Goal: Task Accomplishment & Management: Manage account settings

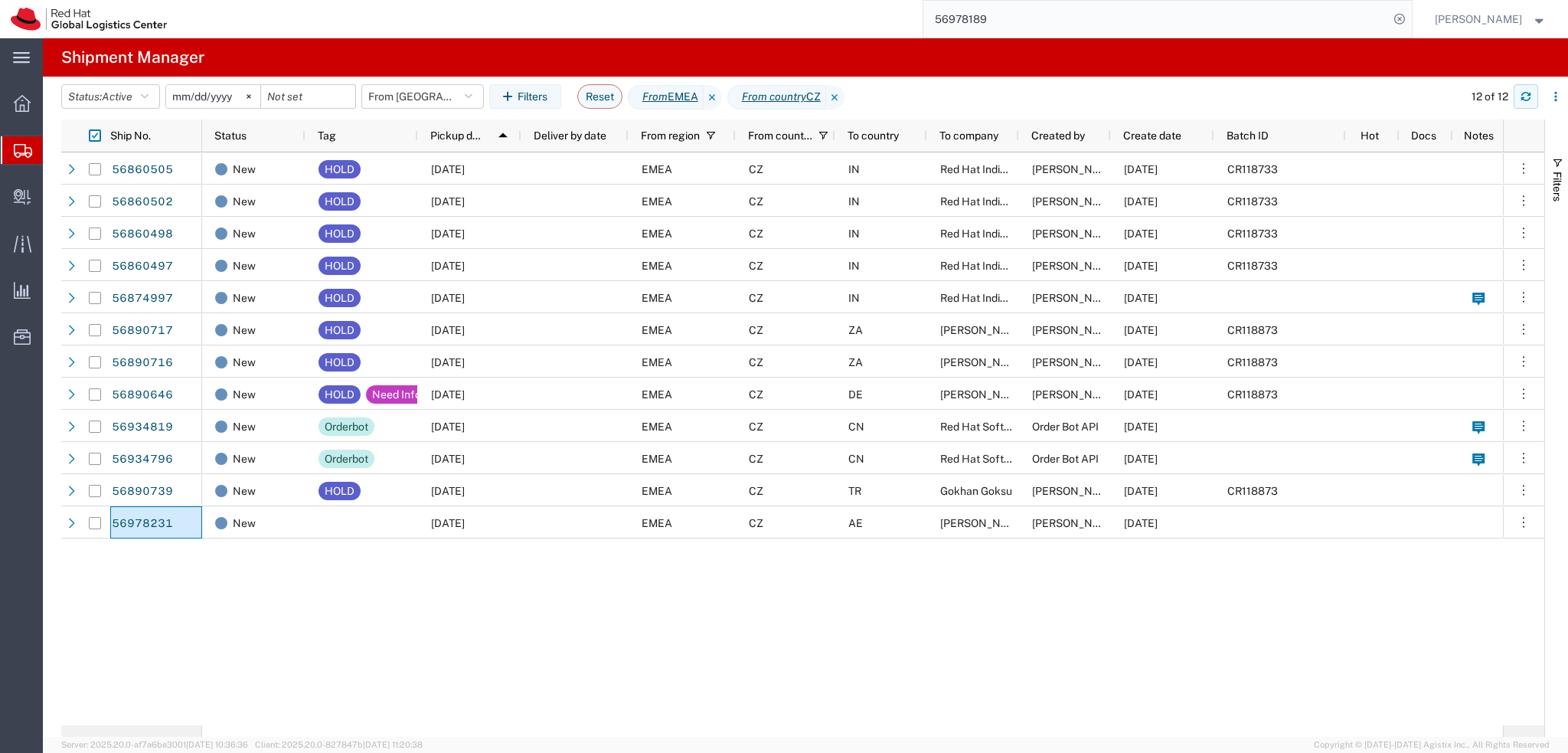
click at [1525, 101] on icon "button" at bounding box center [1526, 96] width 11 height 11
click at [1118, 15] on input "56978189" at bounding box center [1156, 19] width 465 height 36
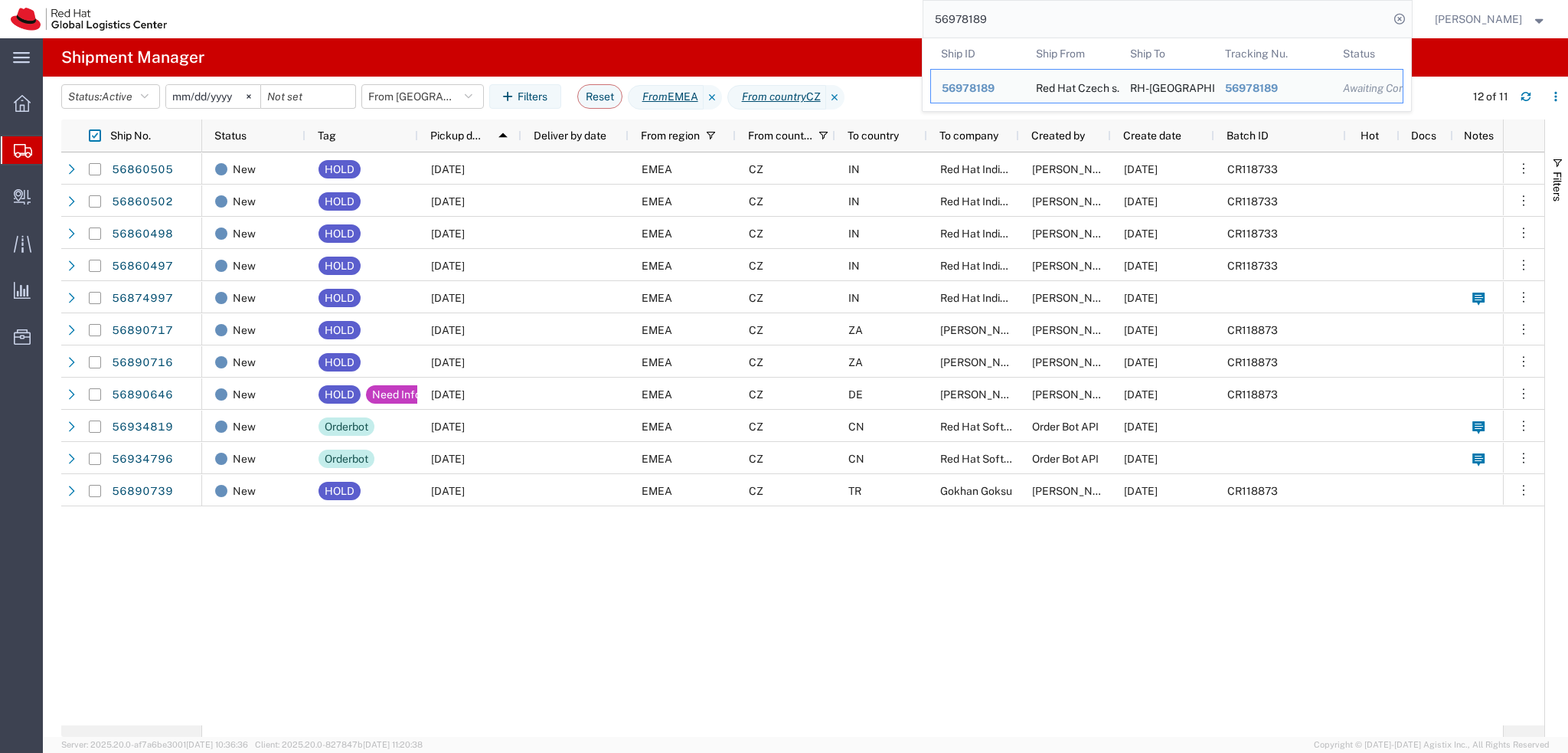
click at [1118, 15] on input "56978189" at bounding box center [1156, 19] width 465 height 36
click at [1552, 176] on span "Filters" at bounding box center [1557, 186] width 12 height 30
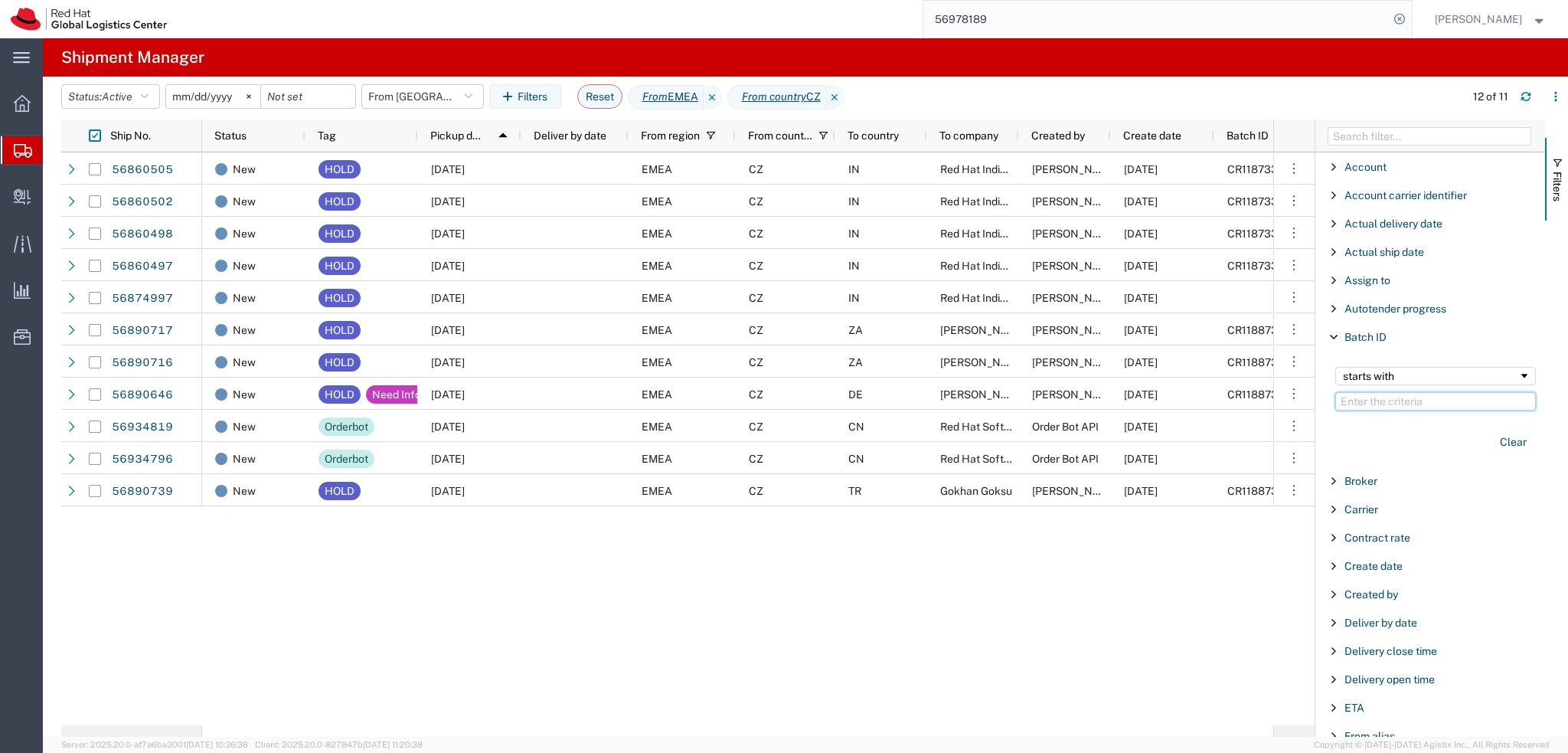
click at [1378, 401] on input "Filter Value" at bounding box center [1436, 401] width 200 height 18
type input "CR119654"
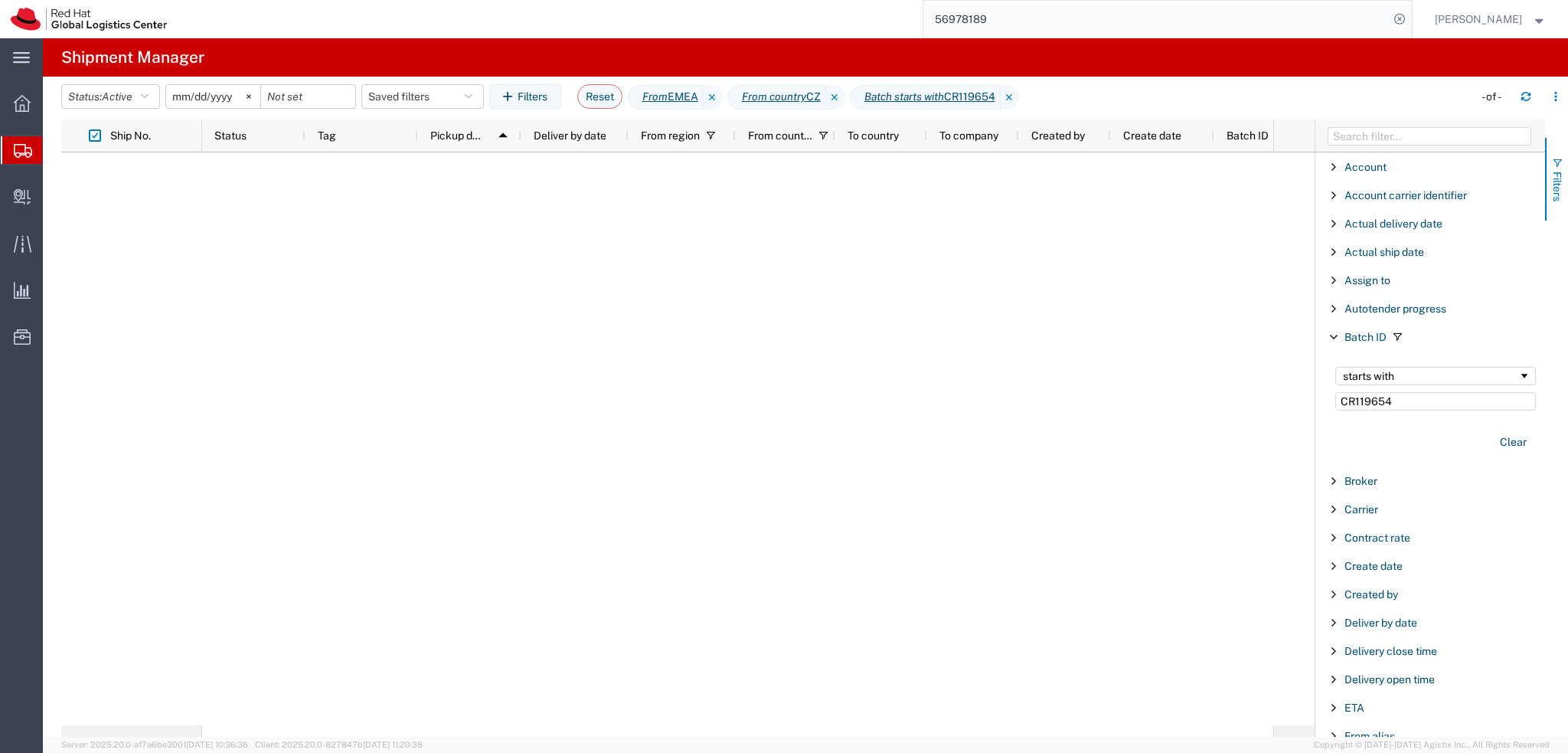
click at [1552, 155] on button "Filters" at bounding box center [1556, 179] width 23 height 83
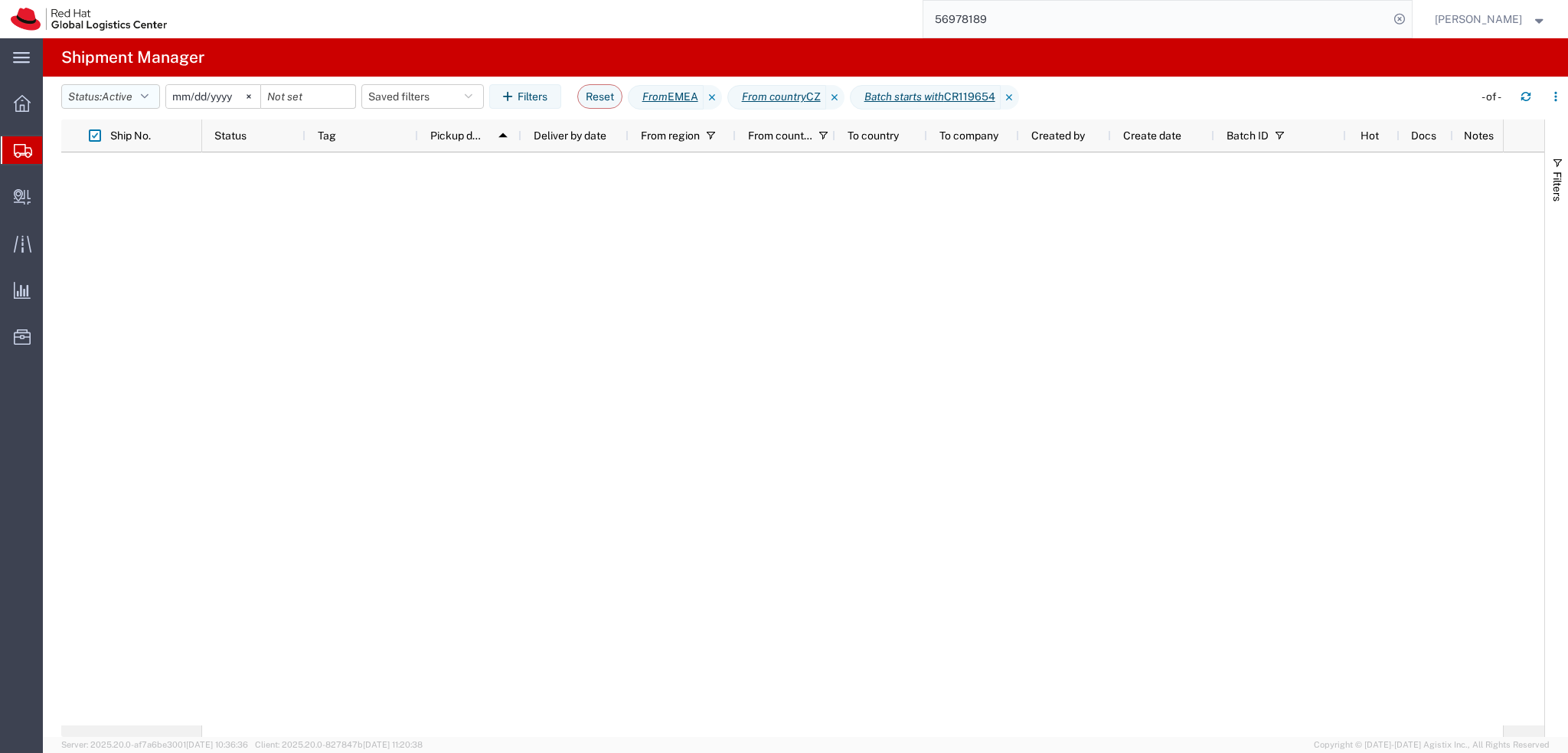
click at [147, 95] on icon "button" at bounding box center [144, 96] width 7 height 11
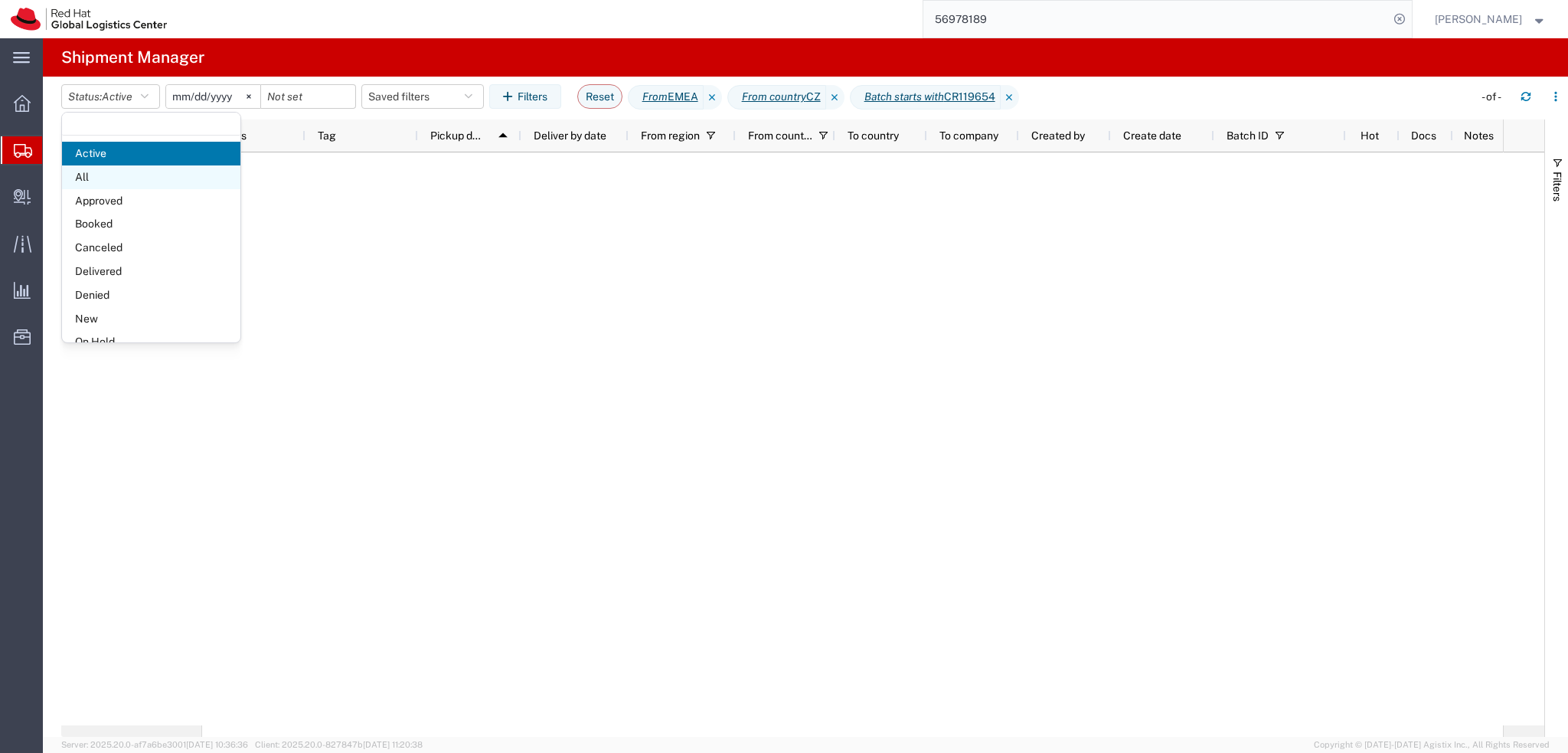
click at [132, 181] on span "All" at bounding box center [151, 177] width 178 height 24
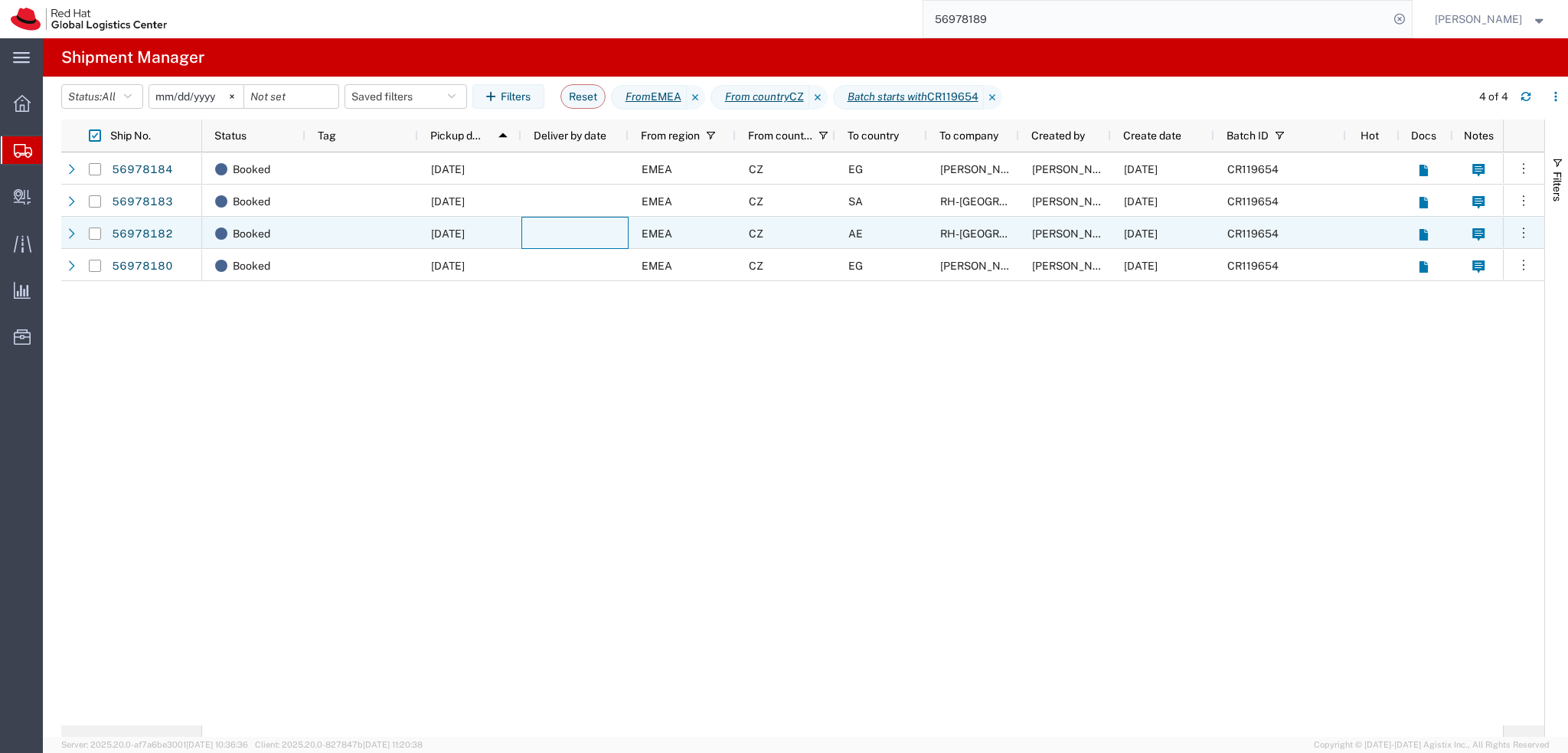
click at [565, 230] on div at bounding box center [575, 233] width 107 height 32
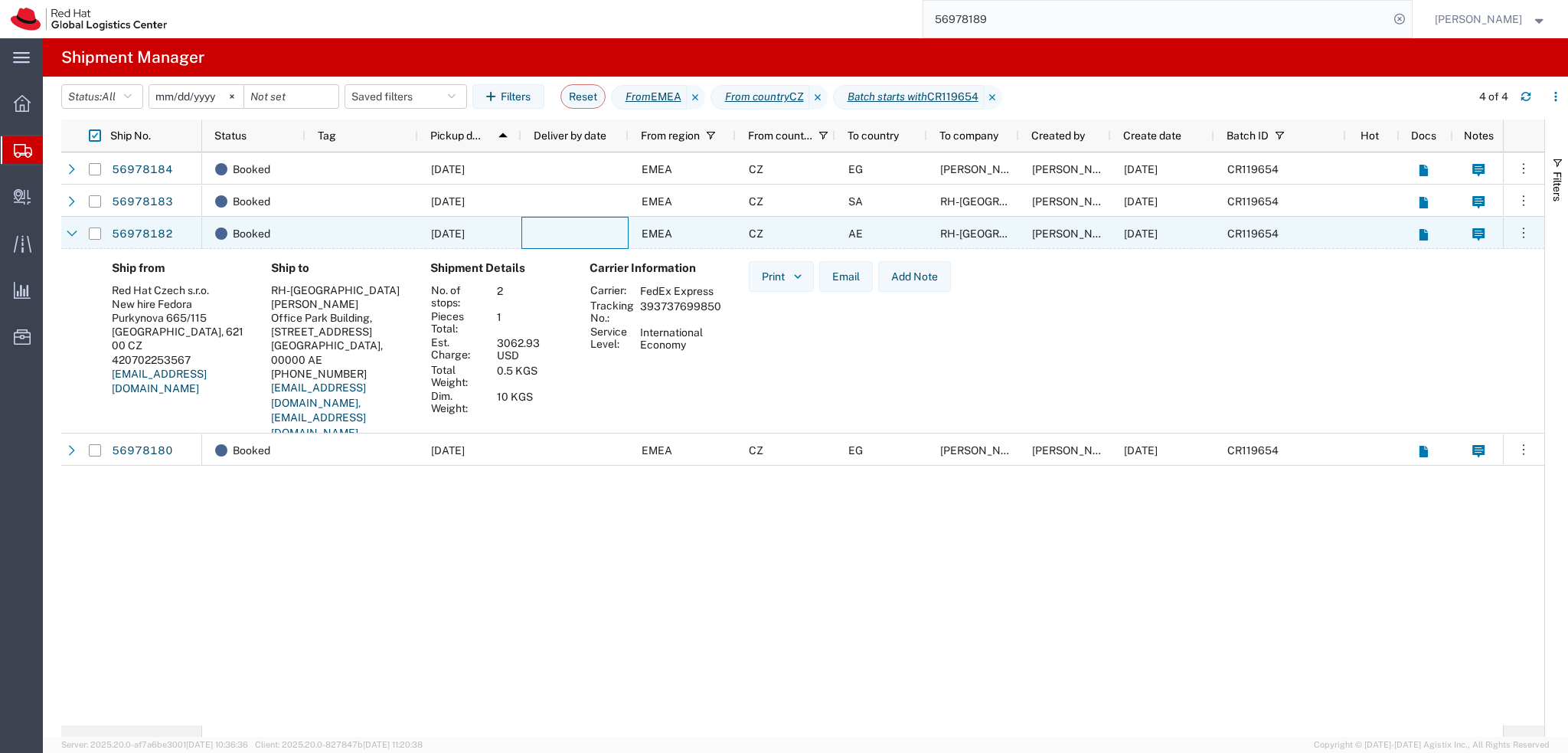
click at [565, 230] on div at bounding box center [575, 233] width 107 height 32
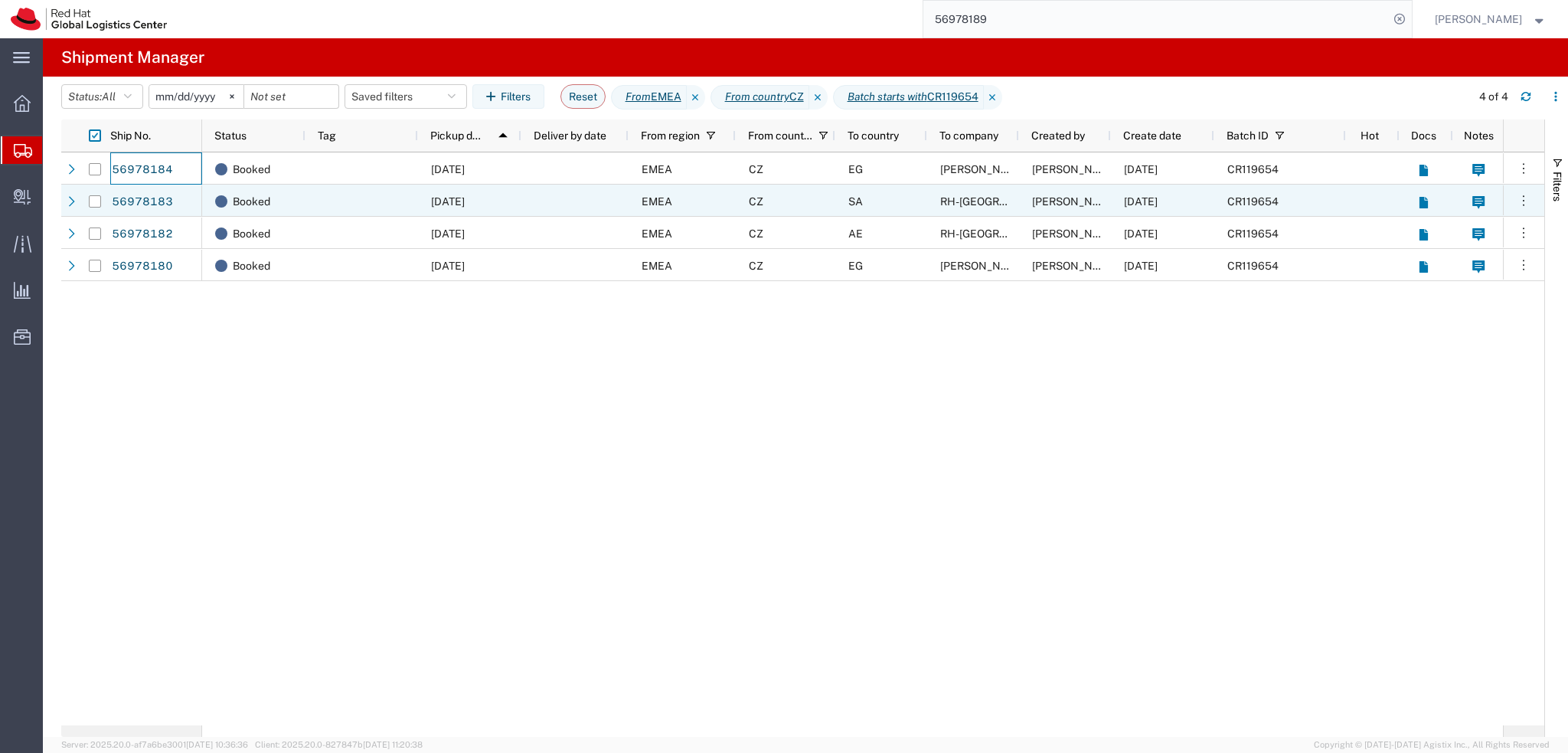
click at [791, 200] on div "CZ" at bounding box center [786, 200] width 99 height 32
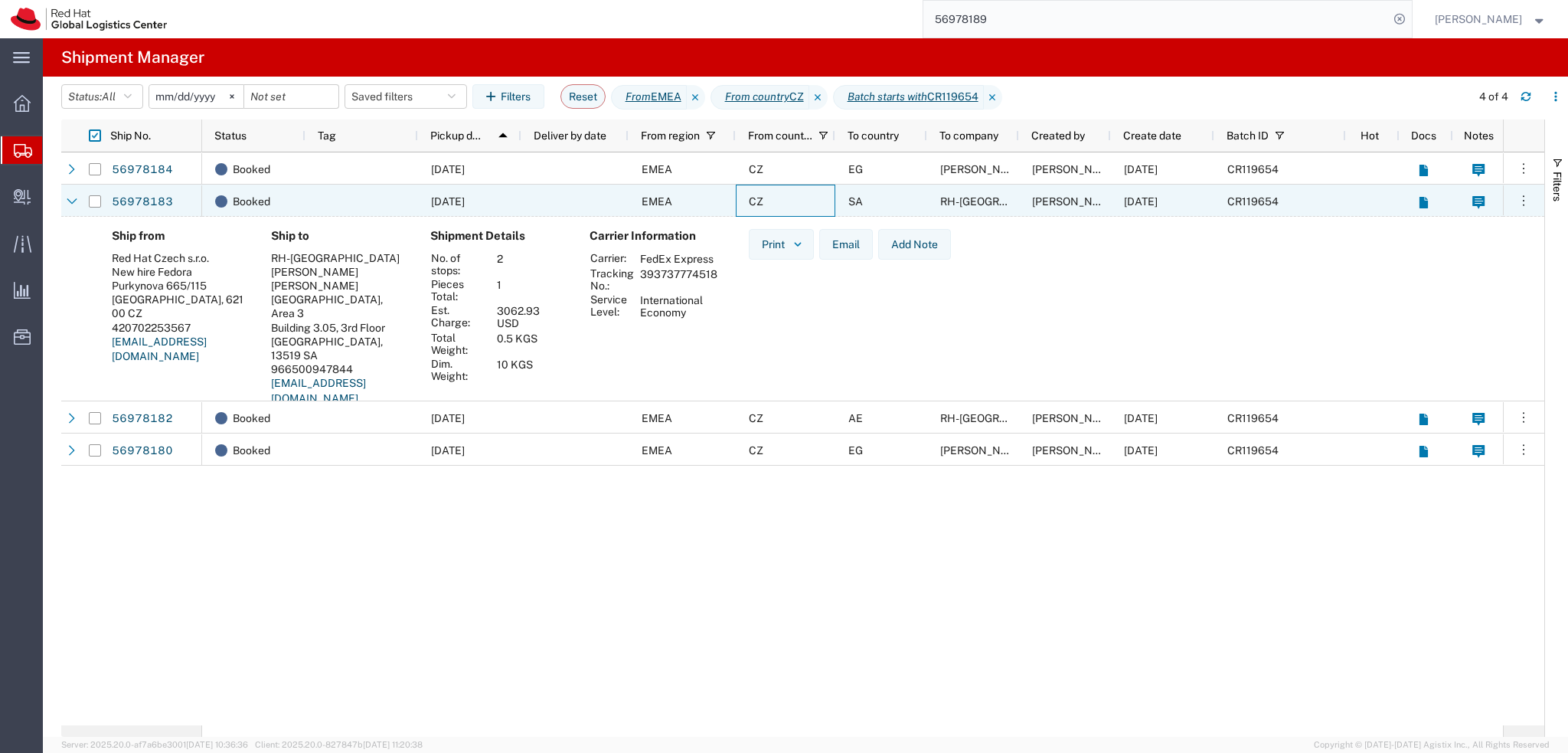
click at [791, 200] on div "CZ" at bounding box center [786, 200] width 99 height 32
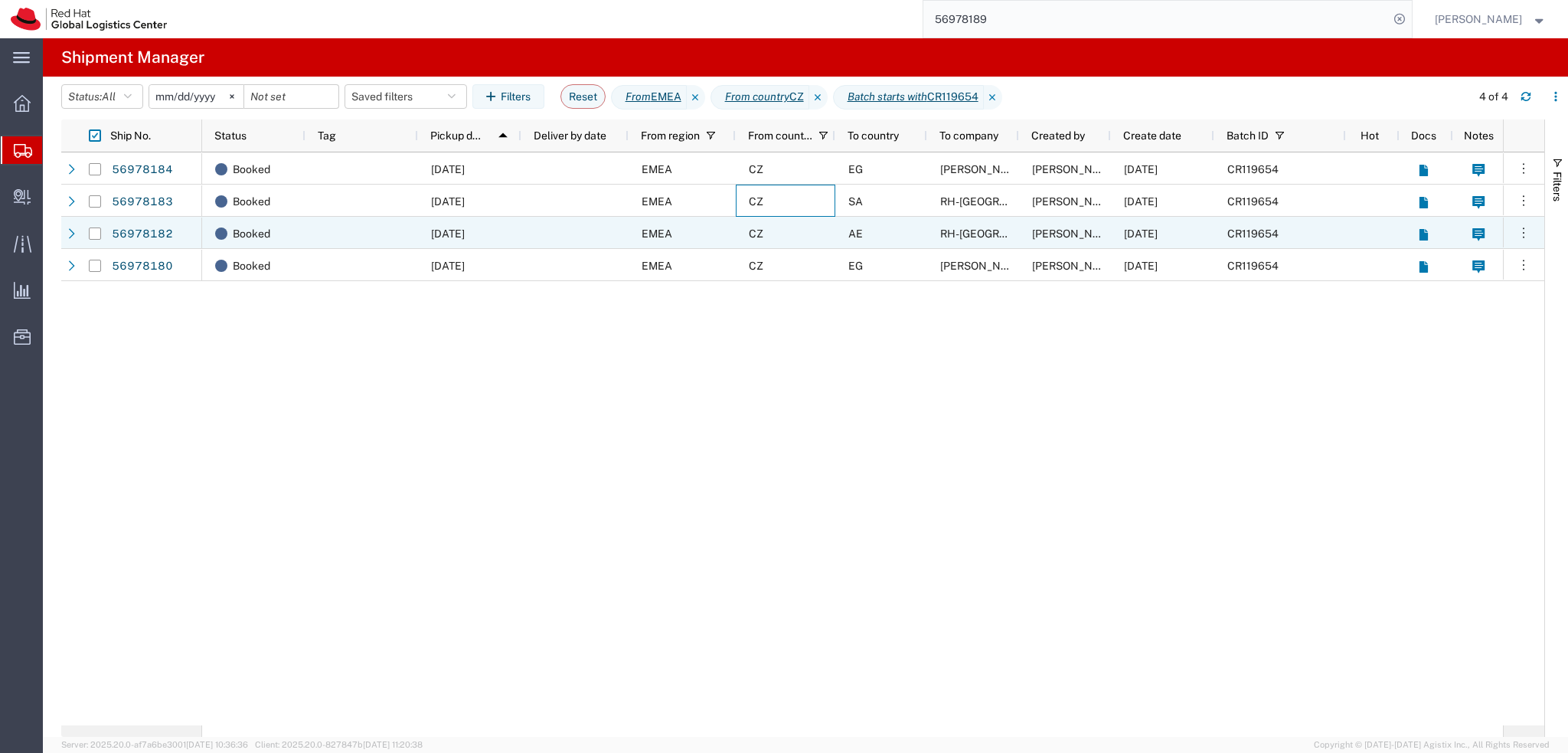
click at [801, 226] on div "CZ" at bounding box center [786, 233] width 99 height 32
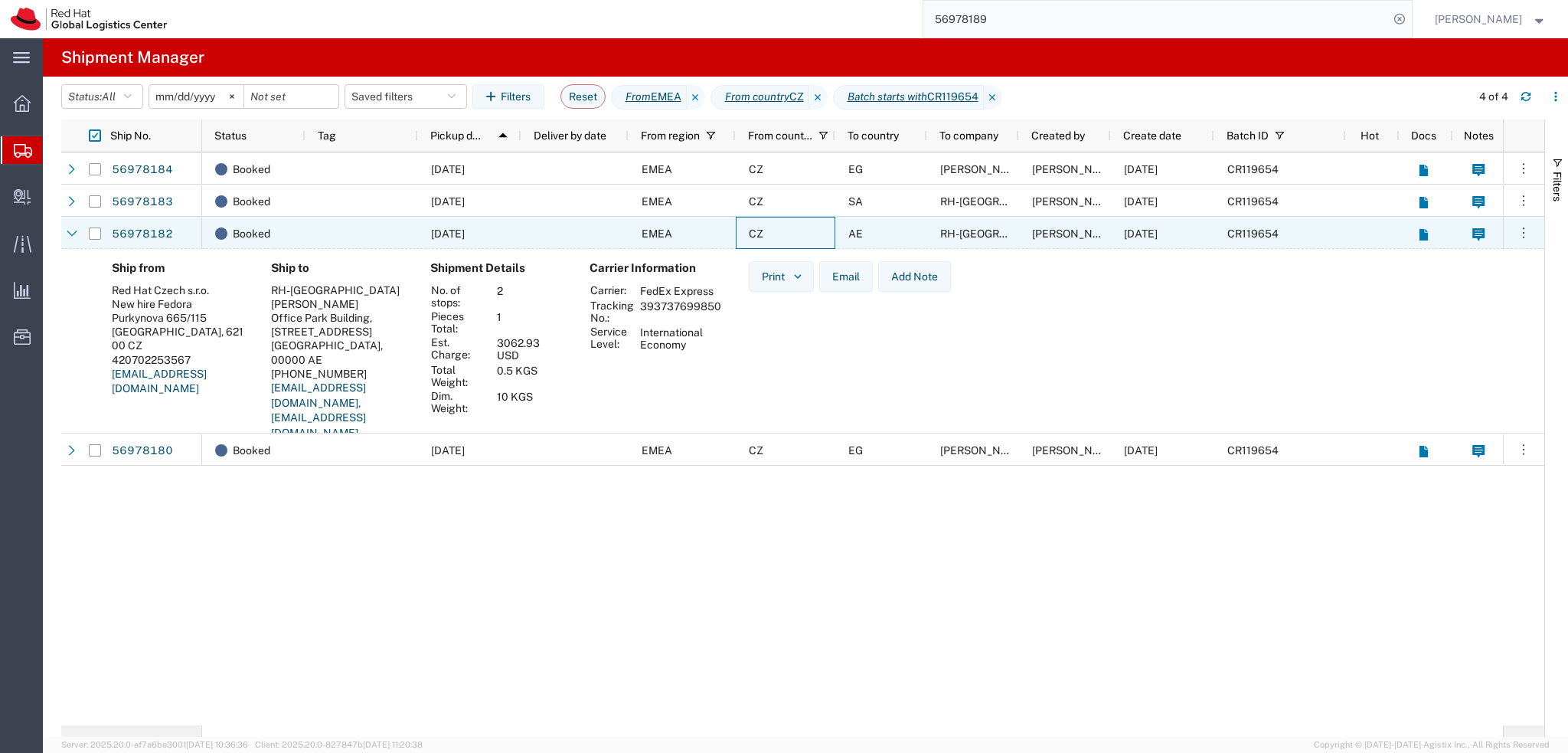
click at [804, 230] on div "CZ" at bounding box center [786, 233] width 99 height 32
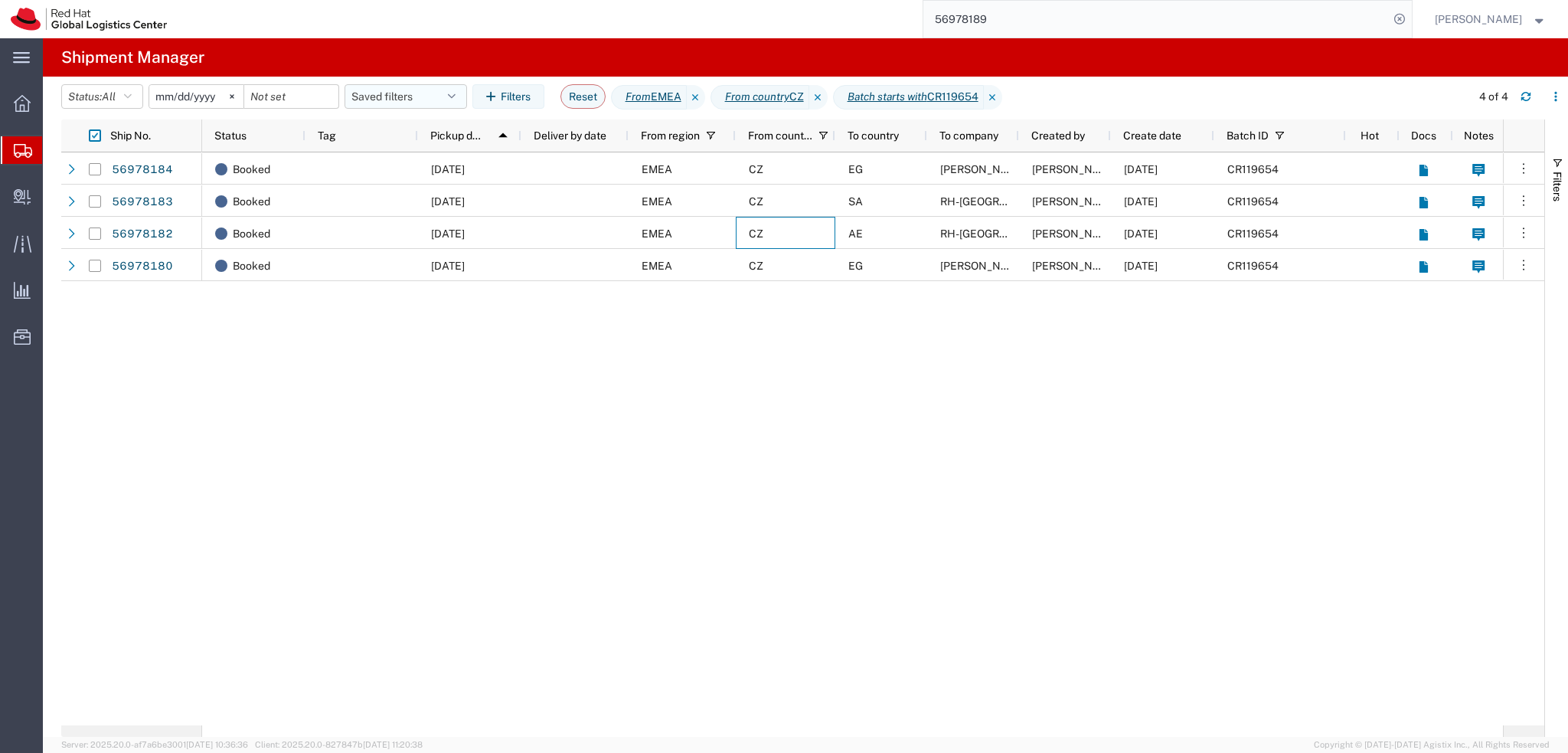
click at [397, 107] on button "Saved filters" at bounding box center [406, 97] width 123 height 25
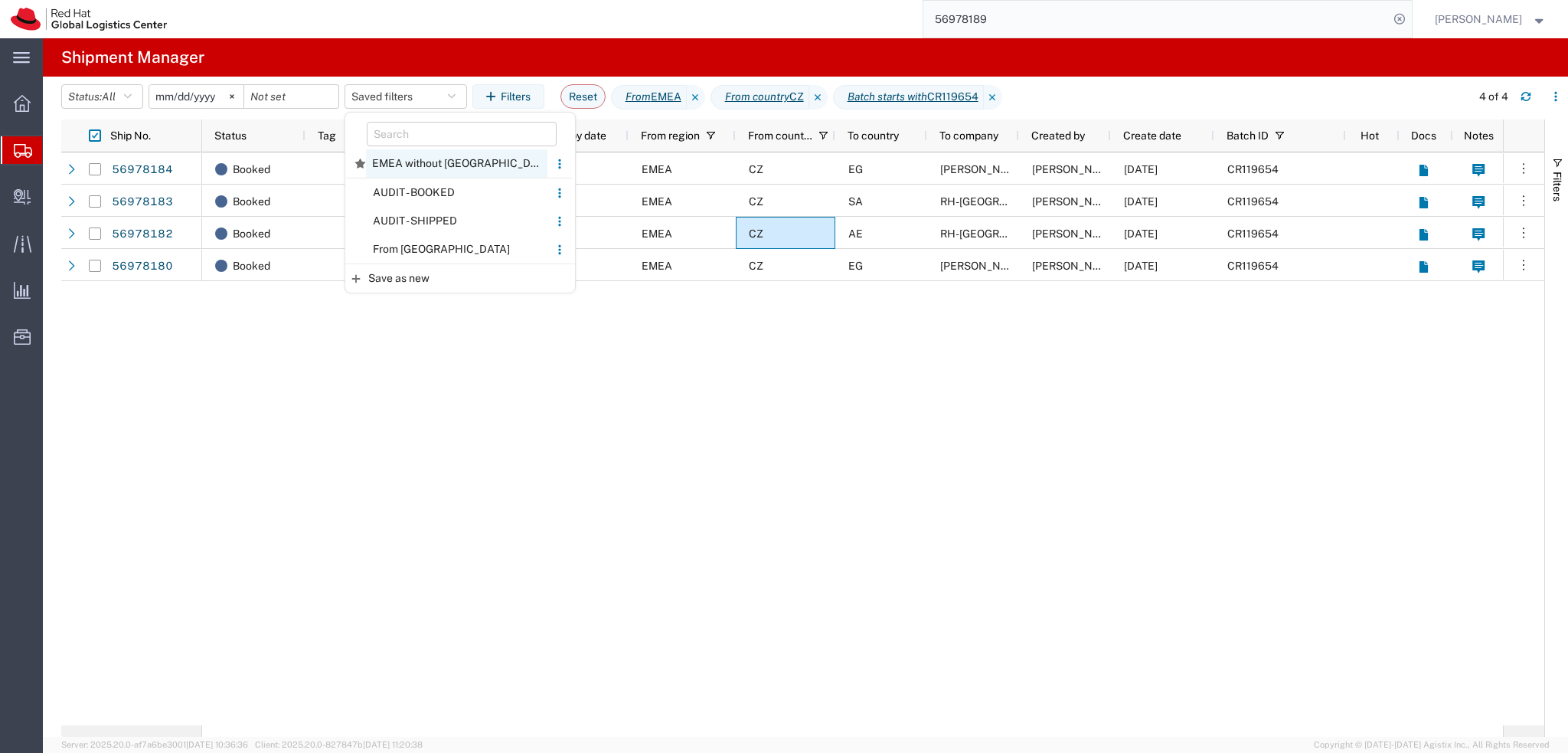
click at [443, 160] on span "EMEA without Brno" at bounding box center [456, 163] width 181 height 28
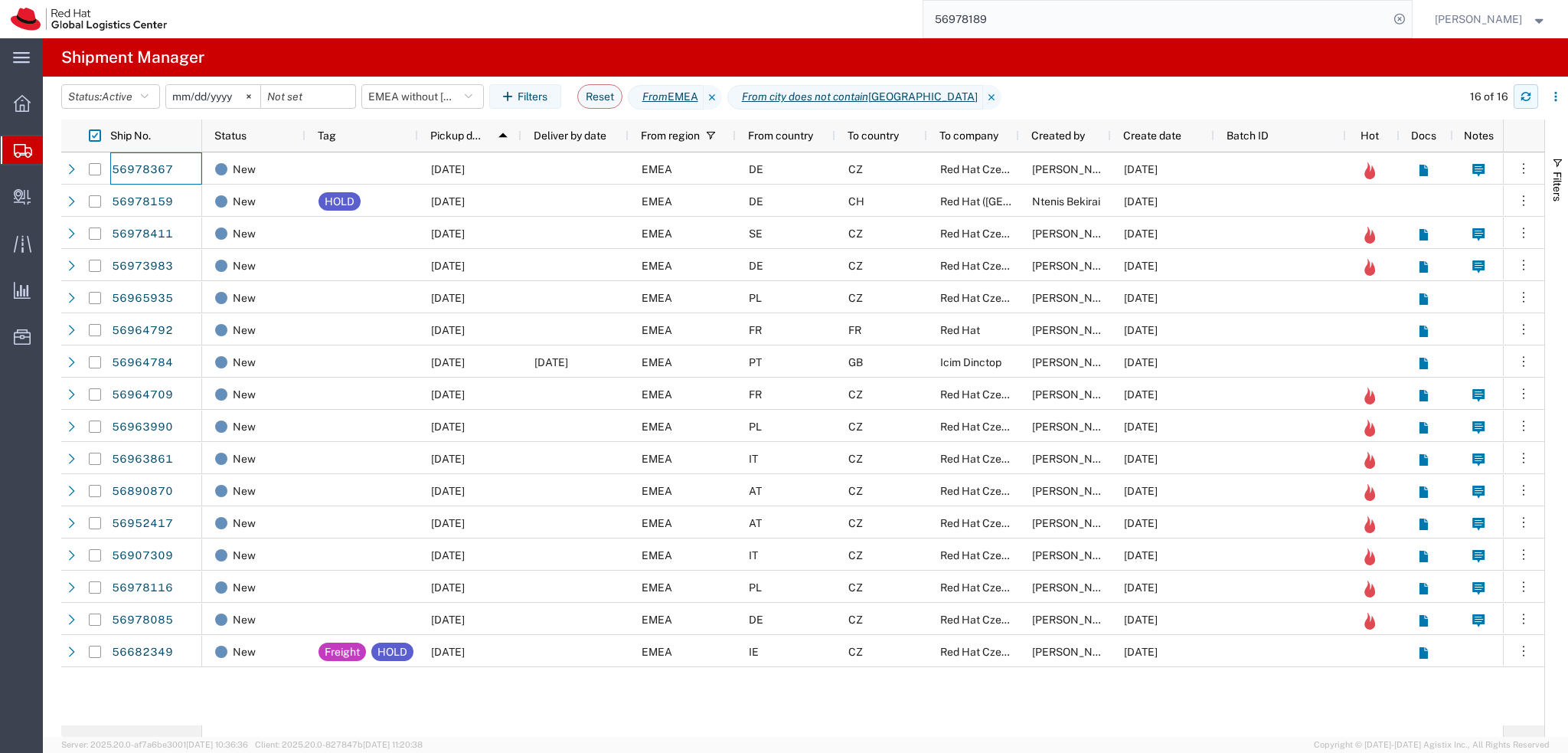
click at [1532, 93] on button "button" at bounding box center [1526, 97] width 25 height 25
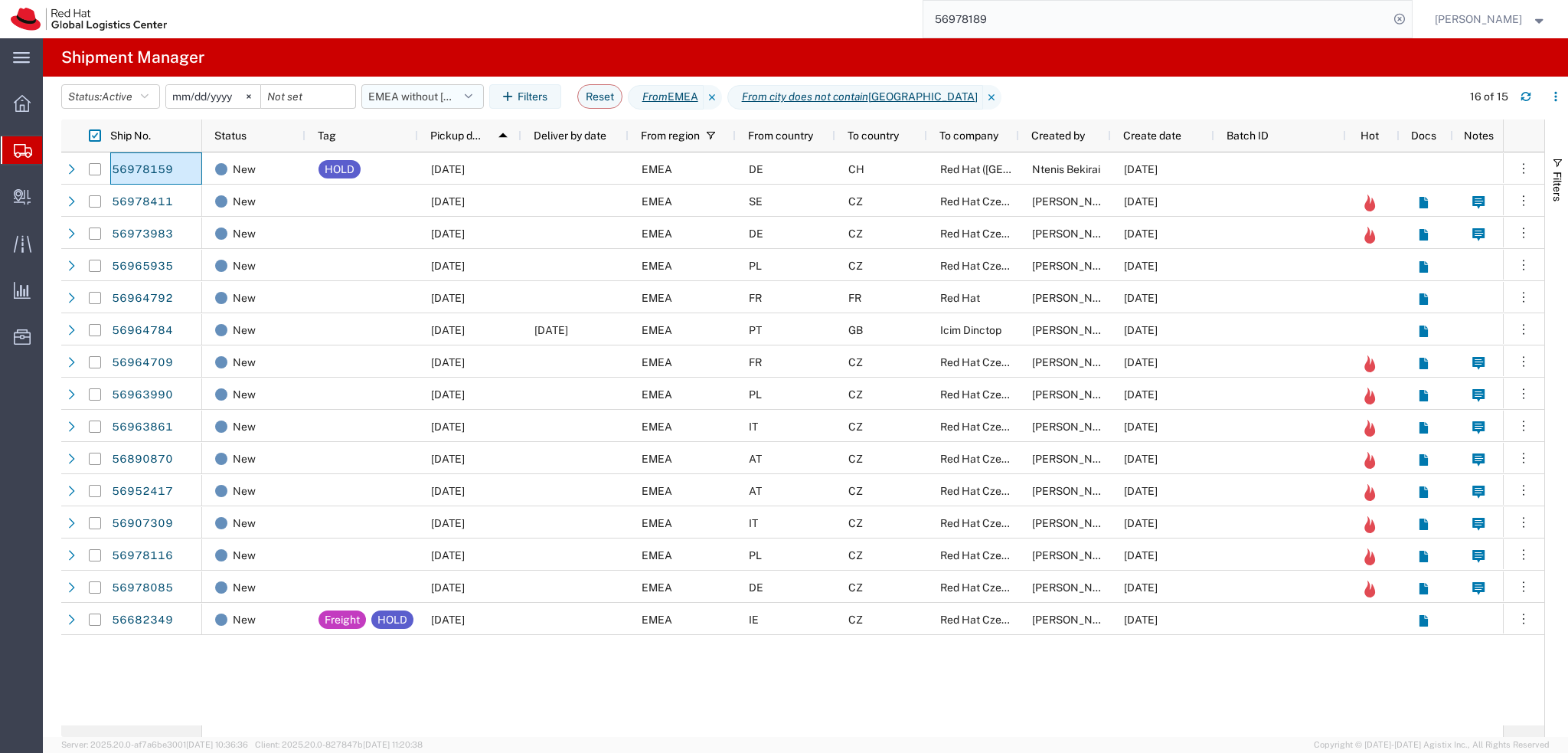
click at [407, 97] on button "EMEA without Brno" at bounding box center [422, 97] width 123 height 25
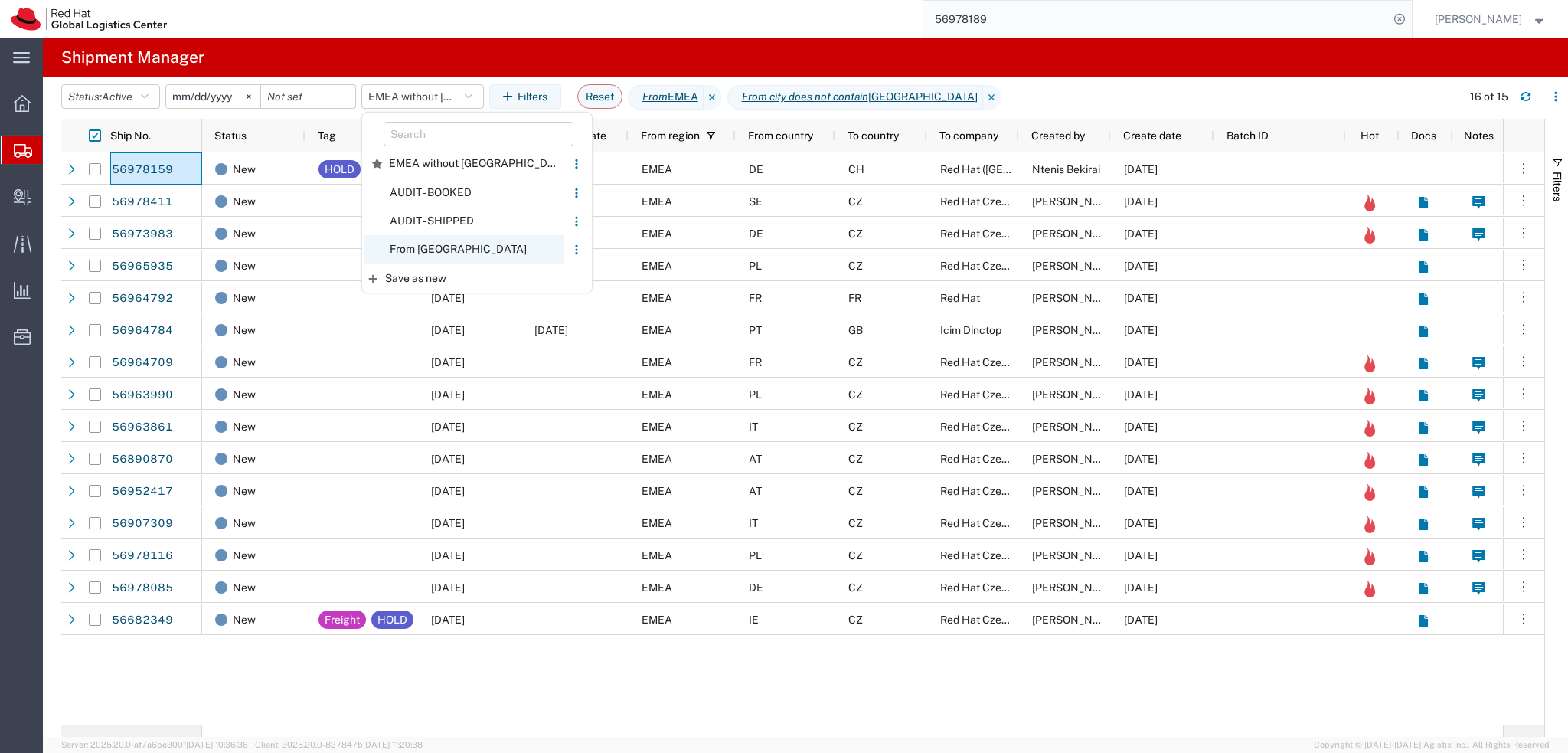
click at [474, 257] on span "From CZ" at bounding box center [464, 249] width 200 height 28
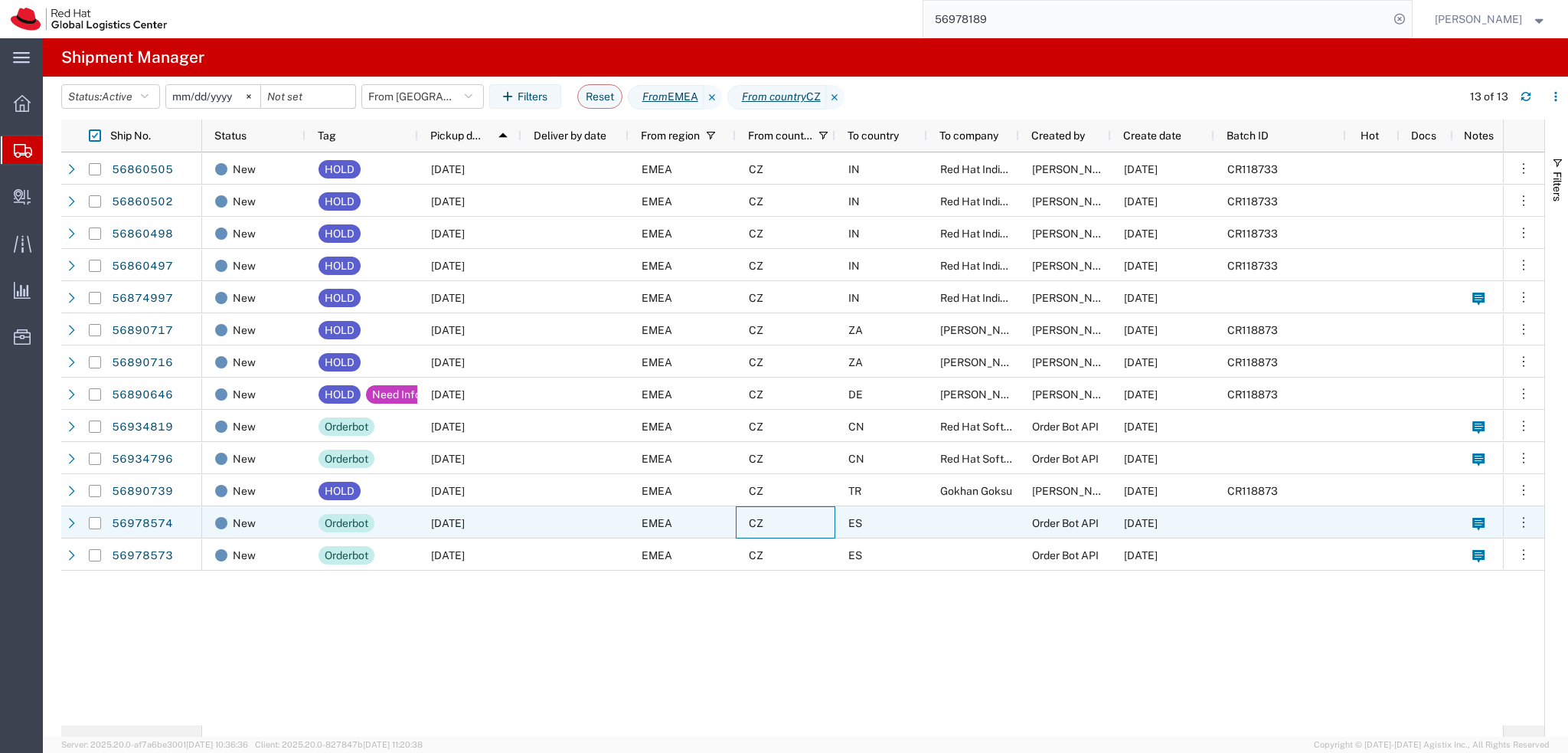
click at [811, 517] on div "CZ" at bounding box center [786, 522] width 99 height 32
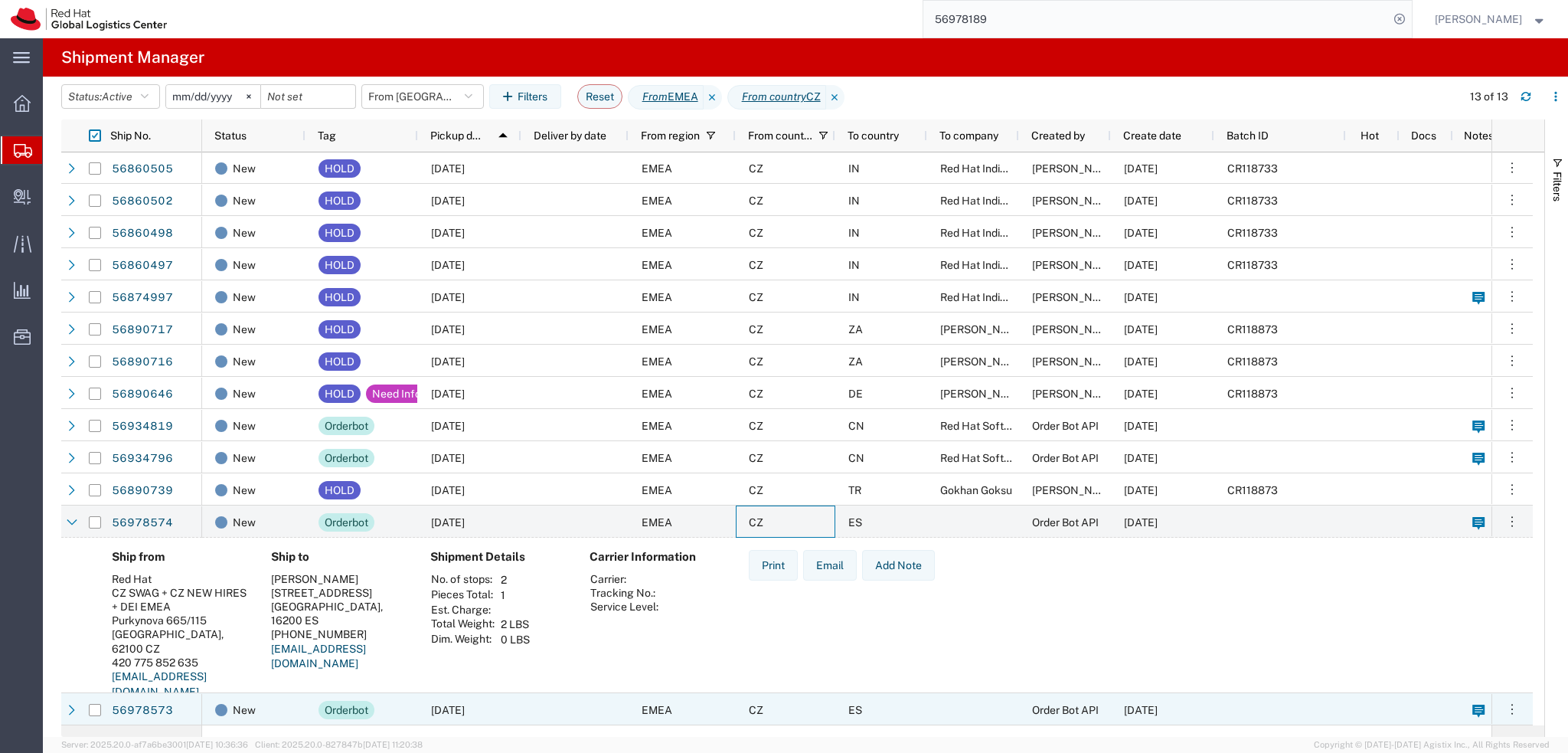
click at [737, 702] on div "CZ" at bounding box center [786, 709] width 99 height 32
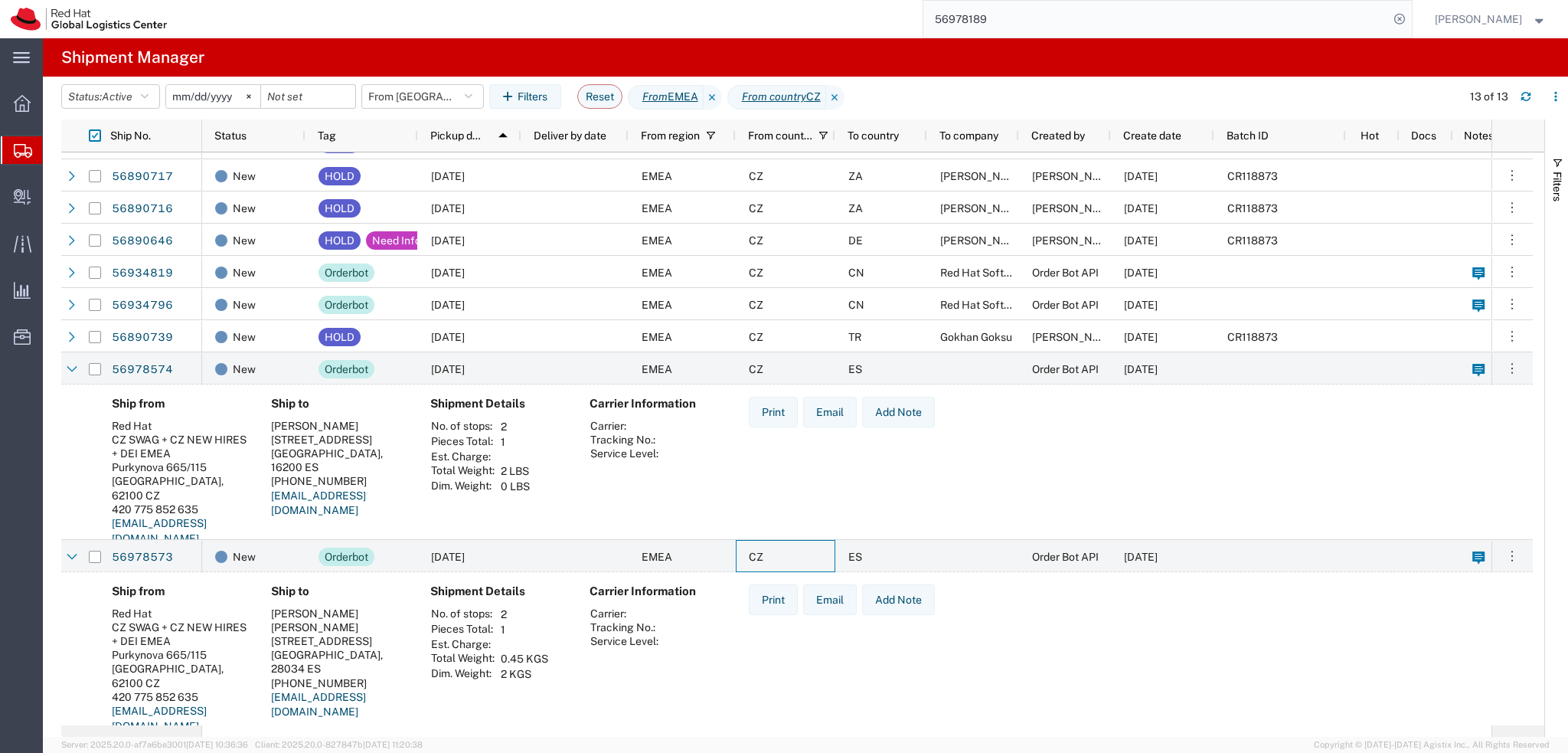
scroll to position [157, 0]
click at [1525, 104] on button "button" at bounding box center [1526, 97] width 25 height 25
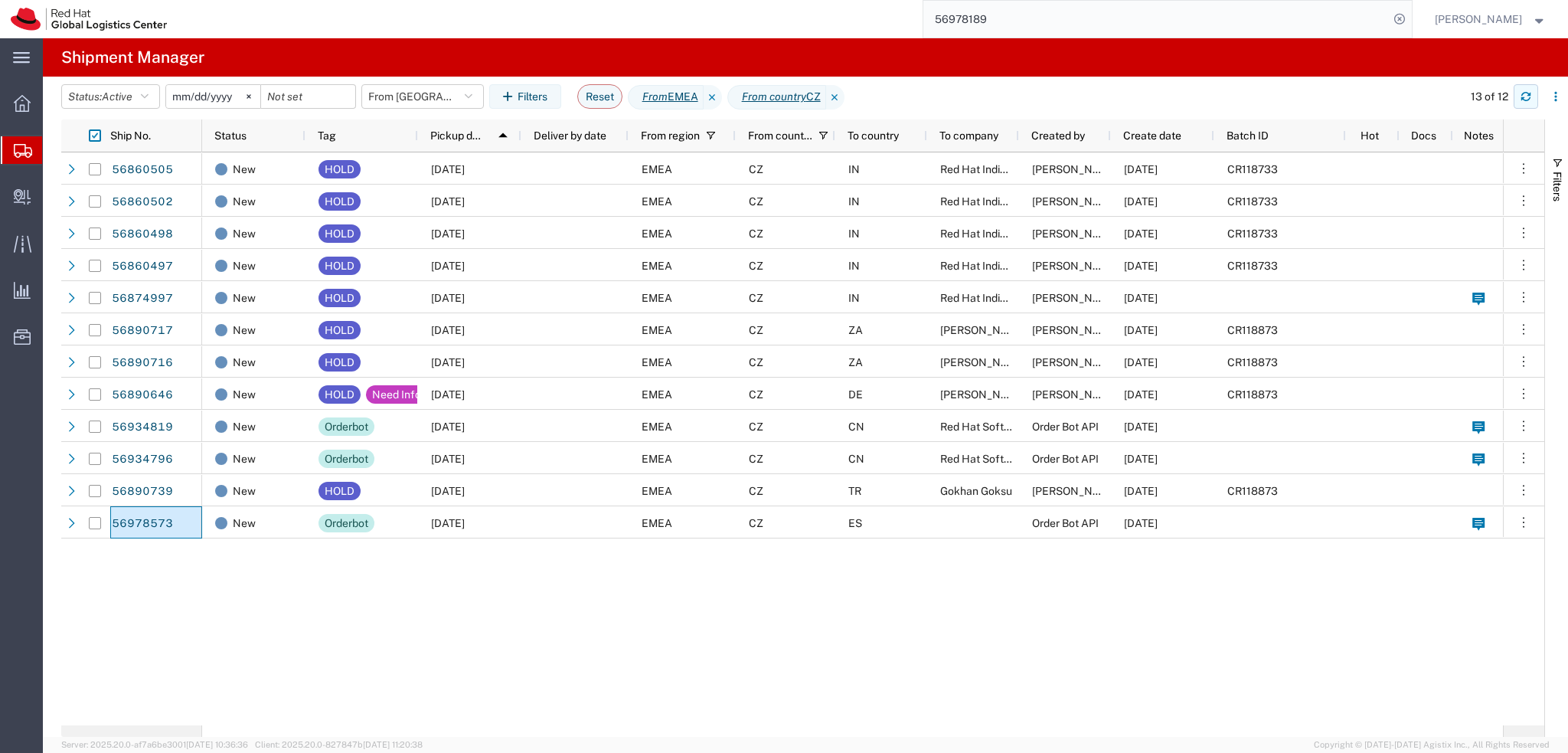
click at [1516, 95] on button "button" at bounding box center [1526, 97] width 25 height 25
click at [459, 101] on button "From [GEOGRAPHIC_DATA]" at bounding box center [422, 97] width 123 height 25
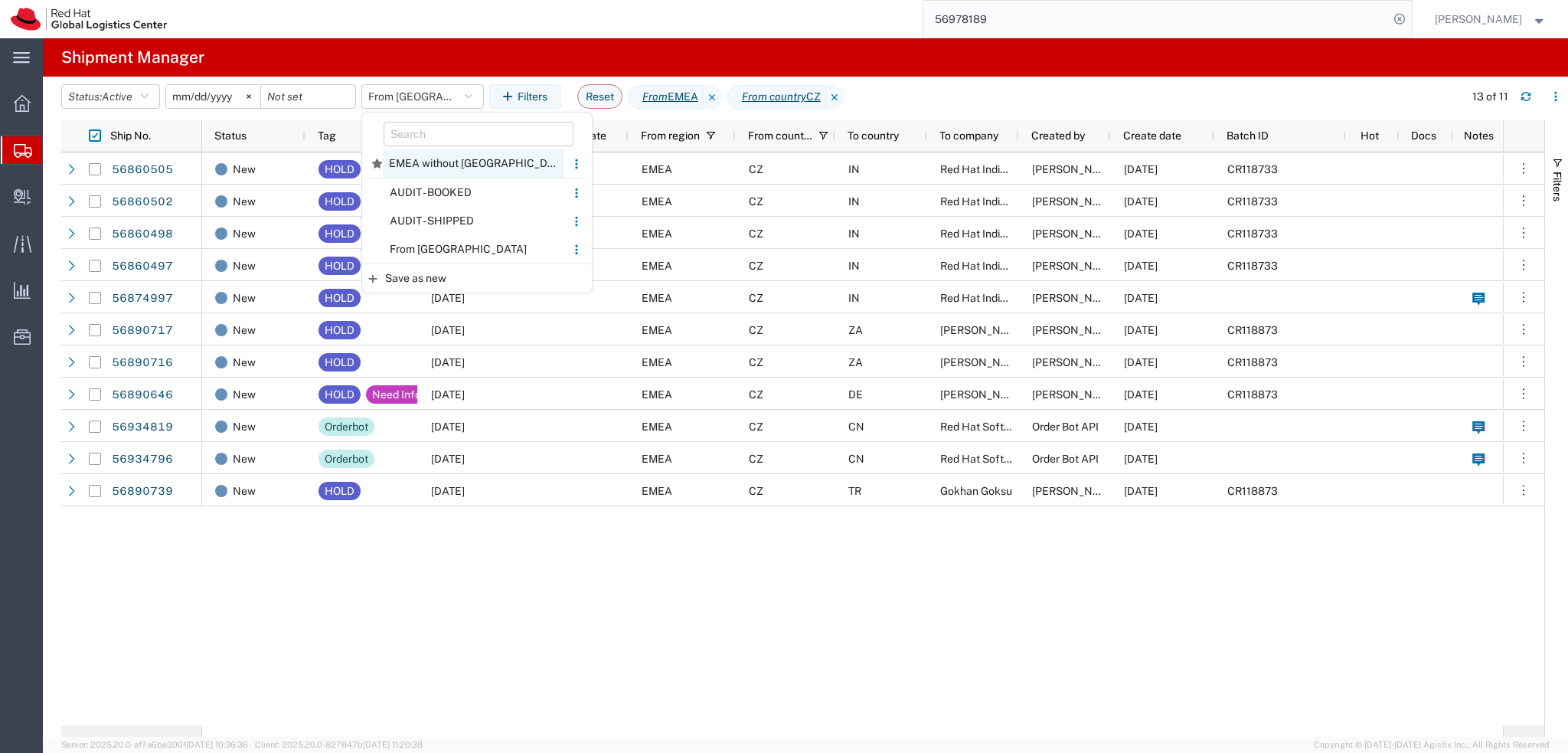
click at [463, 162] on span "EMEA without [GEOGRAPHIC_DATA]" at bounding box center [473, 163] width 181 height 28
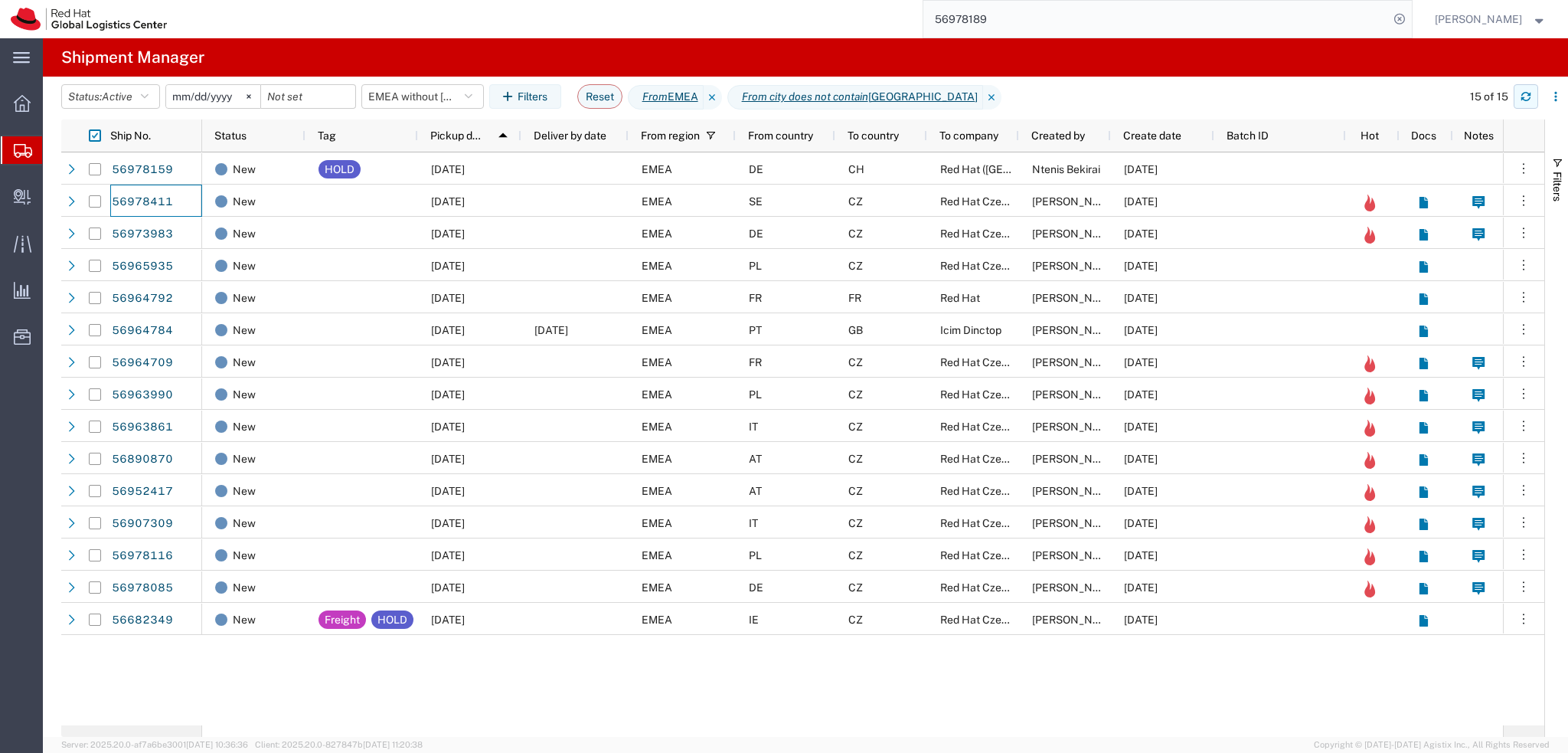
click at [1524, 100] on icon "button" at bounding box center [1526, 99] width 9 height 4
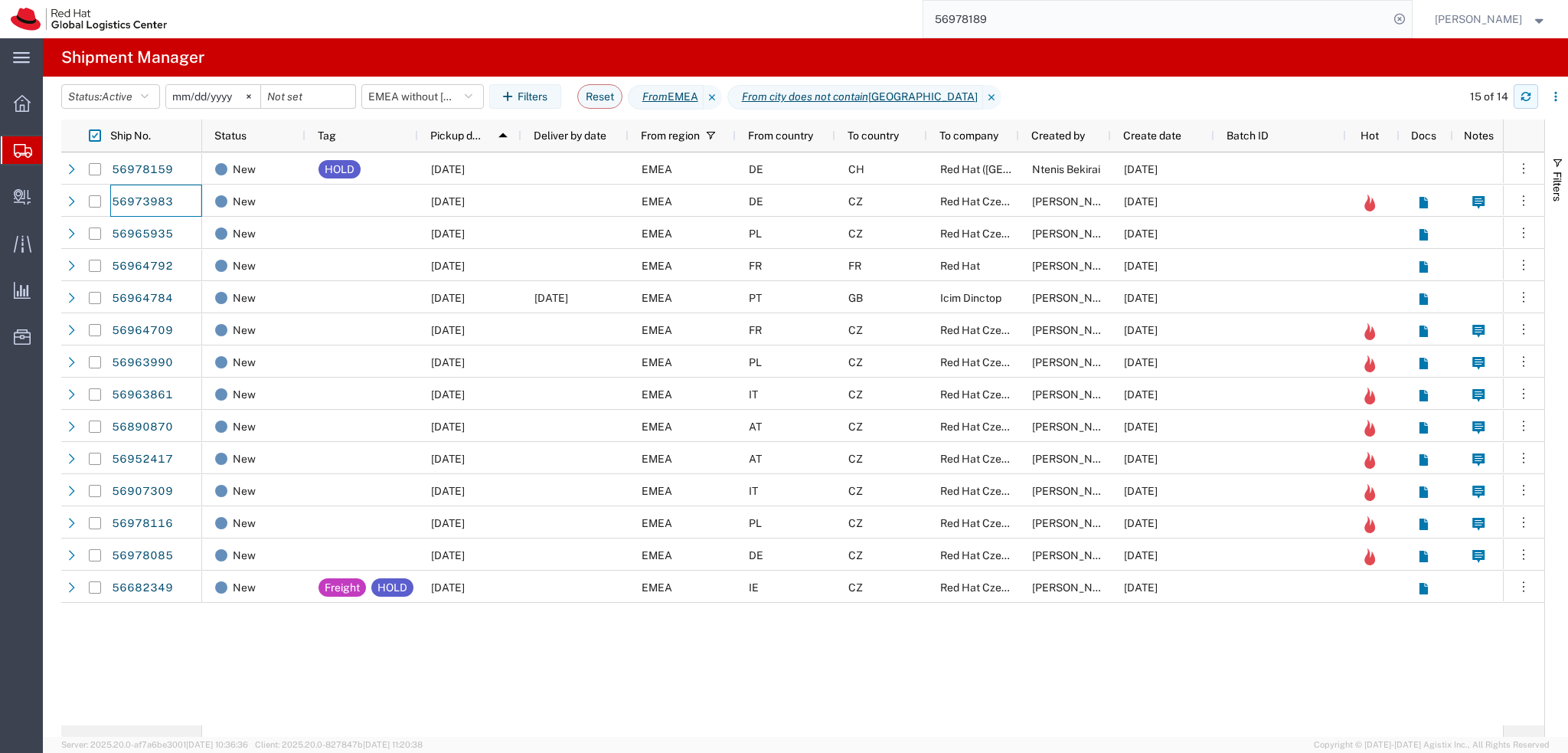
click at [1524, 97] on icon "button" at bounding box center [1526, 96] width 11 height 11
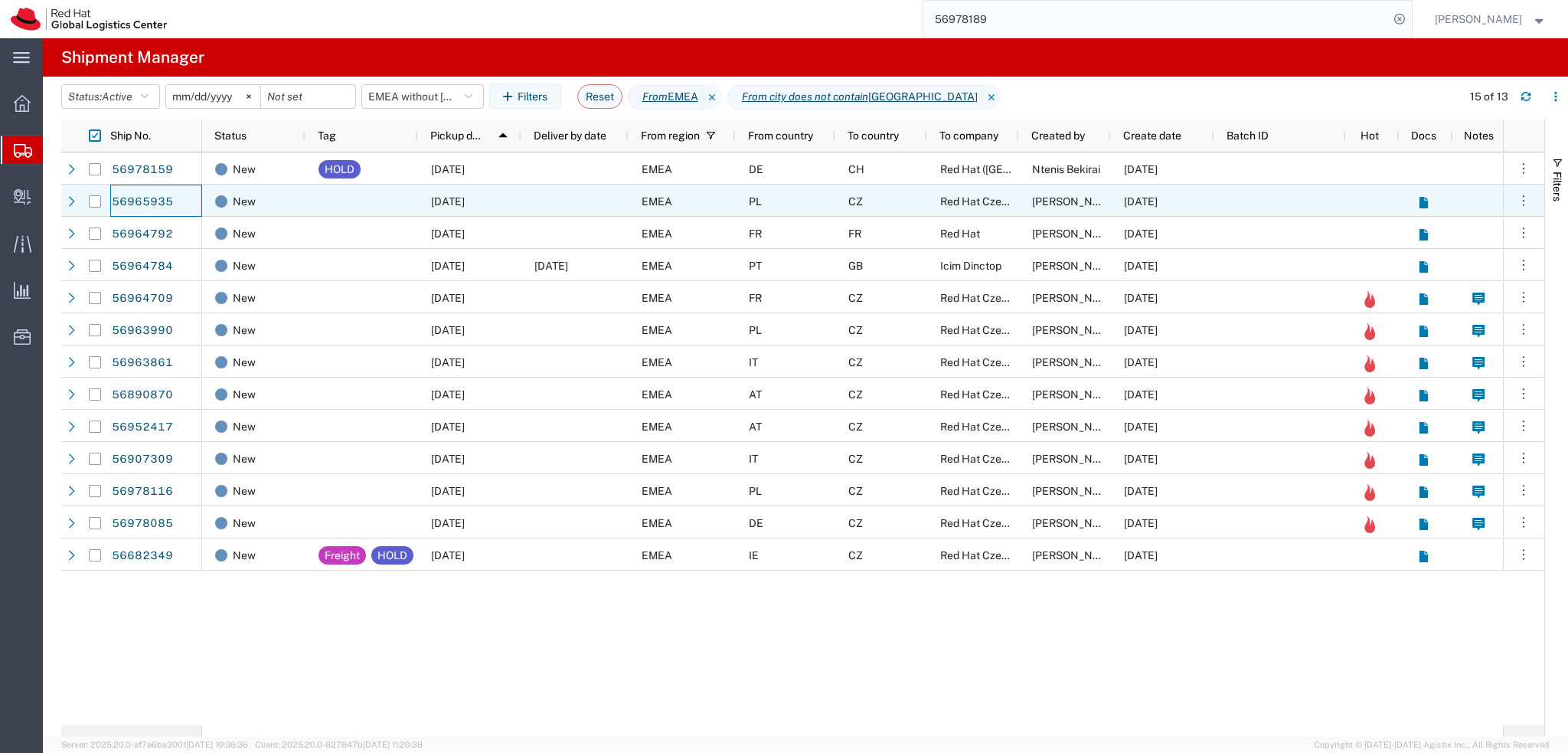
drag, startPoint x: 163, startPoint y: 199, endPoint x: 180, endPoint y: 187, distance: 20.8
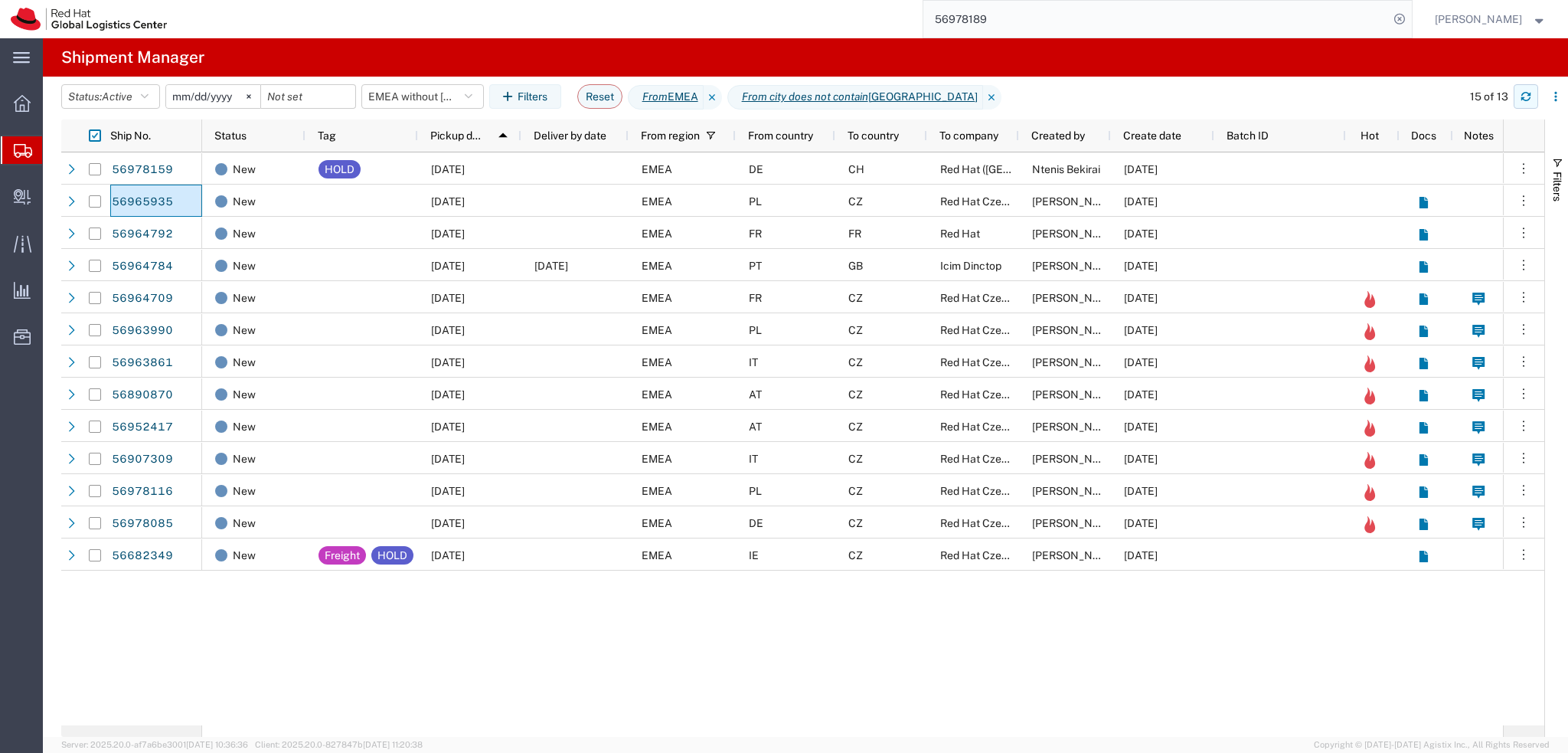
click at [1521, 101] on icon "button" at bounding box center [1526, 96] width 11 height 11
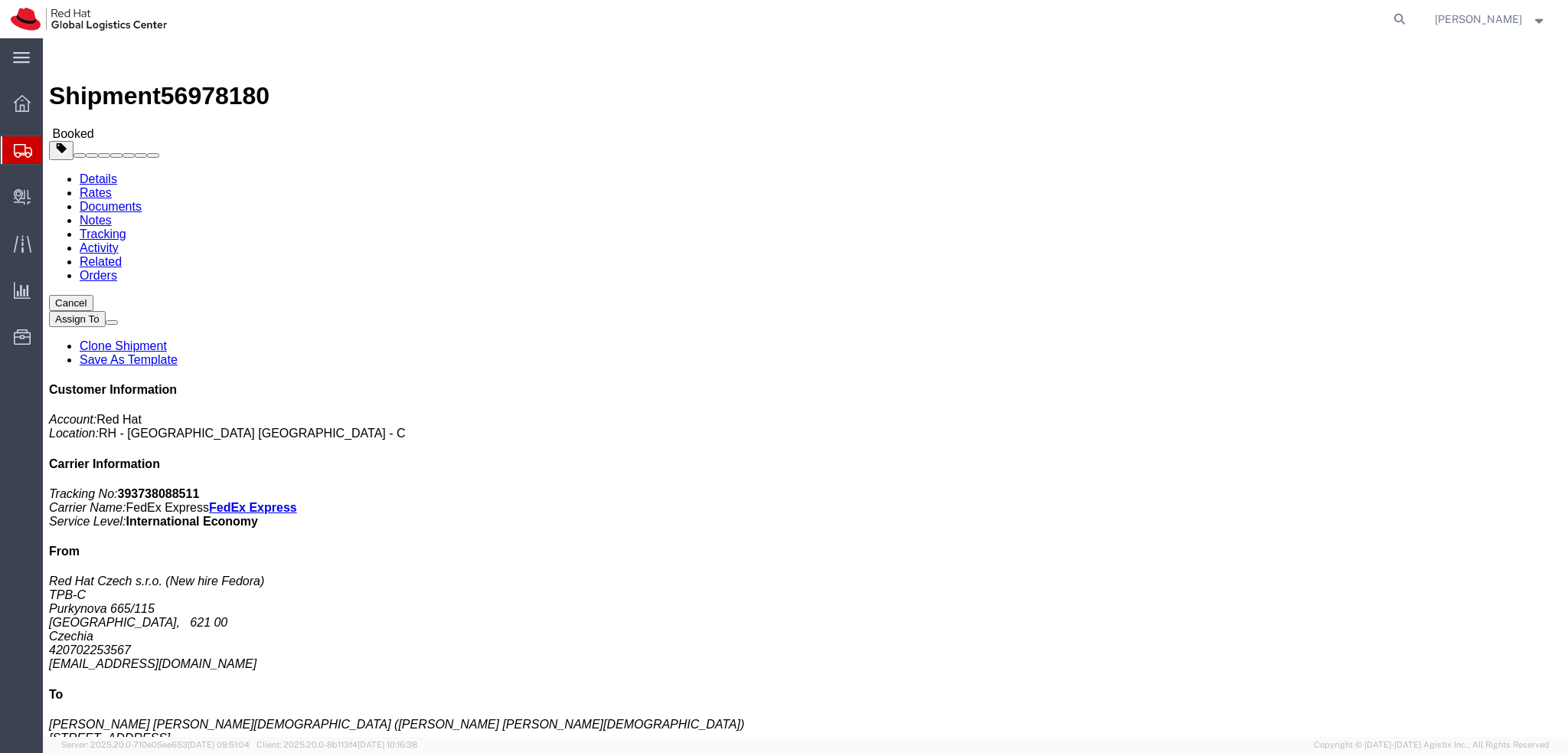
click link "Documents"
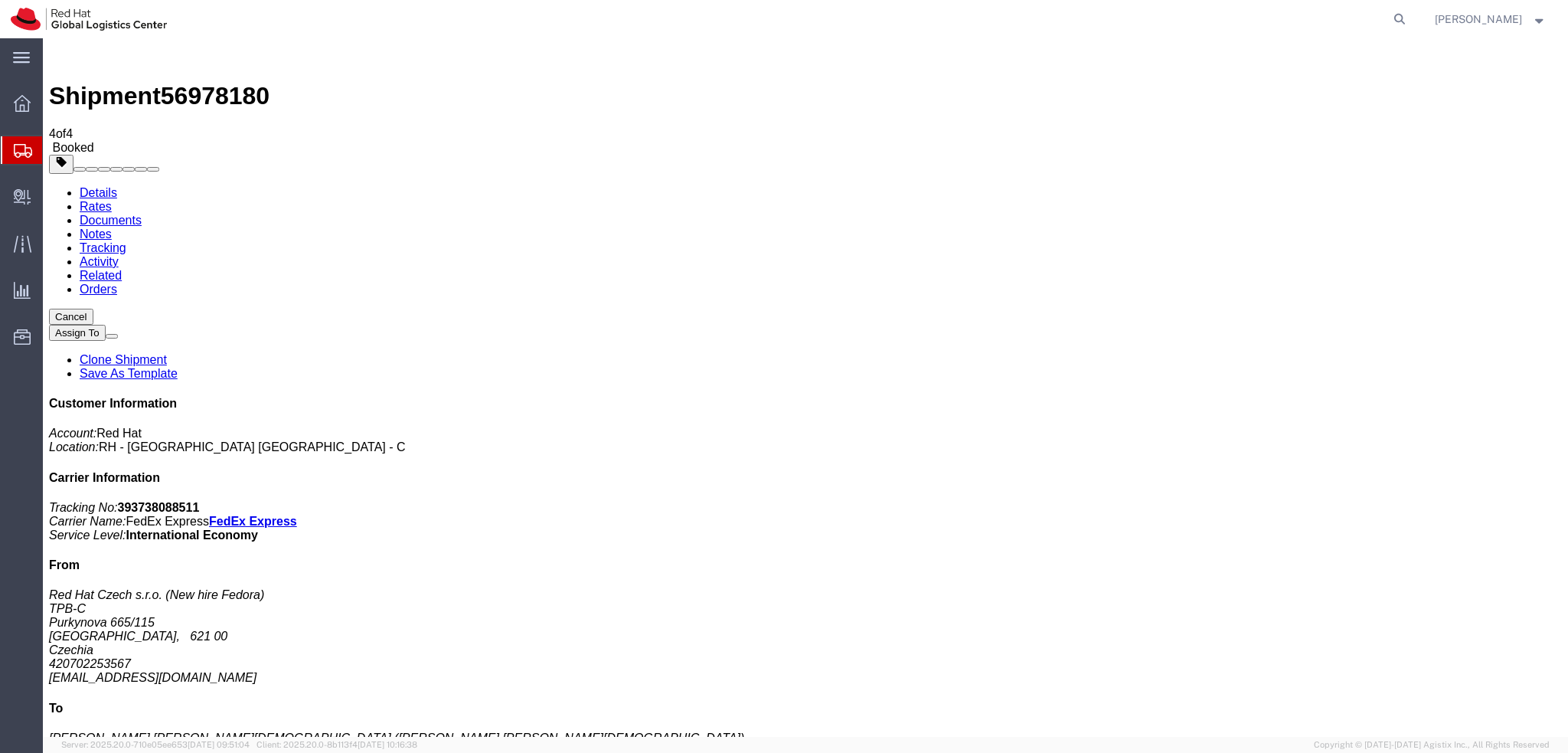
drag, startPoint x: 174, startPoint y: 213, endPoint x: 817, endPoint y: 456, distance: 687.4
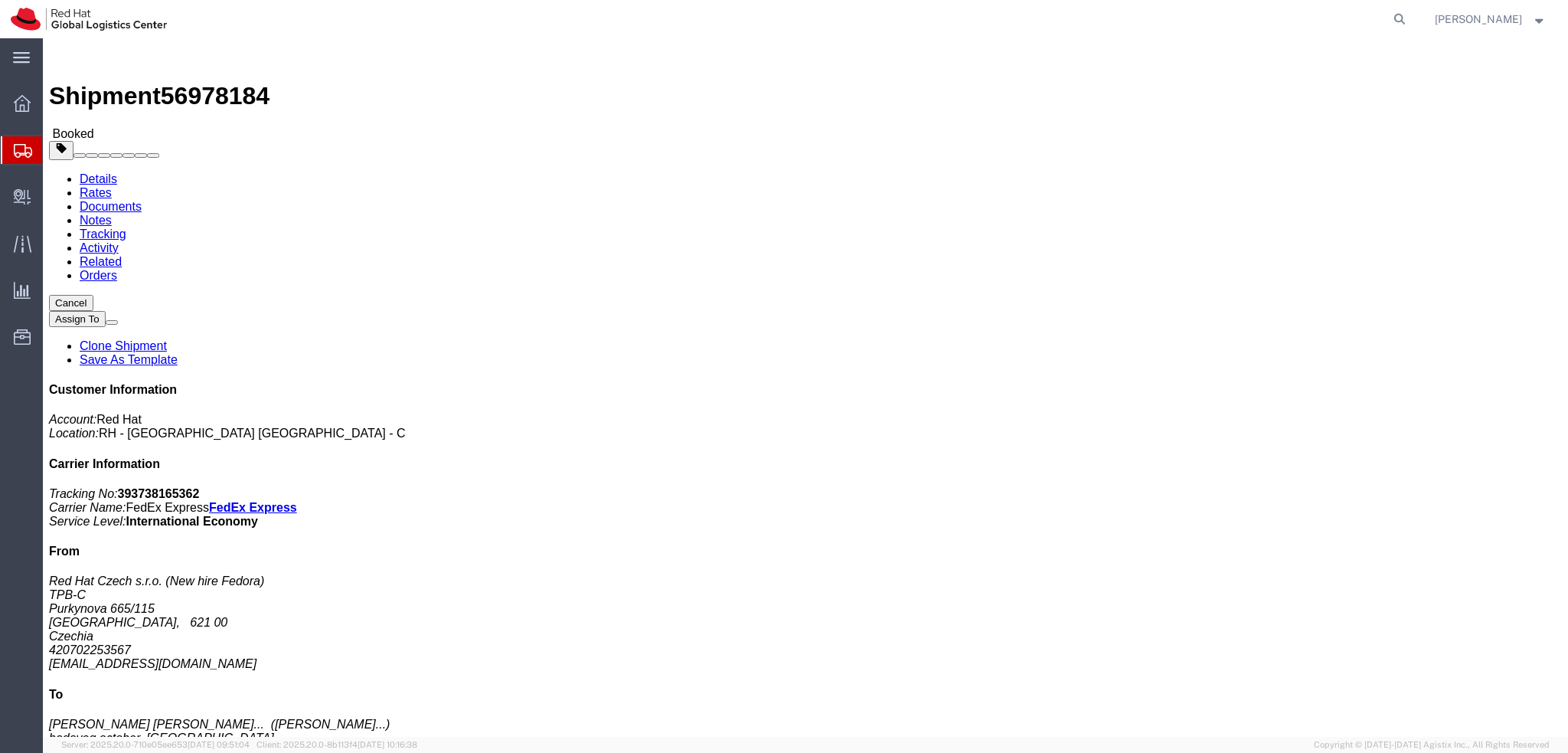
click link "Documents"
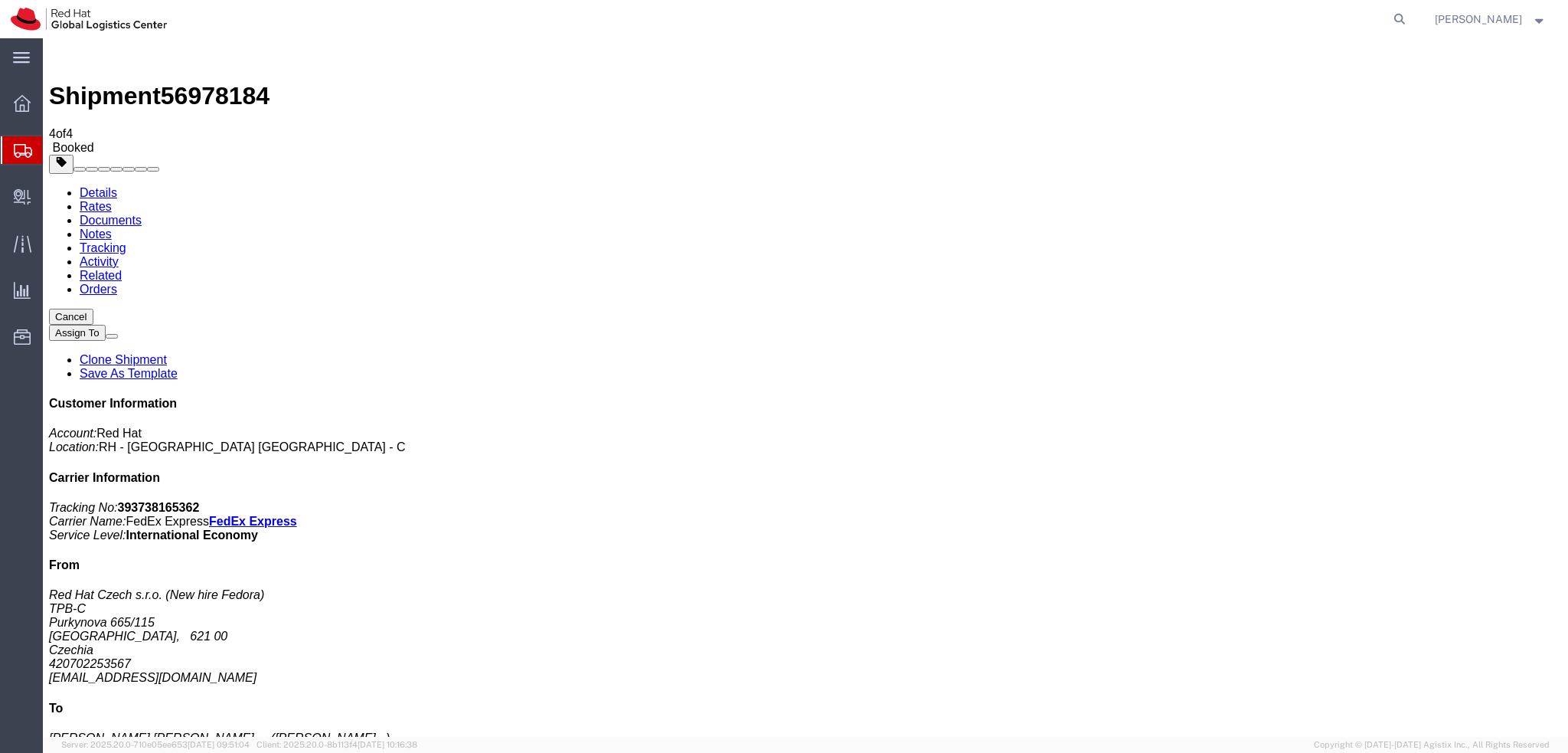
drag, startPoint x: 172, startPoint y: 243, endPoint x: 556, endPoint y: 484, distance: 453.4
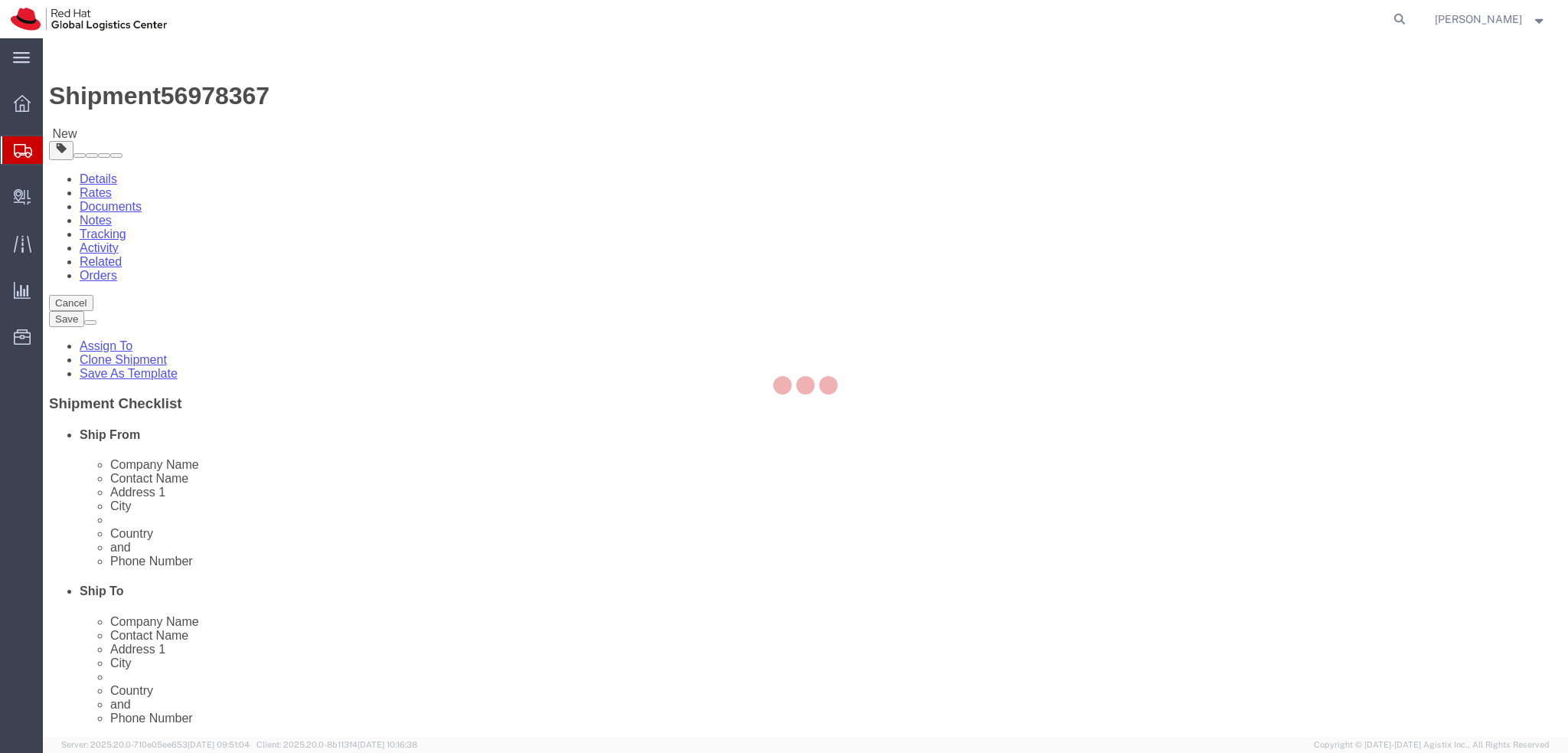
select select "38030"
select select "38036"
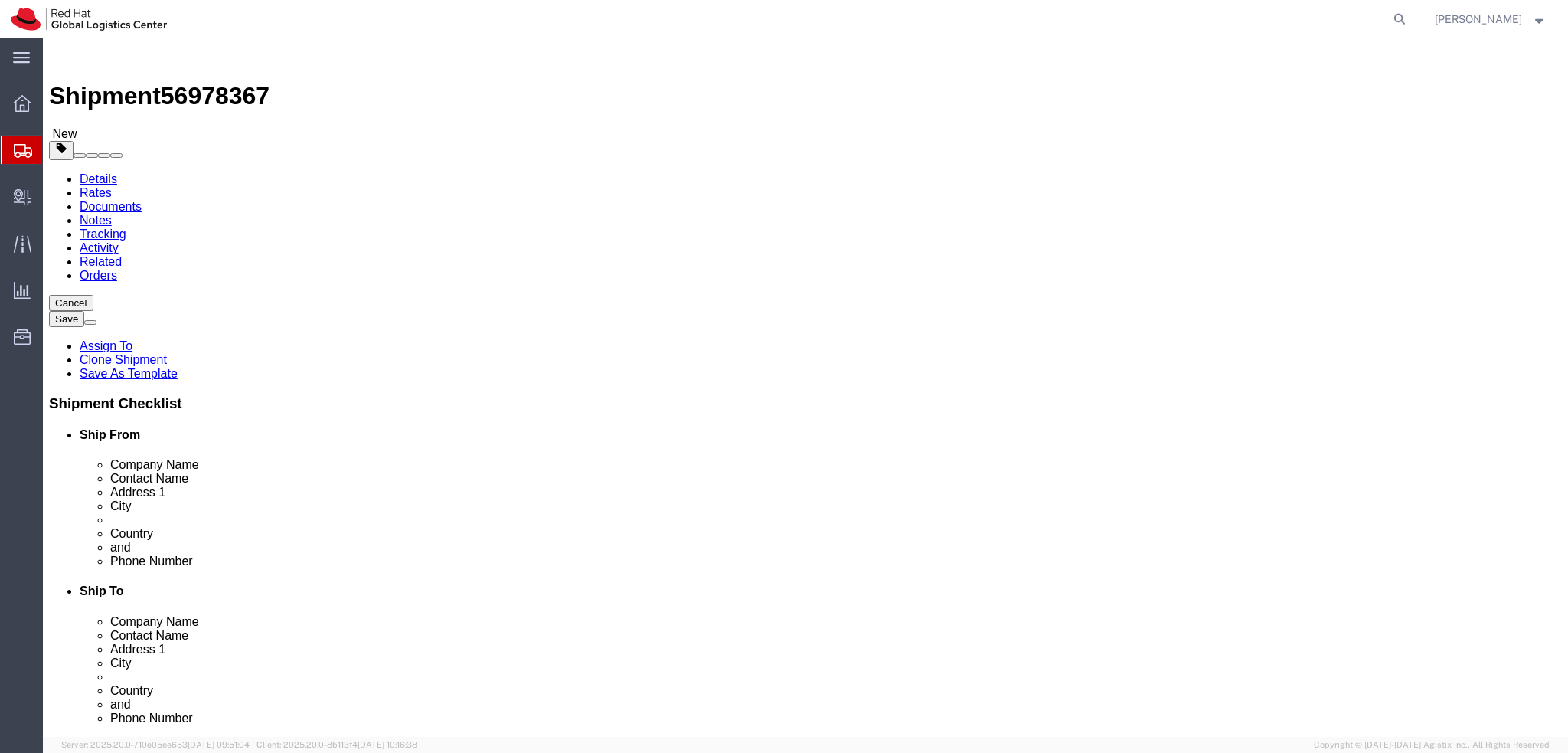
click icon
click div "Previous Continue"
click icon
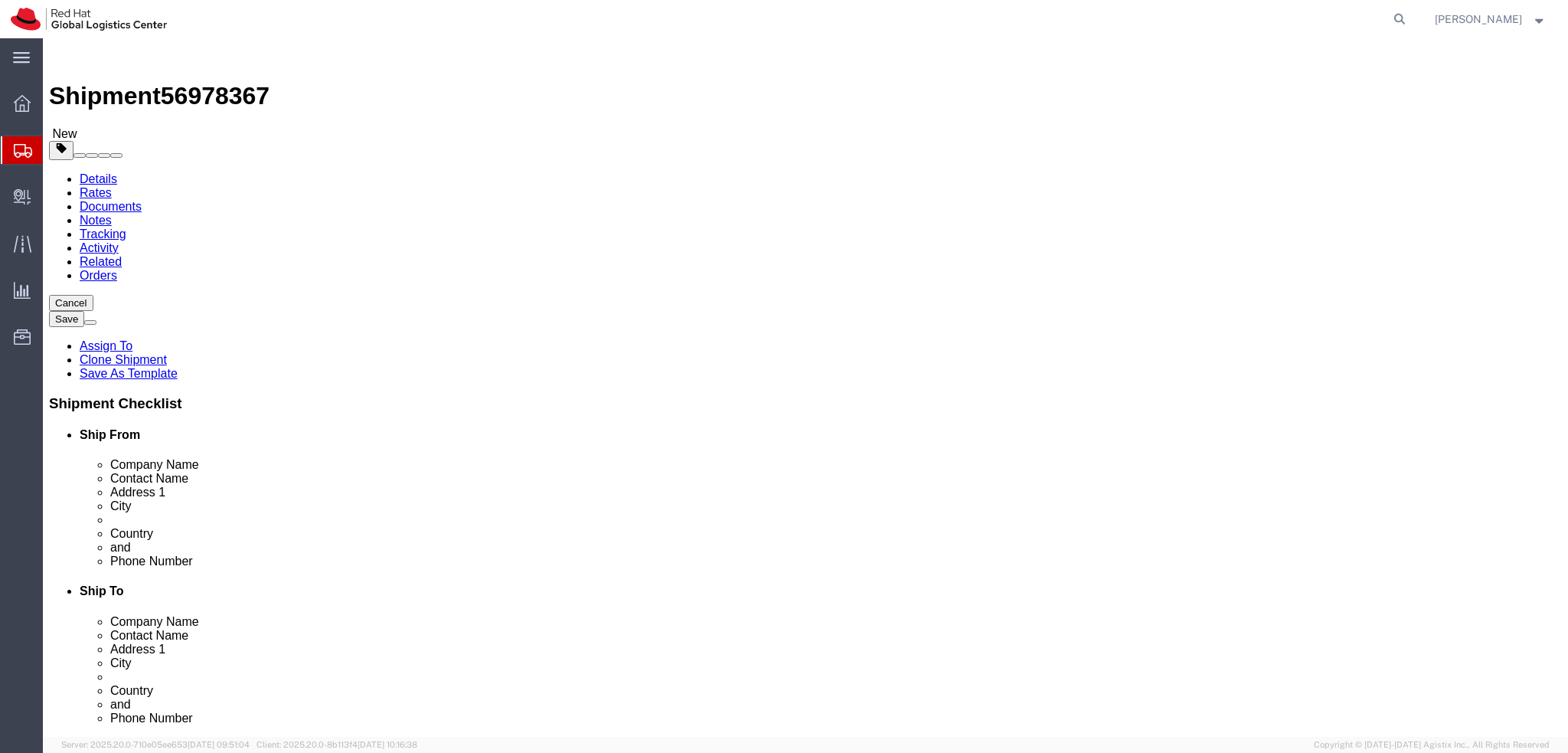
click icon
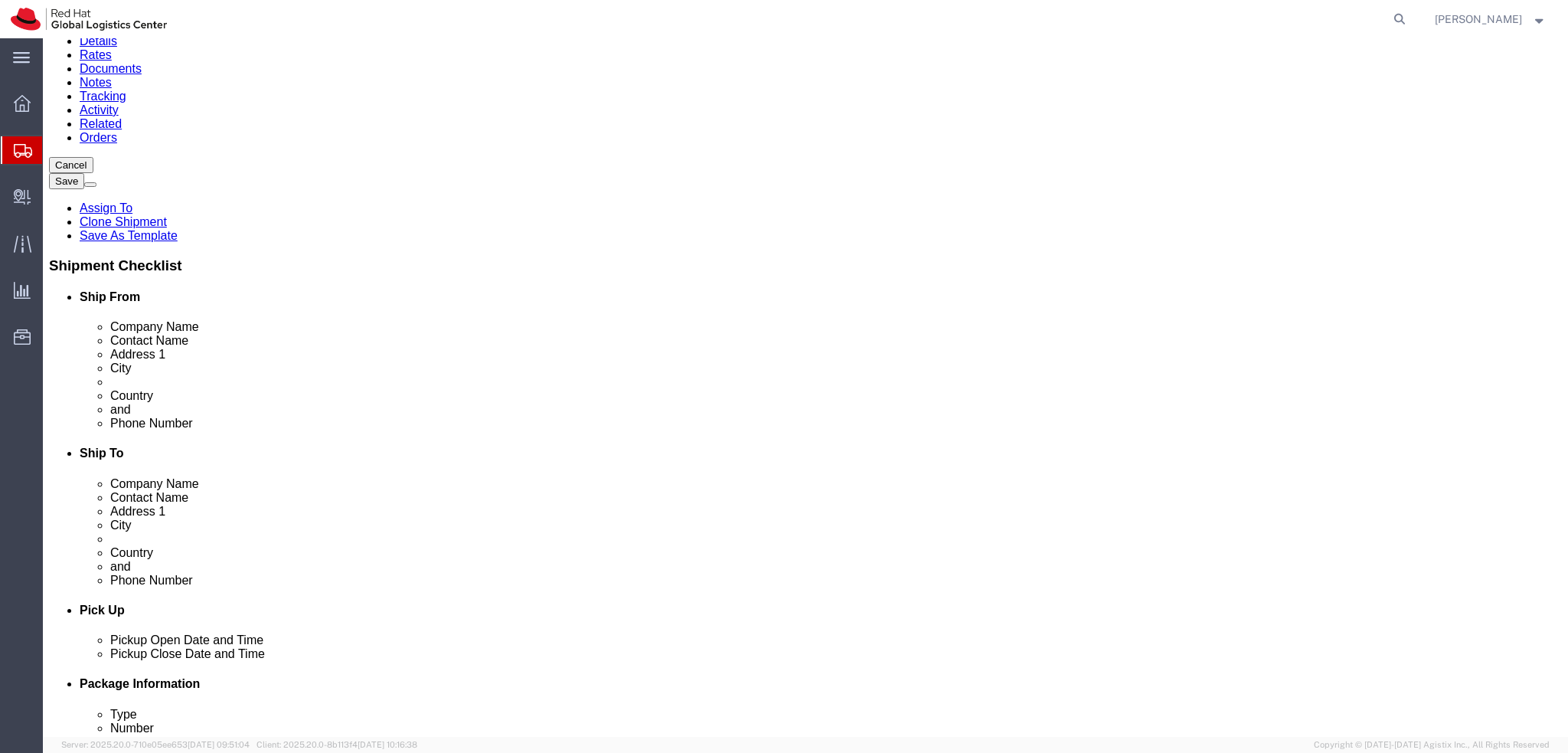
click dd "1.00 Each"
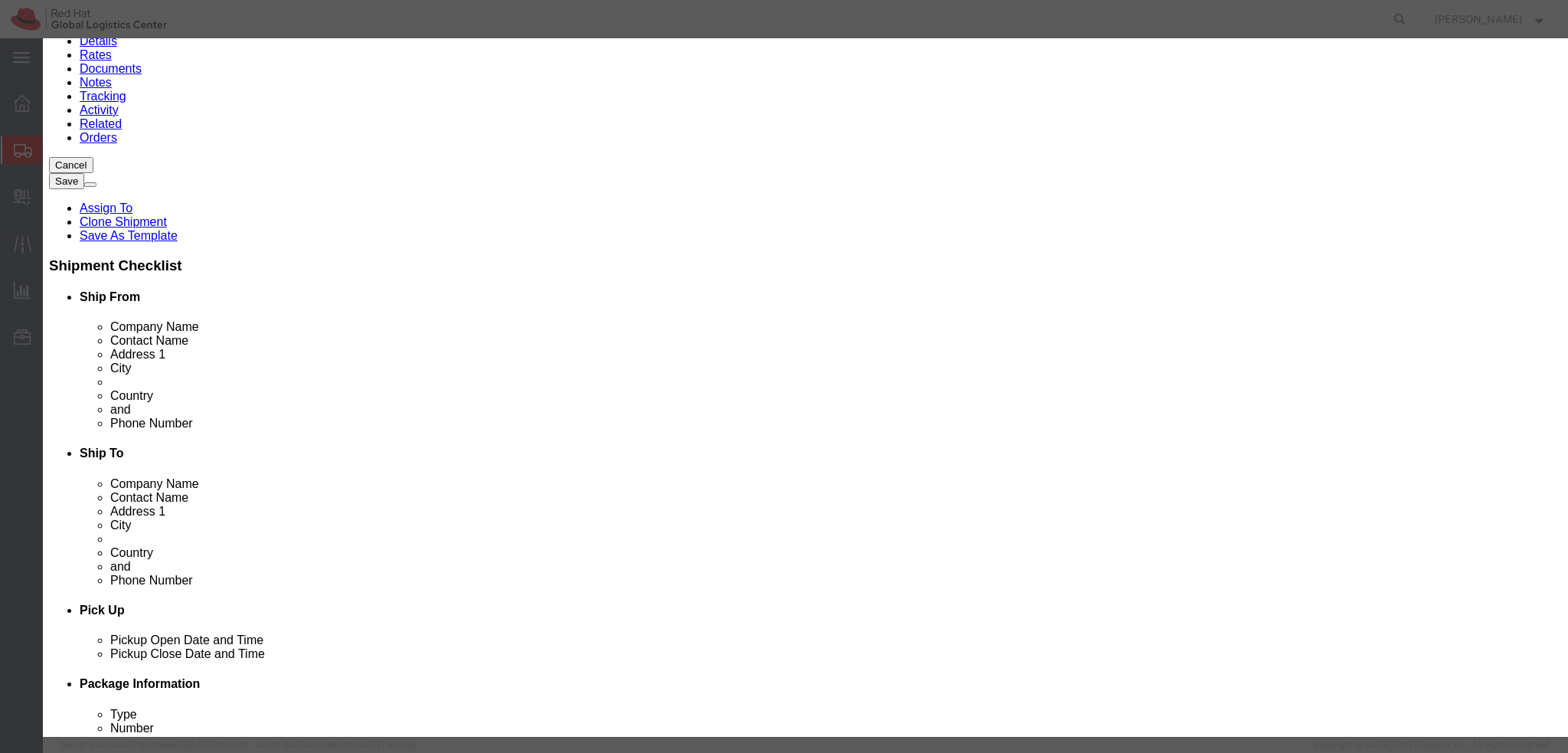
click textarea
type textarea "Laptop"
click button
click textarea
type textarea "Docking station"
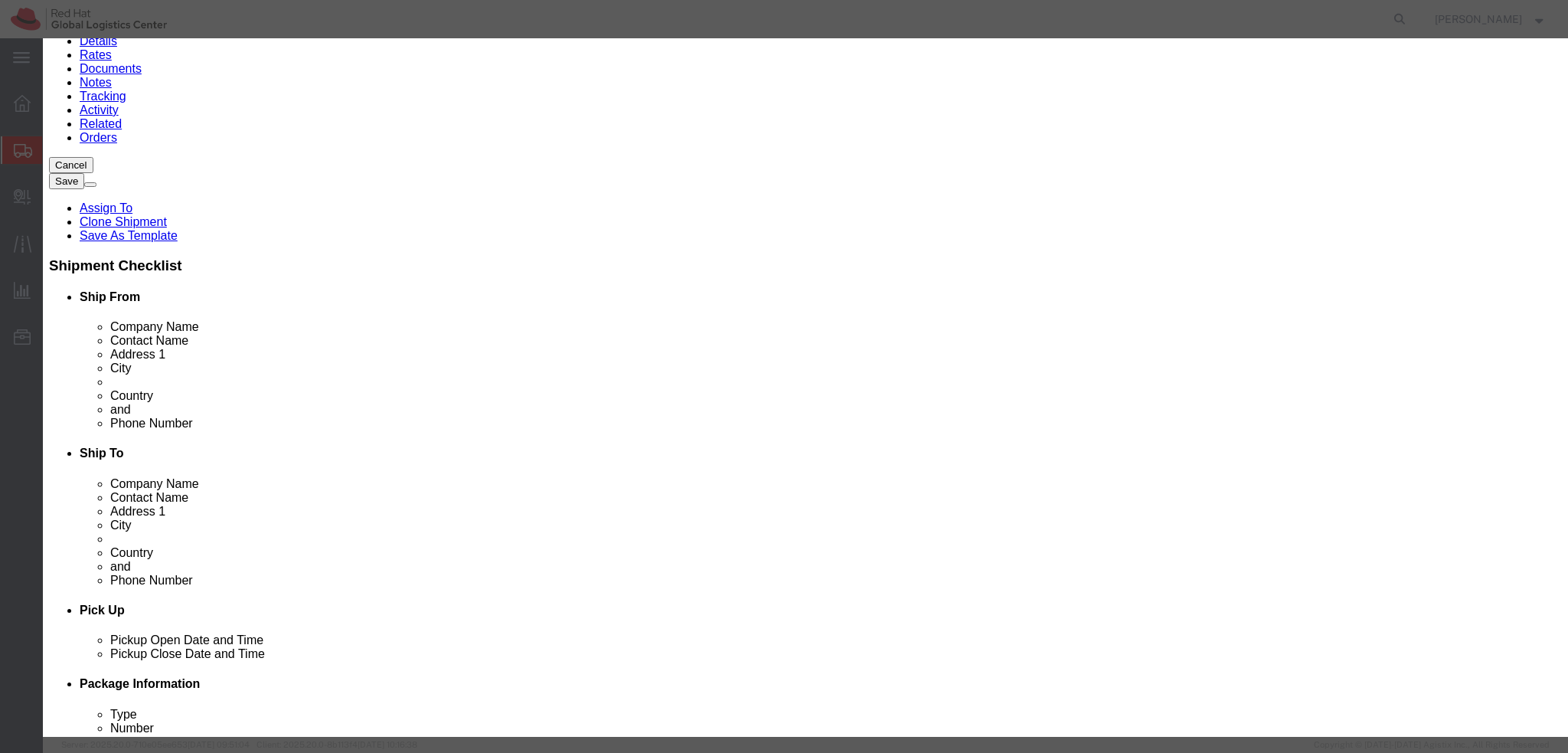
click icon
drag, startPoint x: 964, startPoint y: 133, endPoint x: 854, endPoint y: 89, distance: 118.5
click div "Commodity library Product Name Lenovo Pieces 1.00 Select Bag Barrels 100Board F…"
type textarea "Ethernet adapter"
click button "Save & Close"
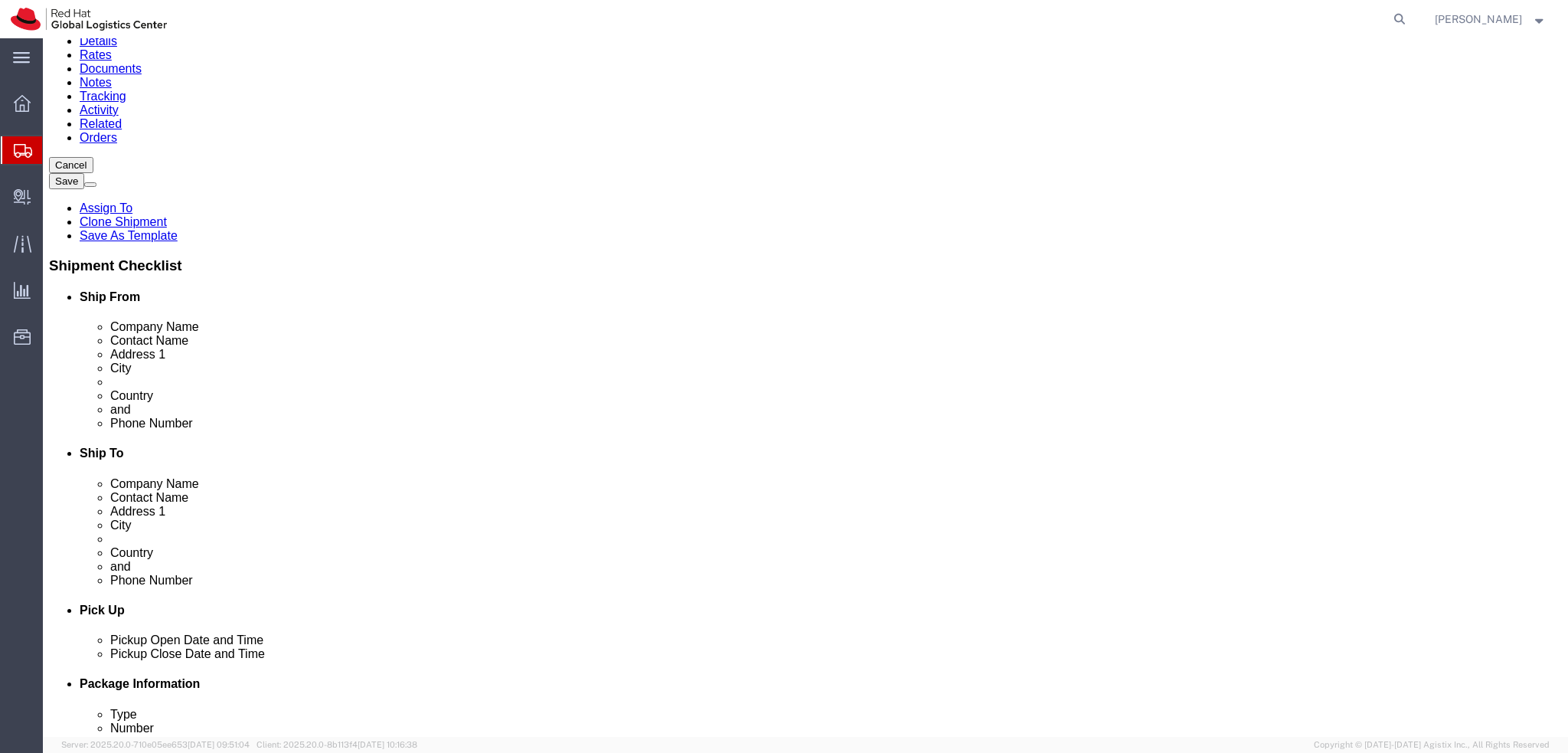
scroll to position [0, 0]
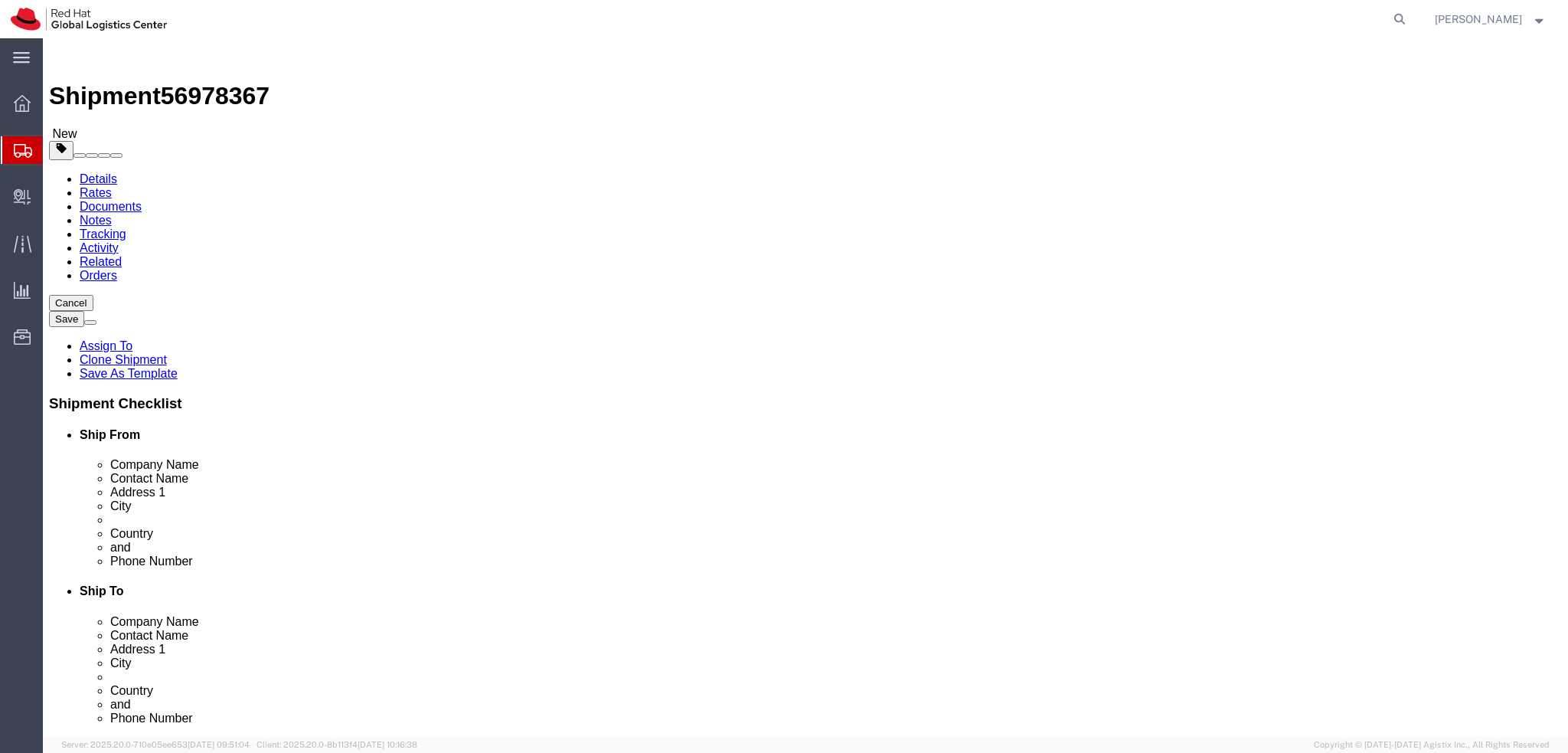
click icon
click button "Rate Shipment"
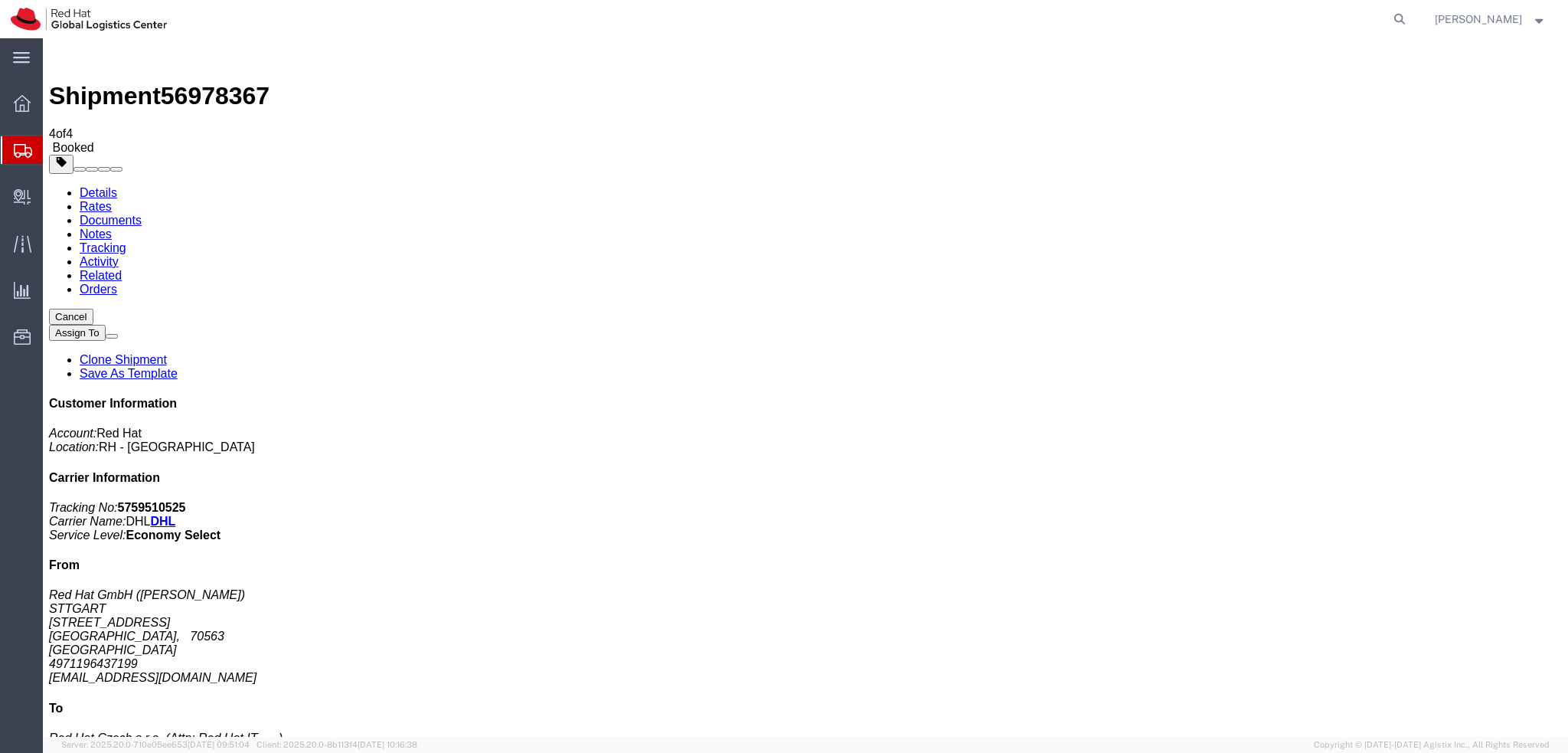
click at [83, 186] on link "Details" at bounding box center [98, 193] width 37 height 13
click span "button"
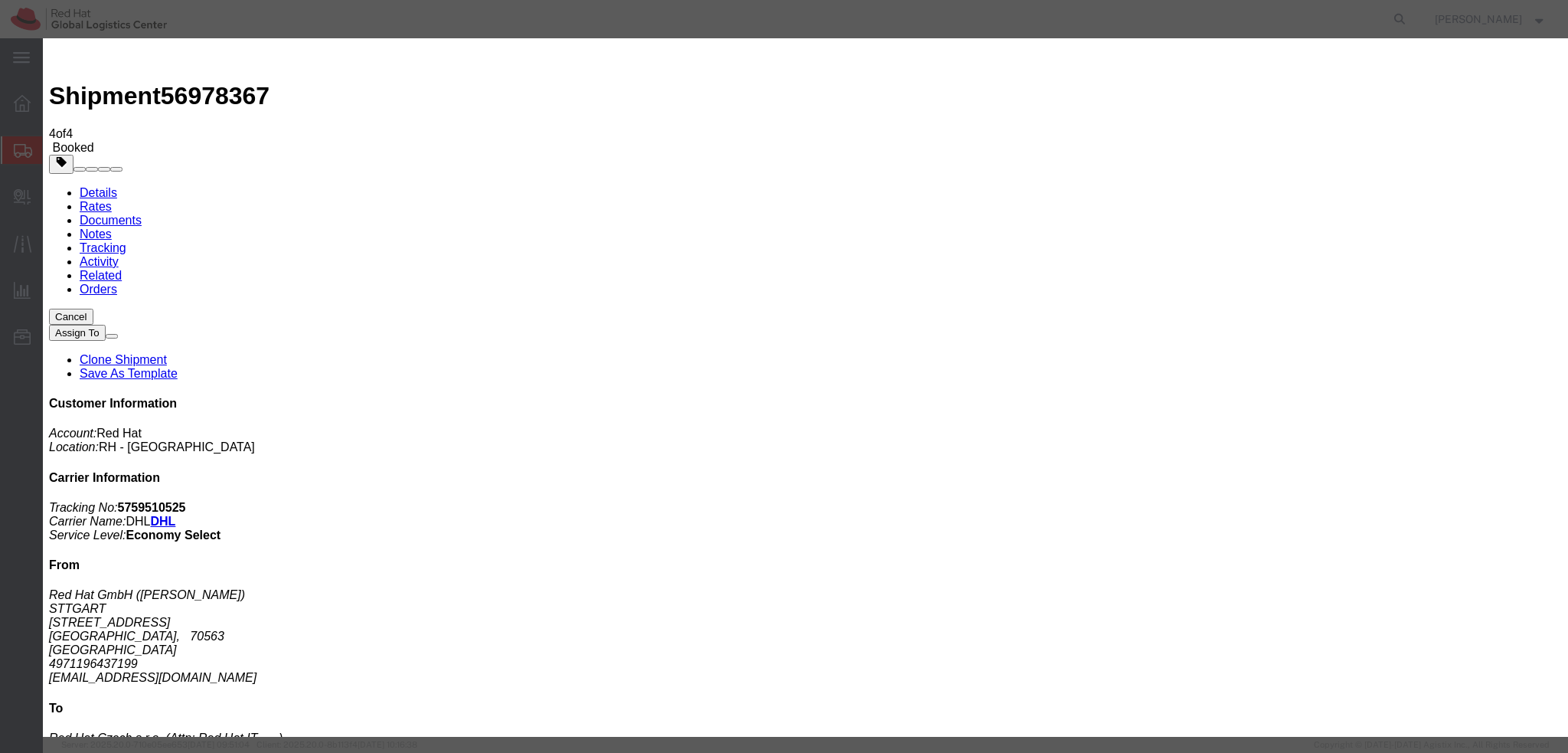
click div "Sep 30 2025 3:45 PM"
click input "3:45 PM"
type input "12:00 PM"
click button "Apply"
click div "Oct 01 2025 1:00 PM"
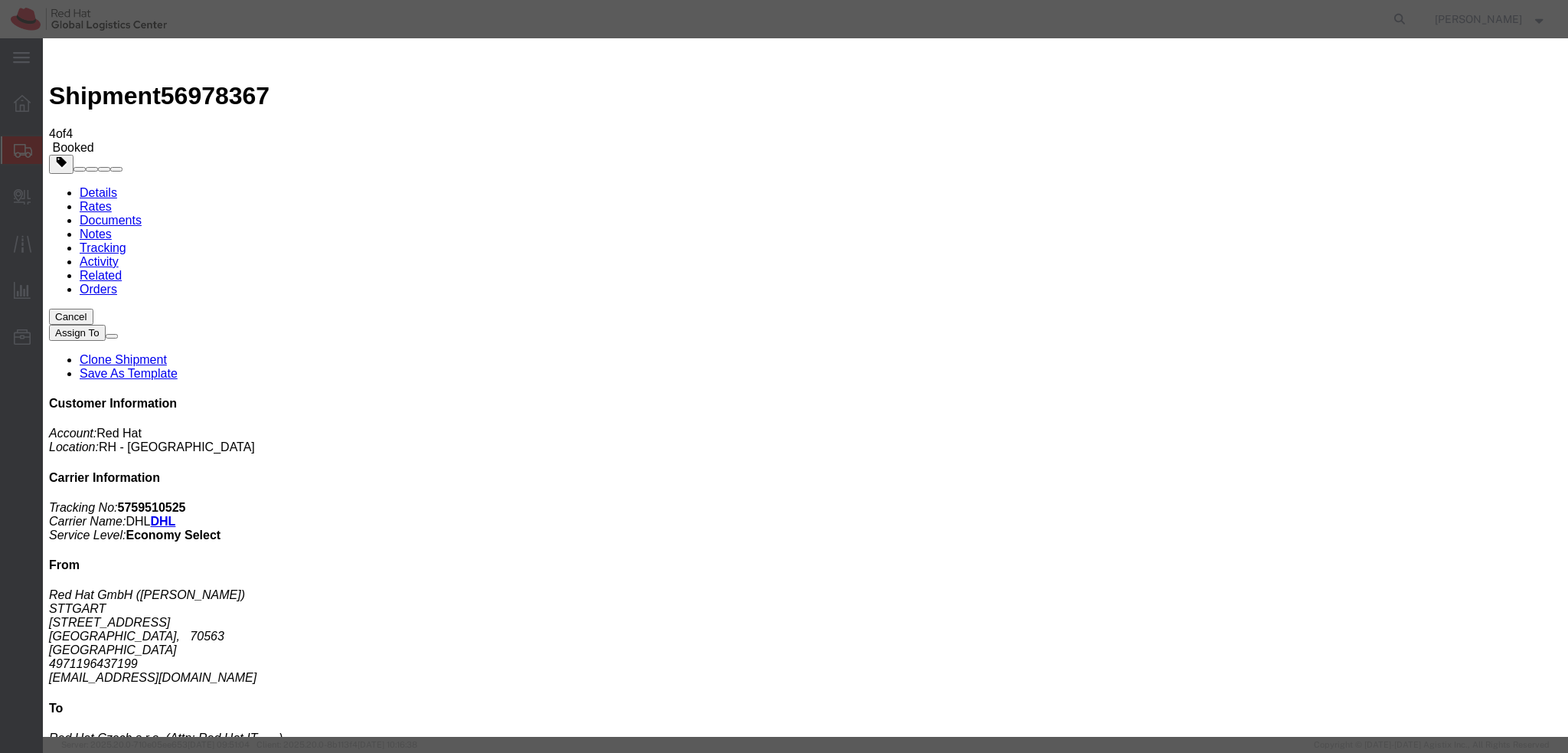
type input "4:00 PM"
click button "Apply"
click button "Save"
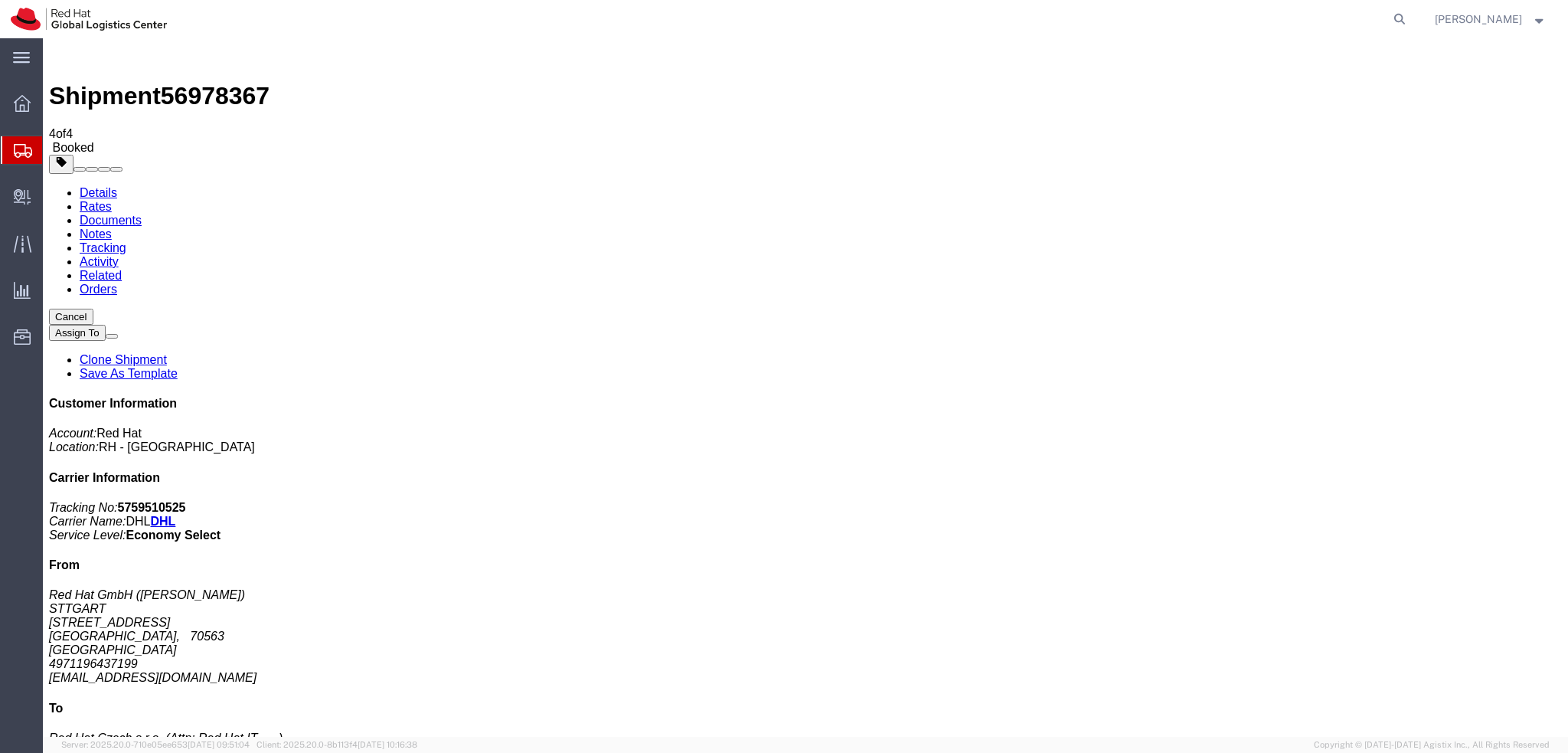
click button "Close"
click address "Red Hat GmbH (Michael Stefaniuc) STTGART Wankelstrasse 5 STUTTGART, 70563 Germa…"
copy div "mstefani@redhat.com"
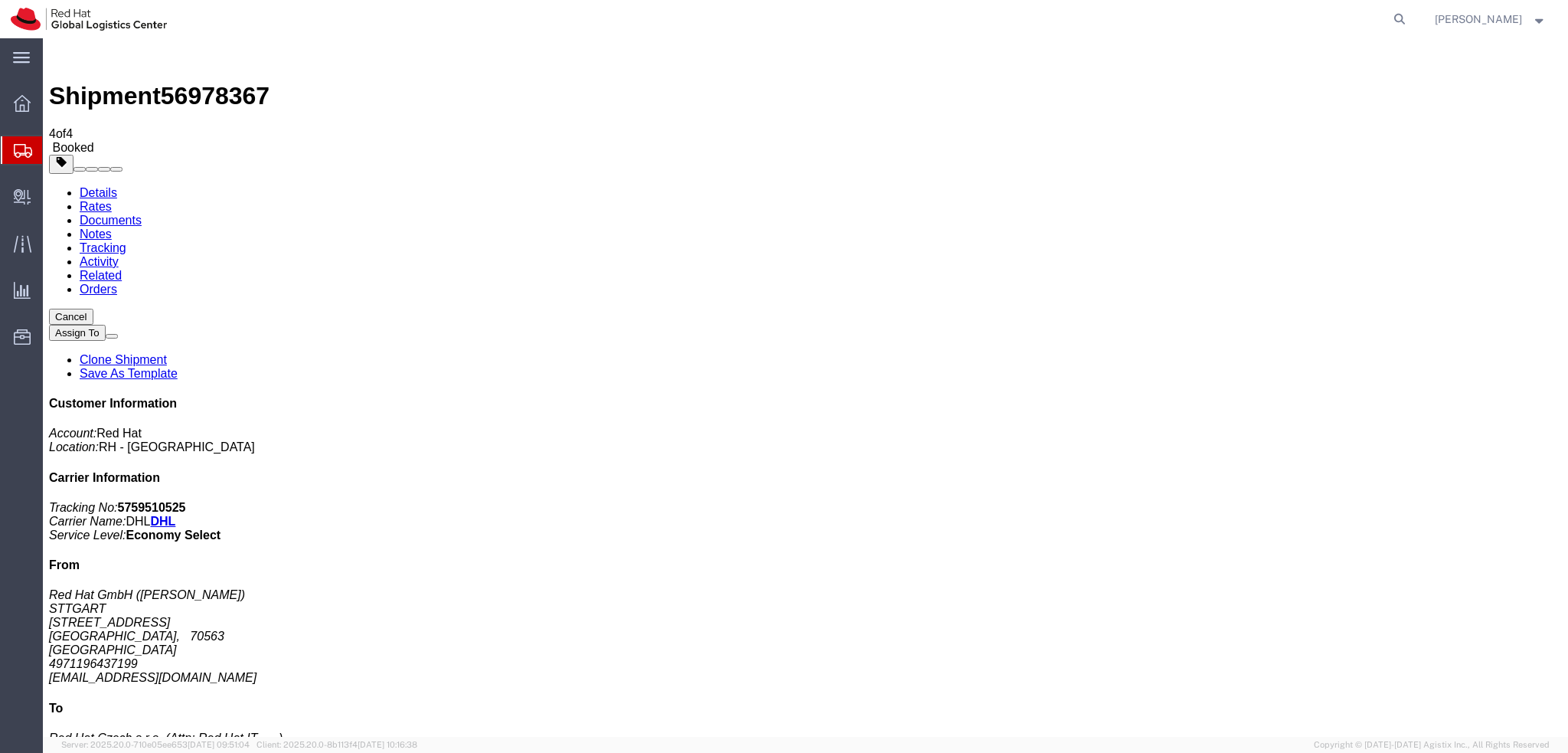
click h2 "Shipment Detail"
click link "Documents"
click at [1332, 588] on address "Red Hat GmbH (Michael Stefaniuc) STTGART Wankelstrasse 5 STUTTGART, 70563 Germa…" at bounding box center [805, 636] width 1513 height 97
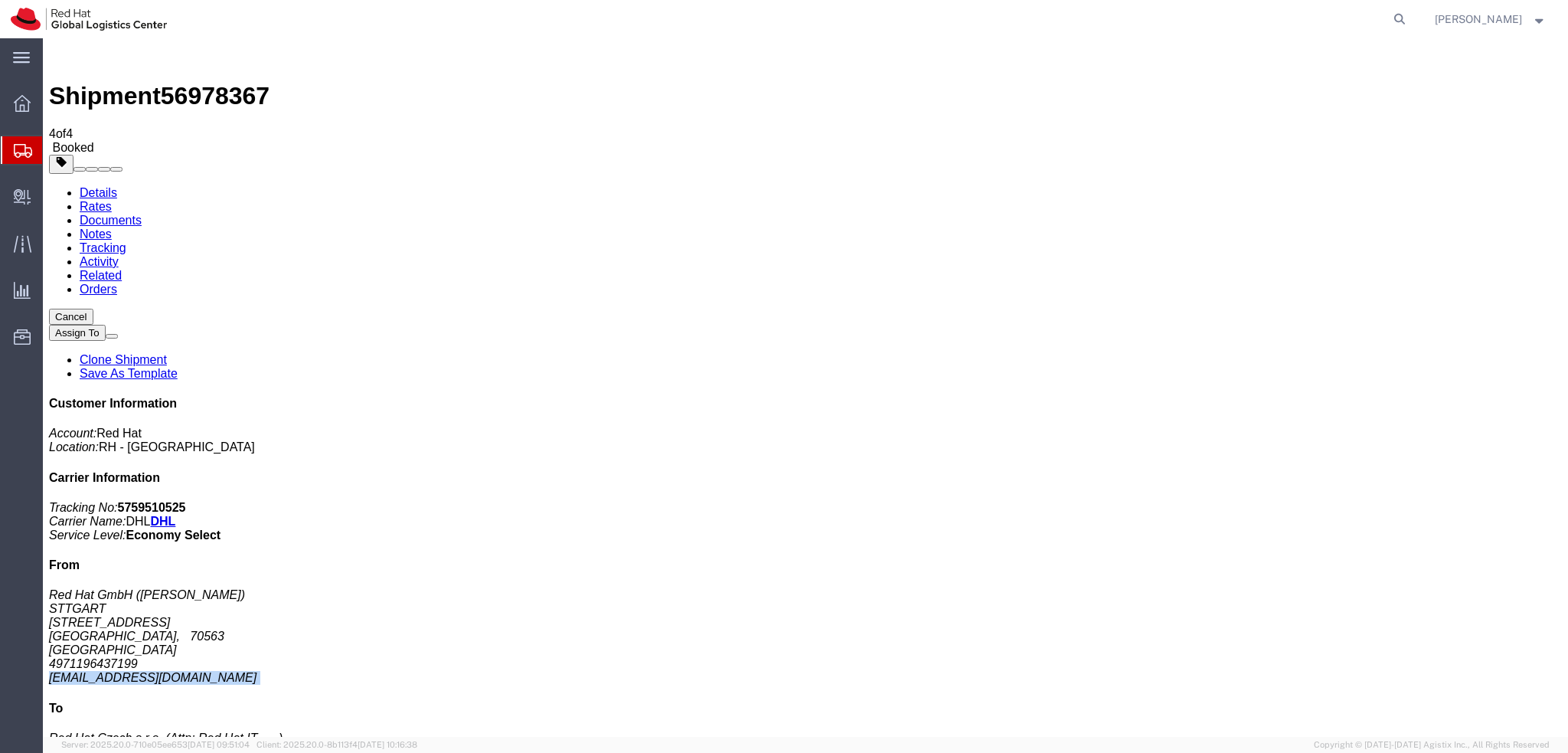
copy div "mstefani@redhat.com"
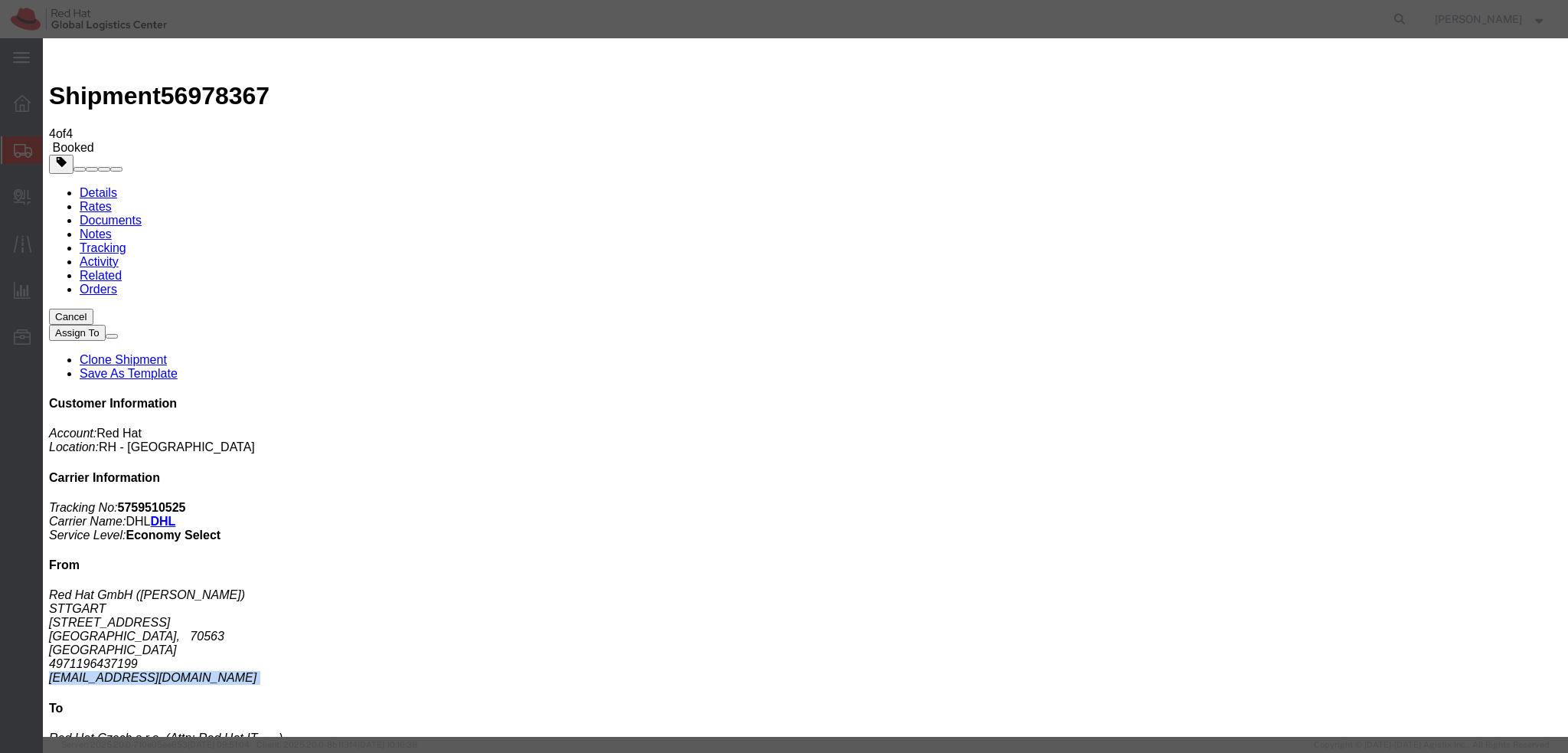
paste input "mstefani@redhat.com"
type input "mstefani@redhat.com"
drag, startPoint x: 638, startPoint y: 186, endPoint x: 649, endPoint y: 186, distance: 11.0
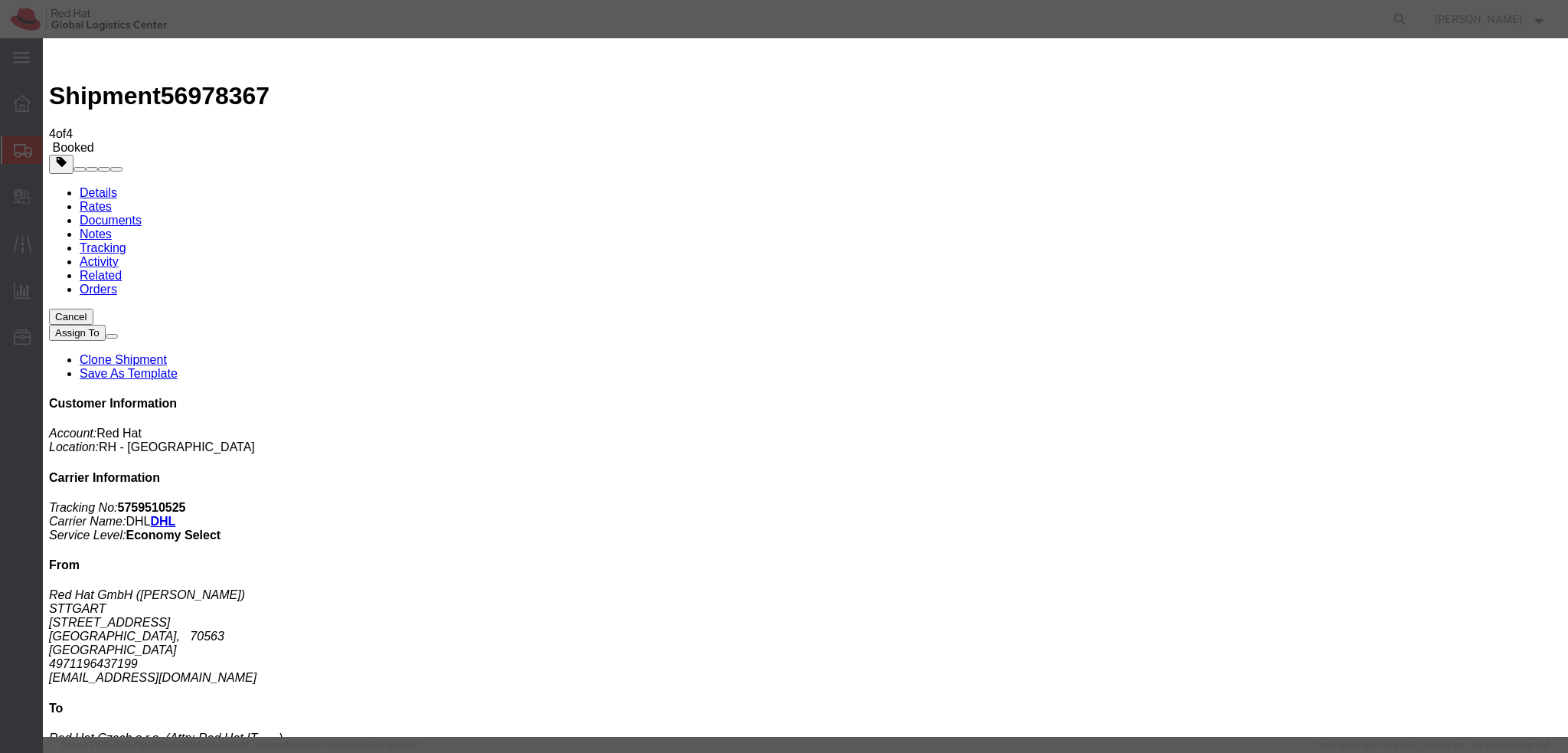
paste textarea "Hi A, please find the label for your shipment to B attached to this email. Plea…"
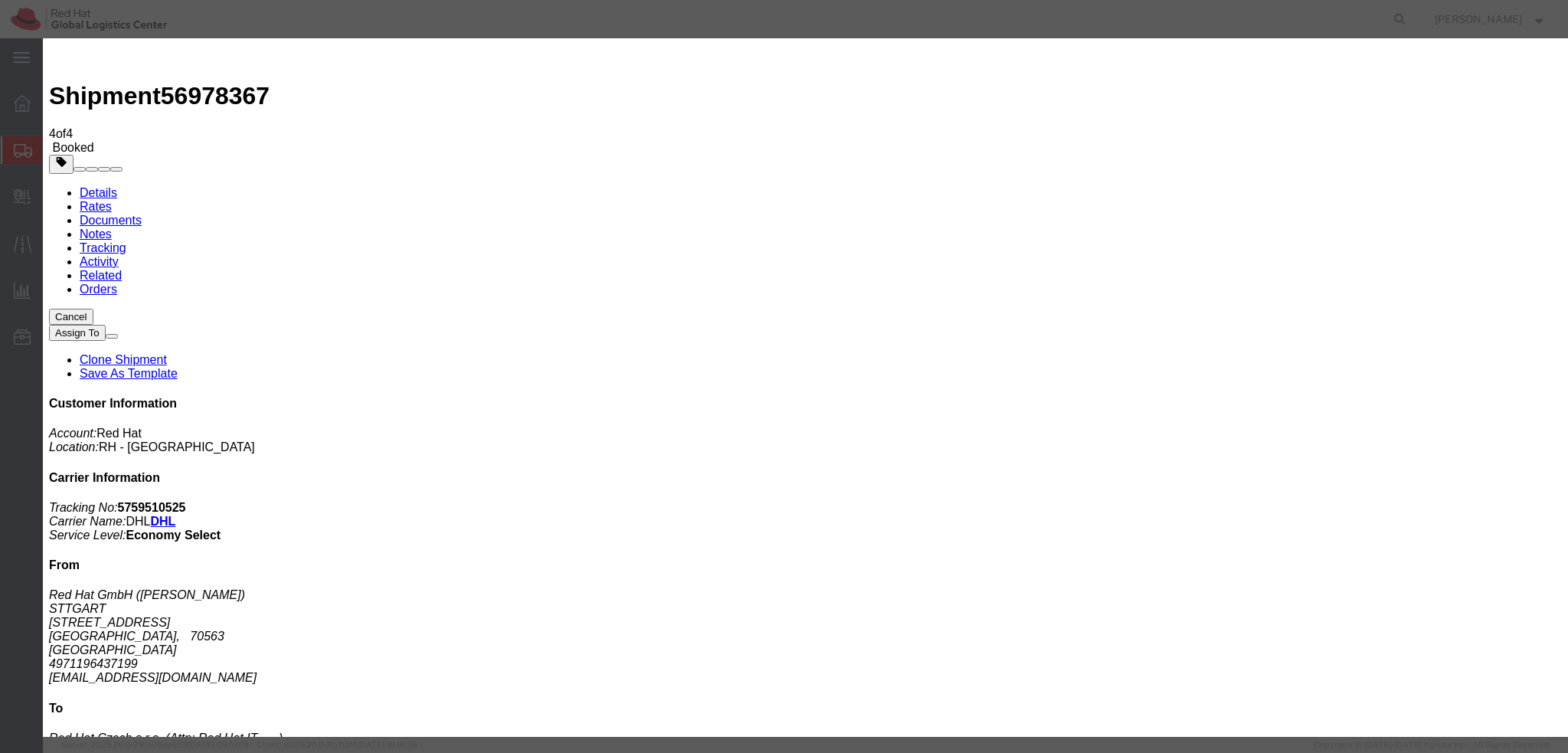
drag, startPoint x: 609, startPoint y: 373, endPoint x: 652, endPoint y: 387, distance: 45.2
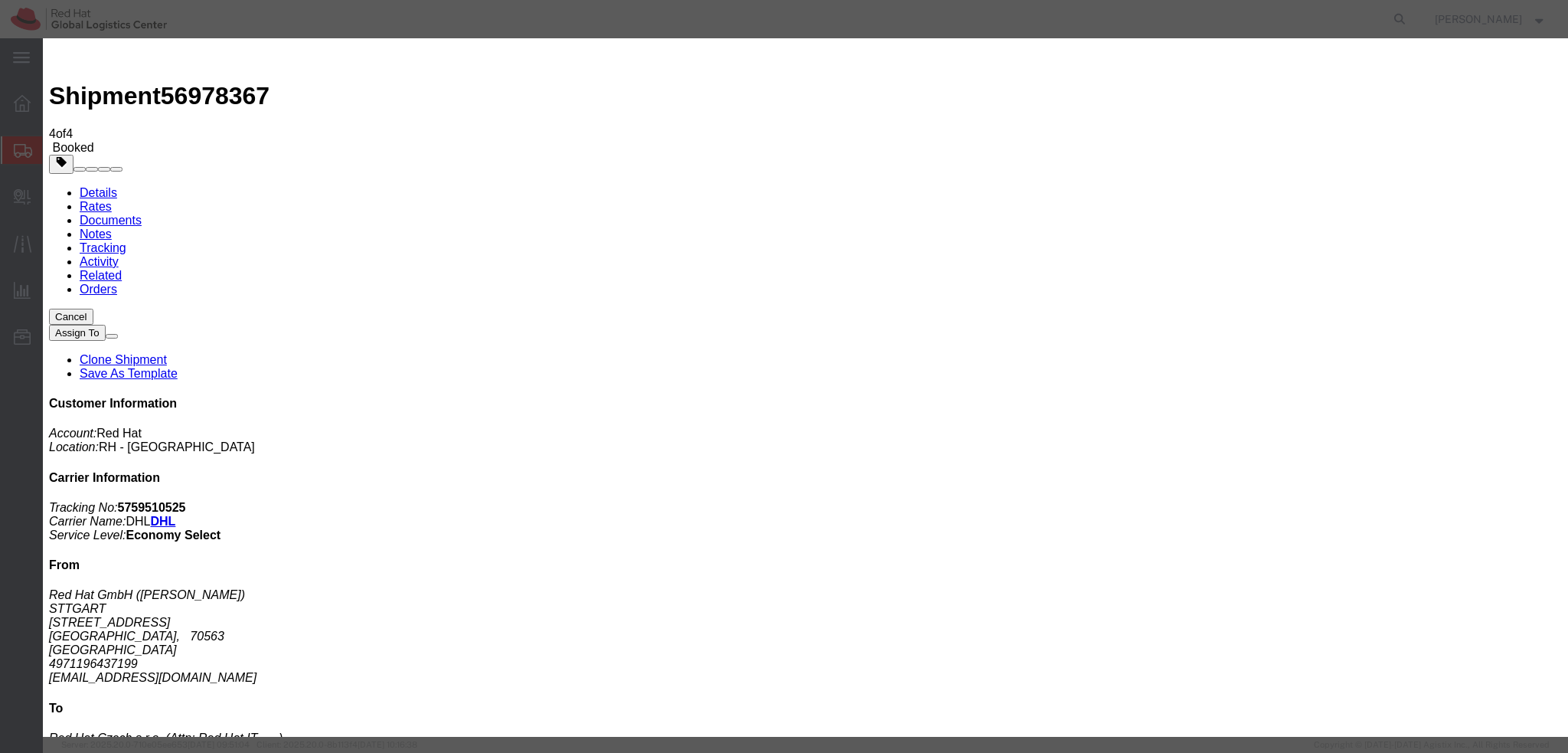
type textarea "Hi Michael, please find the label for your shipment to Brno attached to this em…"
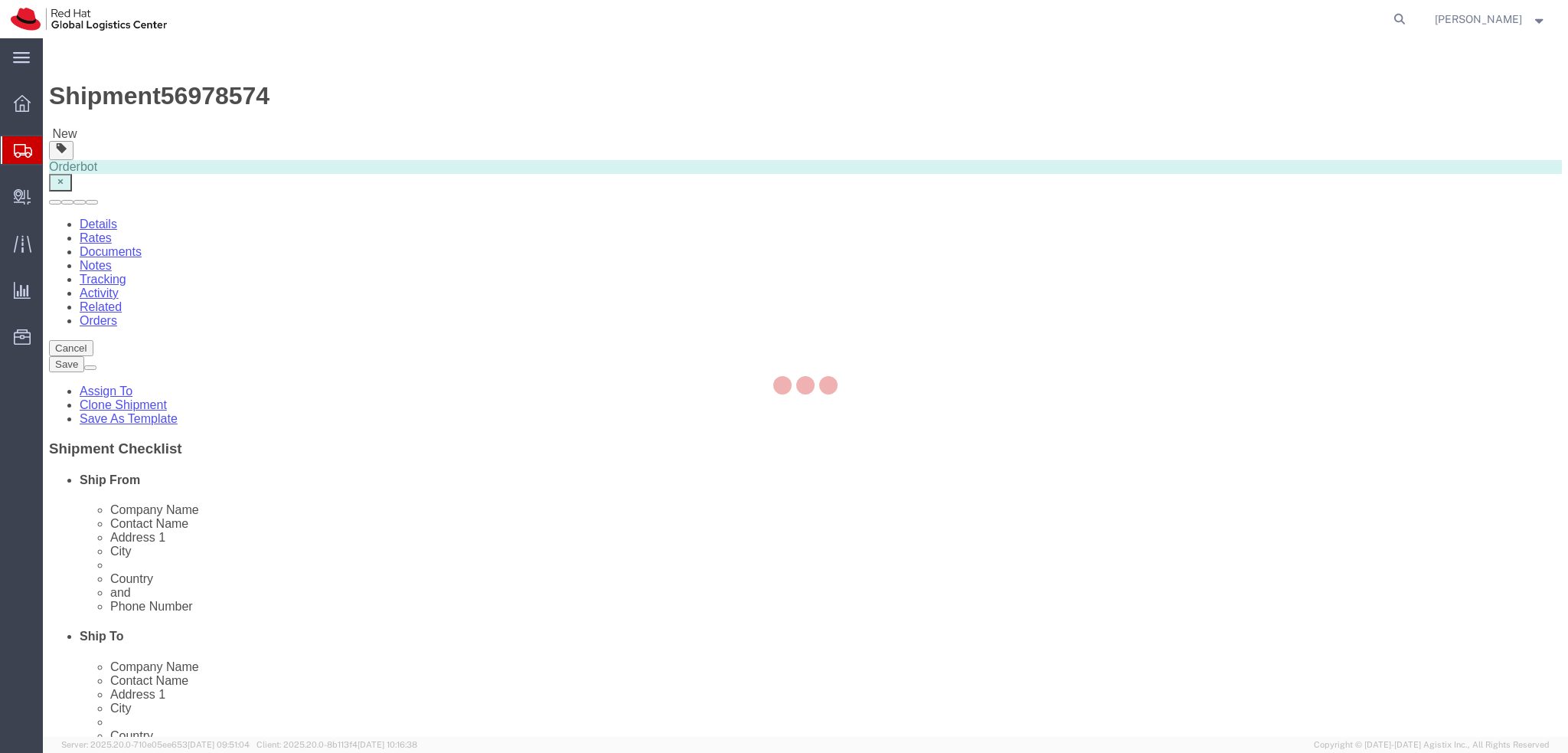
select select
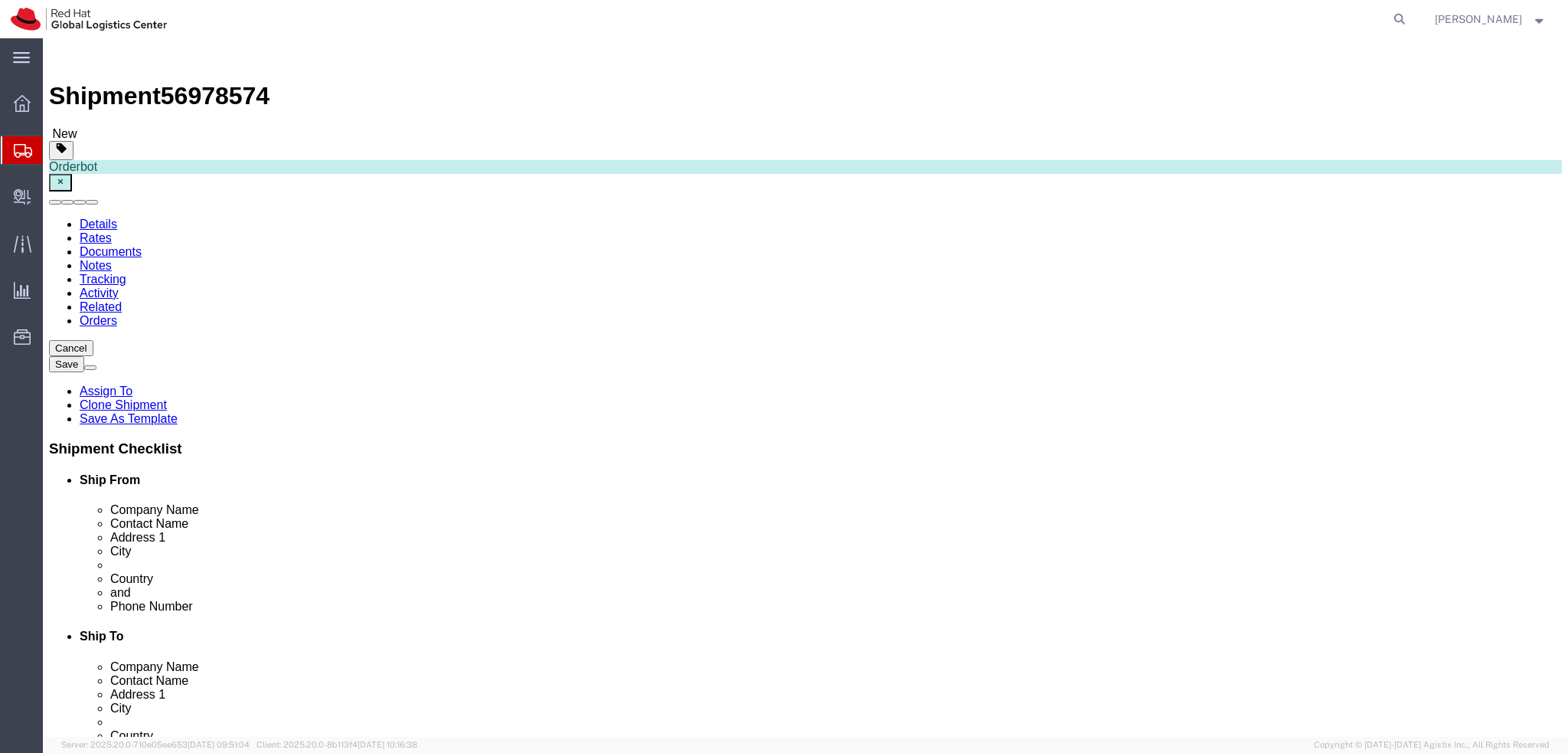
drag, startPoint x: 993, startPoint y: 320, endPoint x: 721, endPoint y: 321, distance: 272.0
click div "Contact Name Francisco Triviño García"
click input "text"
paste input "Francisco Triviño García"
type input "Francisco Triviño García"
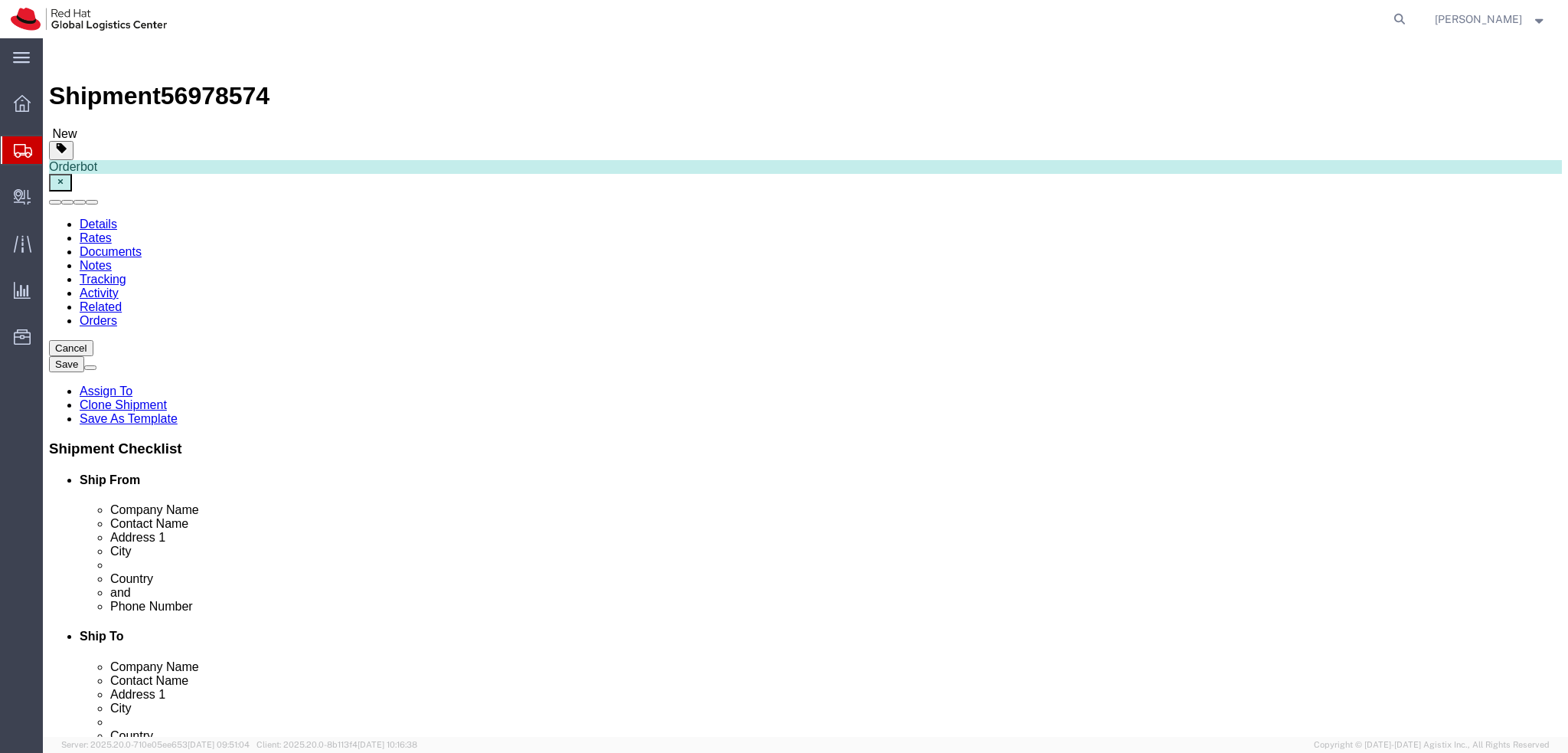
click label "Address 2"
click icon
click dd "31.35 USD"
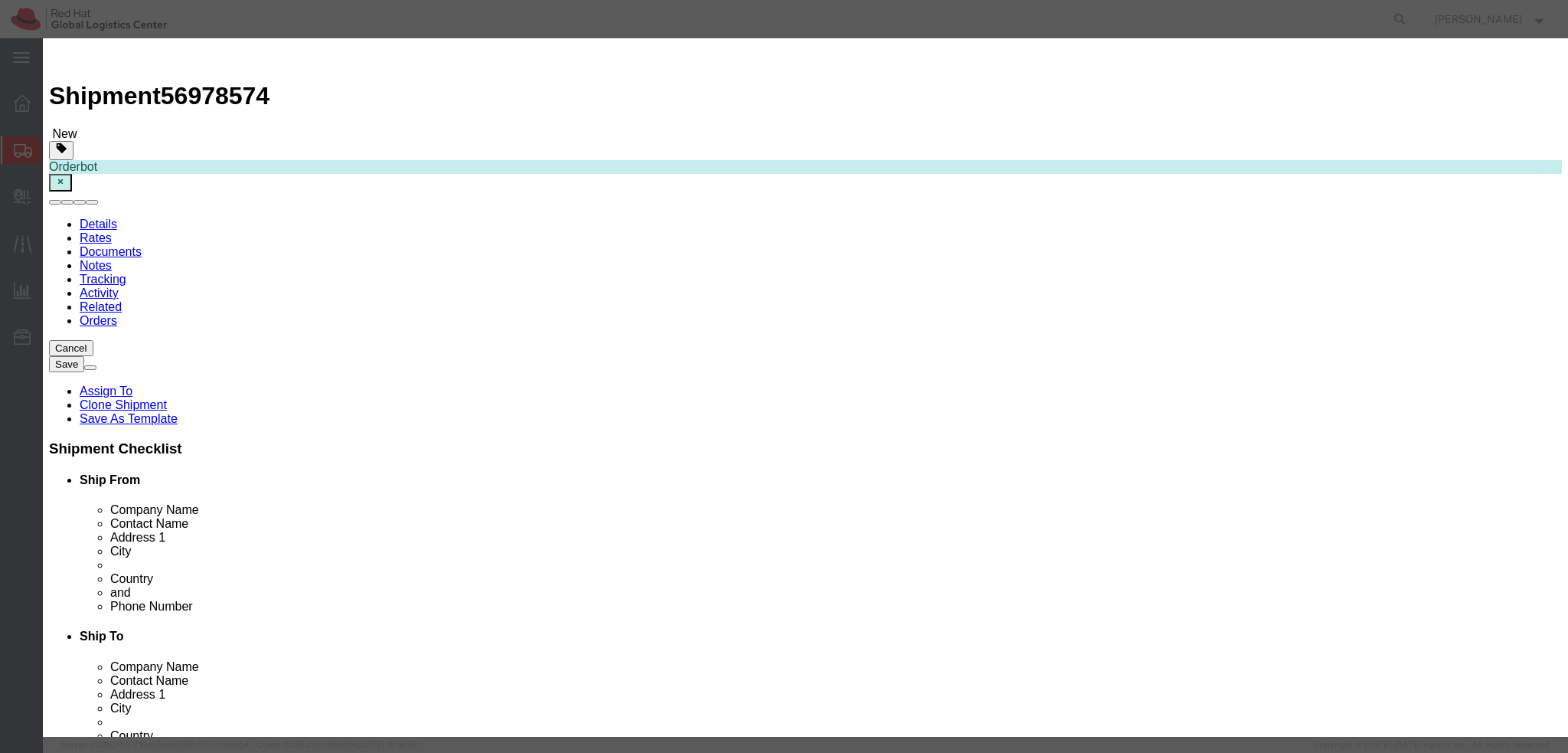
click button "Save & Close"
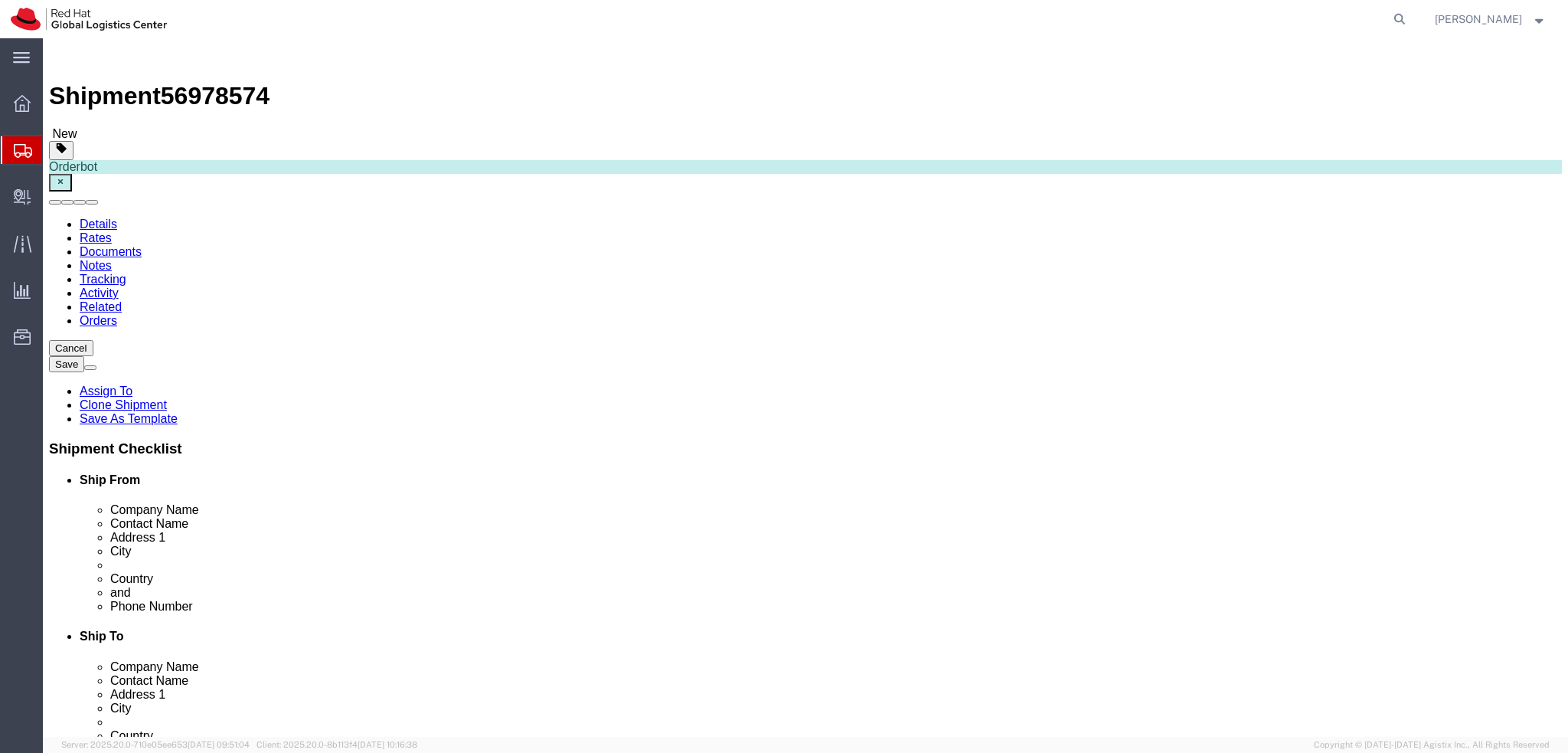
click icon
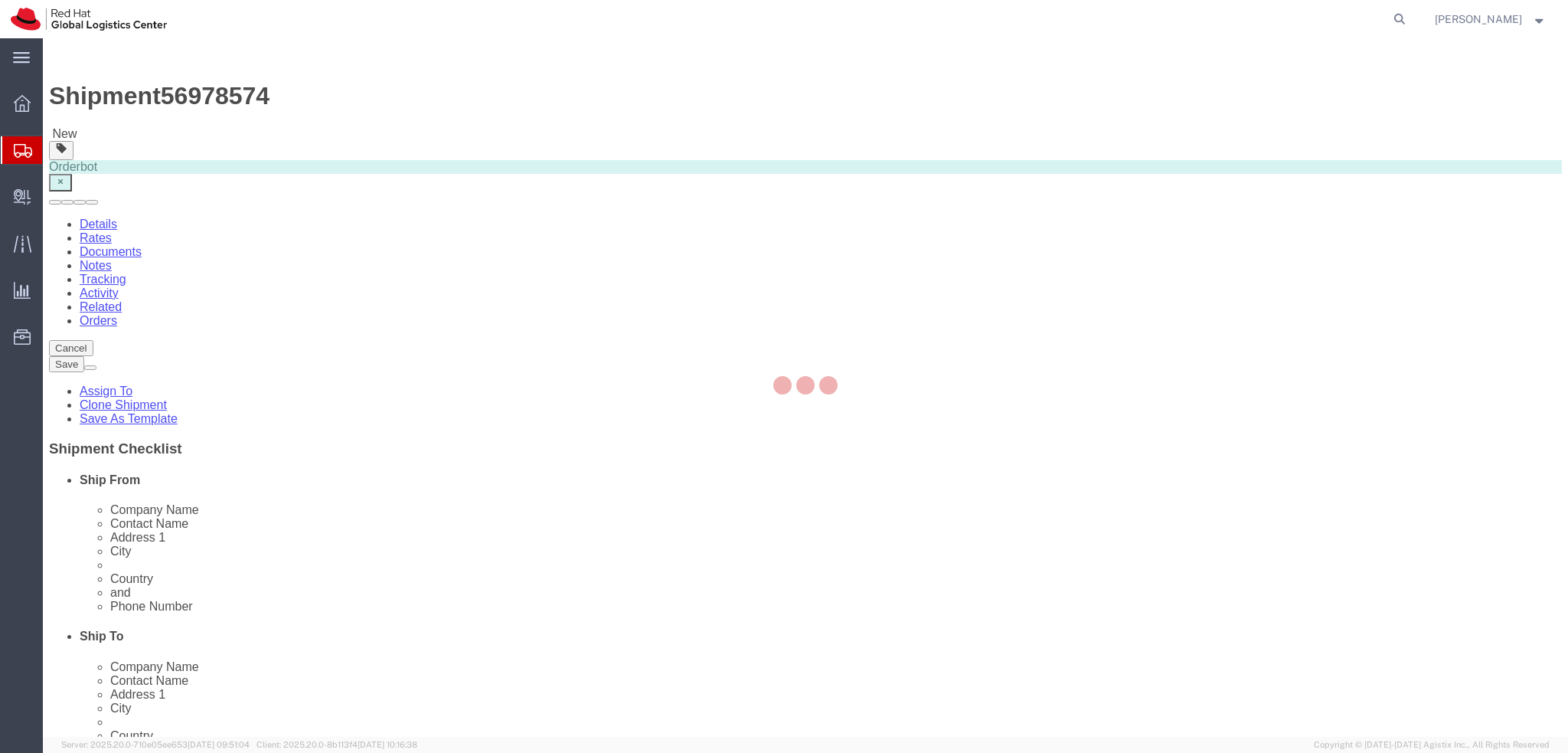
select select "COSTCENTER"
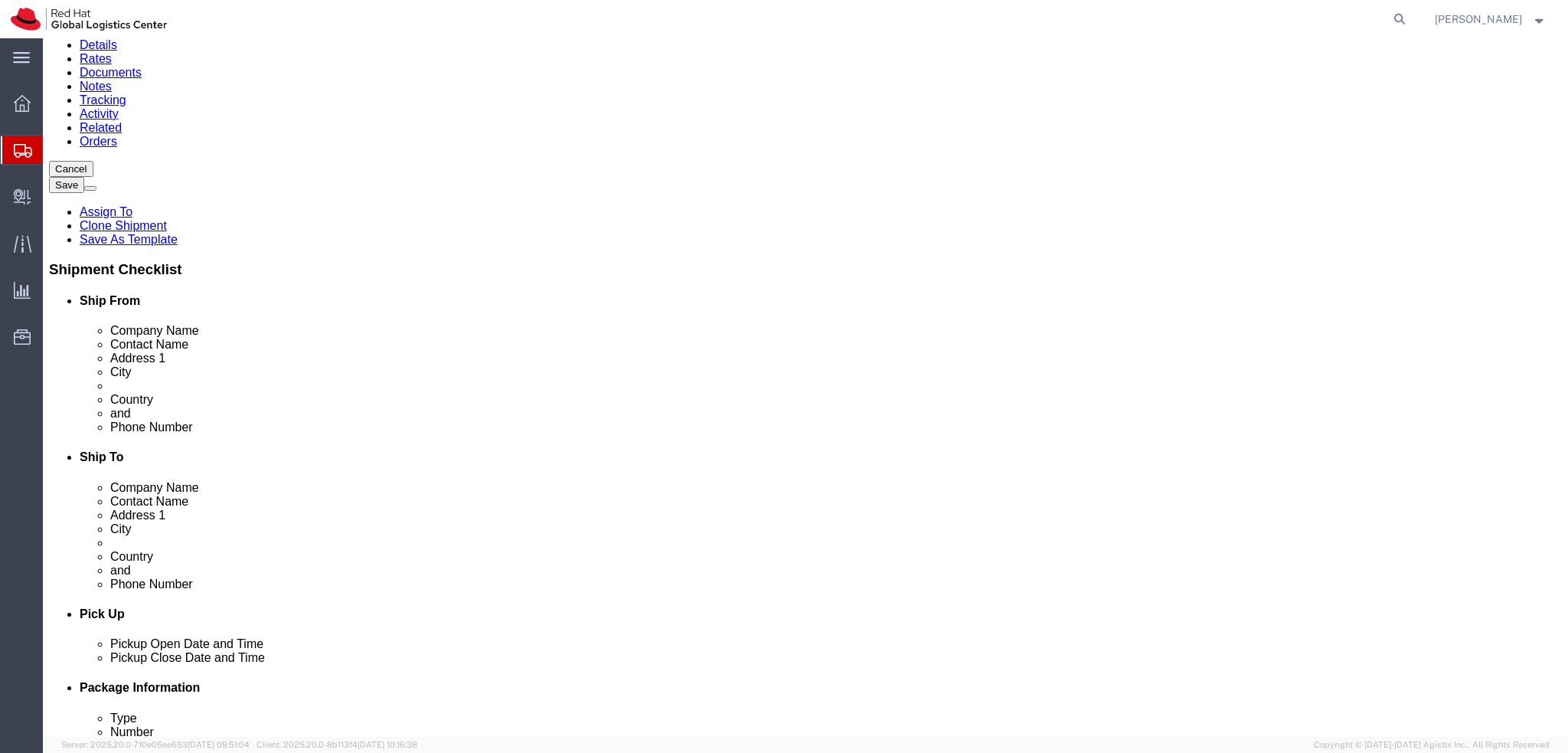
scroll to position [229, 0]
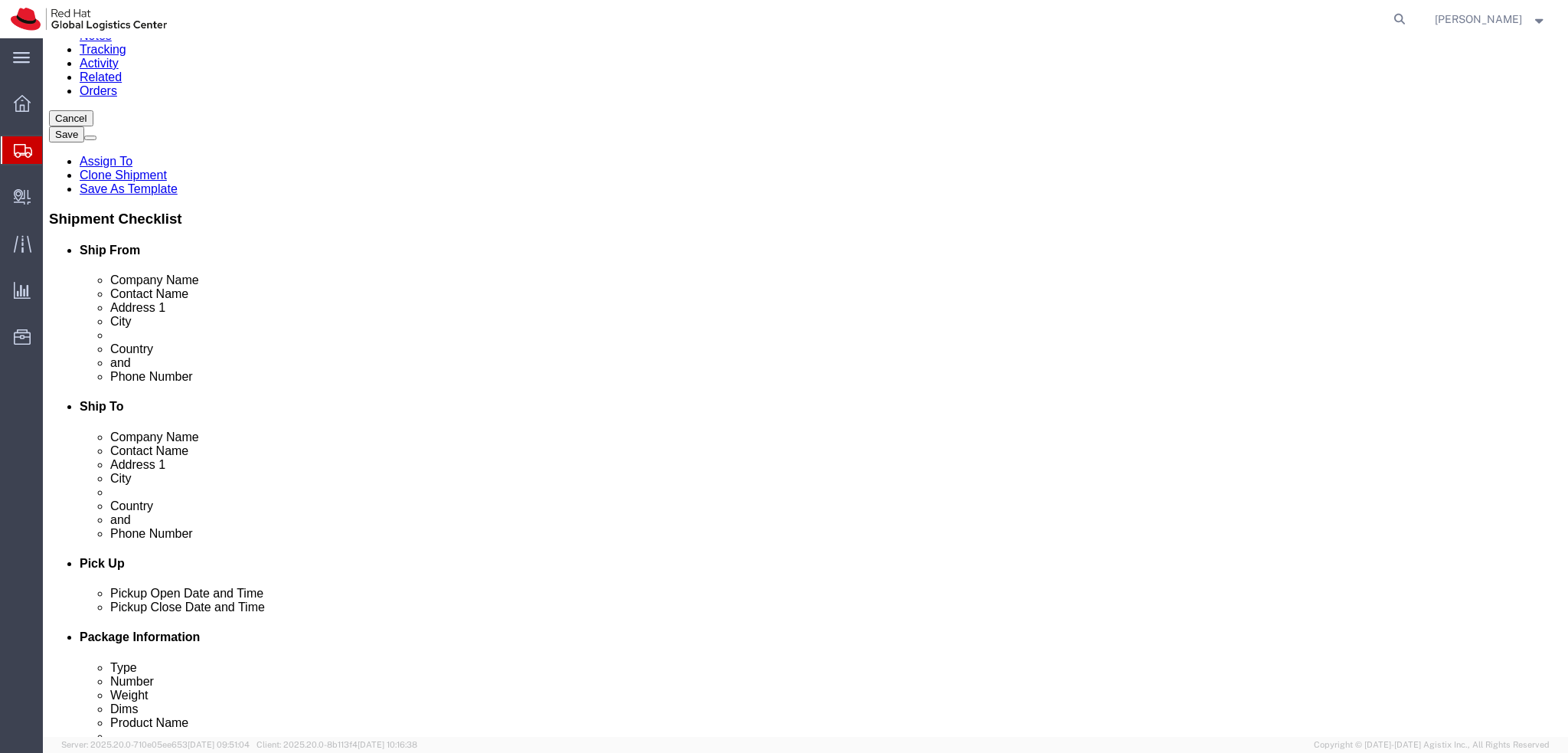
click select "Select Carriage Insurance Paid Carriage Paid To Cost and Freight Cost Insurance…"
select select "DDP"
click select "Select Carriage Insurance Paid Carriage Paid To Cost and Freight Cost Insurance…"
select select "SHIP"
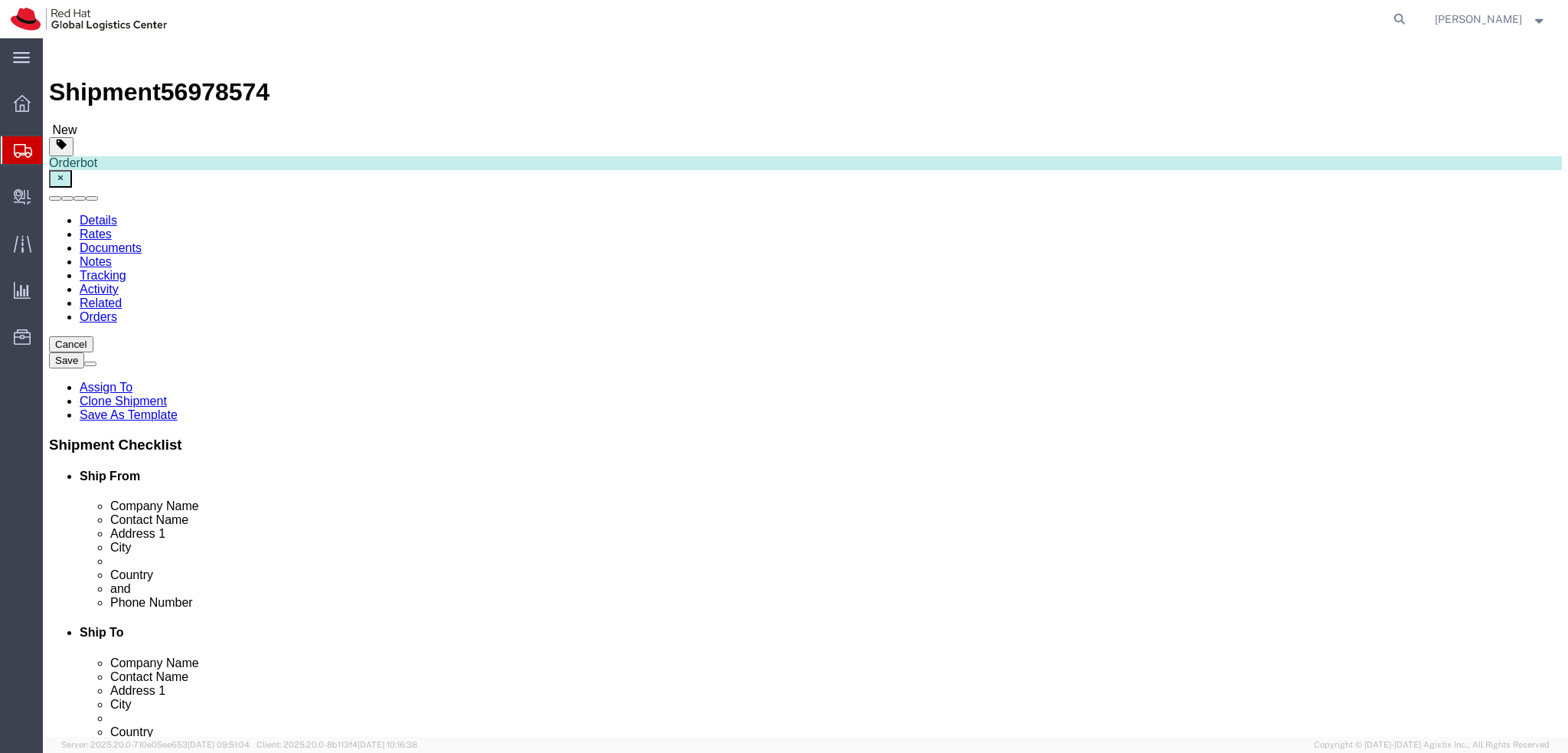
scroll to position [0, 0]
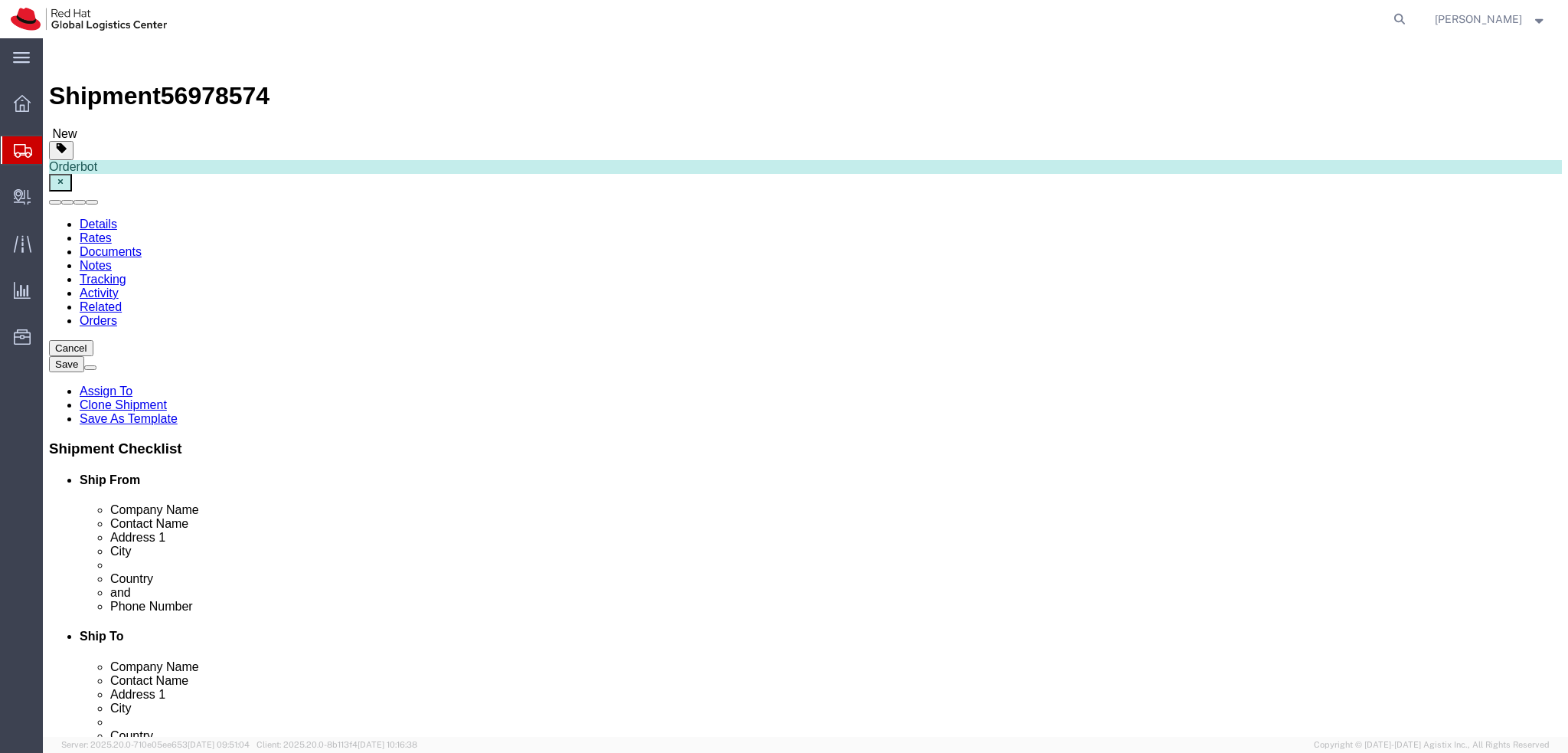
click icon
click button "Rate Shipment"
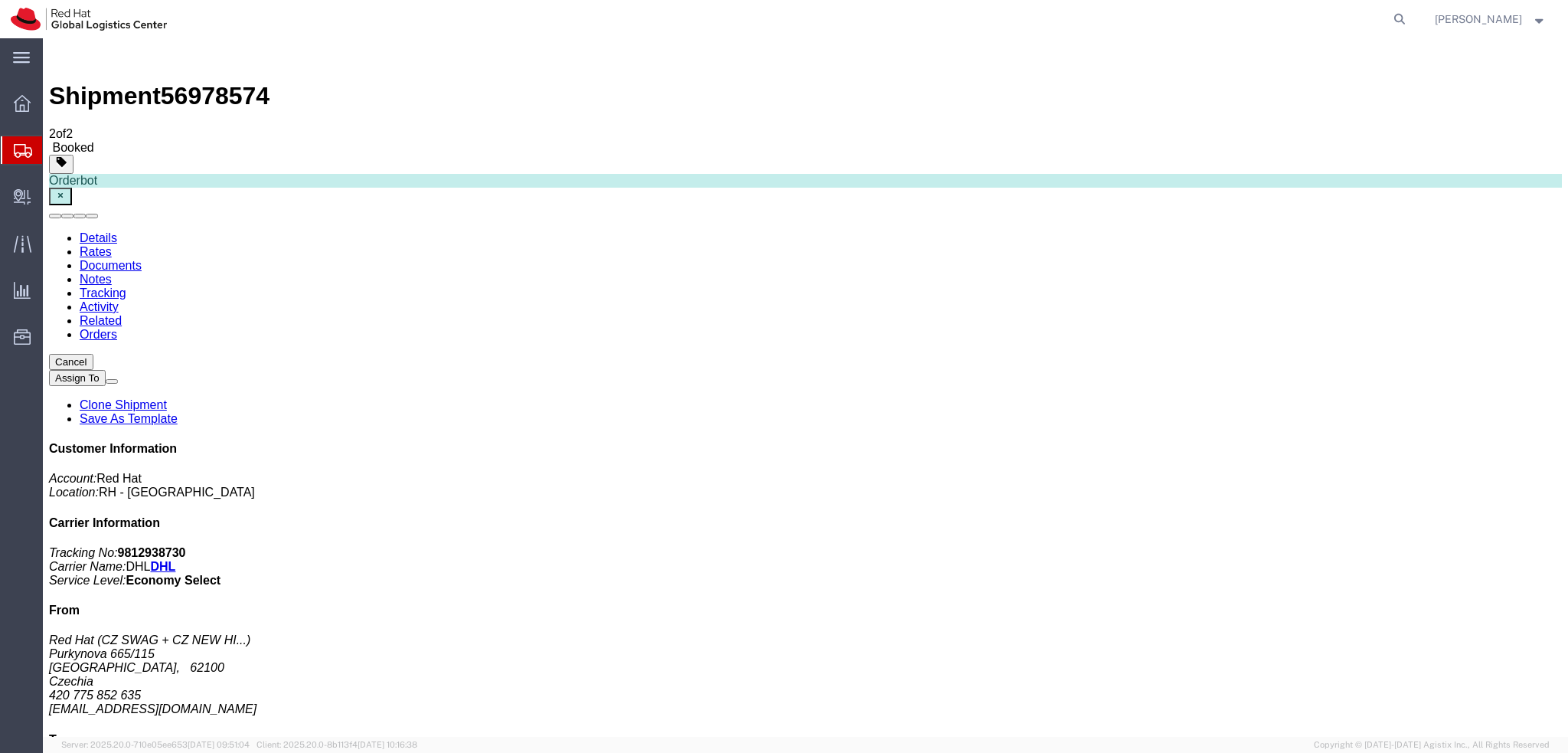
drag, startPoint x: 134, startPoint y: 245, endPoint x: 610, endPoint y: 587, distance: 586.1
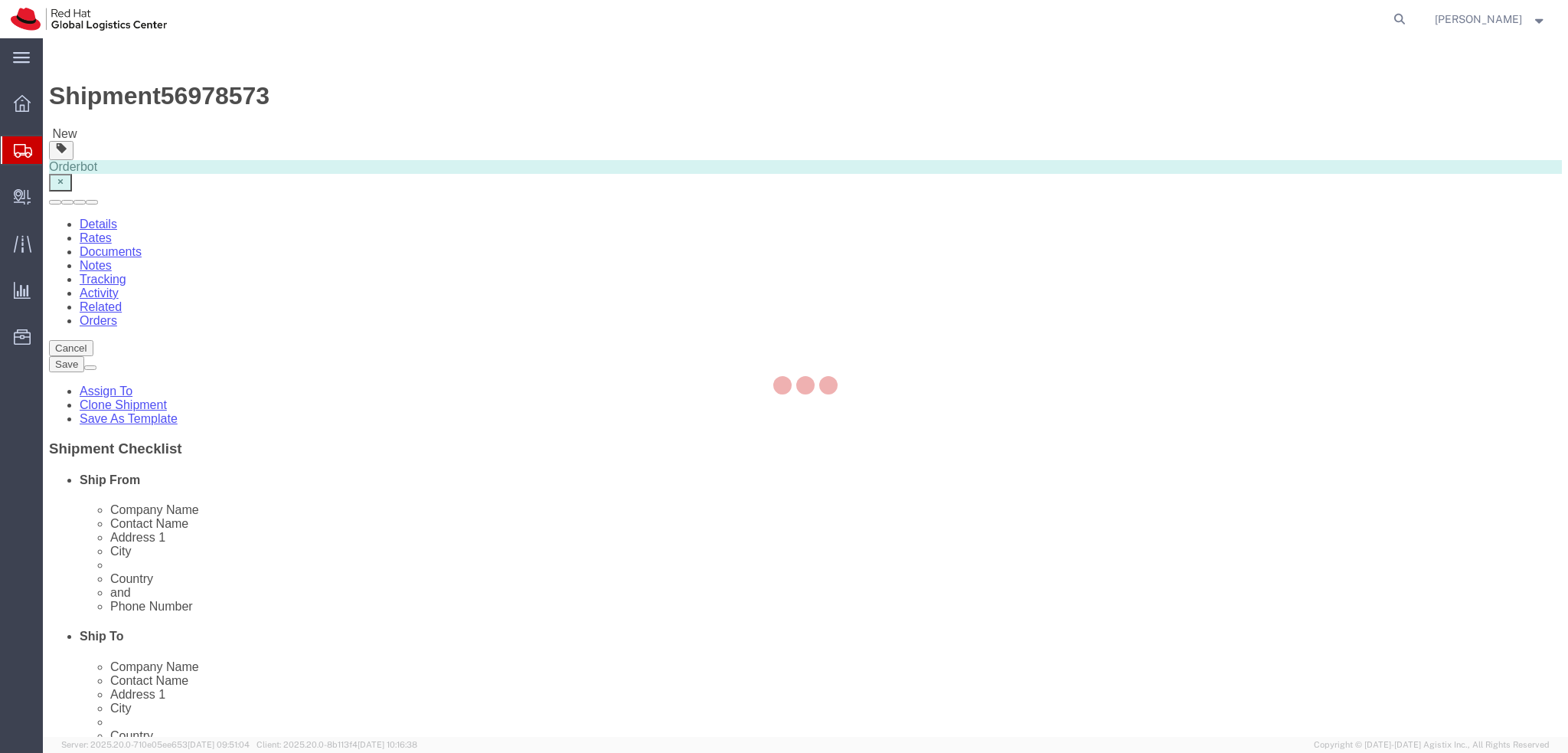
select select
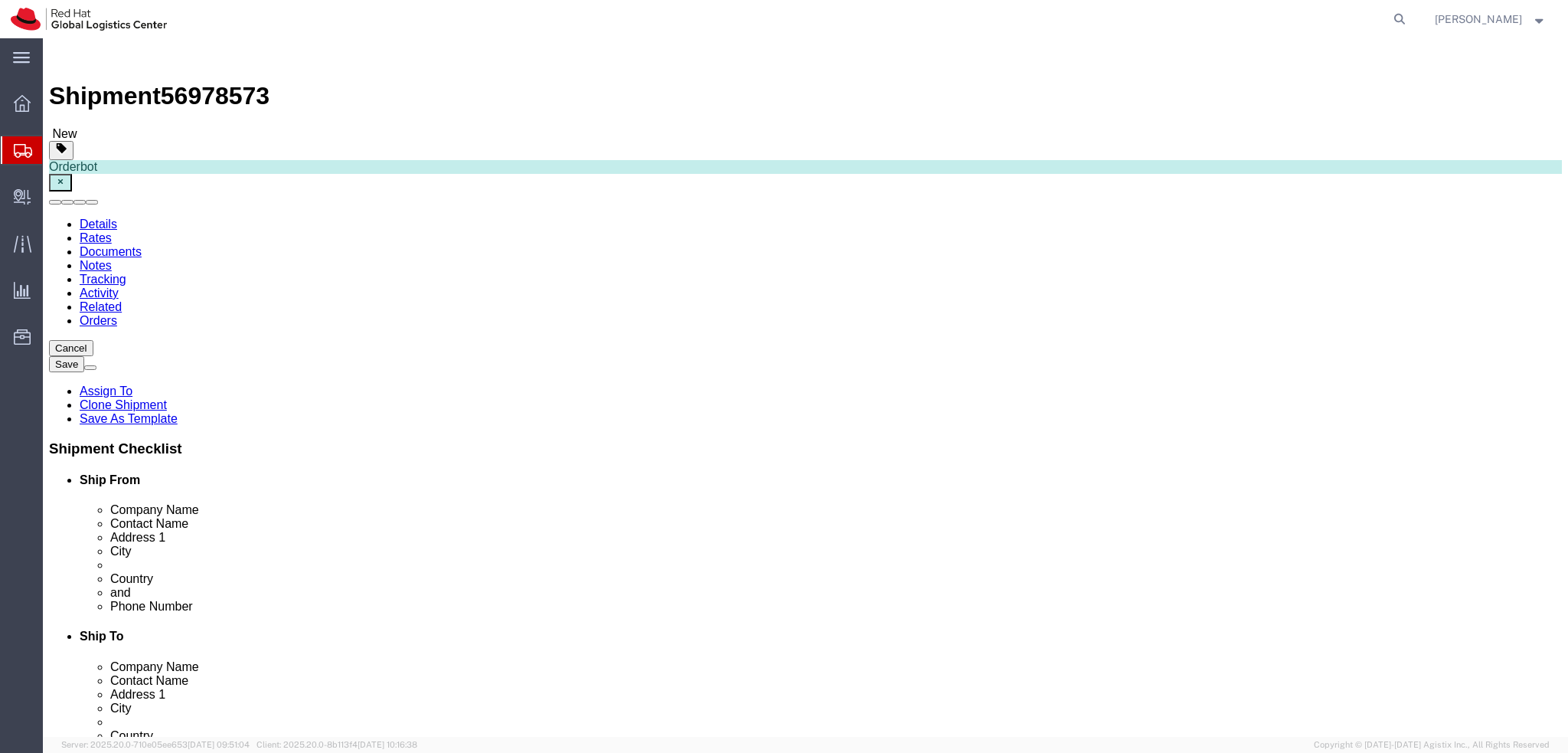
click input "[PERSON_NAME] [PERSON_NAME]"
click input "text"
paste input "[PERSON_NAME] [PERSON_NAME]"
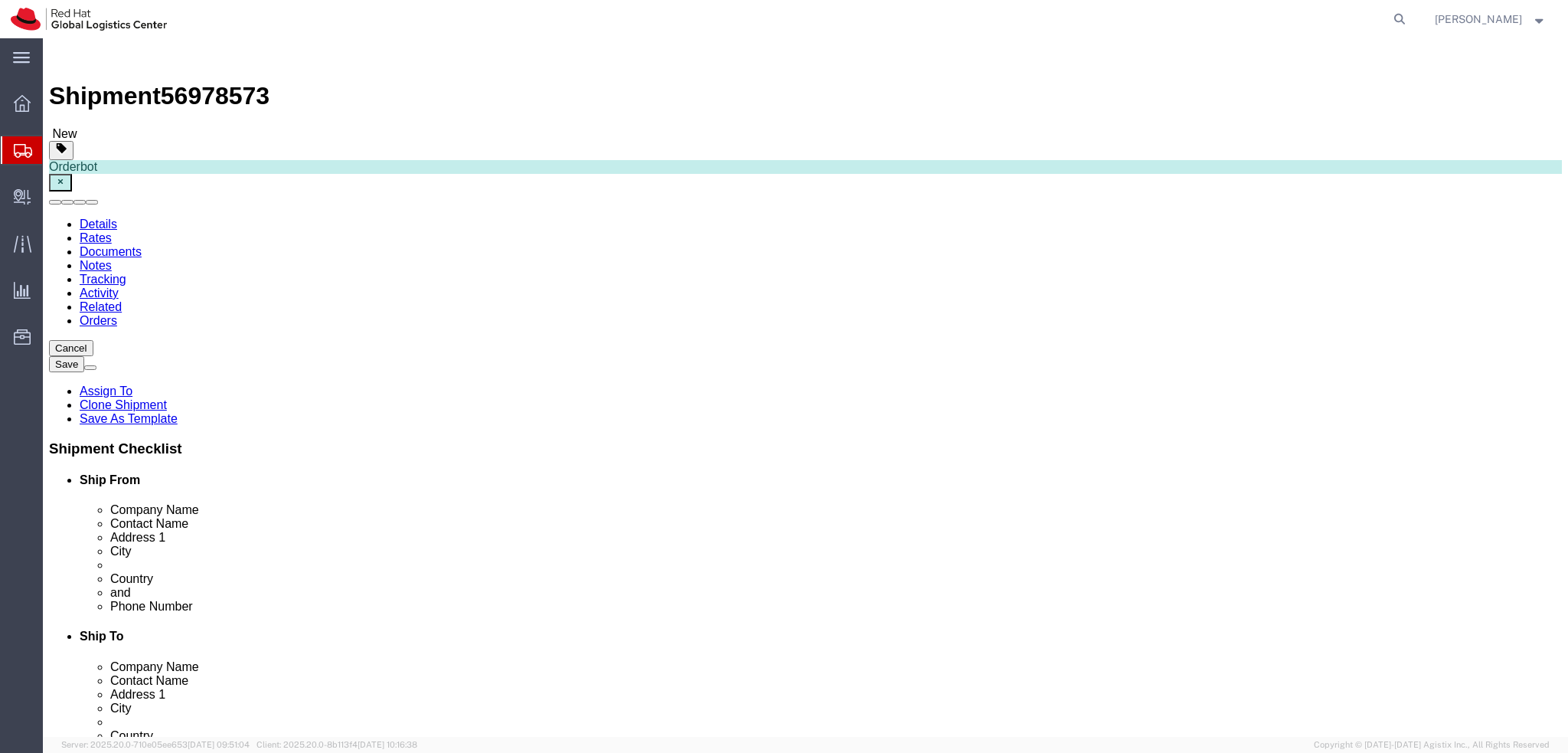
type input "[PERSON_NAME] [PERSON_NAME]"
click label "Address 1"
click icon
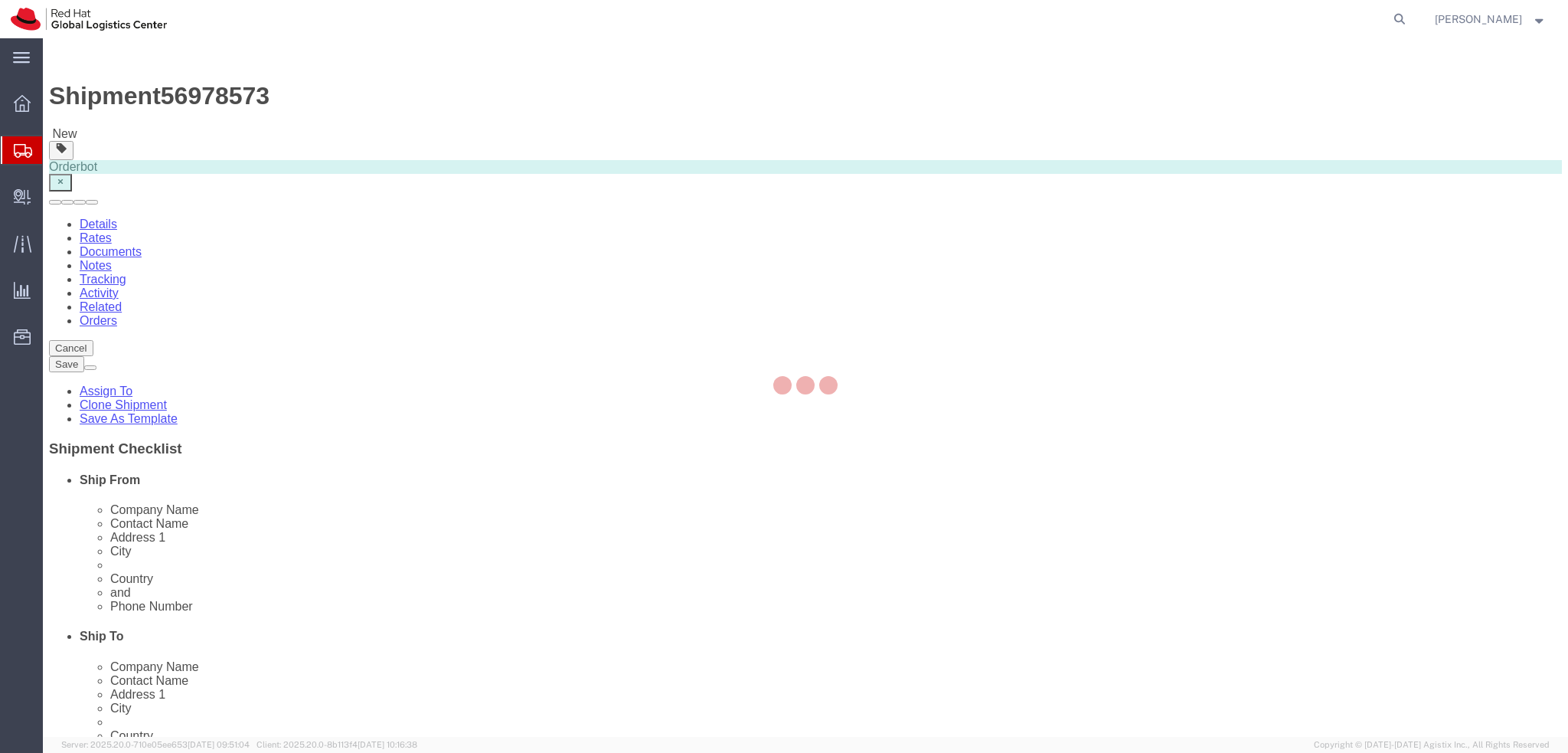
select select "COSTCENTER"
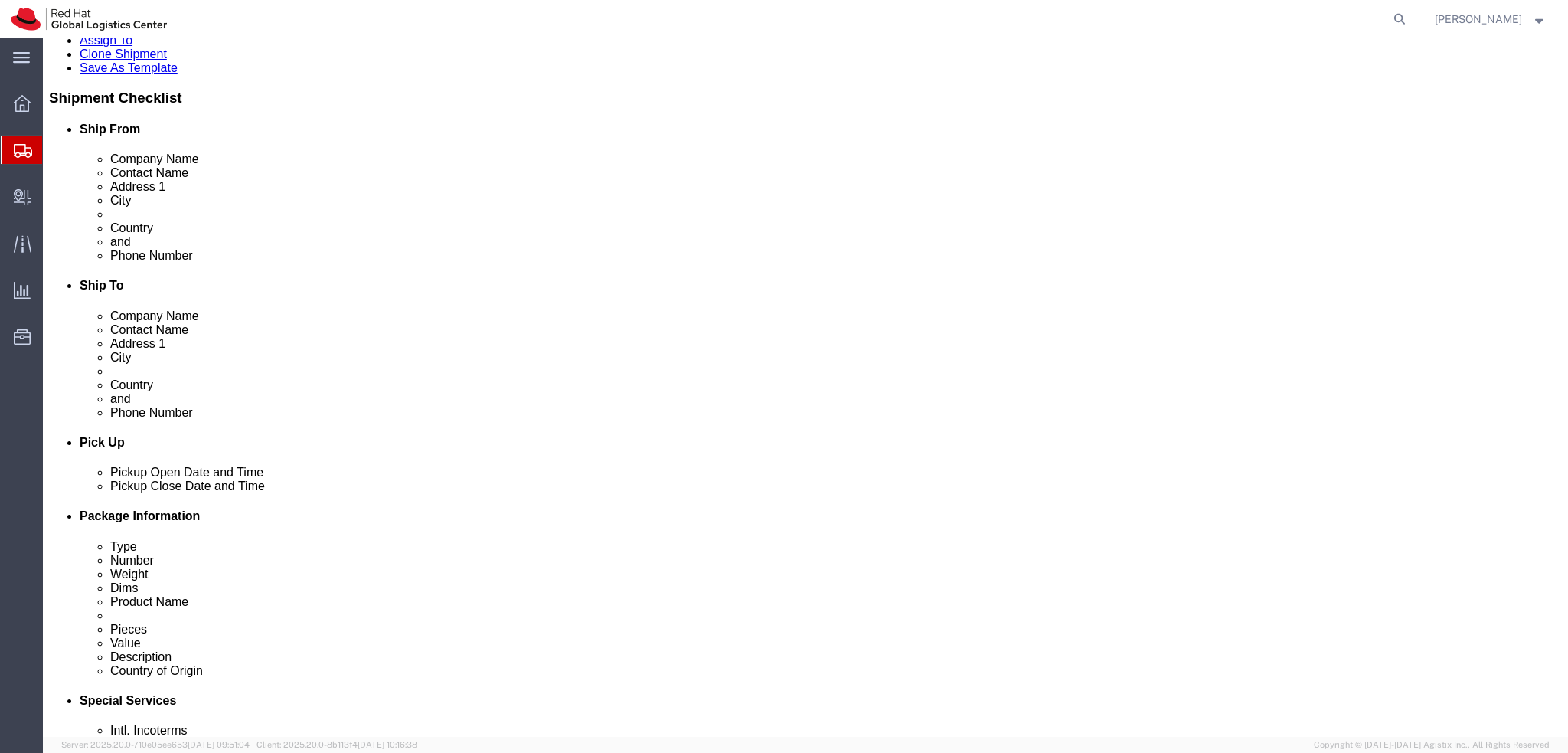
scroll to position [383, 0]
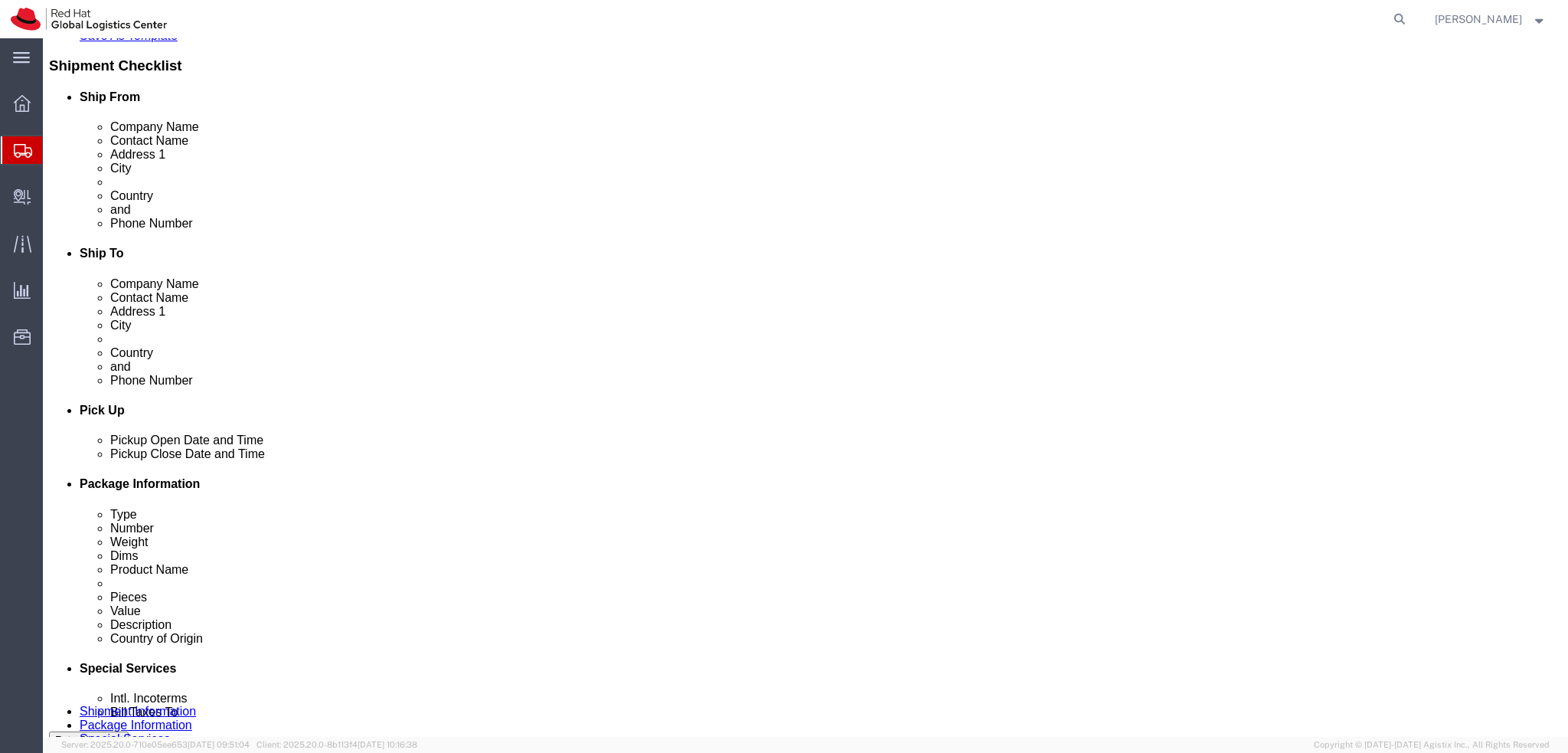
click select "Select Carriage Insurance Paid Carriage Paid To Cost and Freight Cost Insurance…"
select select "DDP"
click select "Select Carriage Insurance Paid Carriage Paid To Cost and Freight Cost Insurance…"
select select "SHIP"
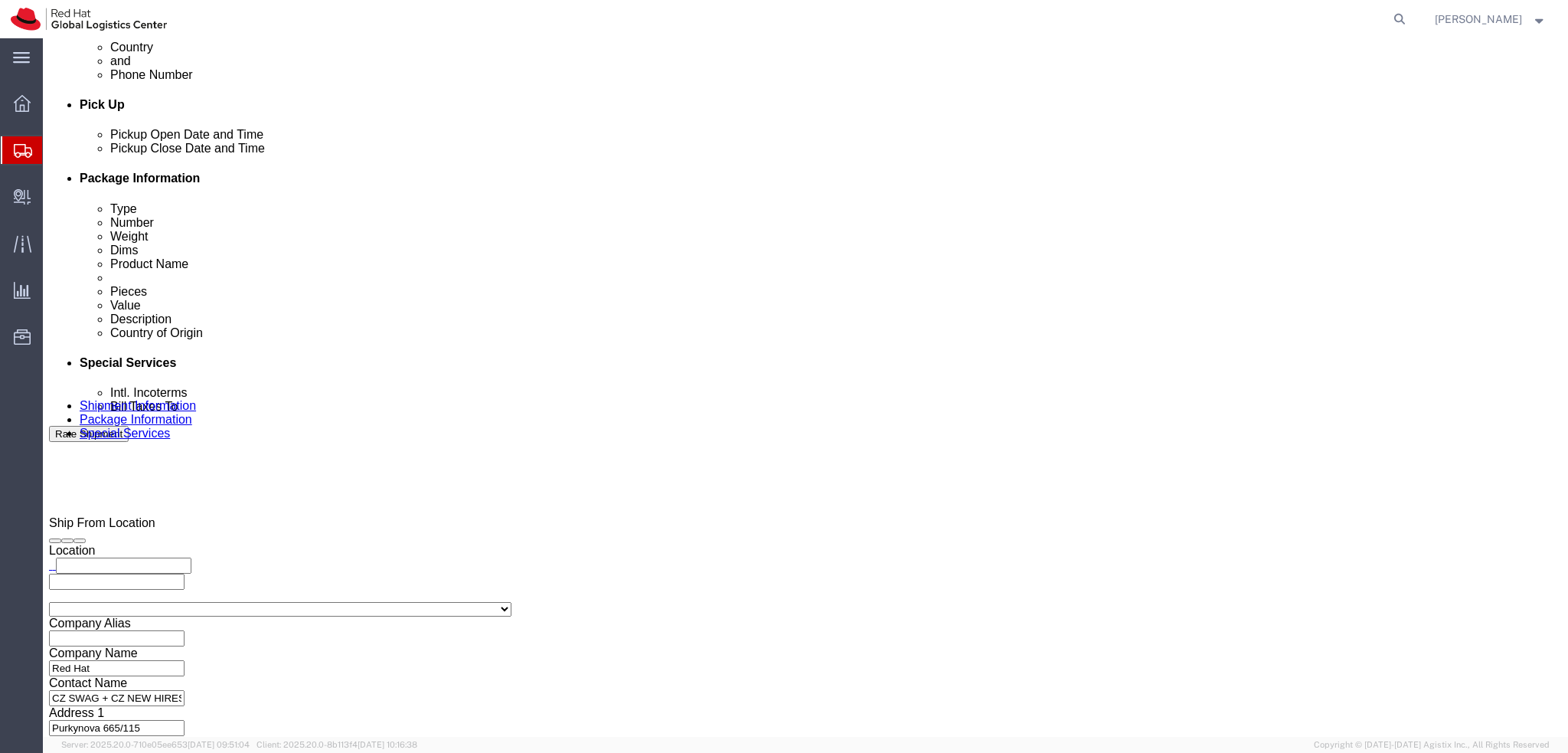
scroll to position [689, 0]
click button "Rate Shipment"
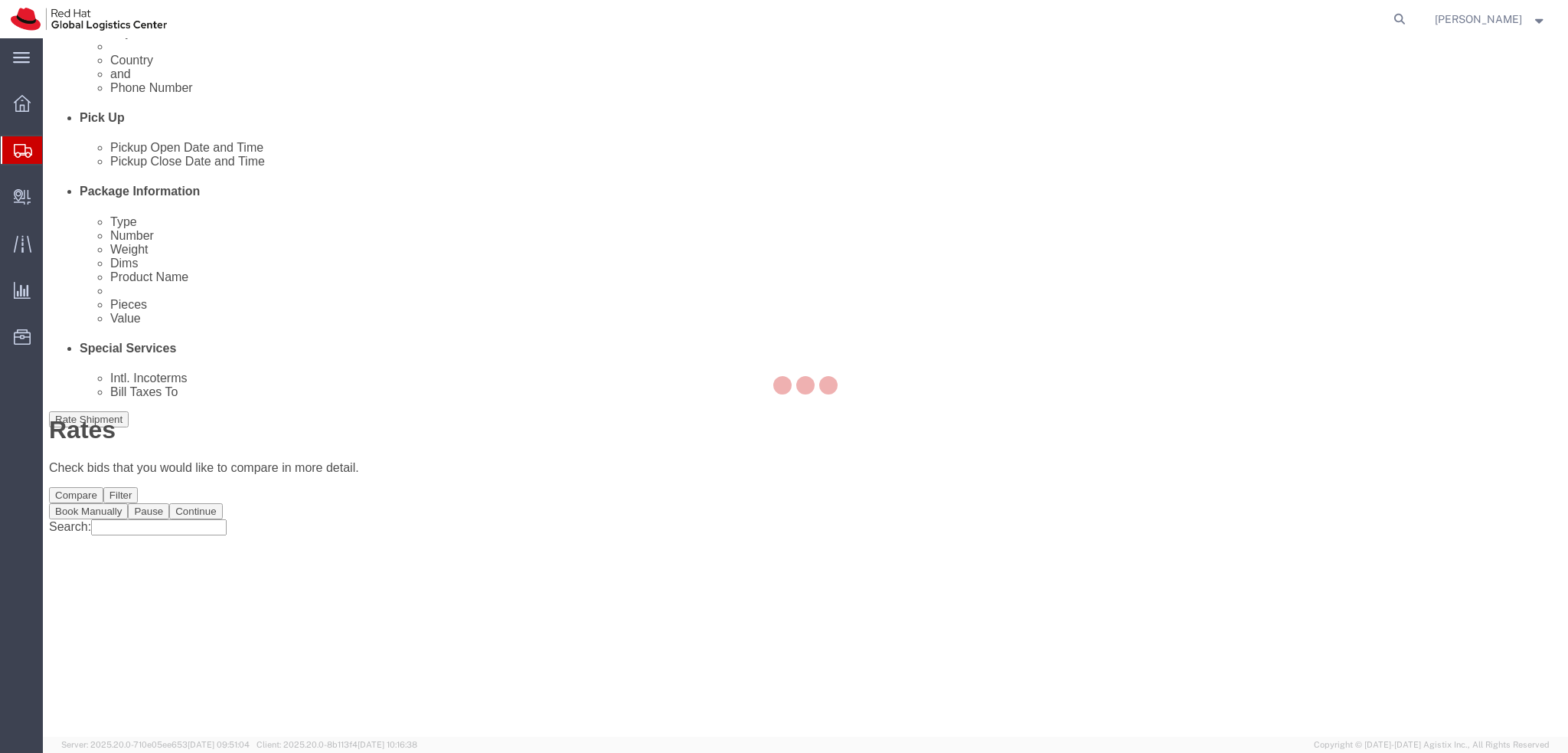
scroll to position [0, 0]
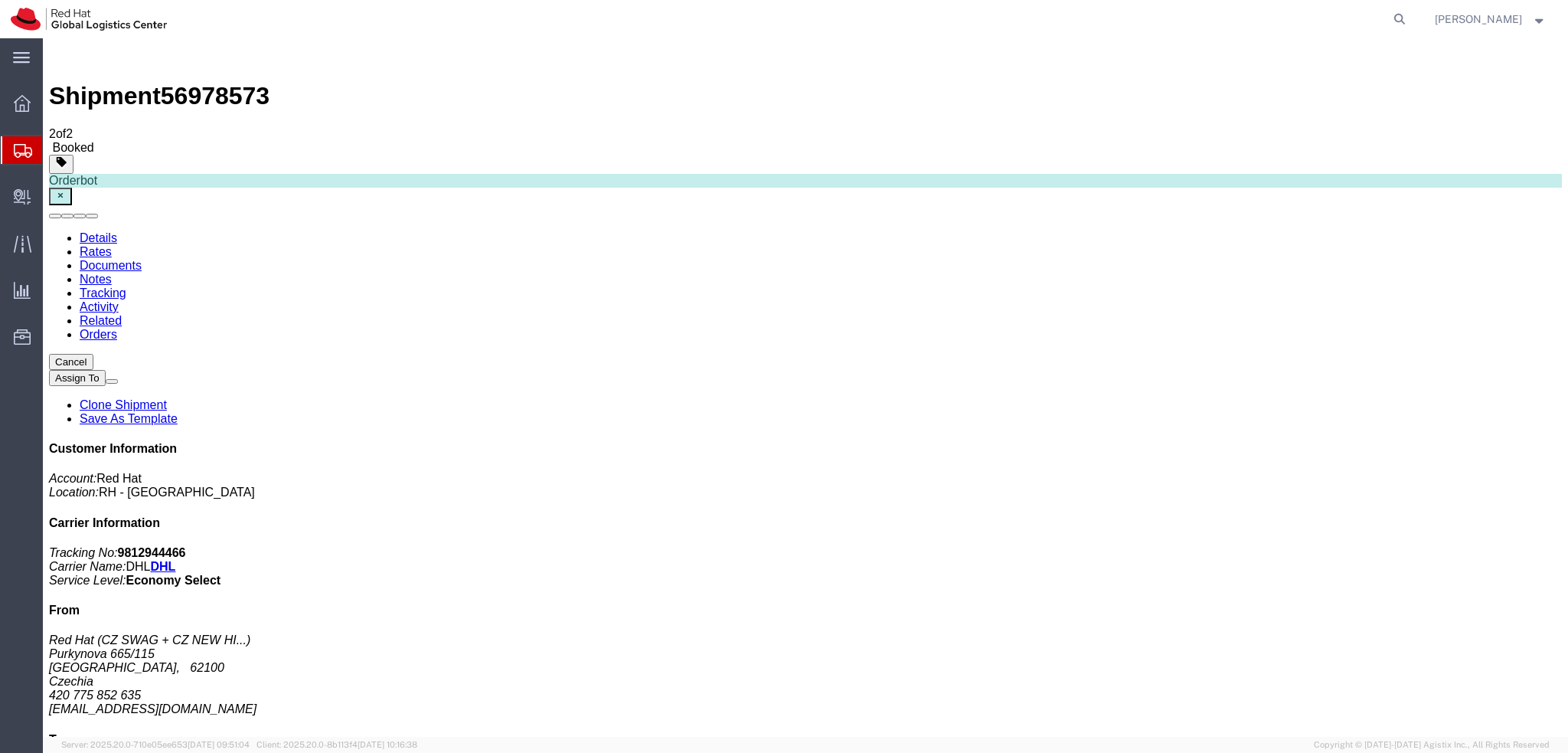
click at [88, 231] on link "Details" at bounding box center [98, 238] width 37 height 13
click span "button"
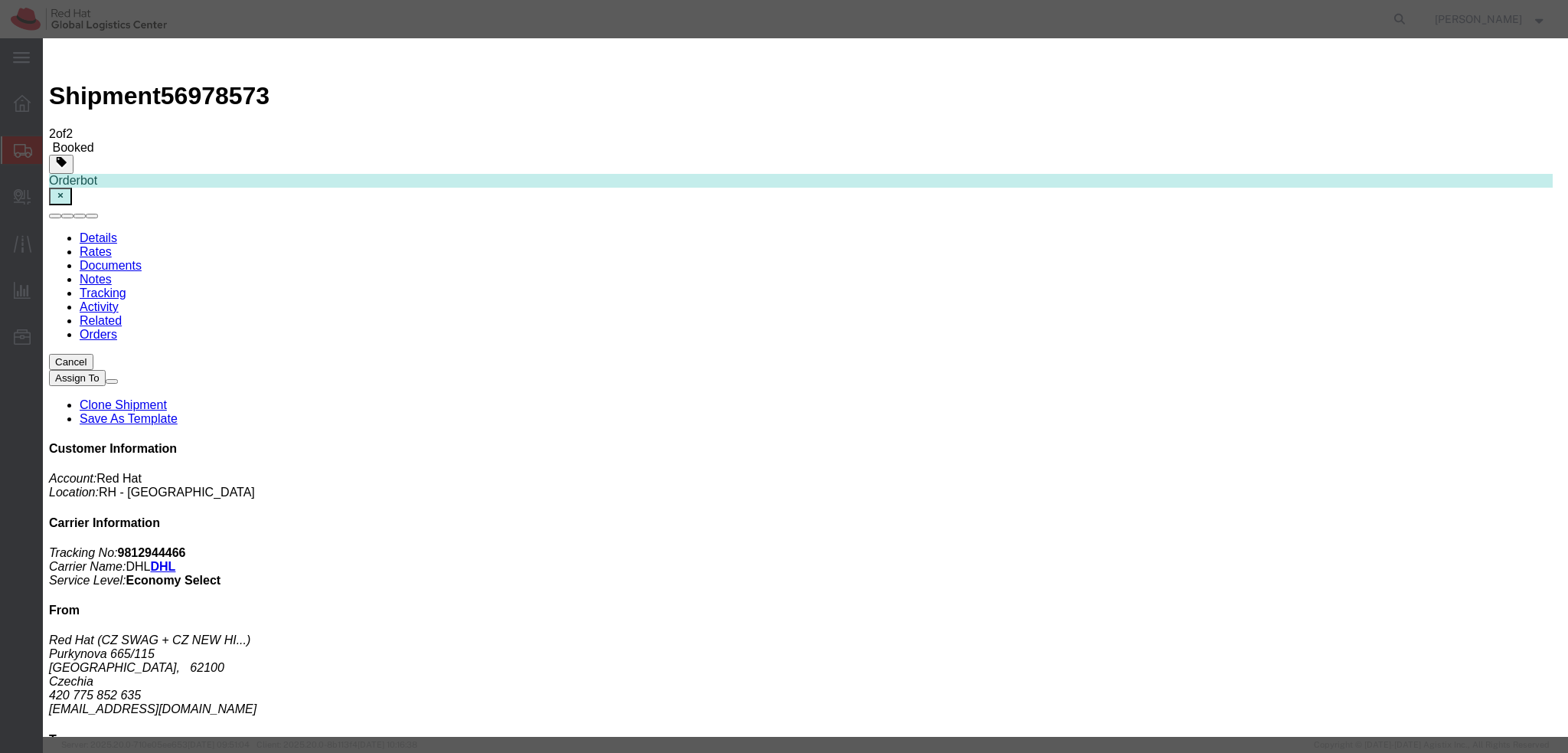
click div "[DATE] 4:00 PM"
type input "3:10 PM"
click button "Apply"
click div "[DATE] 5:00 PM"
type input "5:11 PM"
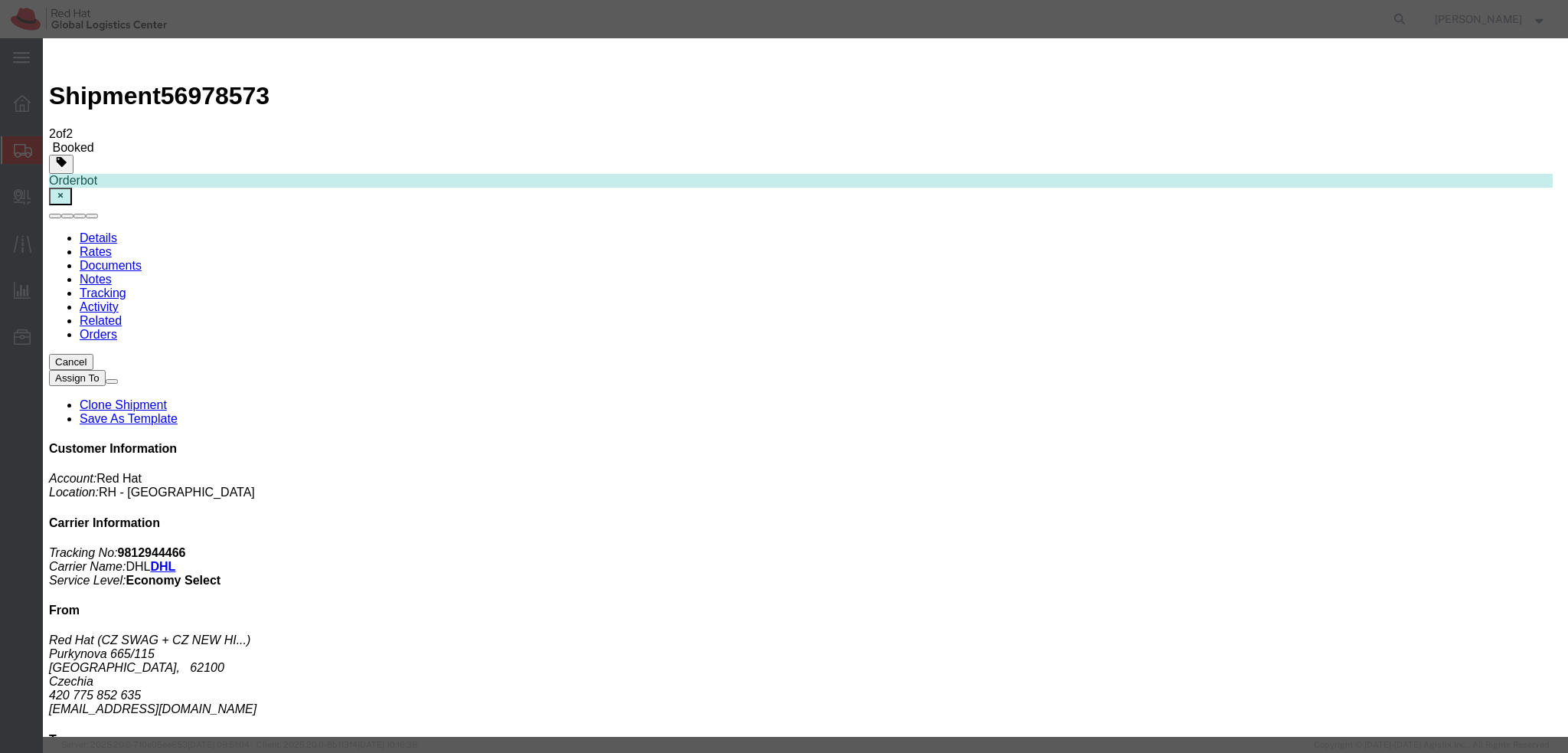
click button "Apply"
click button "Save"
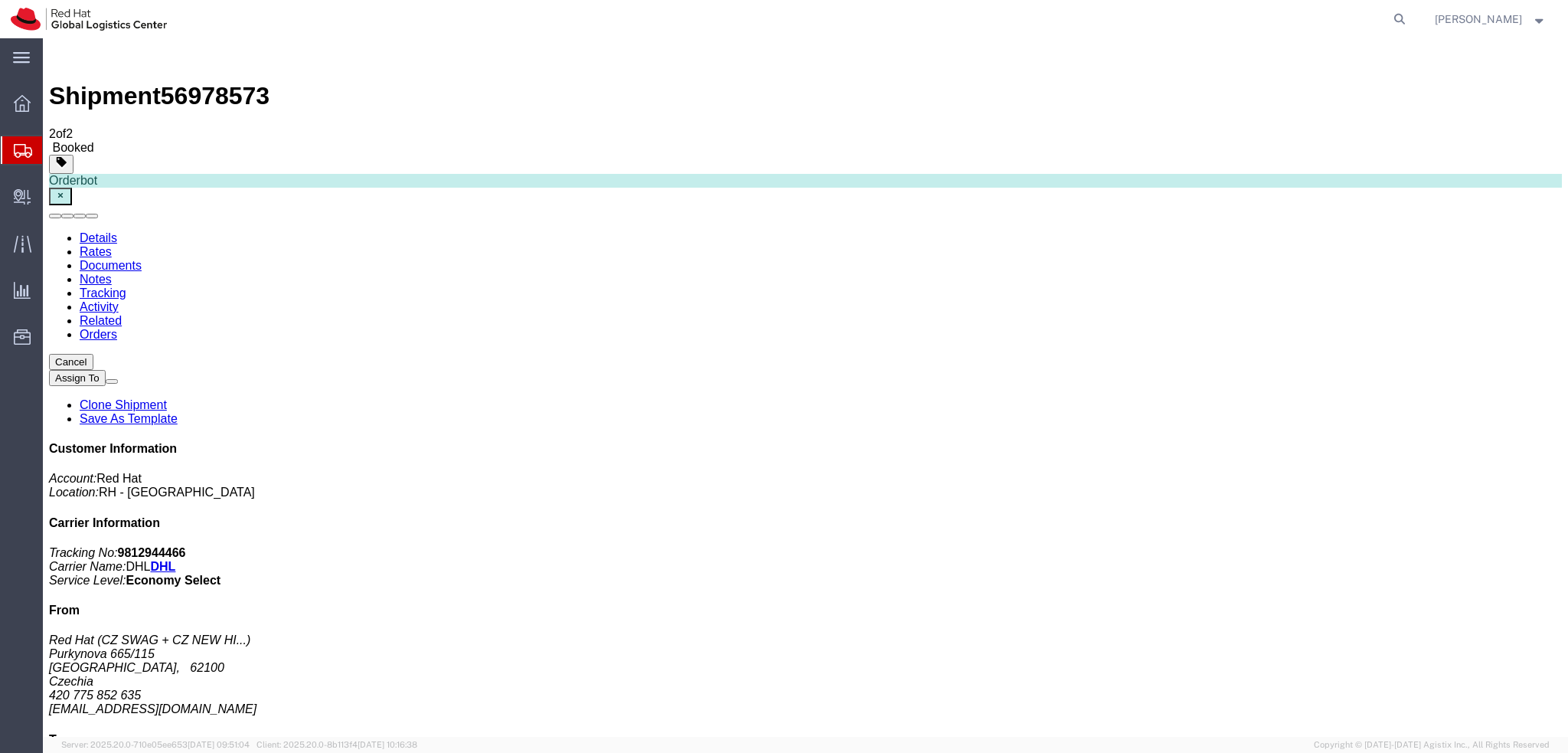
click button "Close"
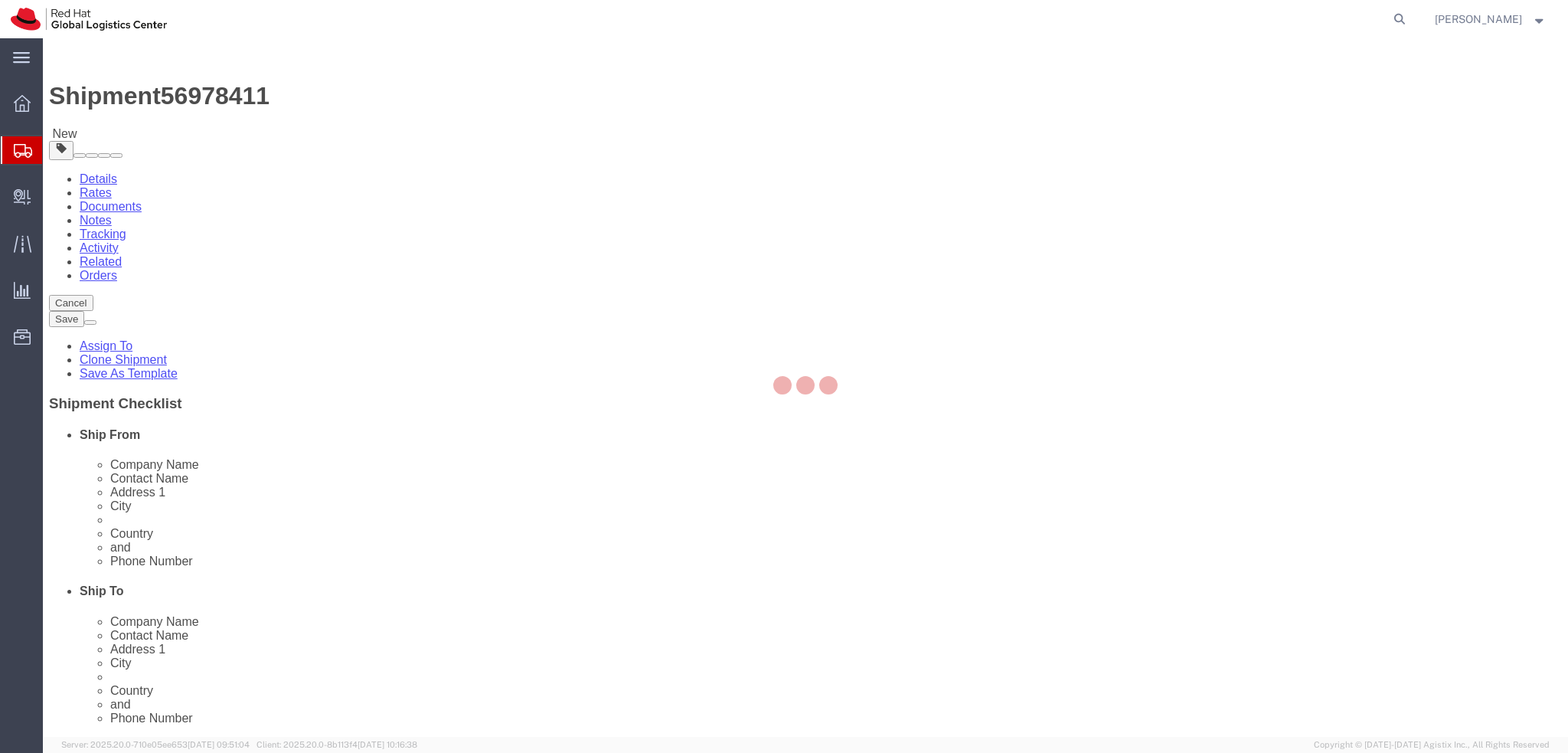
select select "38029"
select select "38036"
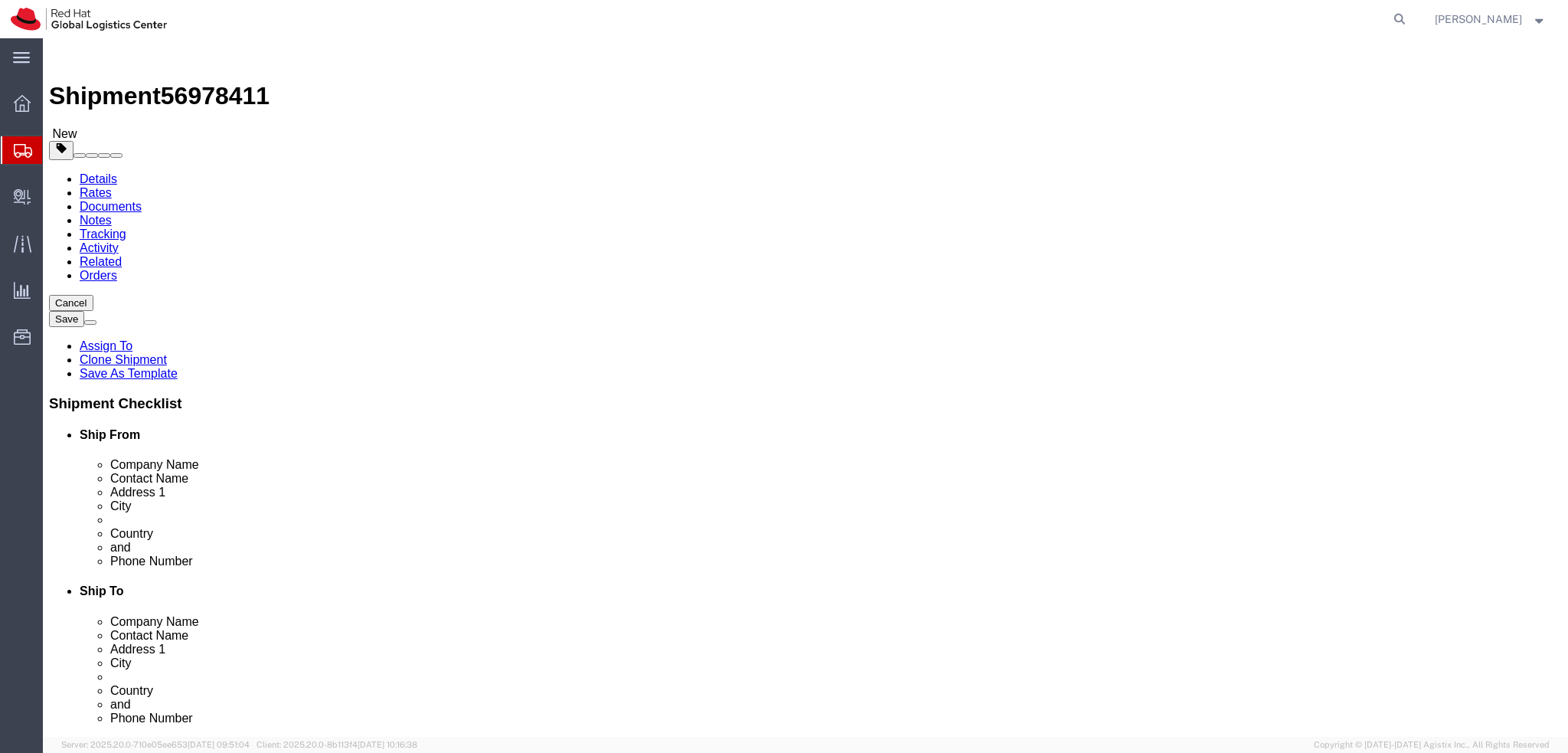
click icon
click dd "1.00 Each"
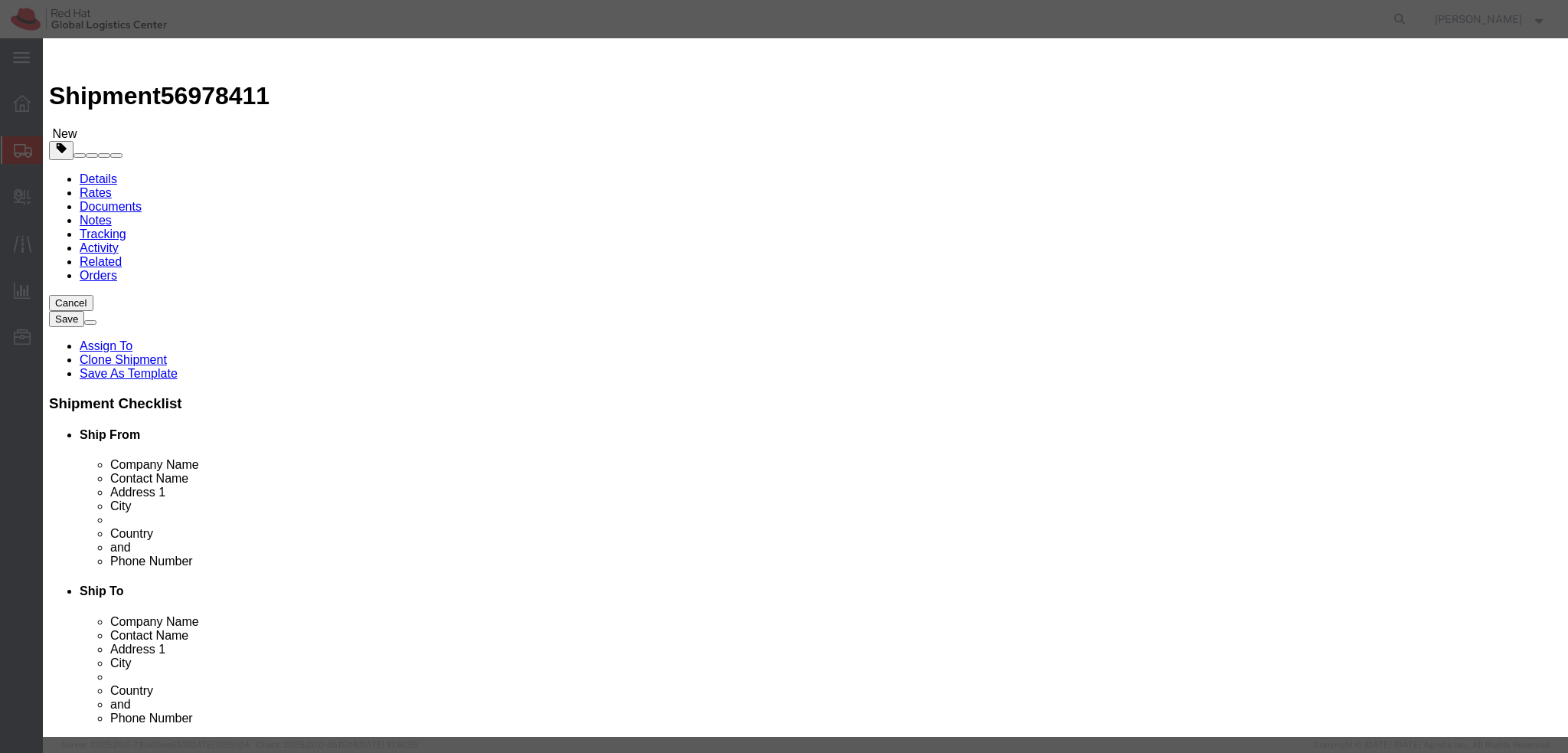
click textarea
type textarea "Laptop"
click button "Save & Close"
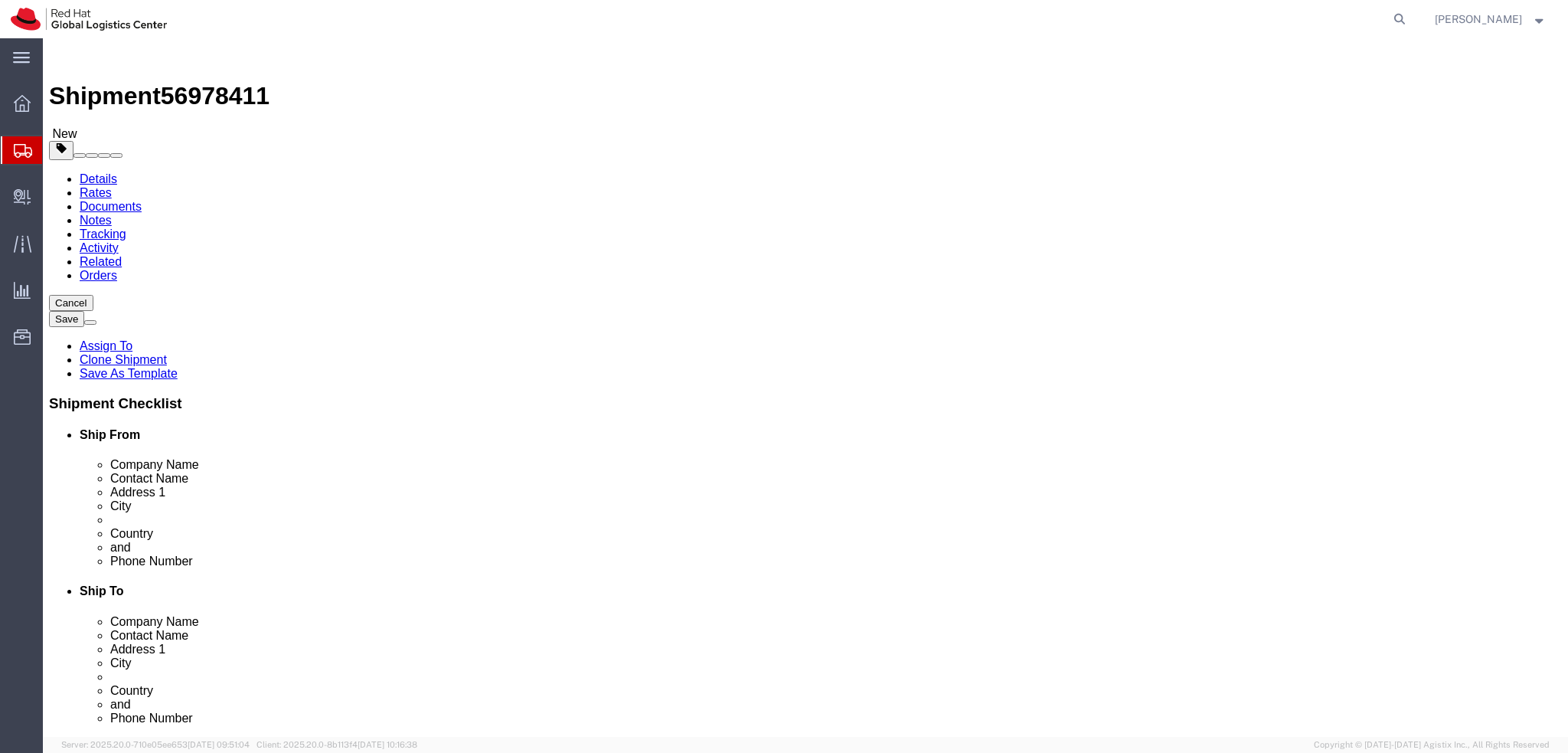
click link "Special Services"
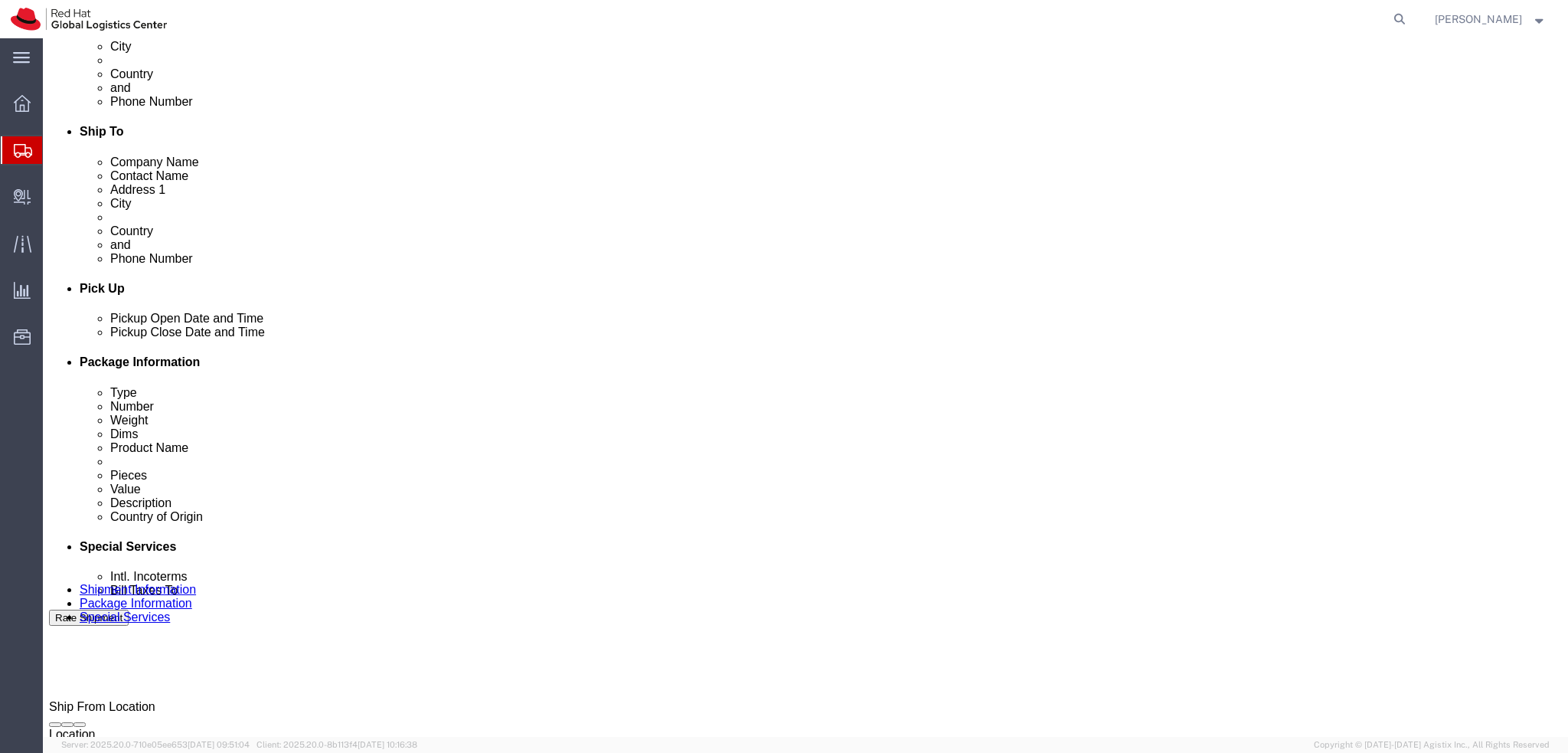
scroll to position [707, 0]
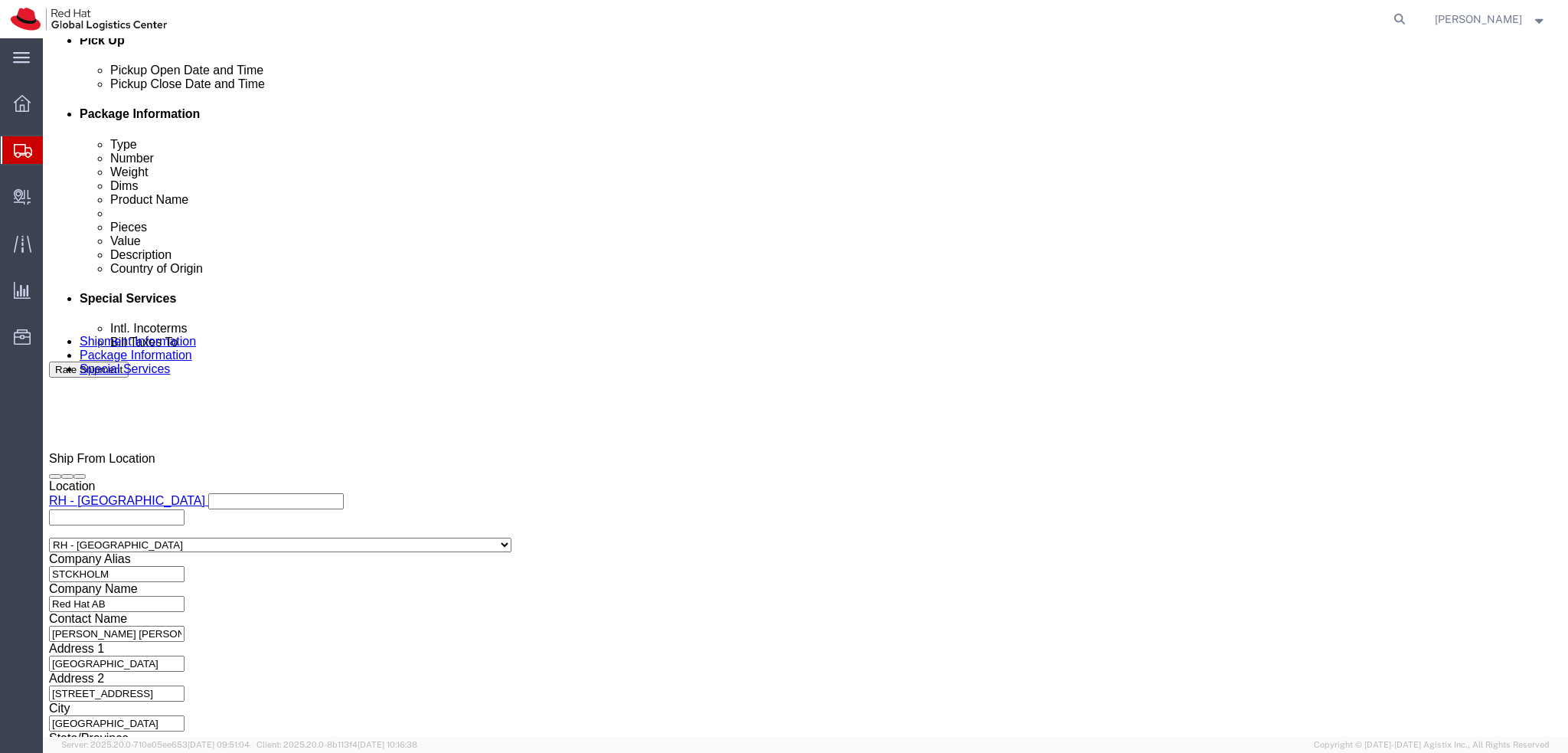
click button "Rate Shipment"
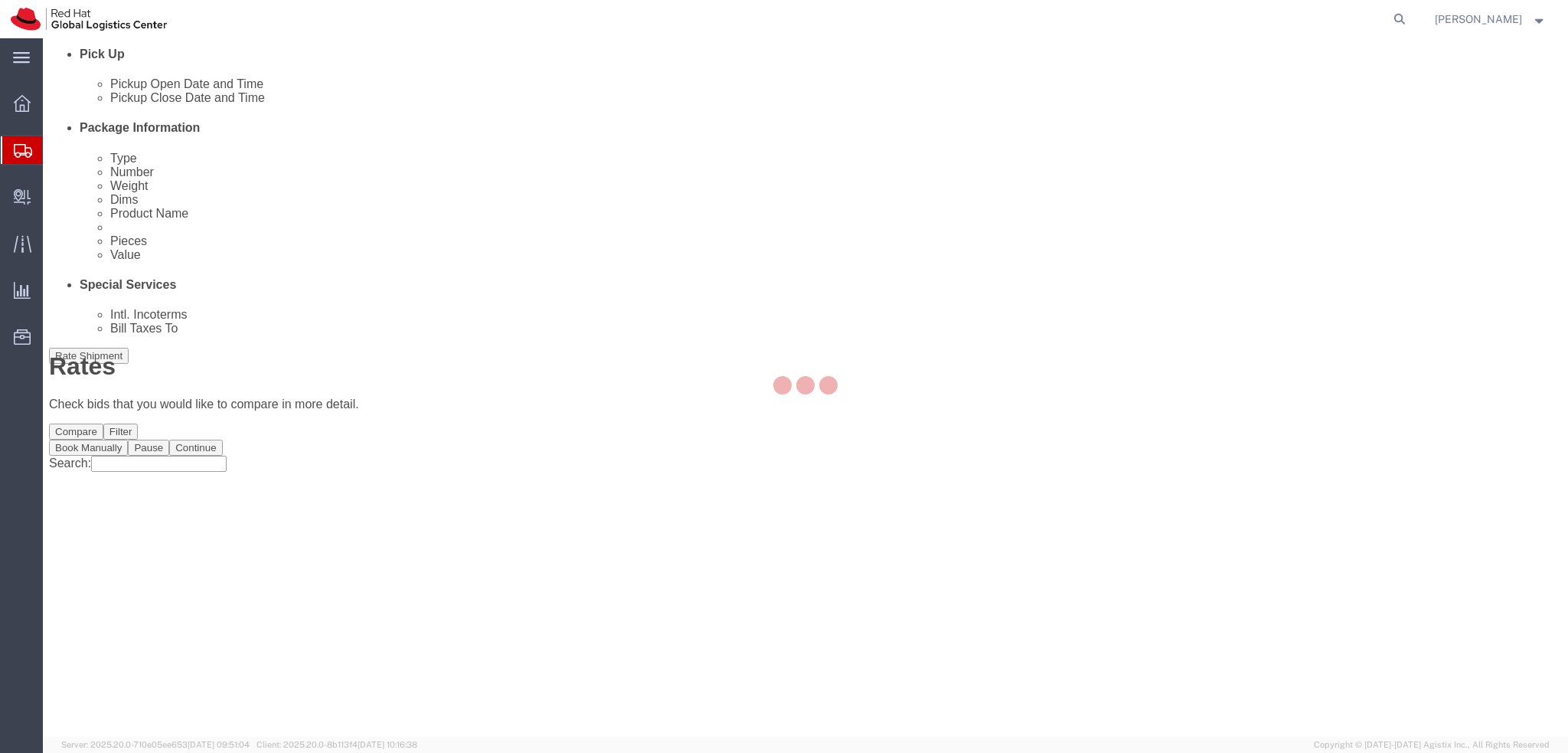
scroll to position [0, 0]
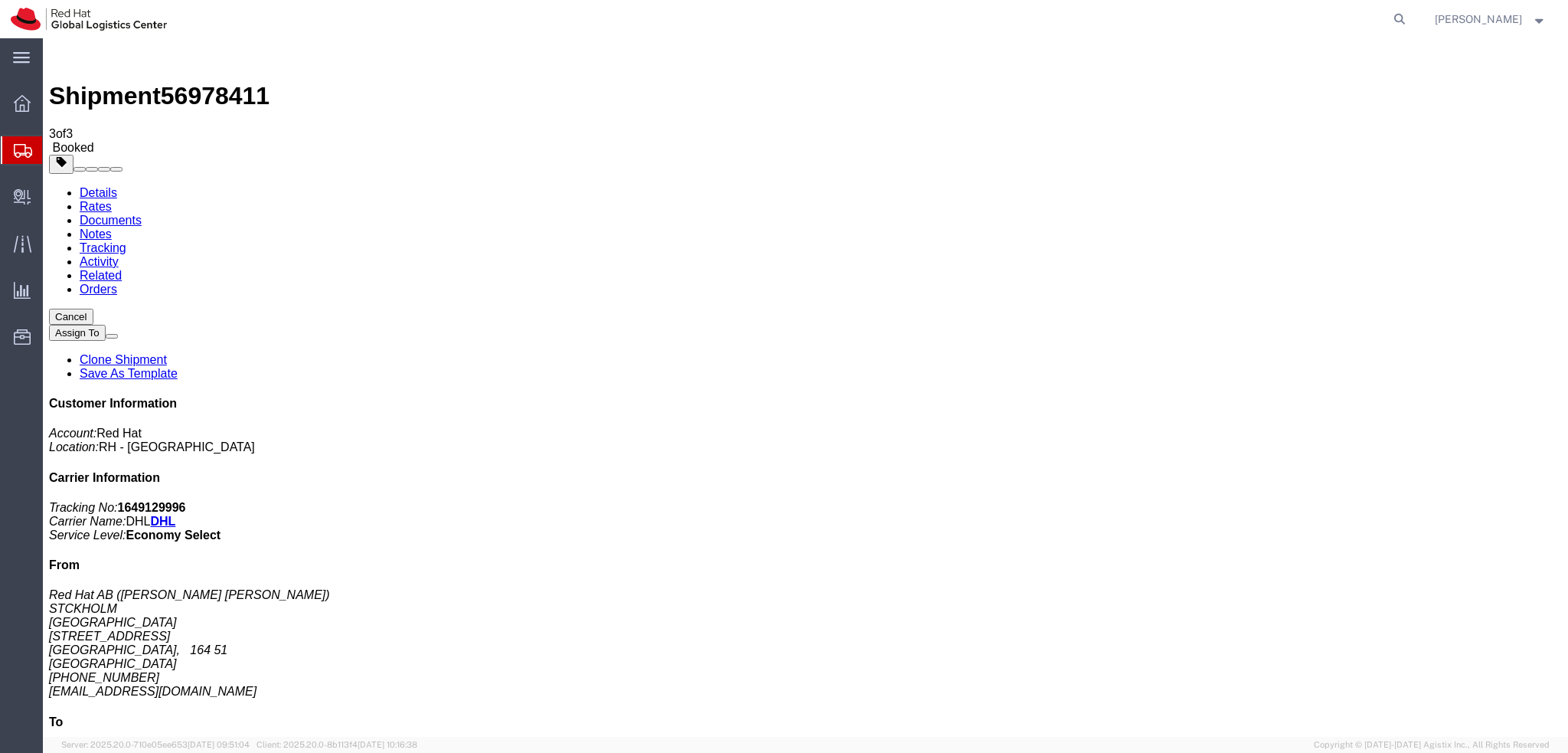
click at [102, 186] on link "Details" at bounding box center [98, 193] width 37 height 13
click span "button"
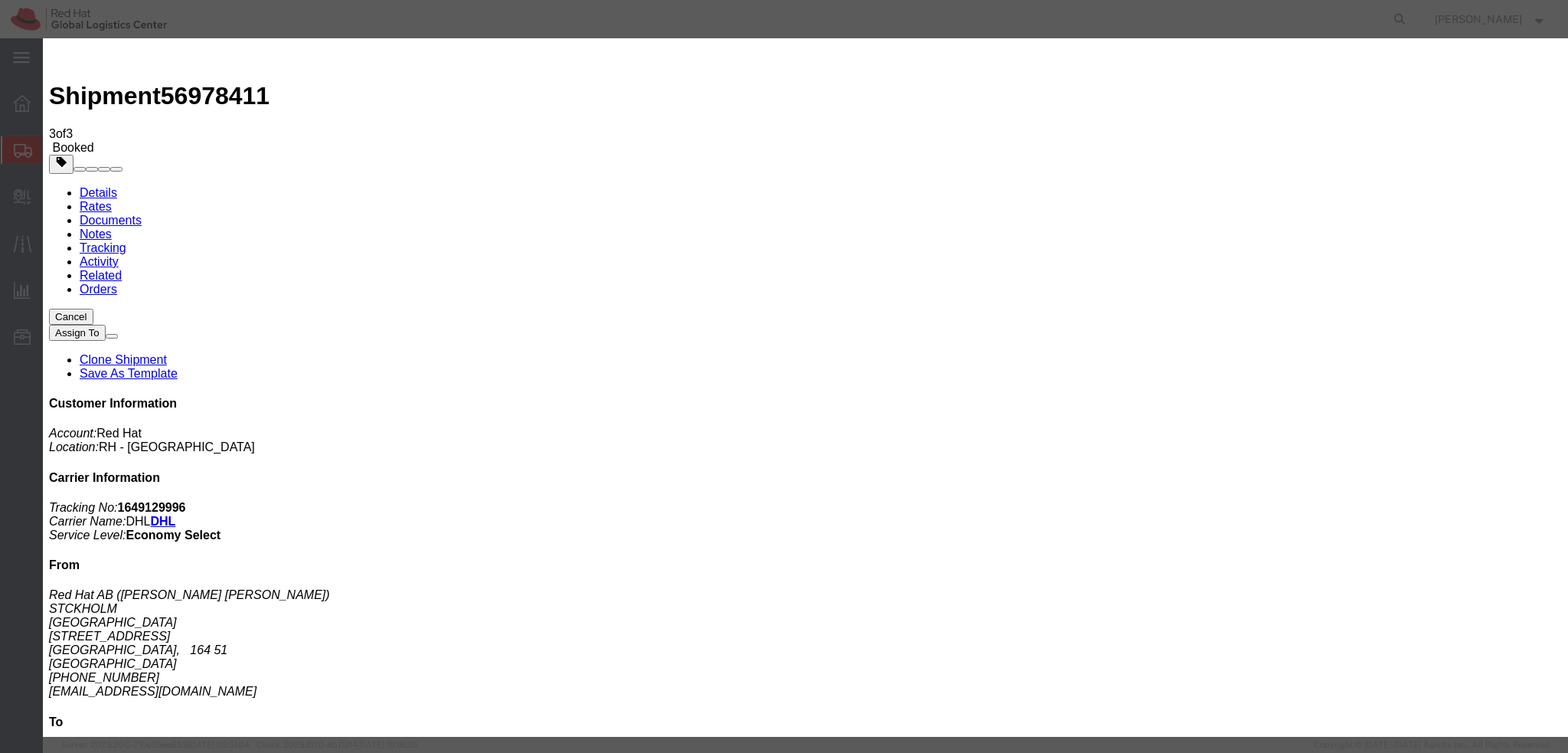
click div "[DATE] 4:00 PM"
type input "3:00 PM"
click button "Apply"
click button "Save"
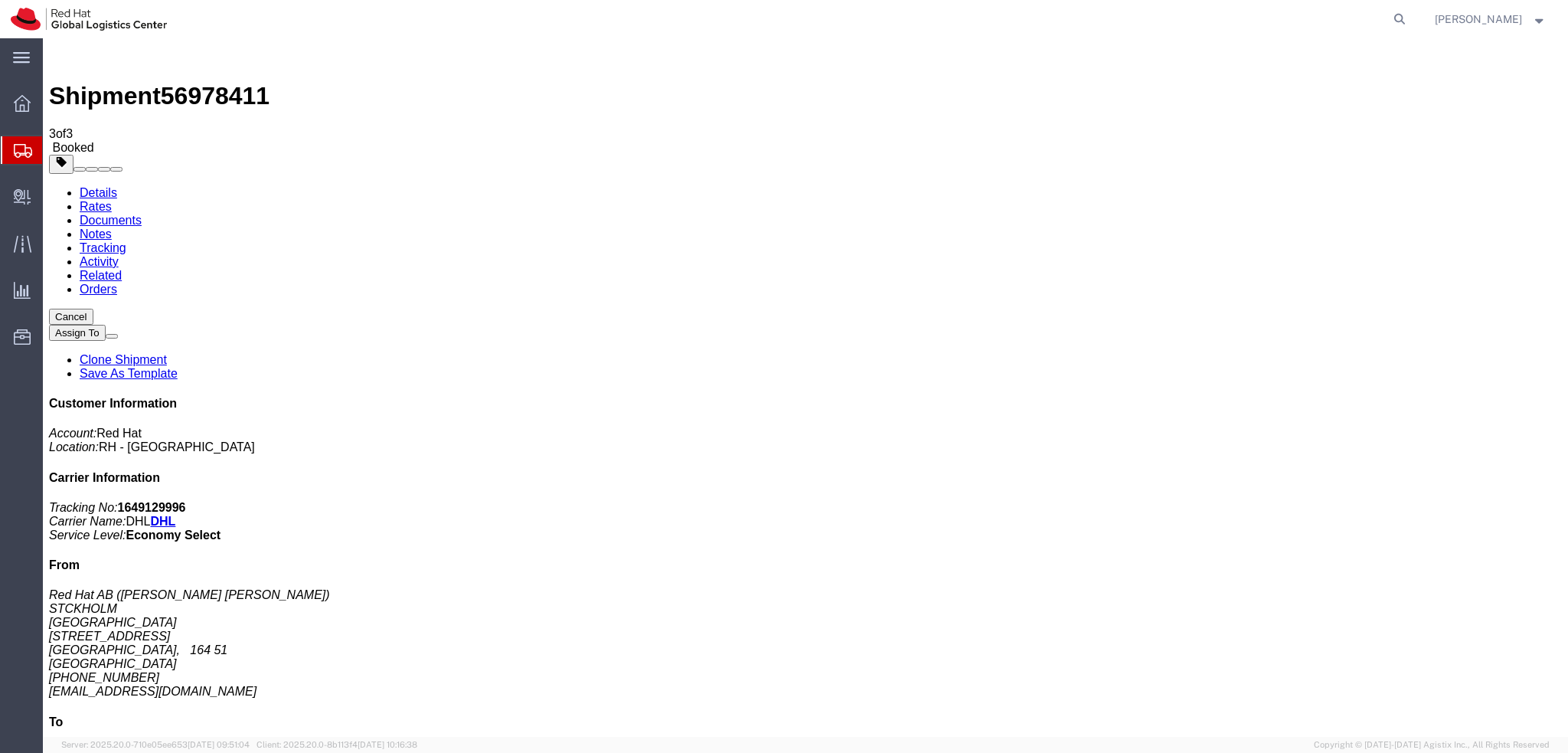
click button "Close"
click link "Schedule pickup request"
click address "Red Hat AB (Anna Lei Linne) STCKHOLM Kista Science Tower Farogatan 33, Kista ST…"
drag, startPoint x: 1281, startPoint y: 381, endPoint x: 1287, endPoint y: 388, distance: 9.2
click address "Red Hat AB (Anna Lei Linne) STCKHOLM Kista Science Tower Farogatan 33, Kista ST…"
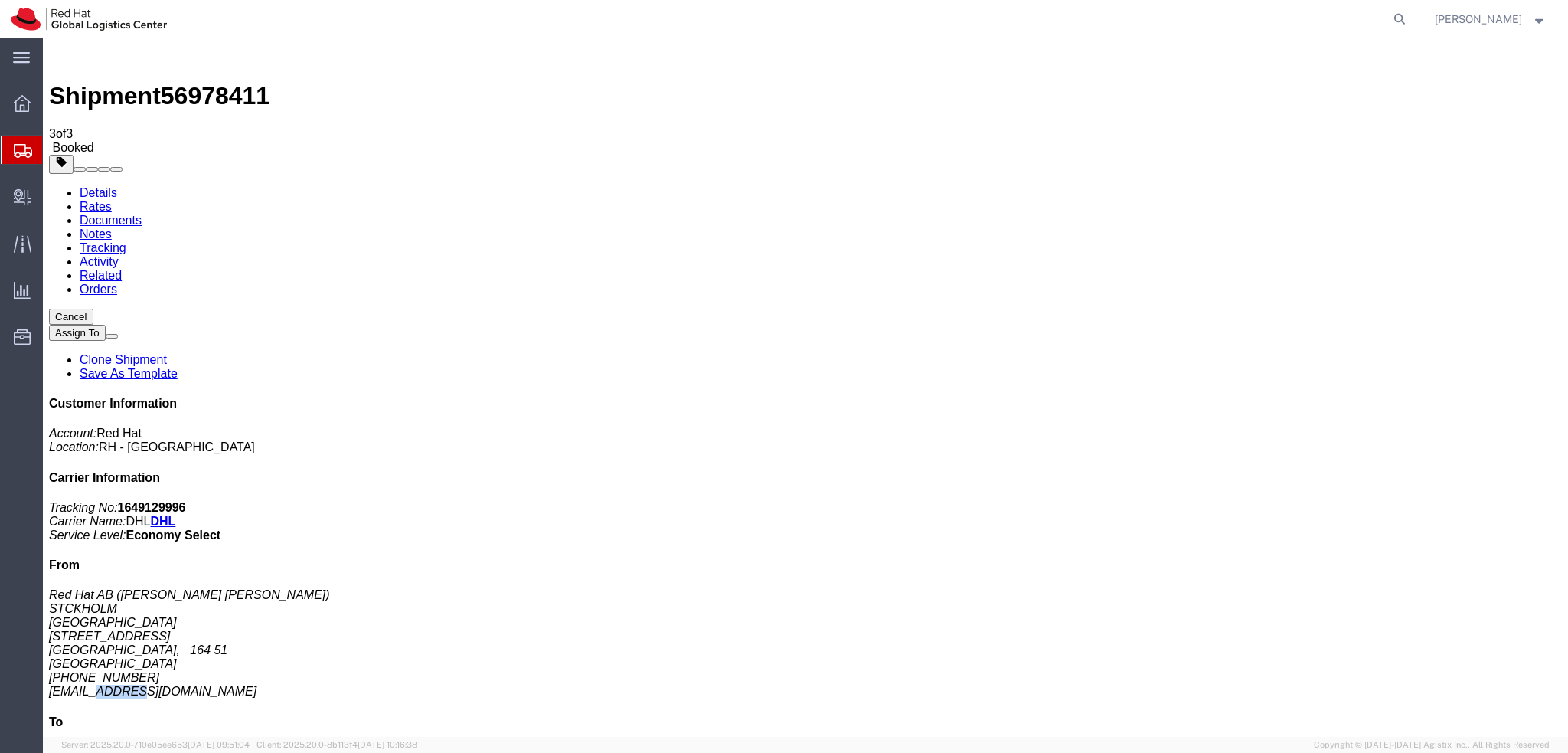
click address "Red Hat AB (Anna Lei Linne) STCKHOLM Kista Science Tower Farogatan 33, Kista ST…"
click link "Documents"
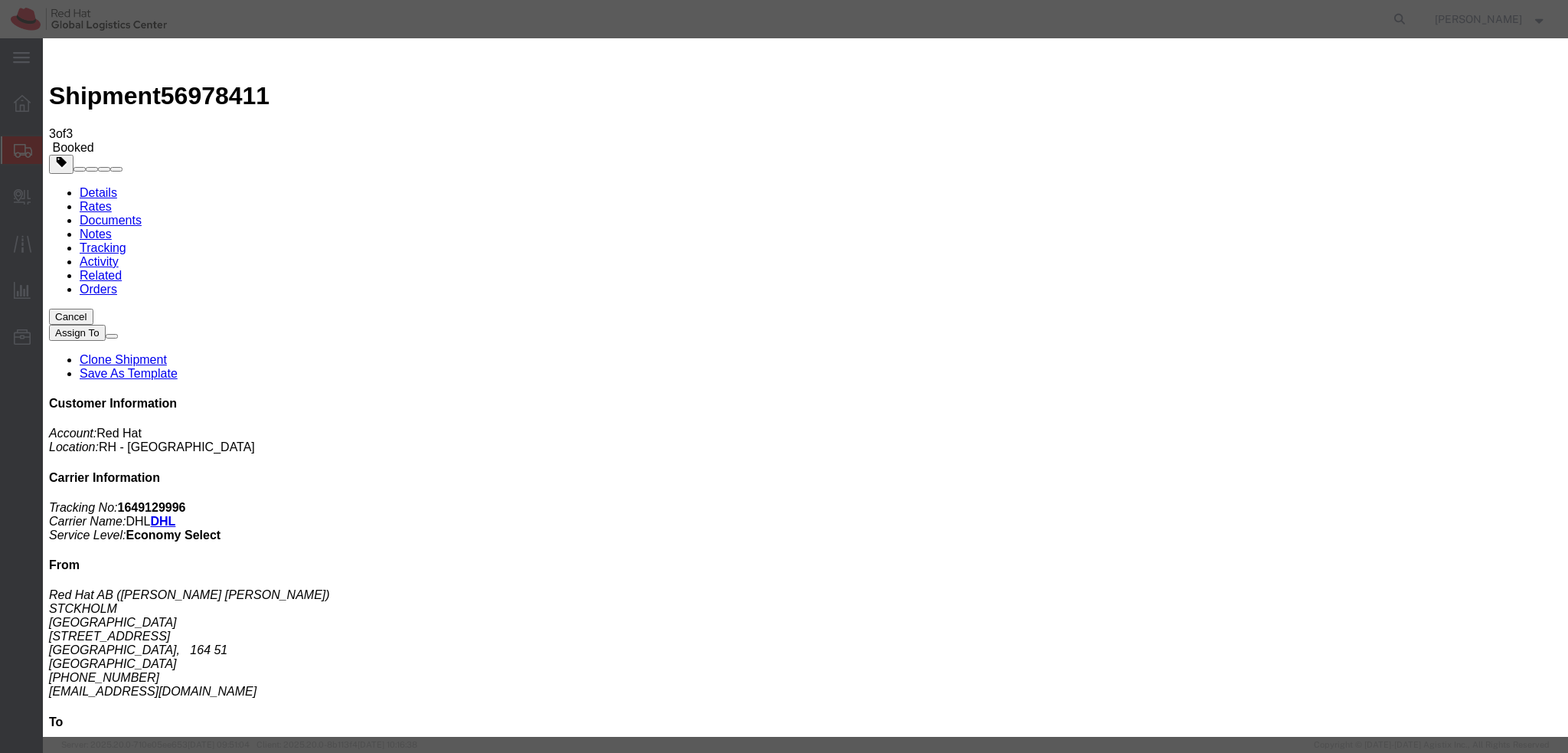
paste input "alinne@redhat.com"
type input "alinne@redhat.com"
paste textarea "Hi A, please find the label for your shipment to B attached to this email. Plea…"
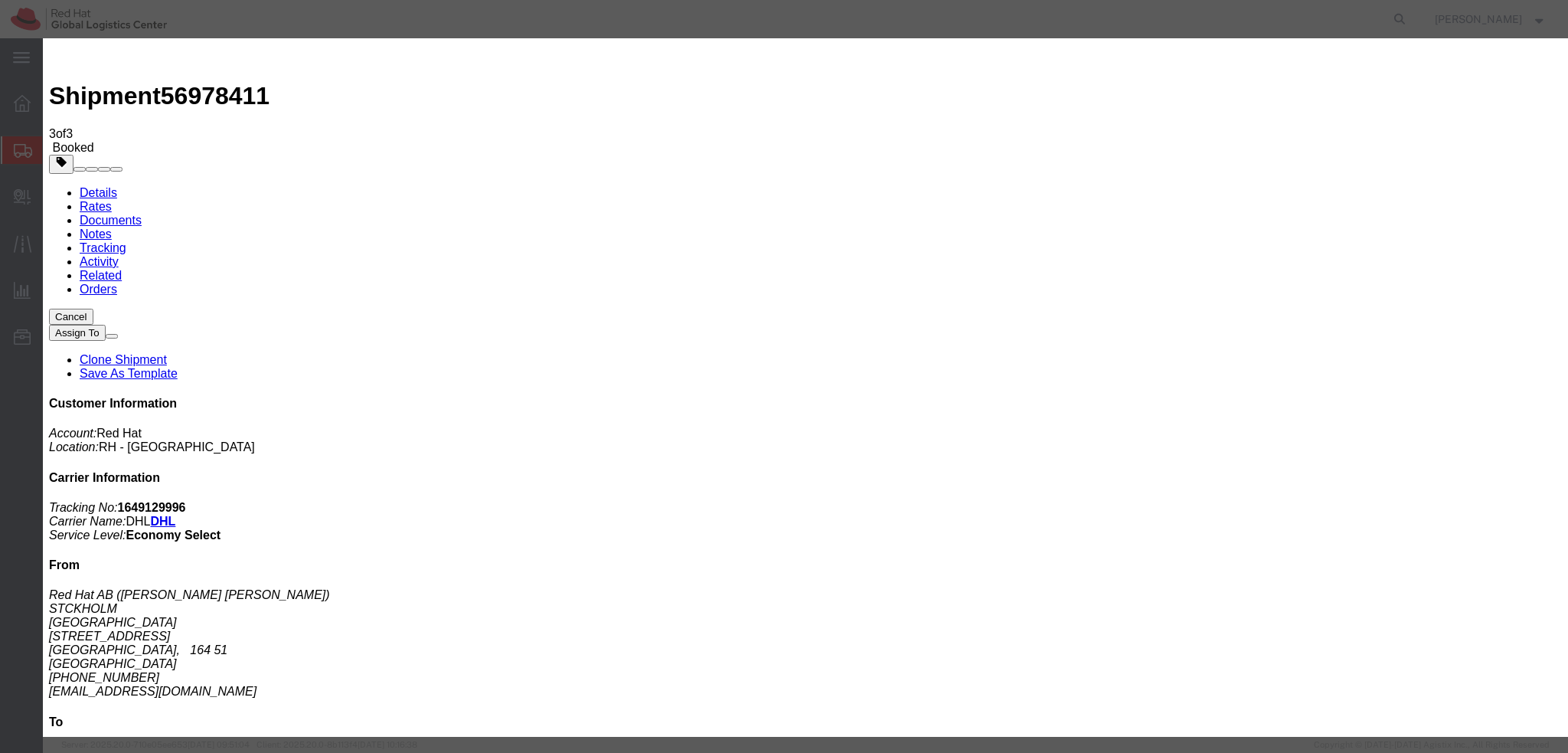
type textarea "Hi Anna, please find the label for your shipment to Brno attached to this email…"
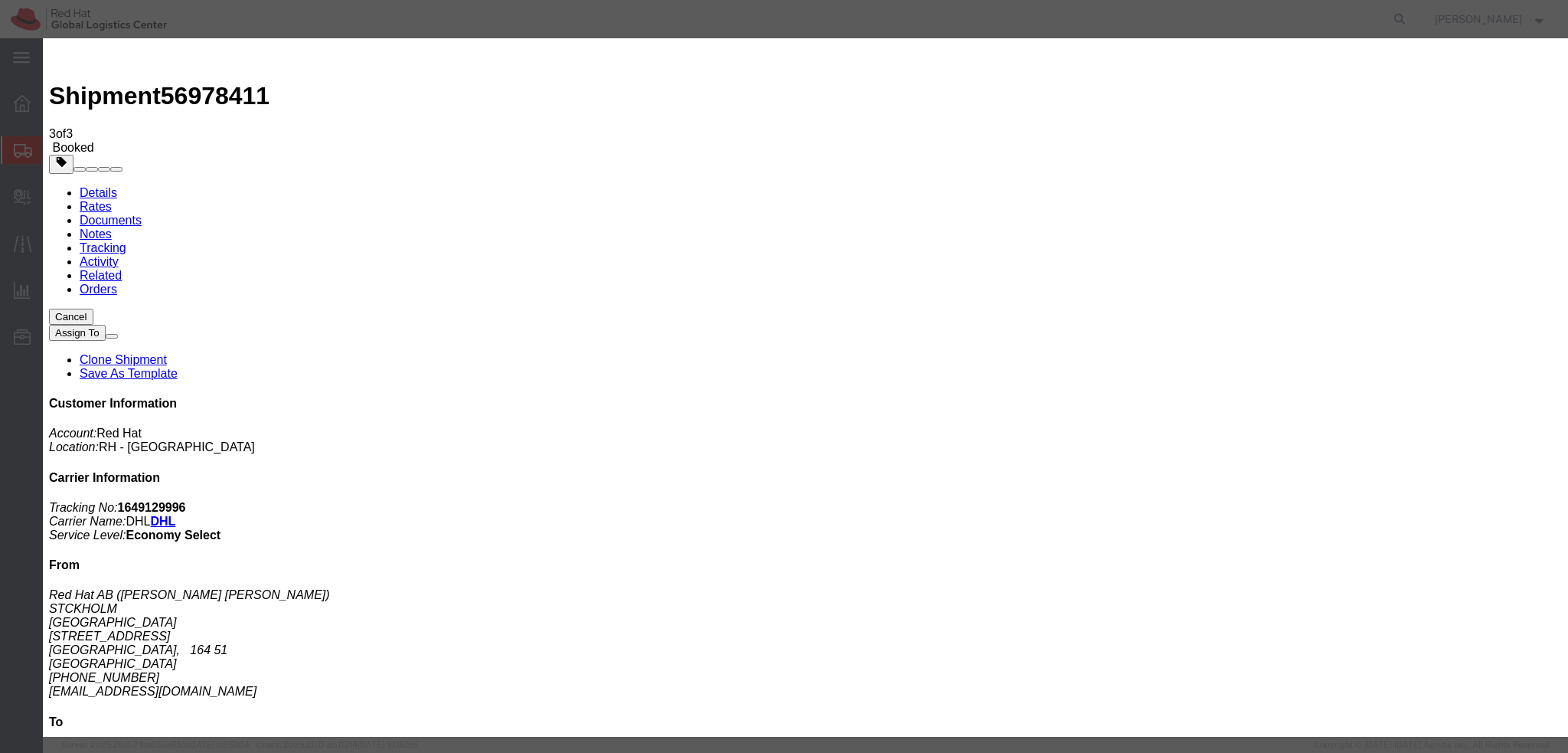
scroll to position [0, 0]
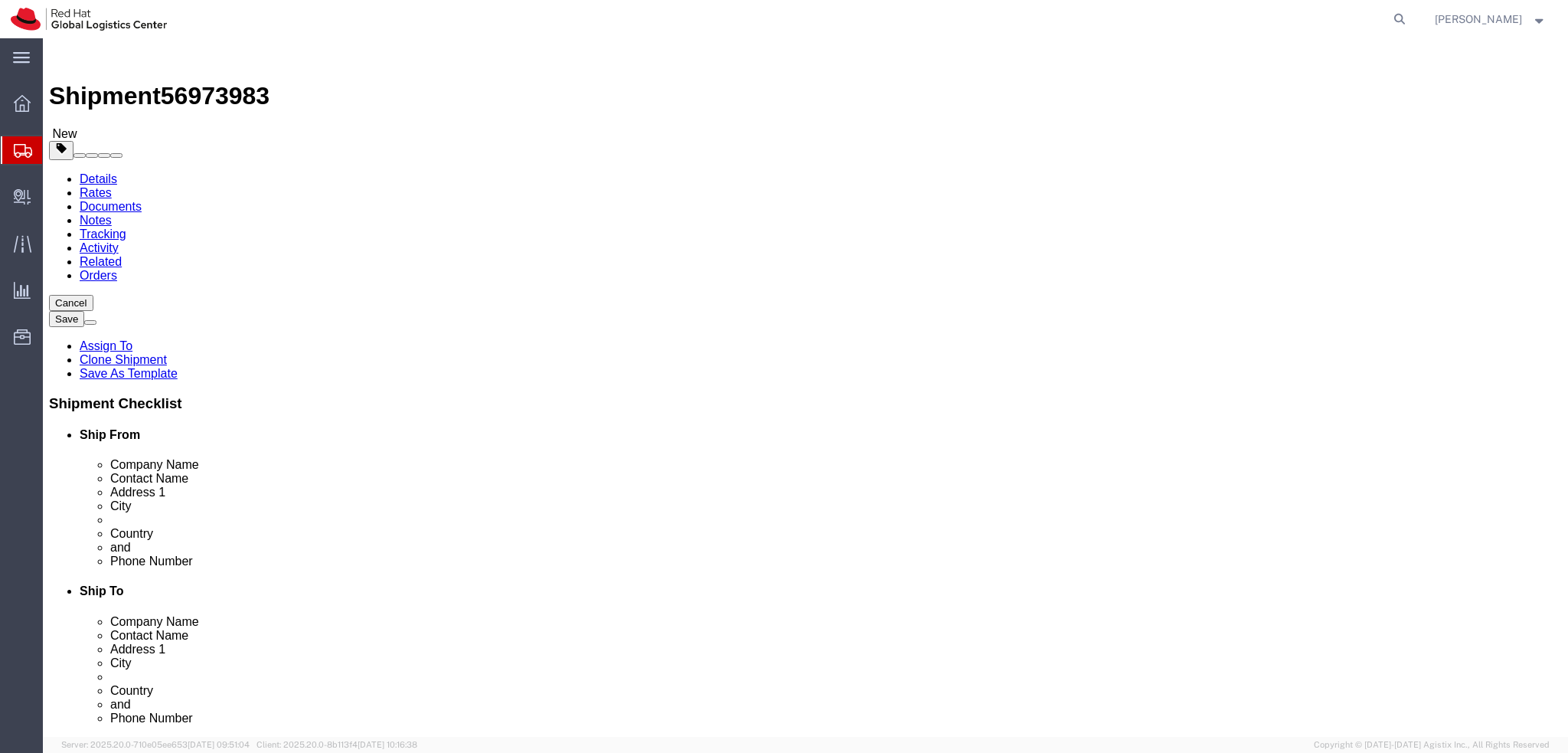
select select "37988"
select select "38036"
click icon
click dd "500.00 EUR"
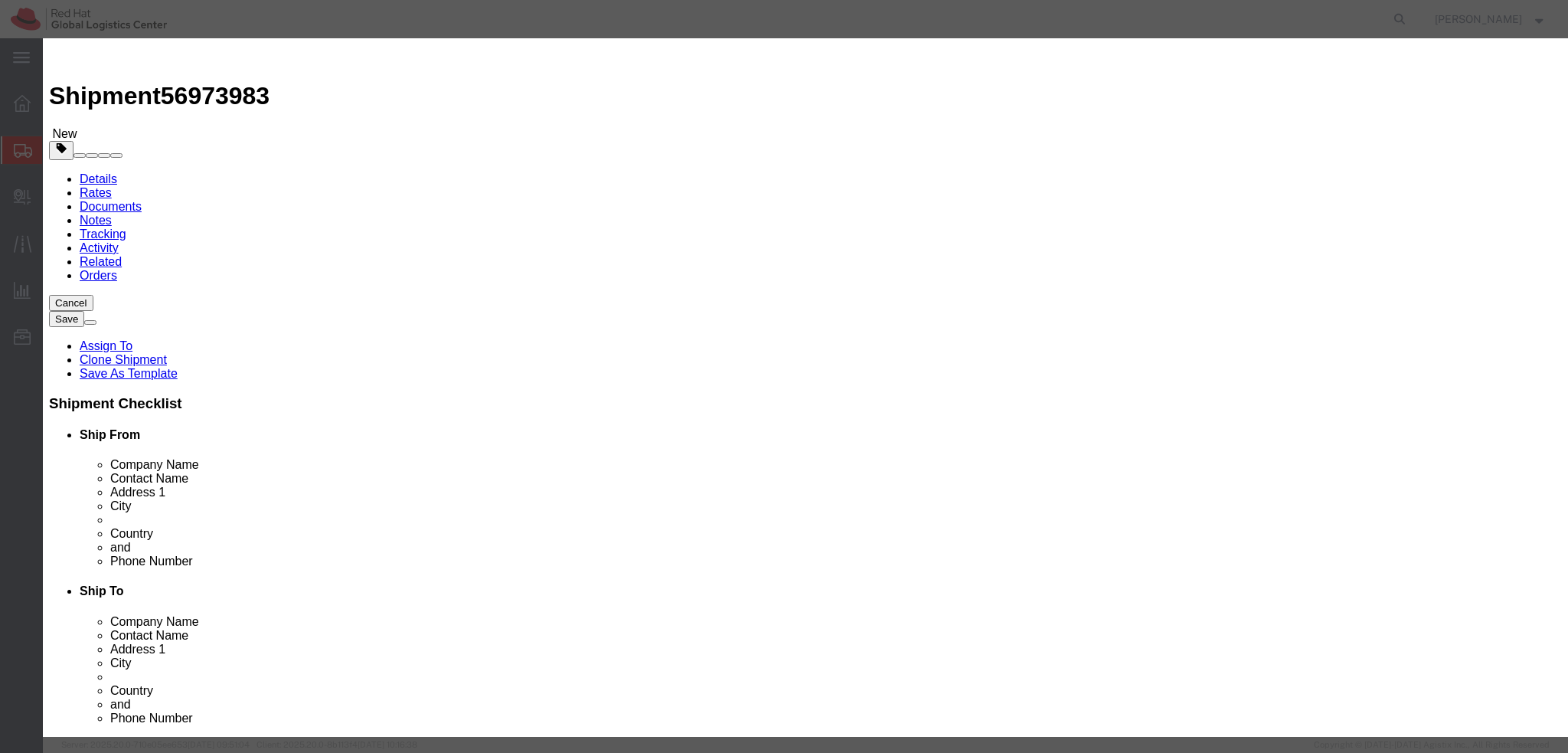
click textarea
type textarea "Laptop"
click button "Save & Close"
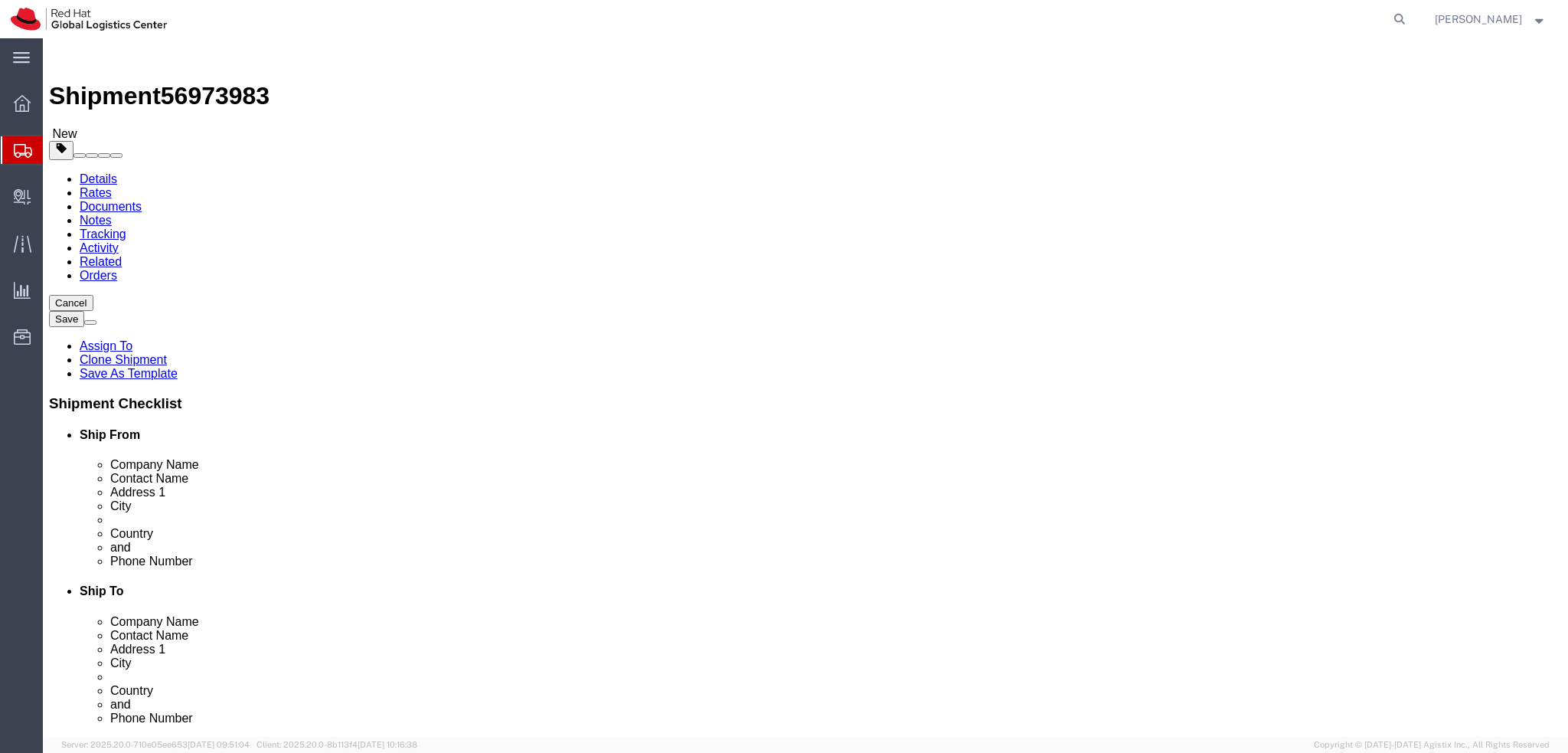
click icon
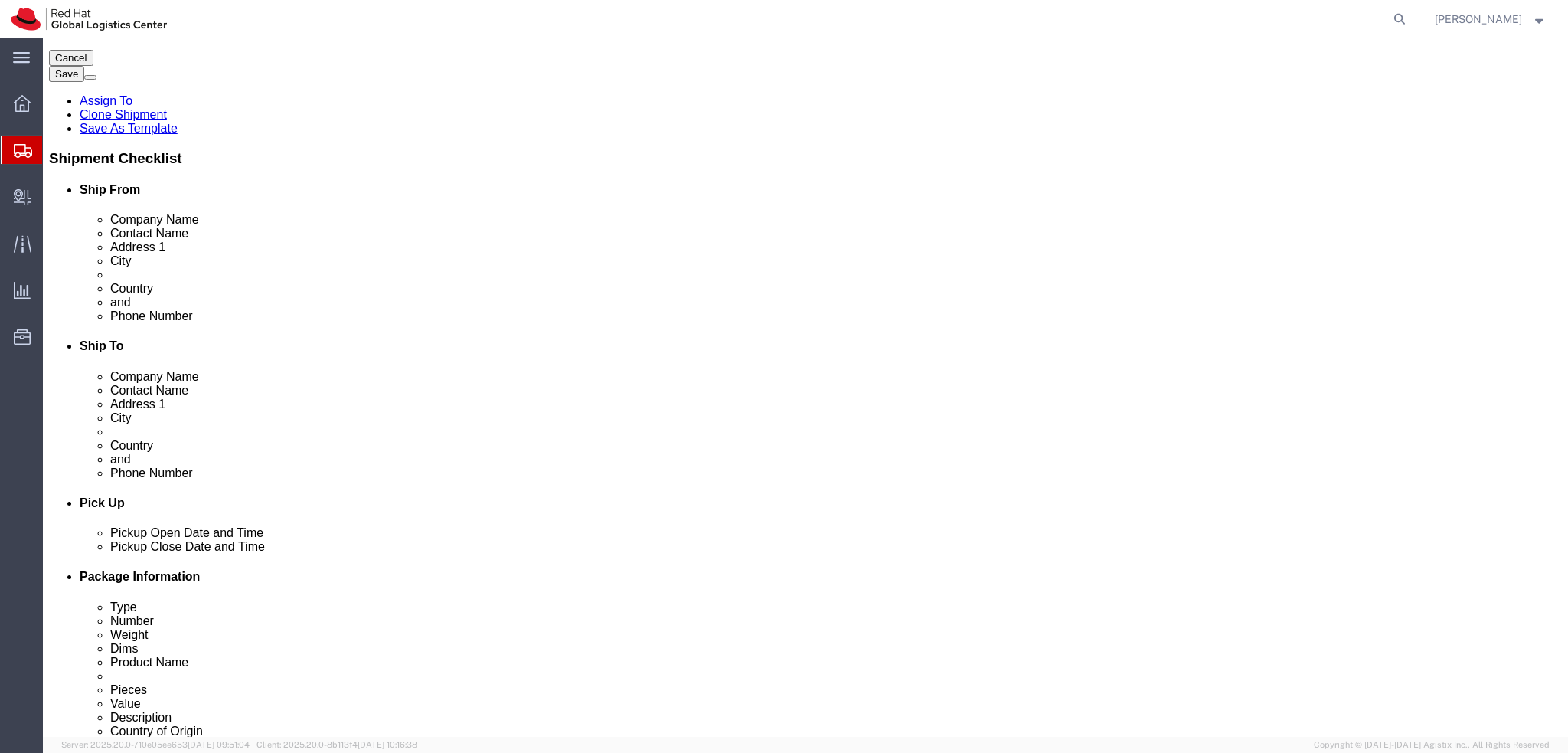
scroll to position [383, 0]
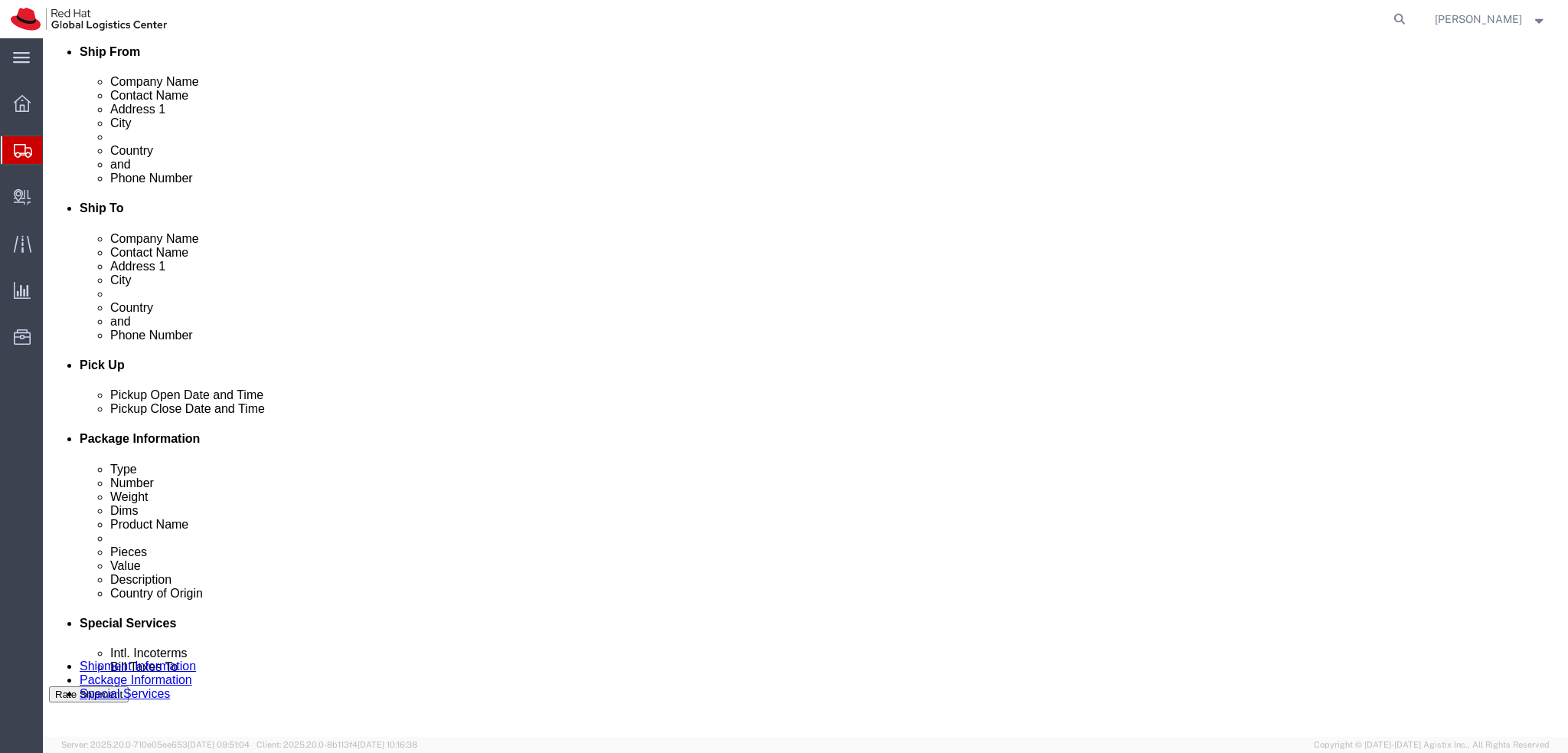
click button "Rate Shipment"
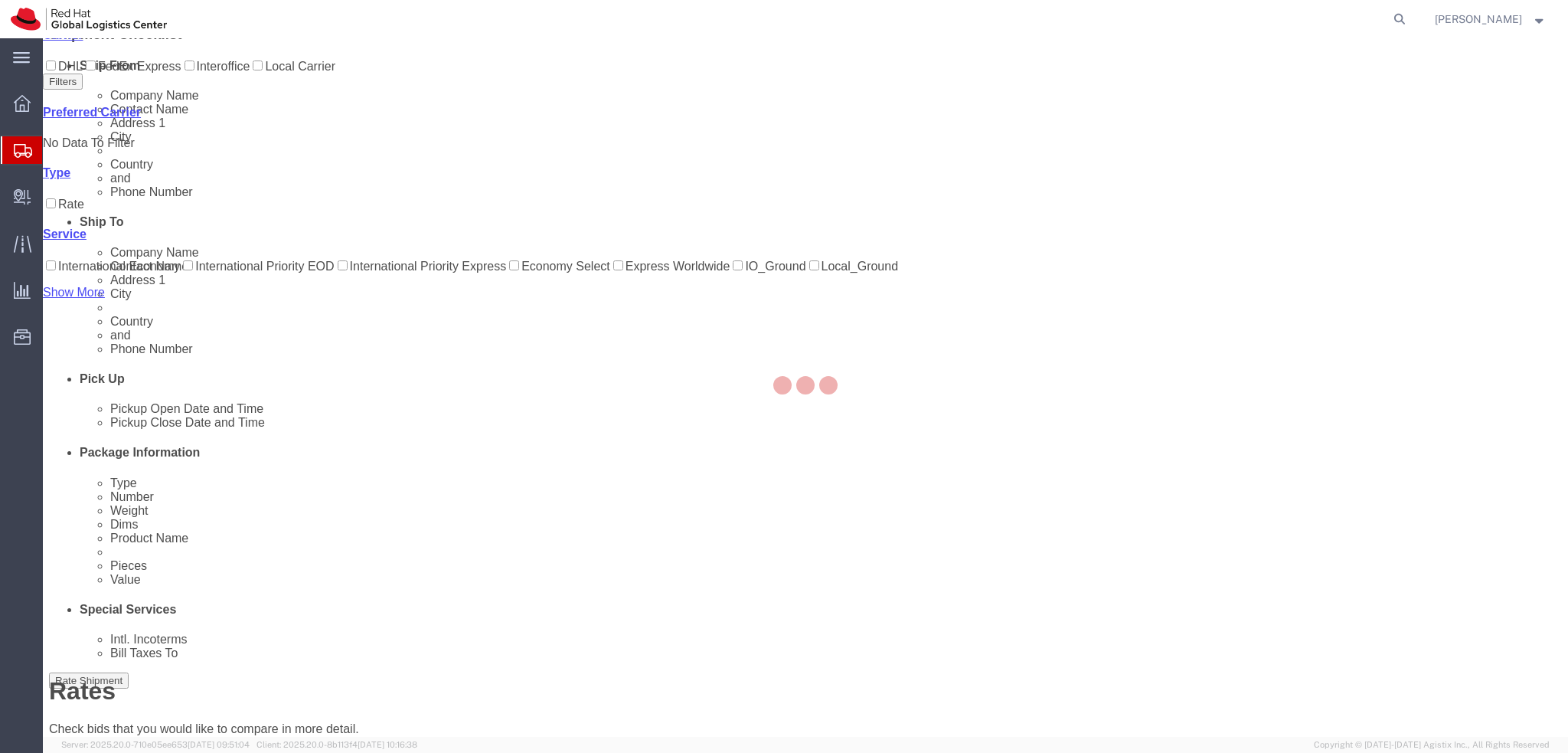
scroll to position [0, 0]
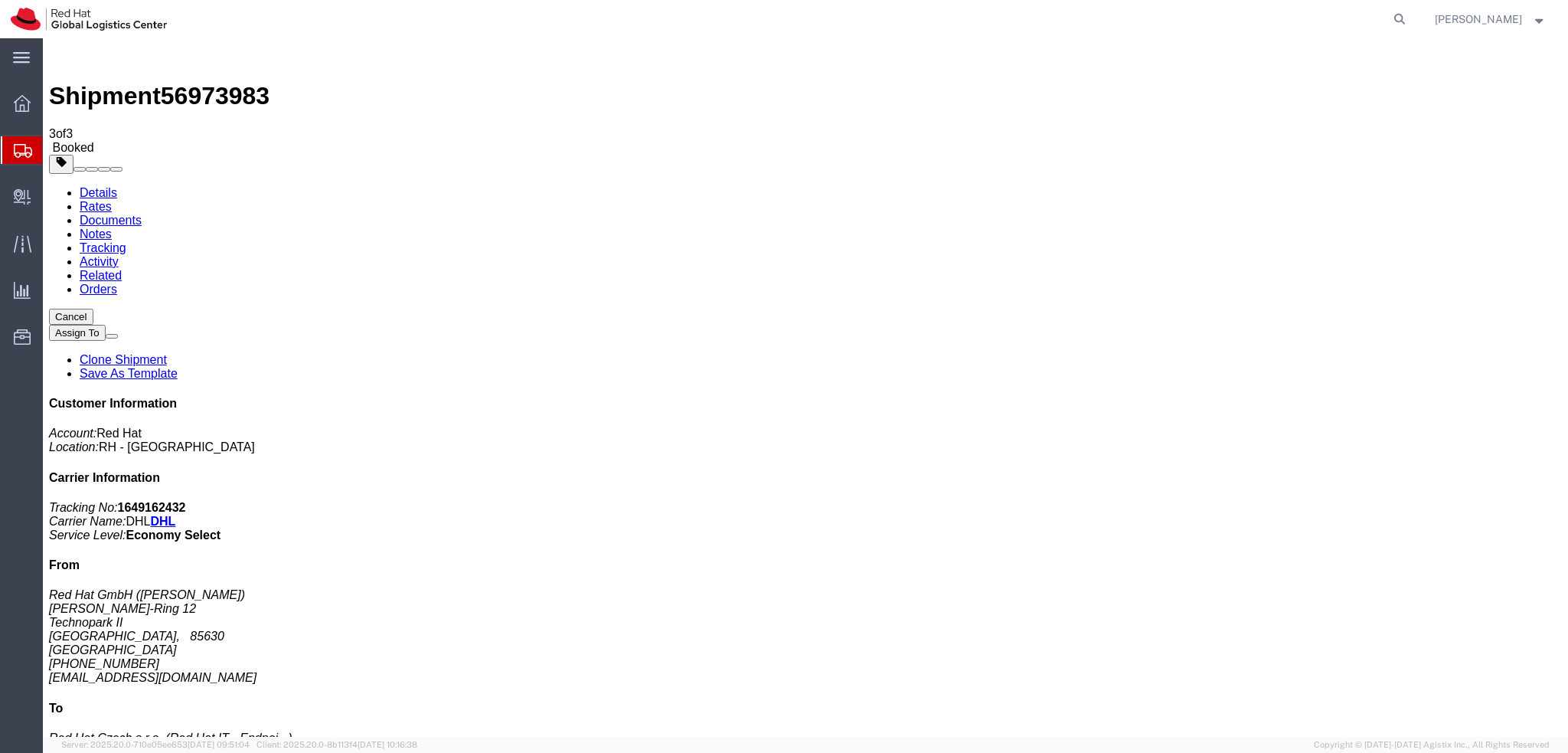
click at [101, 186] on link "Details" at bounding box center [98, 193] width 37 height 13
click span "button"
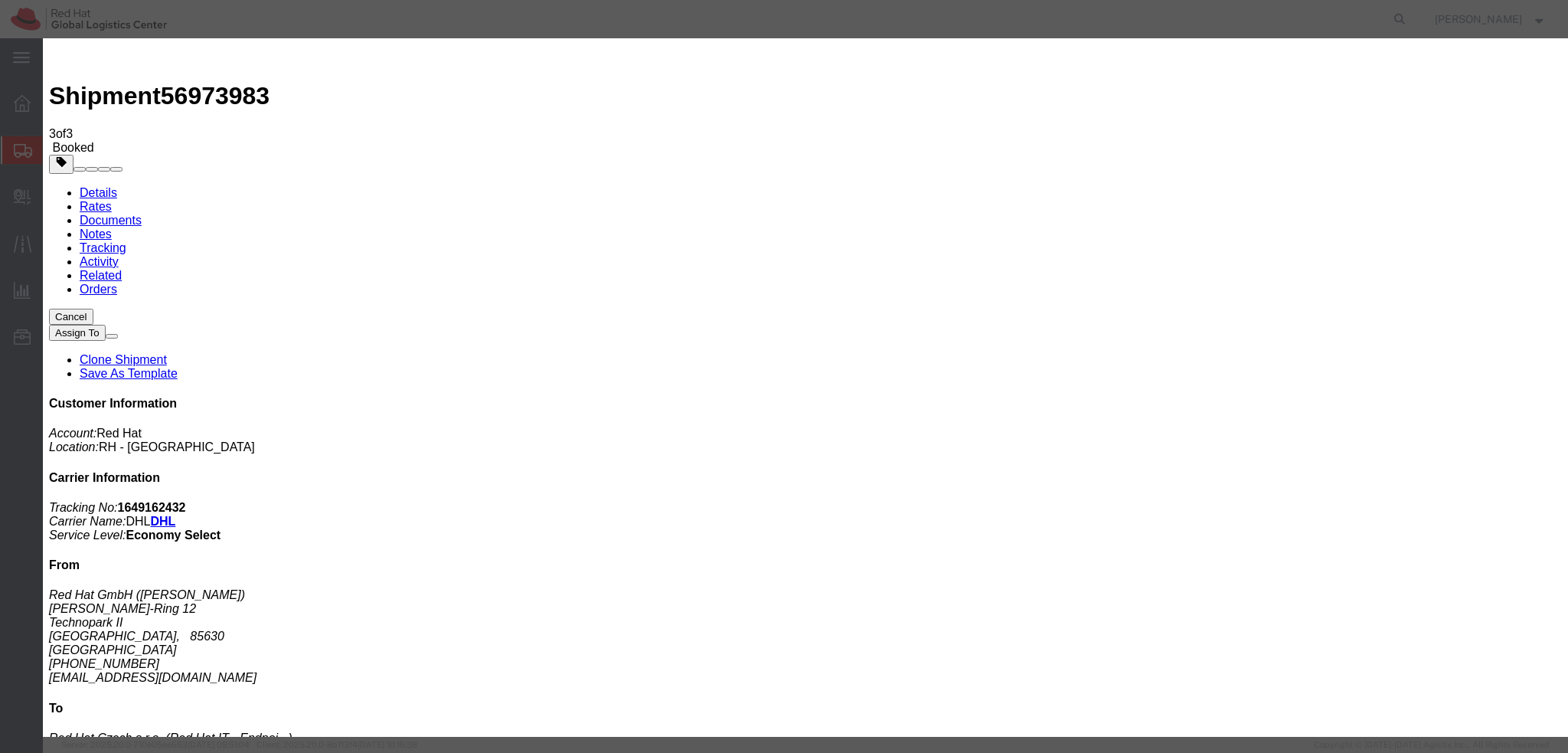
click div "[DATE] 4:00 PM"
type input "3:00 PM"
click button "Apply"
click button "Save"
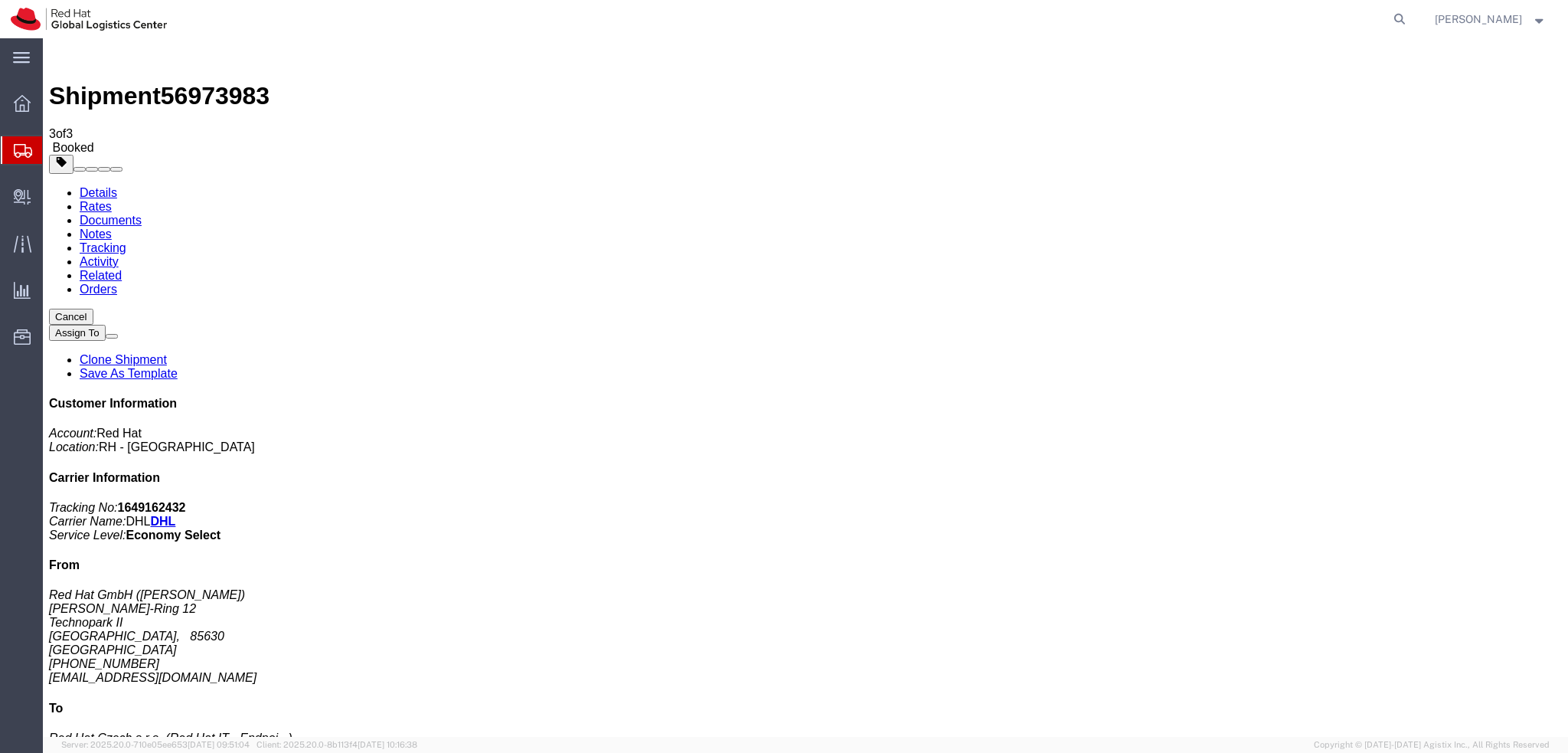
click button "Close"
click link "Schedule pickup request"
click link "Documents"
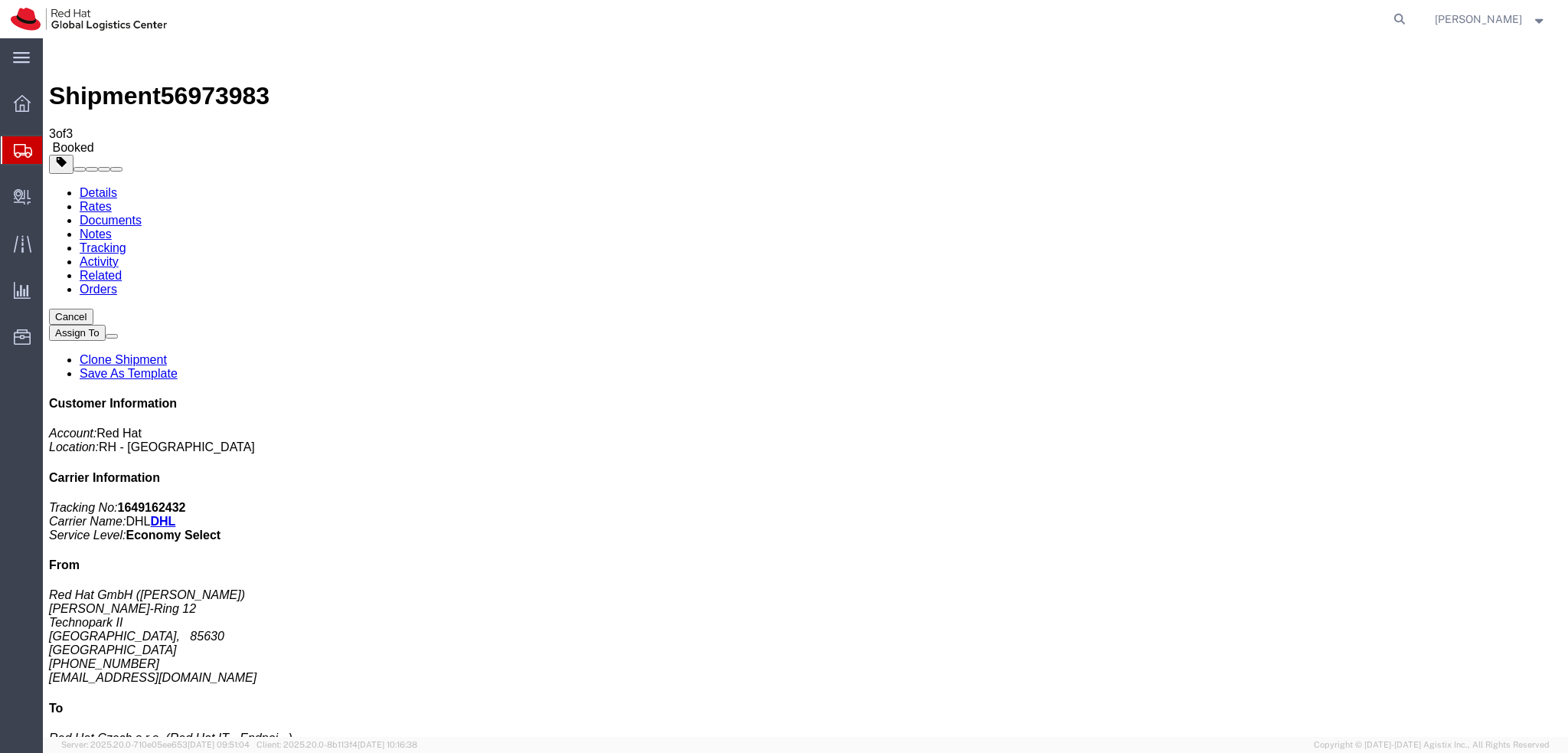
click at [1316, 588] on address "Red Hat GmbH (Alan Pevec) Werner-von-Siemens-Ring 12 Technopark II MUNICH, 8563…" at bounding box center [805, 636] width 1513 height 97
copy div "apevec@redhat.com"
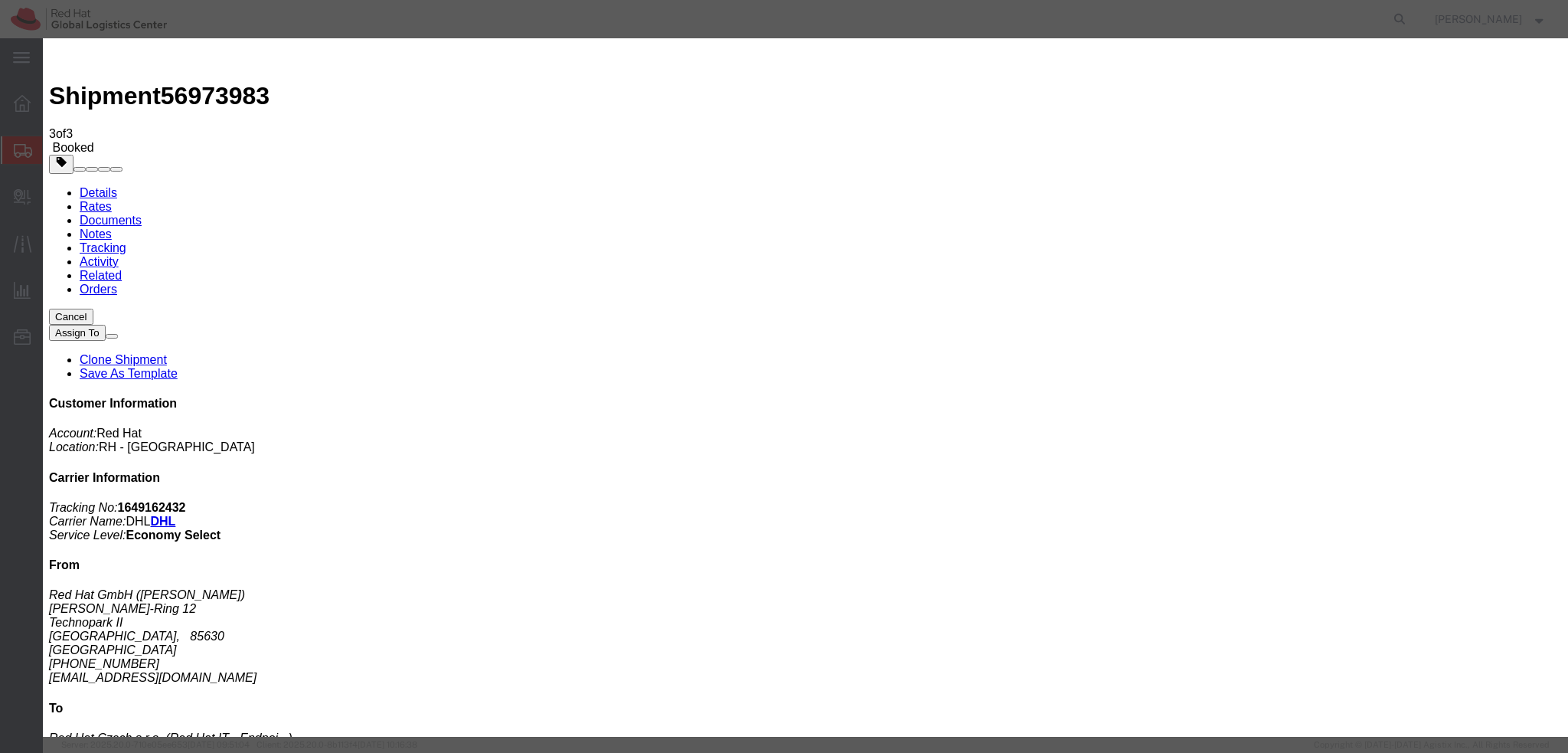
paste input "apevec@redhat.com"
type input "apevec@redhat.com"
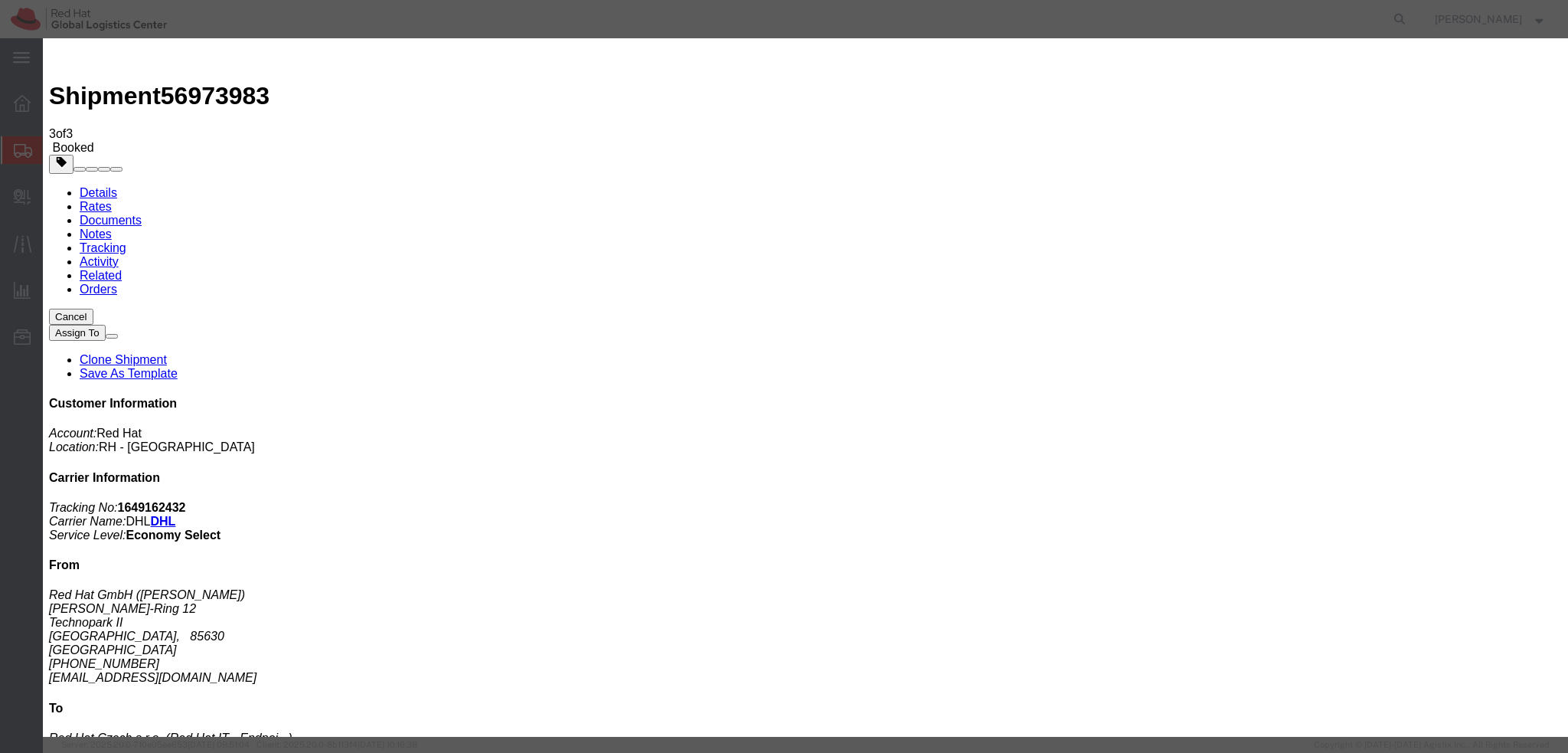
paste textarea "Hi [PERSON_NAME], please find the label for your shipment to [GEOGRAPHIC_DATA] …"
paste textarea "Please bring your package to the reception for the courier collection."
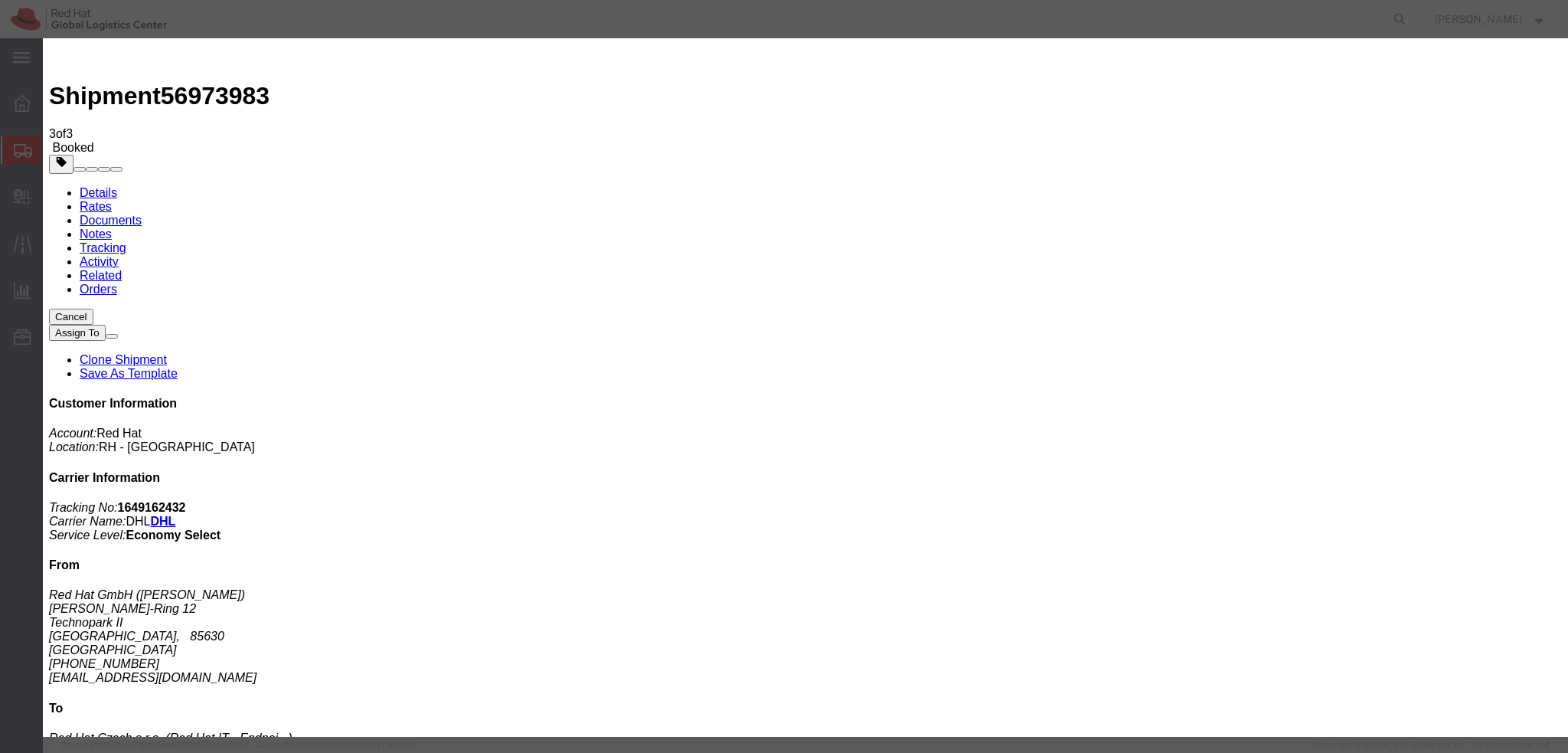
type textarea "Hi Alan, please find the label for your shipment to Brno attached to this email…"
paste input "facilities-muc@redhat.com"
type input "facilities-muc@redhat.com"
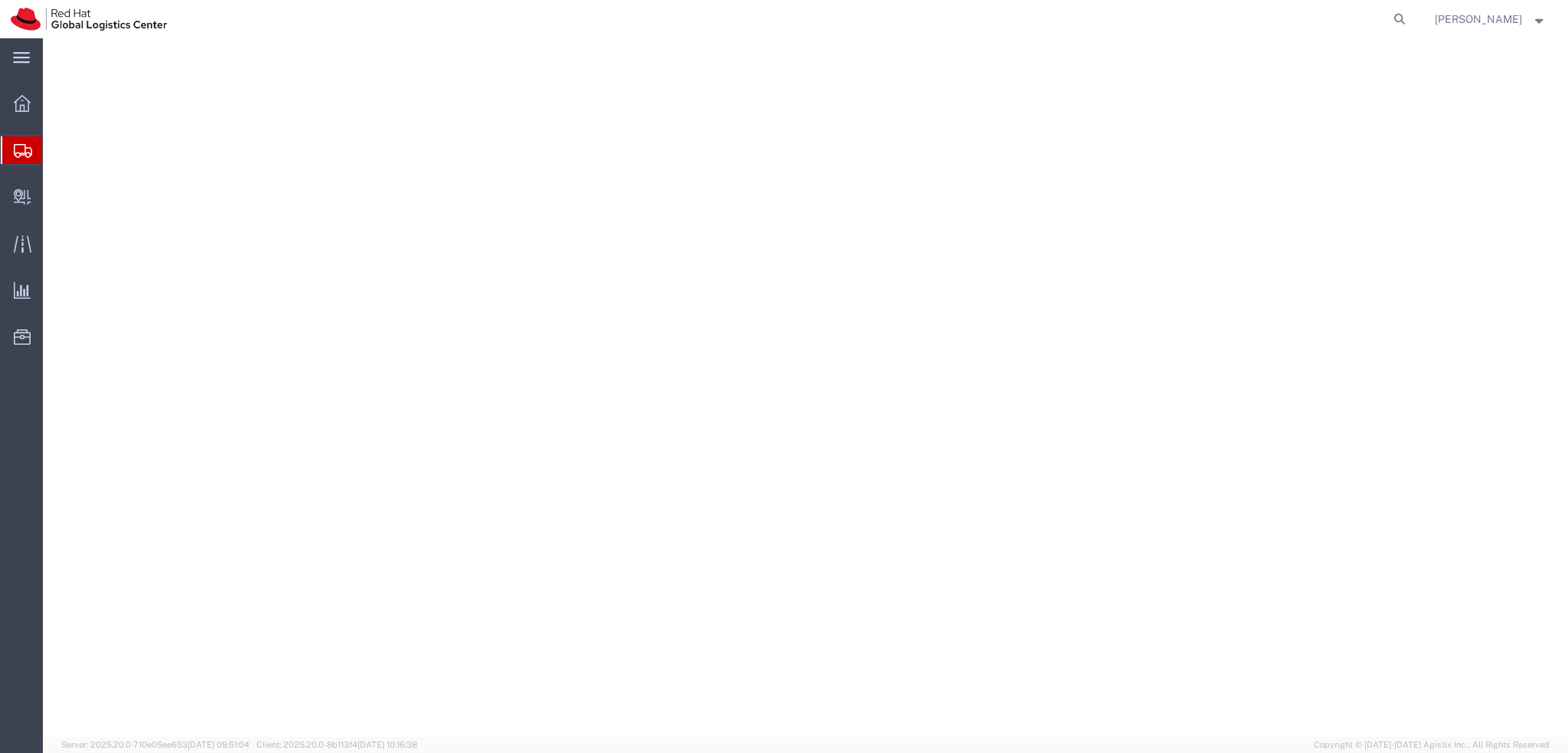
select select
select select "38036"
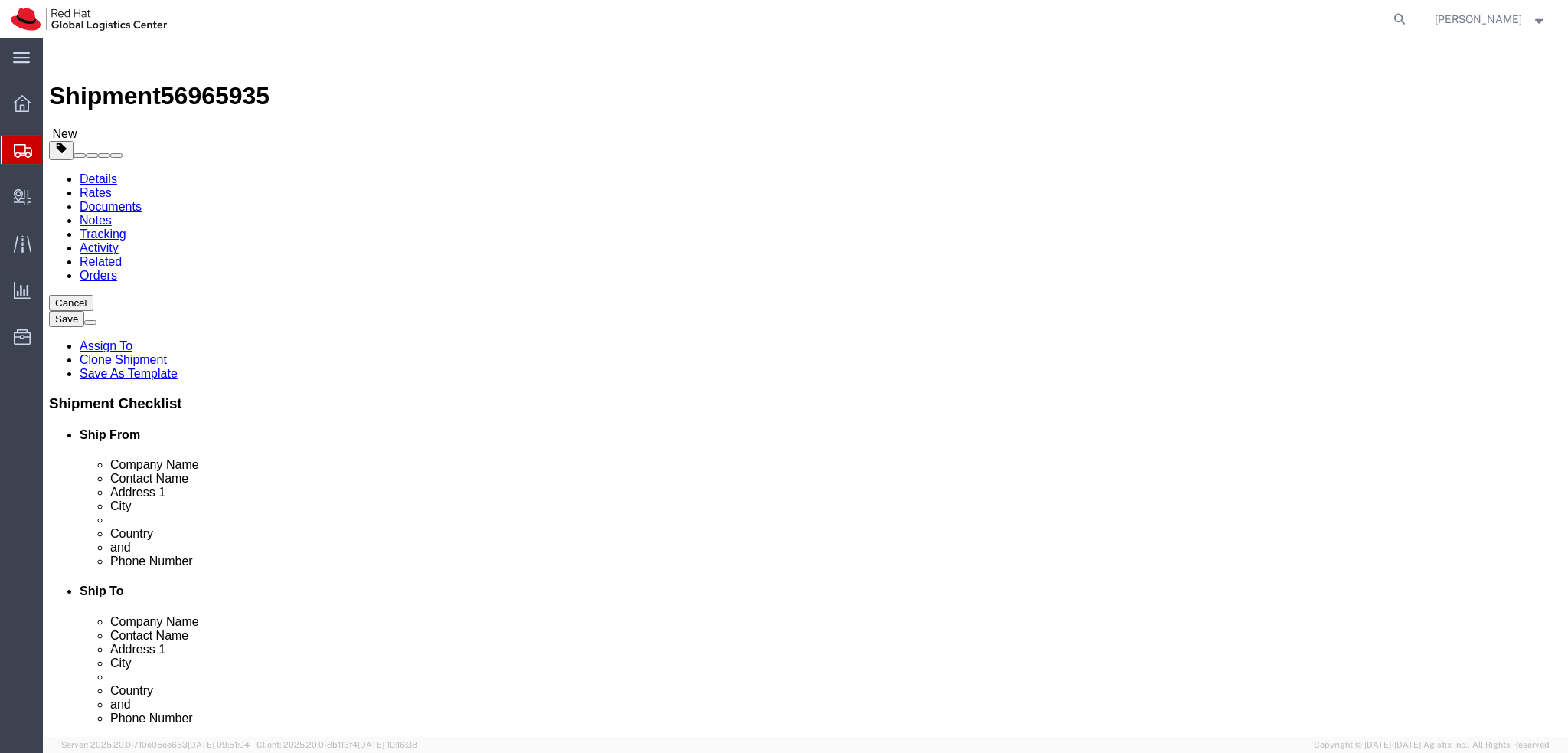
click div "Pickup Date and Time"
drag, startPoint x: 363, startPoint y: 313, endPoint x: 43, endPoint y: 318, distance: 320.0
click div "Contact Name [PERSON_NAME]"
drag, startPoint x: 334, startPoint y: 282, endPoint x: 113, endPoint y: 305, distance: 222.2
click div "Location My Profile Location [GEOGRAPHIC_DATA] - [GEOGRAPHIC_DATA] - [GEOGRAPHI…"
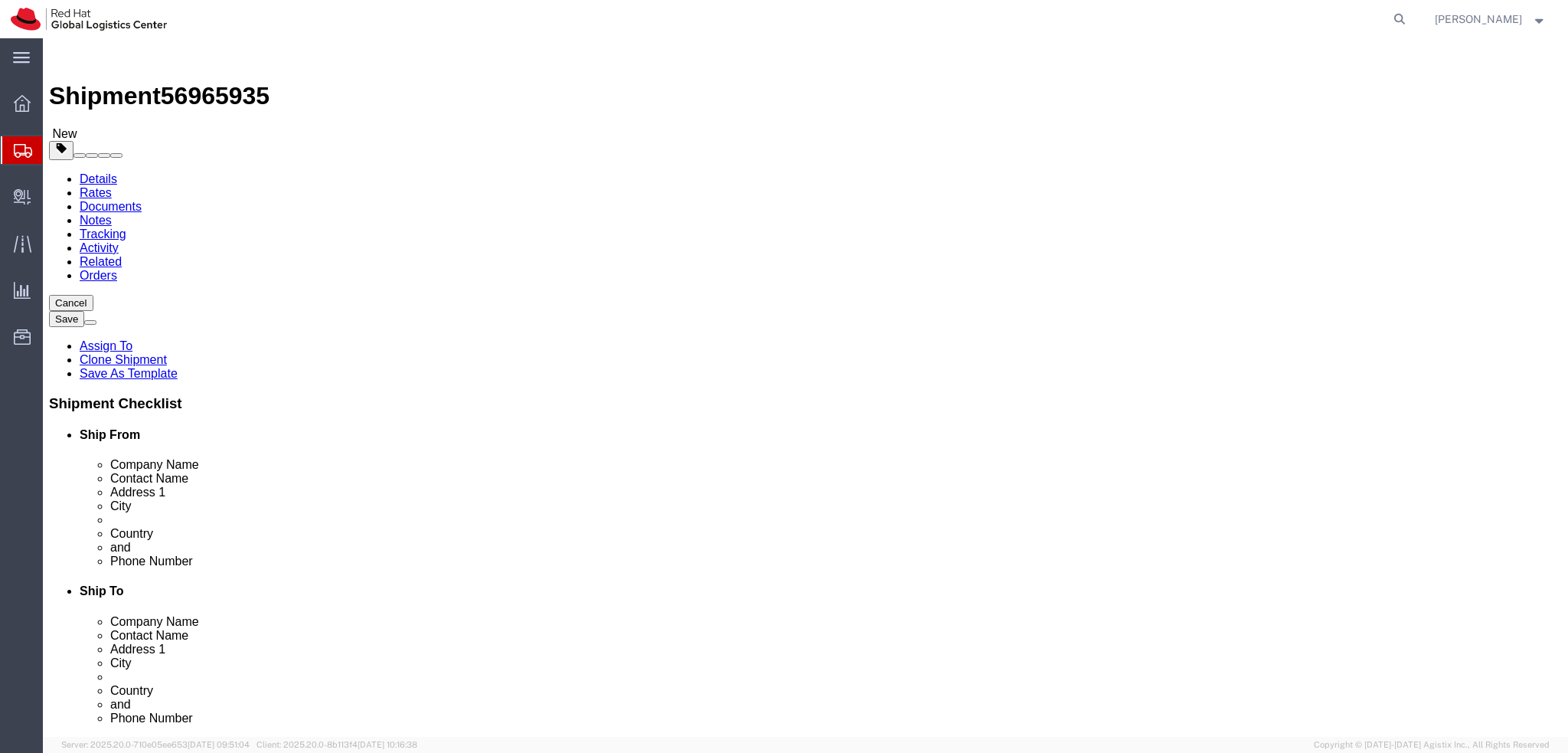
paste input "[PERSON_NAME]"
click input "[PERSON_NAME]"
type input "[PERSON_NAME]"
click input "[PERSON_NAME]"
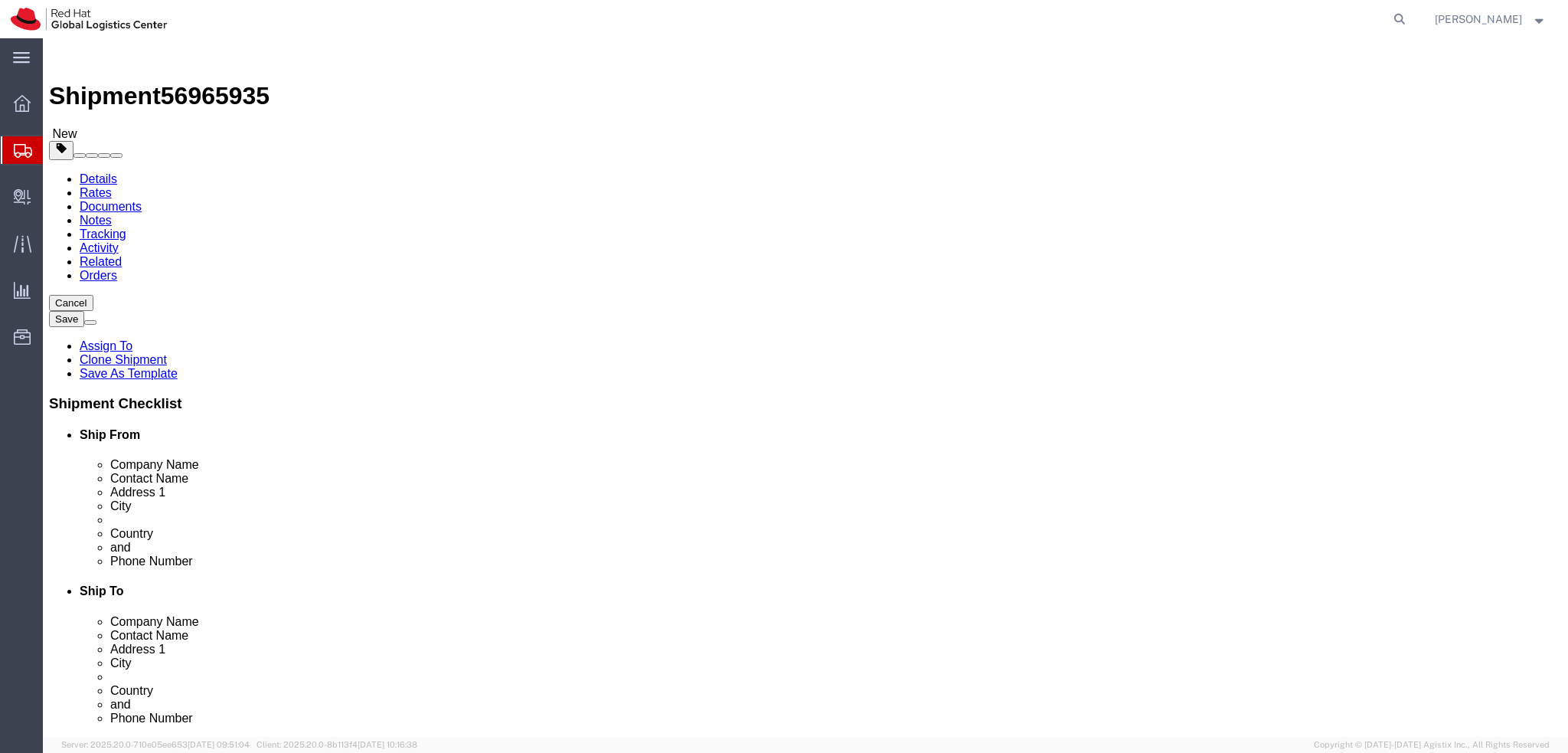
click icon
click dd "1.00 Each"
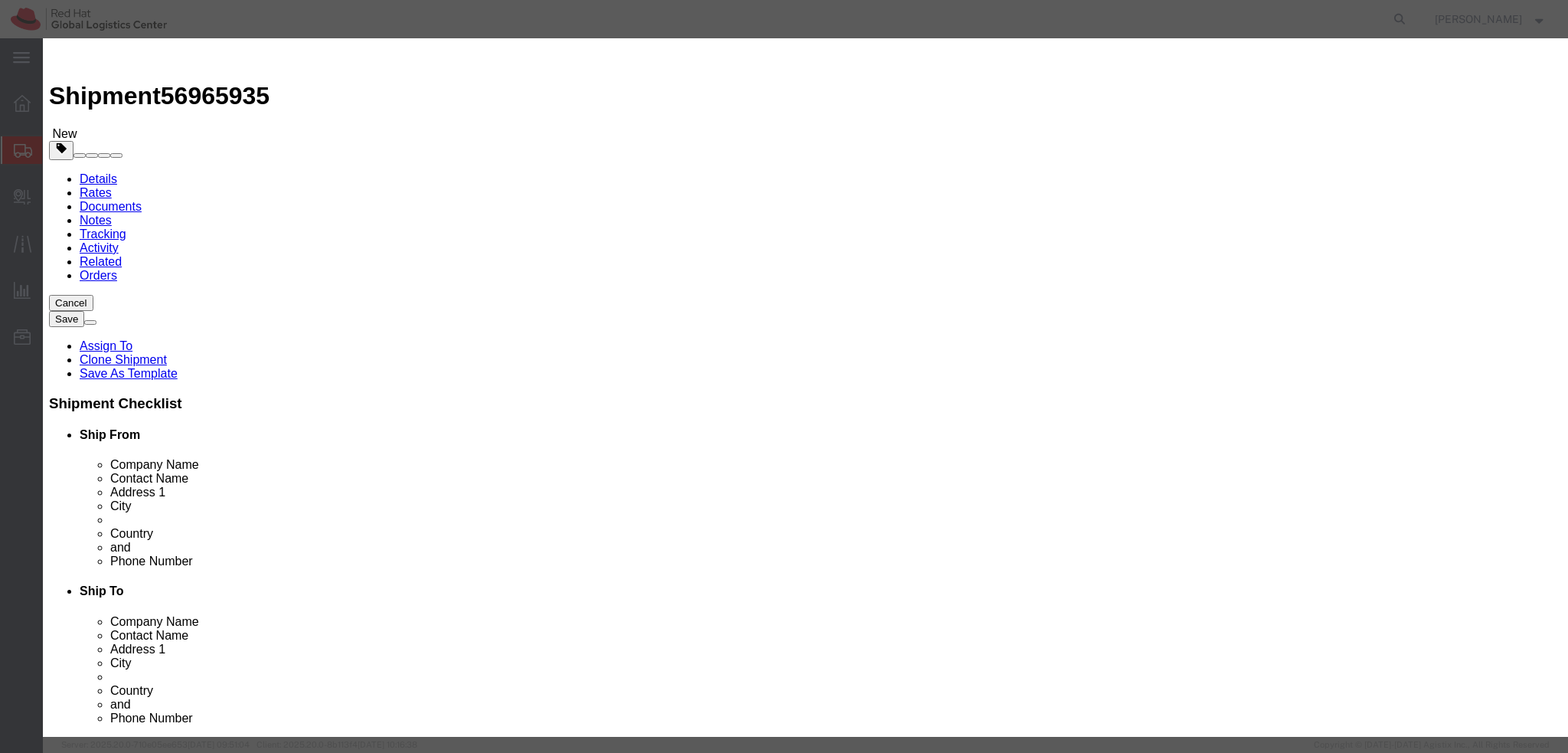
click button "Save & Close"
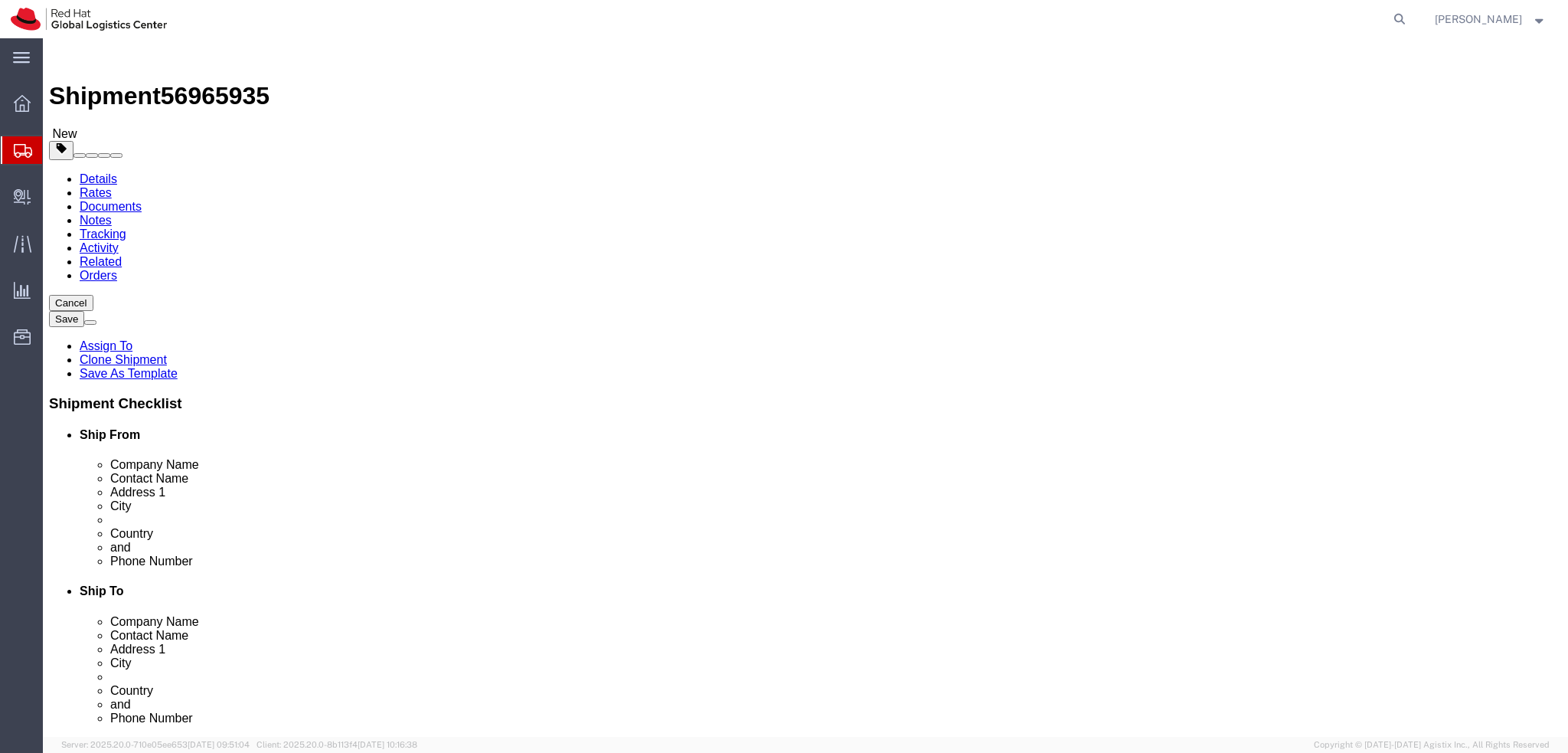
click icon
click link "Special Services"
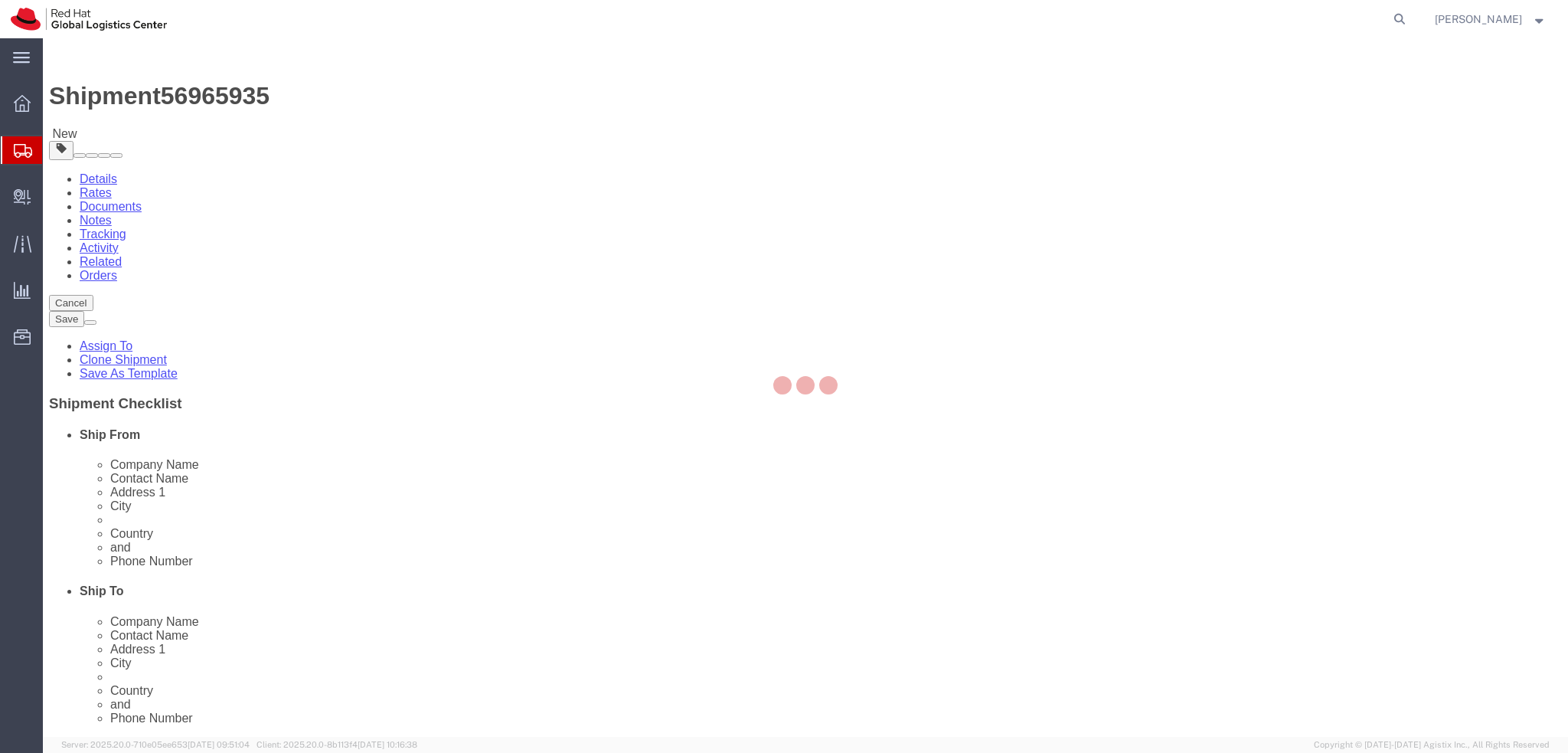
select select "COSTCENTER"
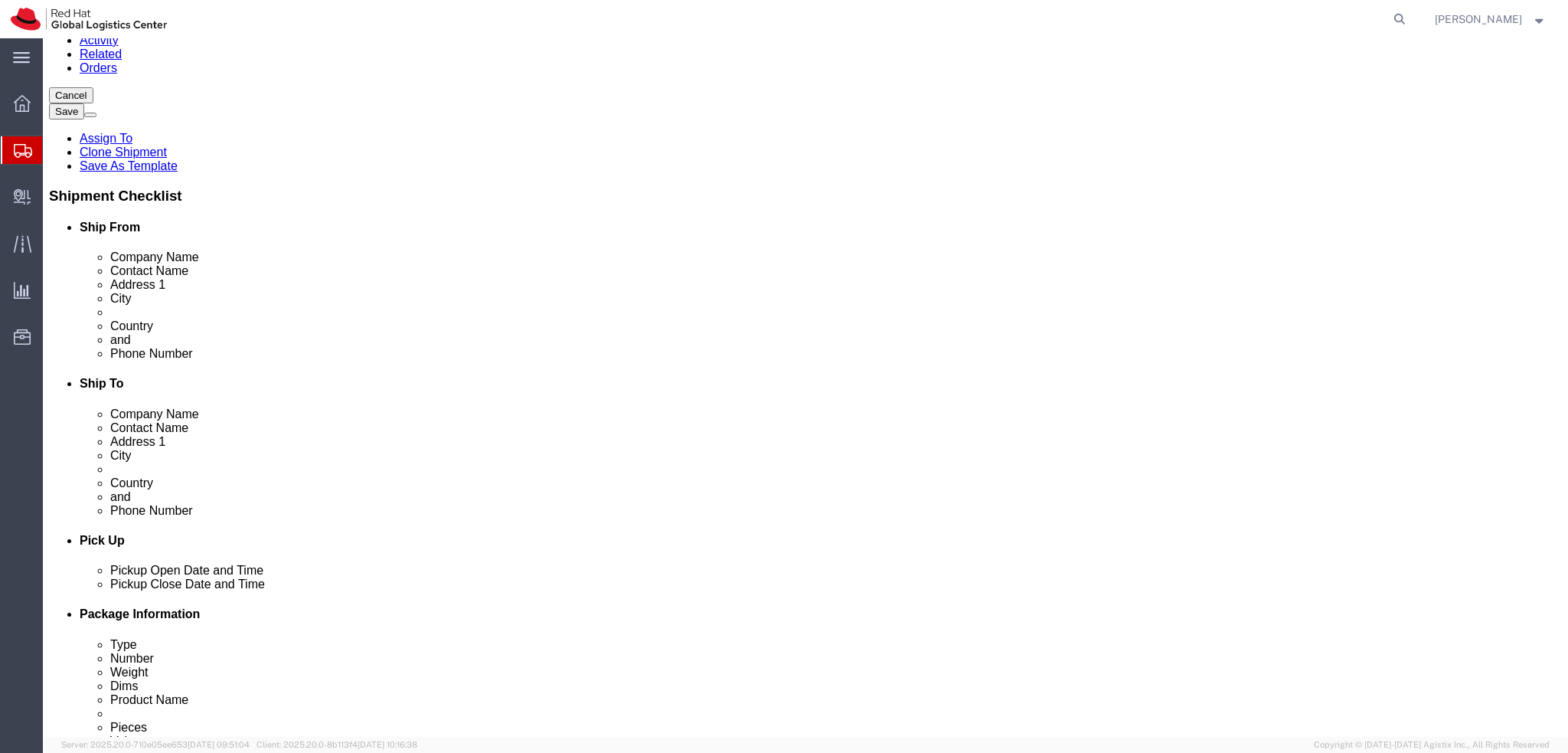
scroll to position [229, 0]
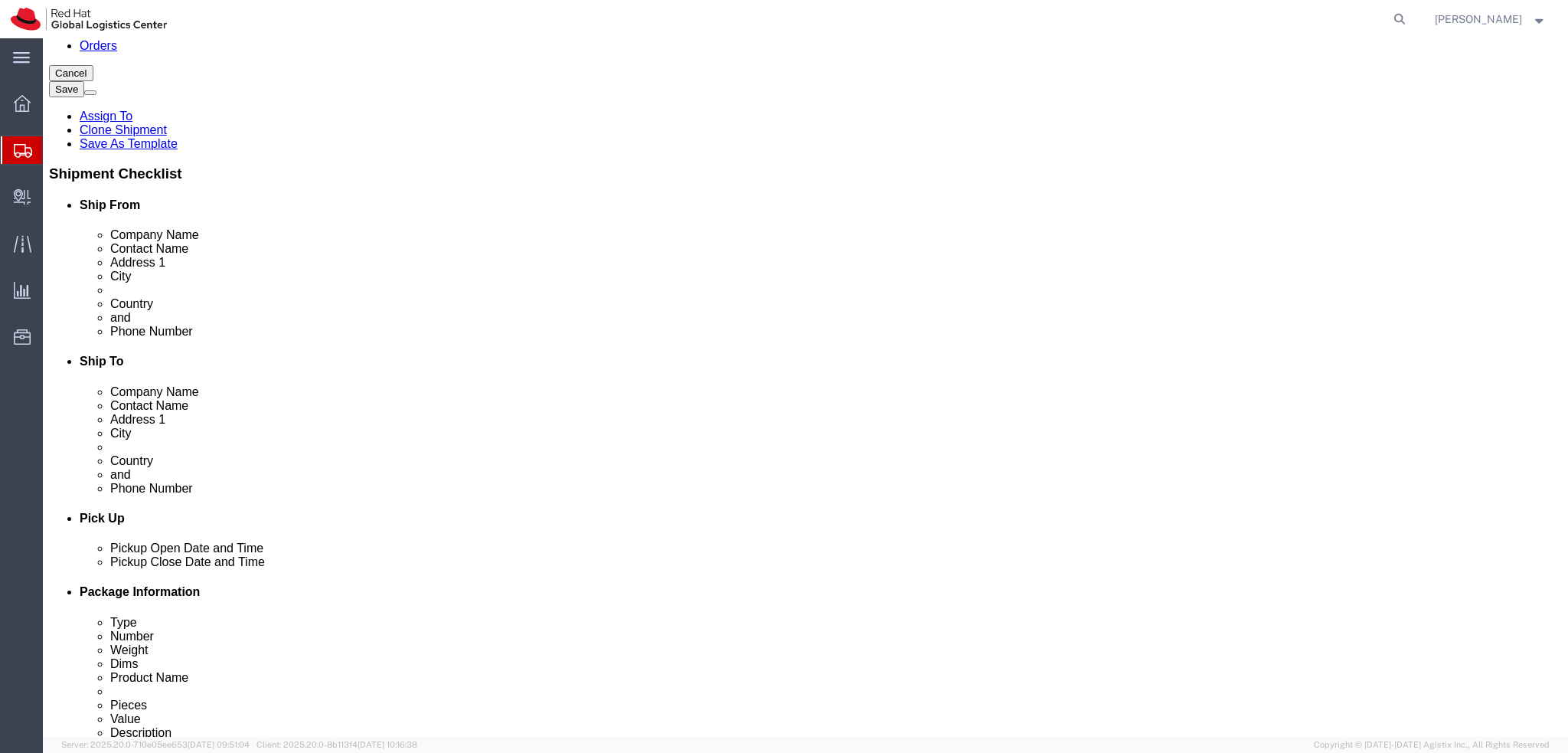
click button "Rate Shipment"
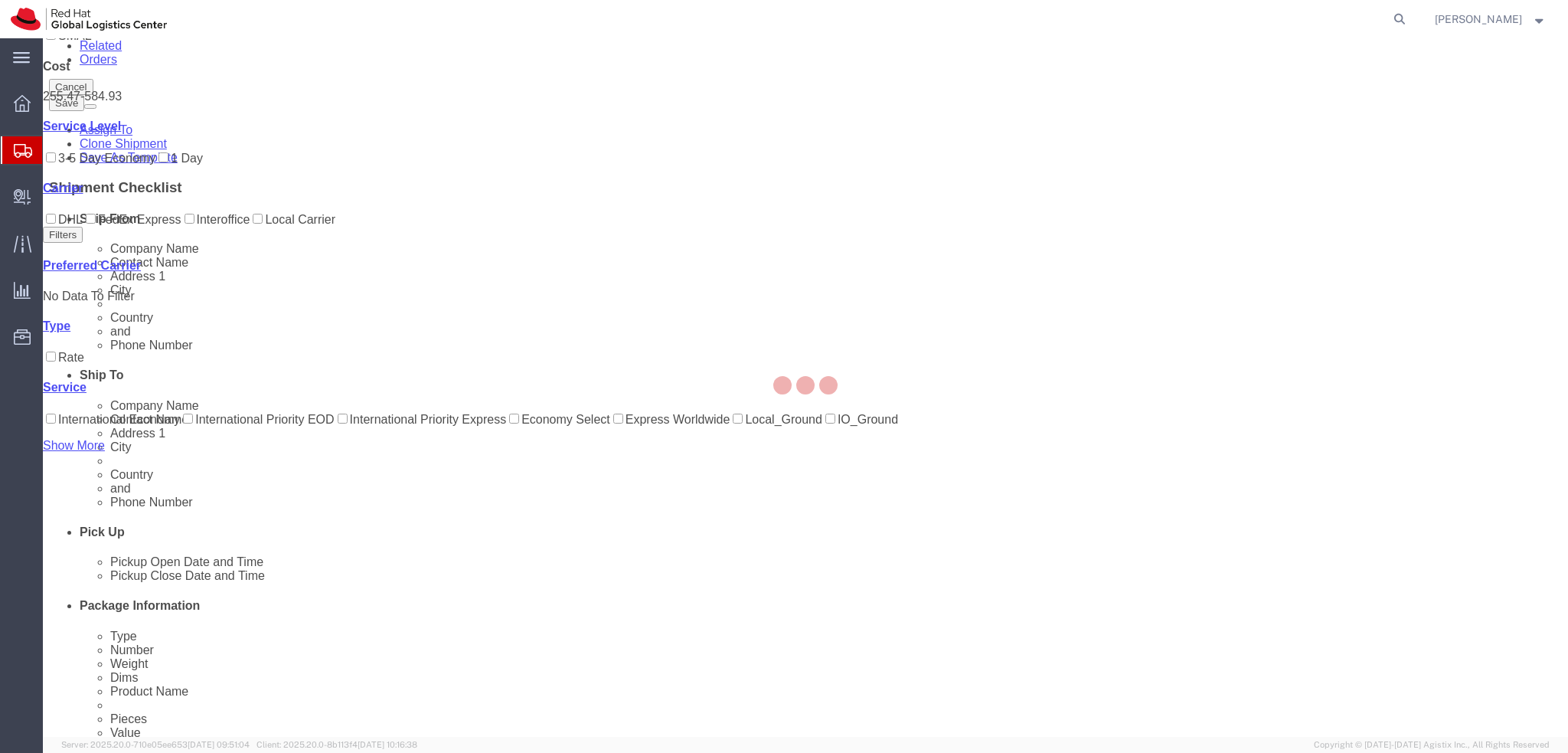
scroll to position [0, 0]
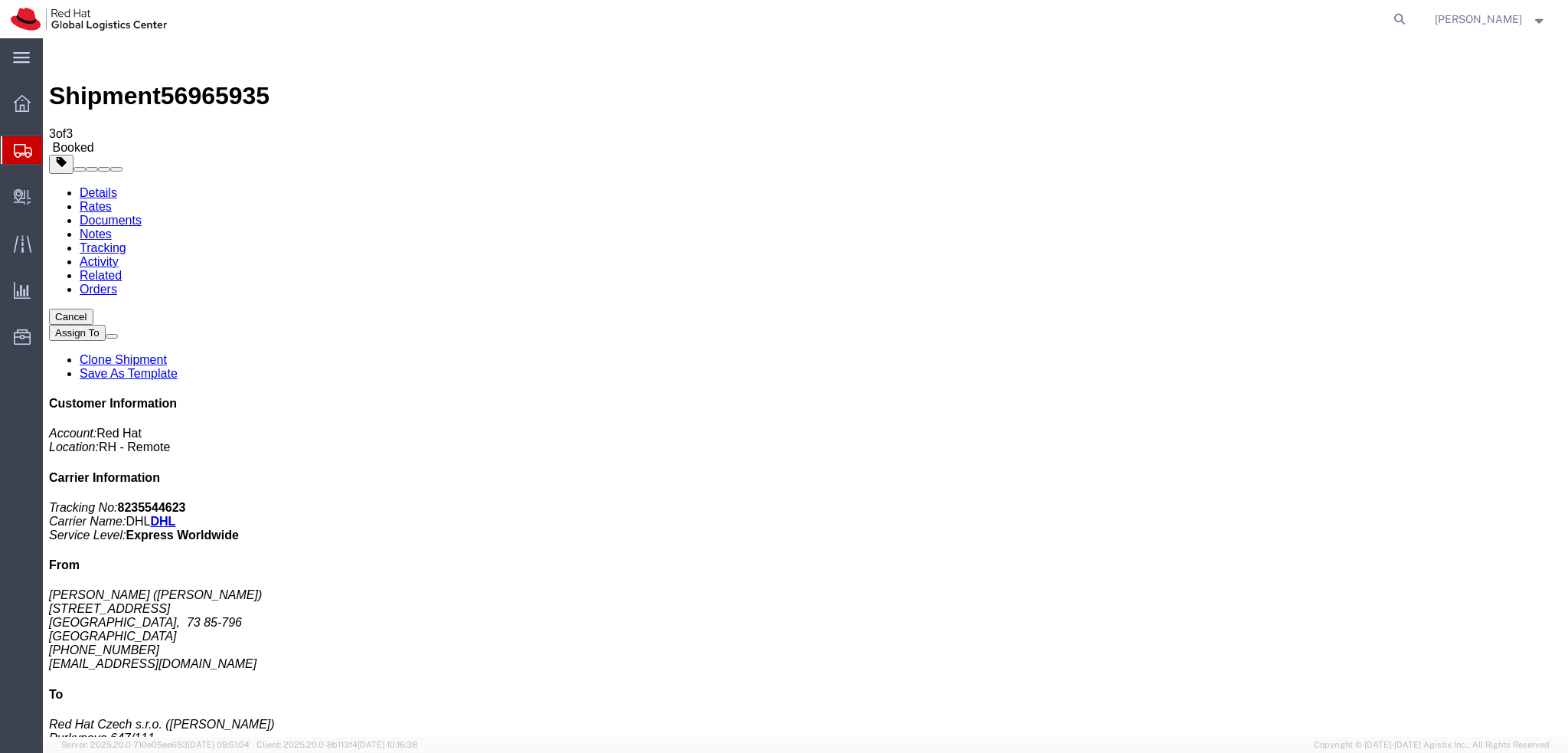
click at [98, 186] on link "Details" at bounding box center [98, 193] width 37 height 13
click link "Schedule pickup request"
click div "Customer Information Account: Red Hat Location: RH - Remote Carrier Information…"
click address "[PERSON_NAME] ([PERSON_NAME]) [STREET_ADDRESS] [PHONE_NUMBER] [EMAIL_ADDRESS][D…"
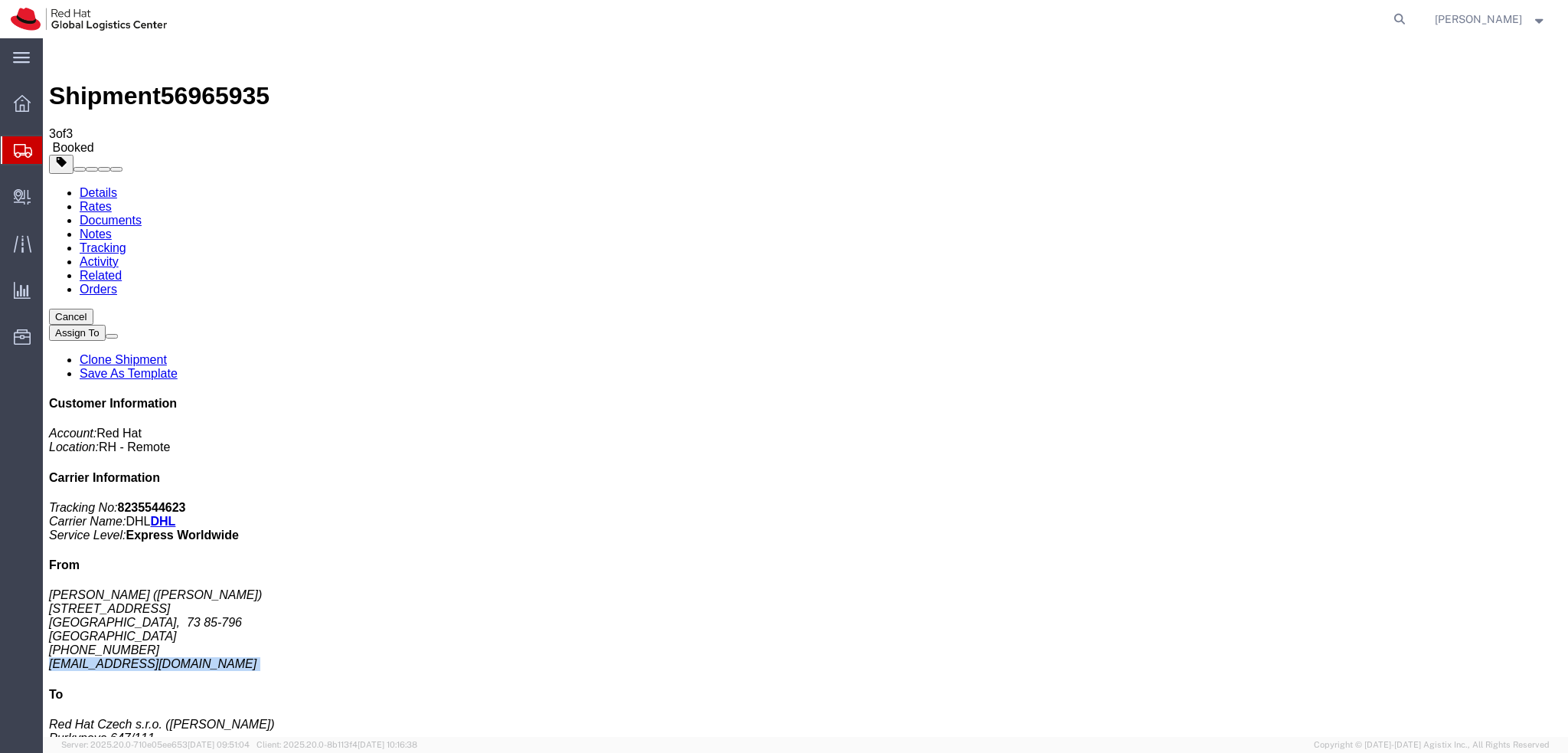
click address "[PERSON_NAME] ([PERSON_NAME]) [STREET_ADDRESS] [PHONE_NUMBER] [EMAIL_ADDRESS][D…"
copy div "[EMAIL_ADDRESS][DOMAIN_NAME]"
click link "Rates"
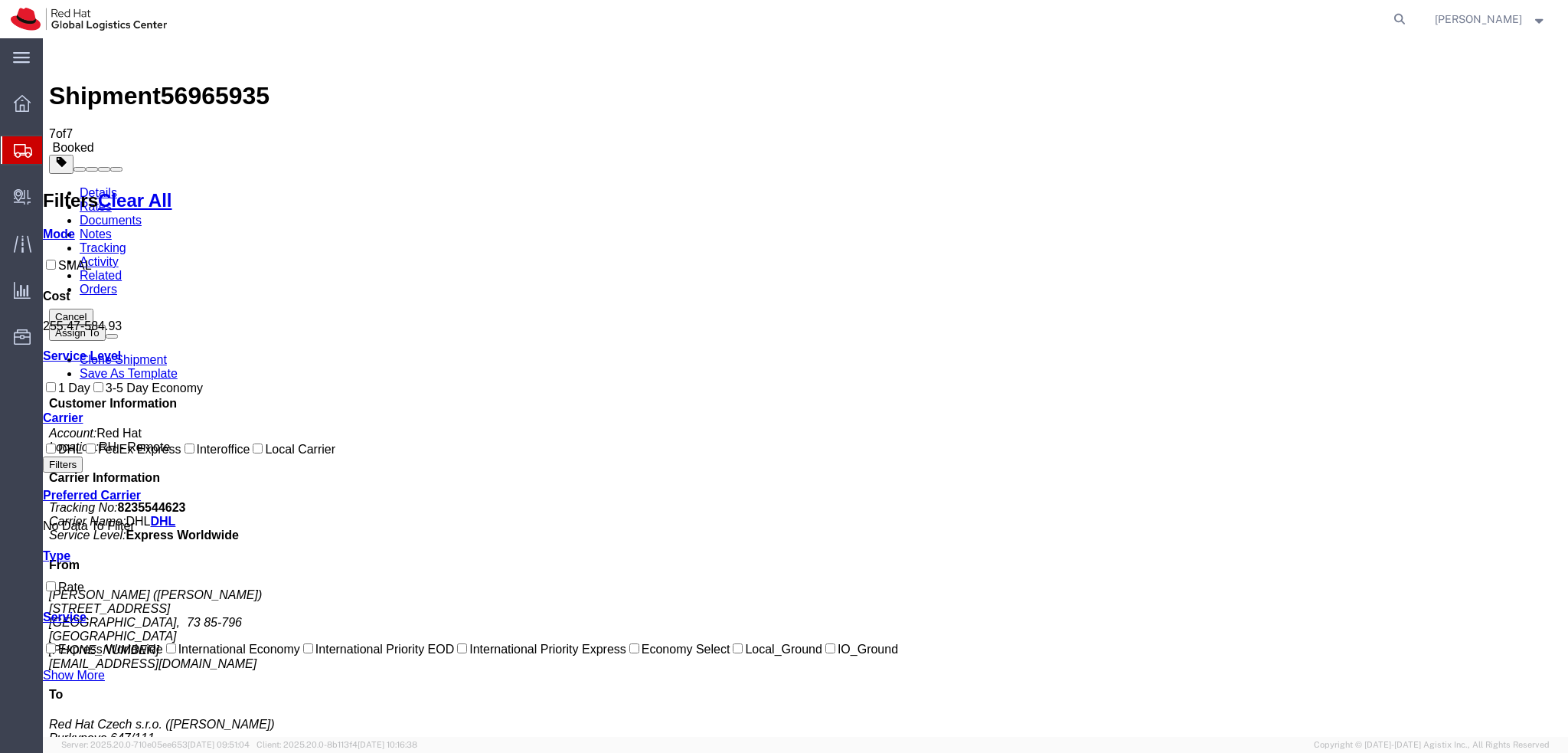
click at [142, 214] on link "Documents" at bounding box center [110, 220] width 62 height 13
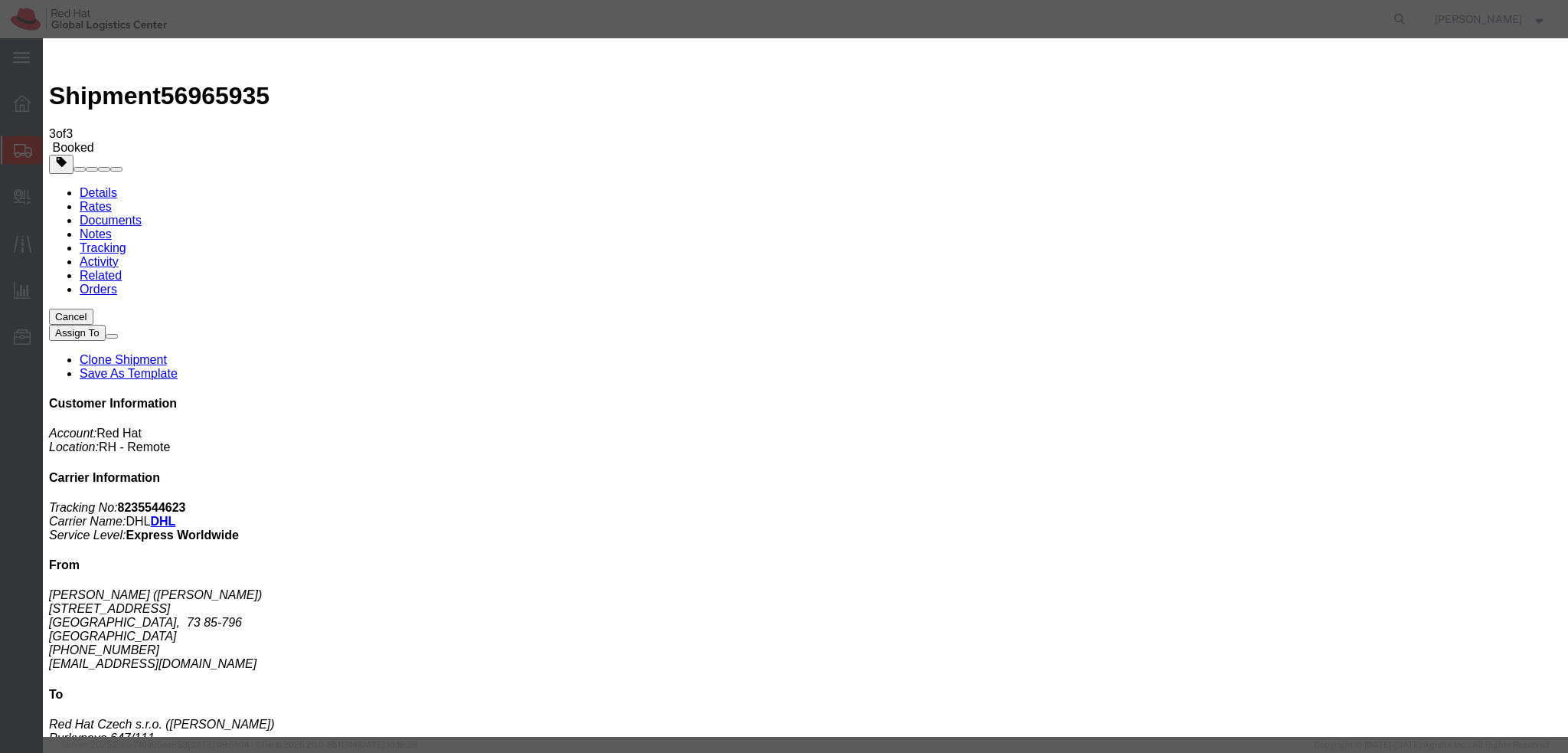
paste input "[EMAIL_ADDRESS][DOMAIN_NAME]"
type input "[EMAIL_ADDRESS][DOMAIN_NAME]"
paste textarea "Hi [PERSON_NAME], please find the label for your shipment to [GEOGRAPHIC_DATA] …"
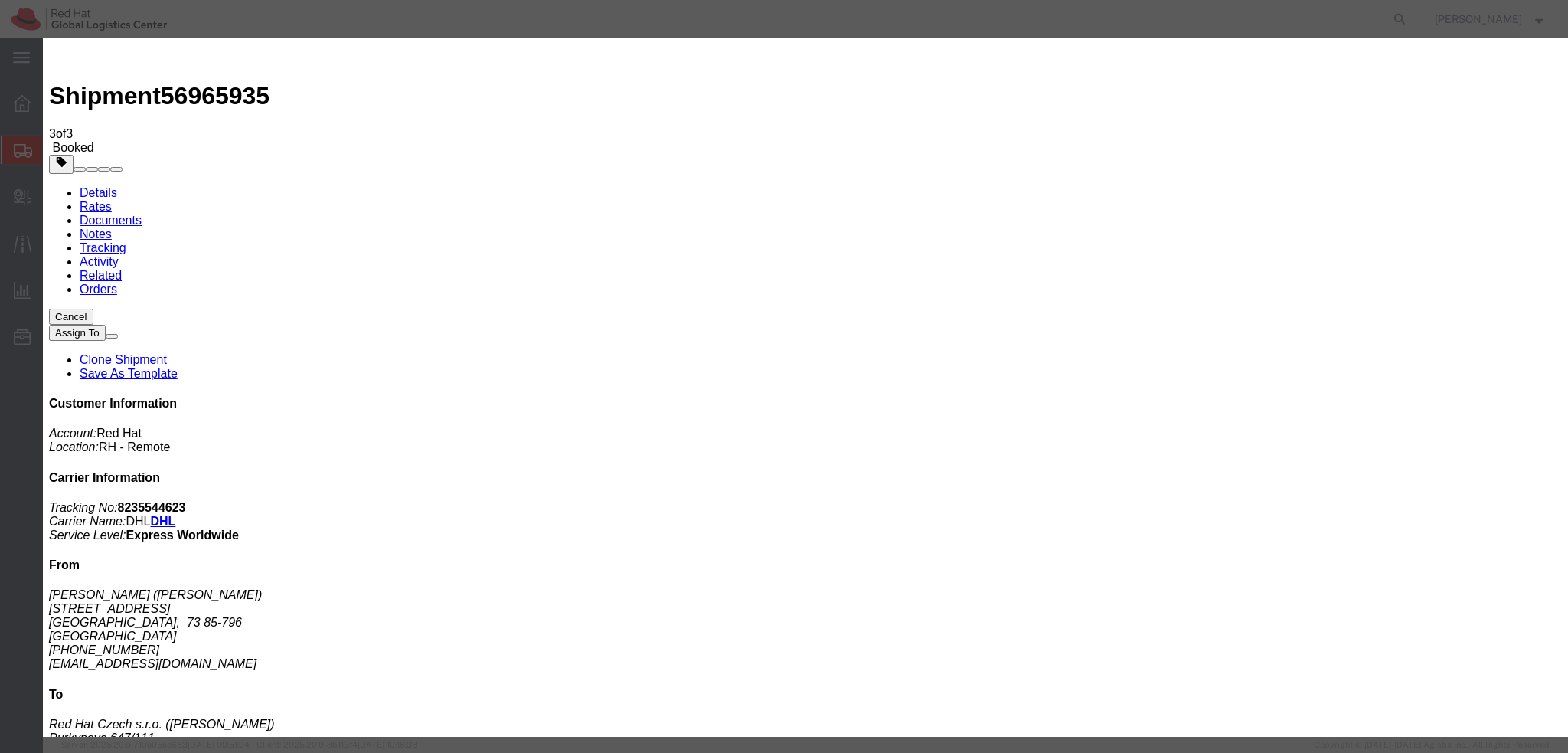
scroll to position [15, 0]
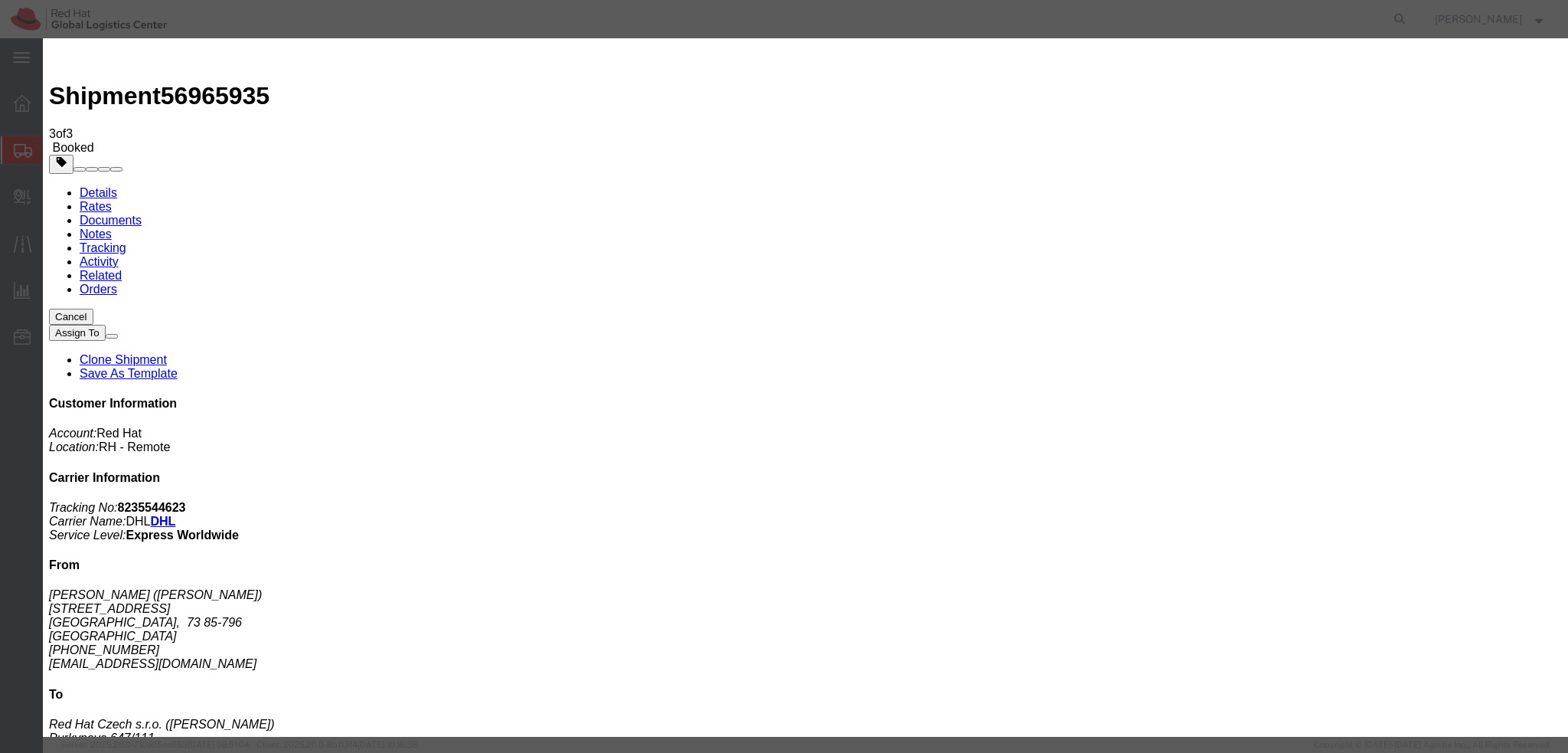
type textarea "Hi [PERSON_NAME], please find the label for your shipment to [GEOGRAPHIC_DATA] …"
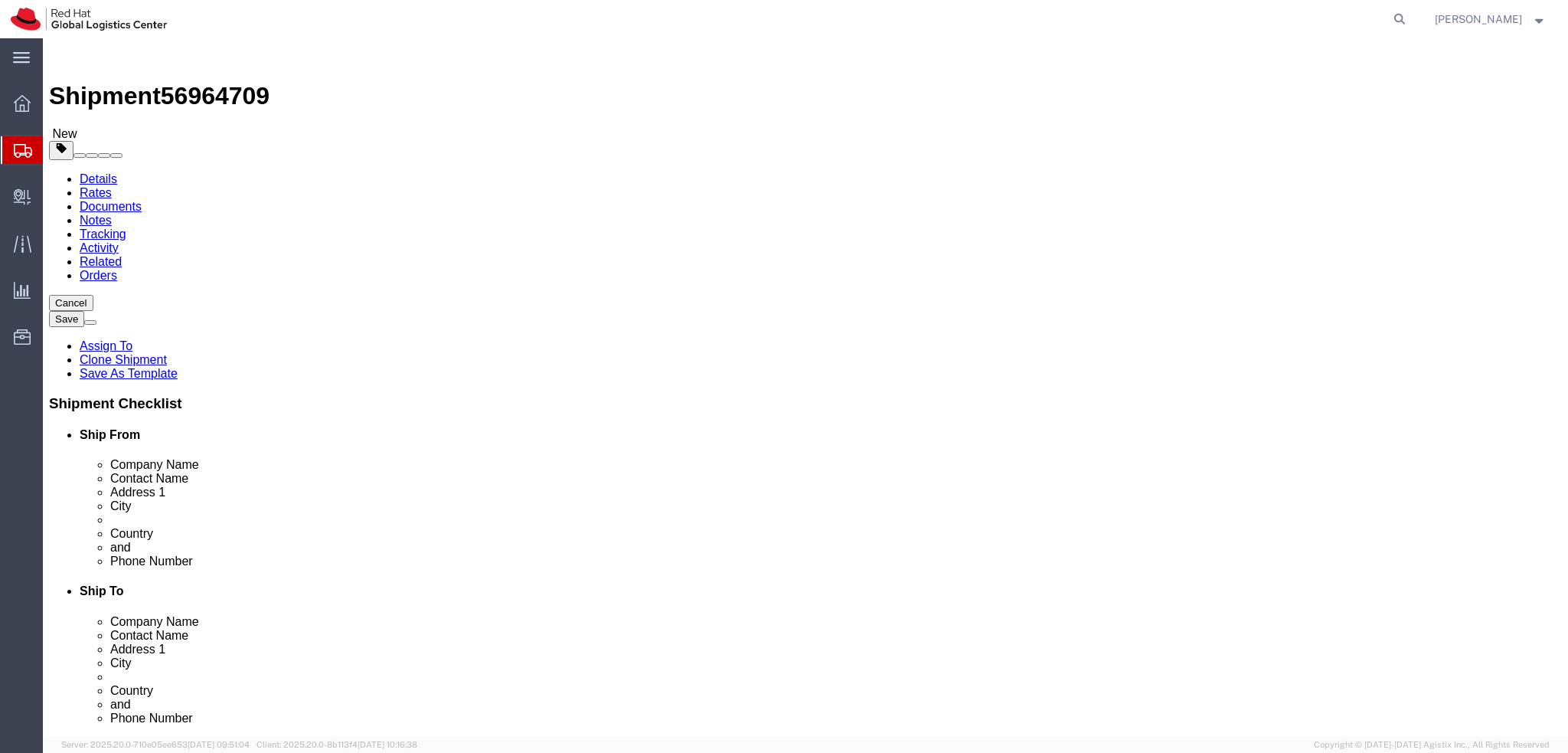
select select
select select "38036"
drag, startPoint x: 351, startPoint y: 311, endPoint x: 103, endPoint y: 326, distance: 248.5
click div "Location My Profile Location [GEOGRAPHIC_DATA] - [GEOGRAPHIC_DATA] - [GEOGRAPHI…"
drag, startPoint x: 349, startPoint y: 287, endPoint x: 99, endPoint y: 285, distance: 250.0
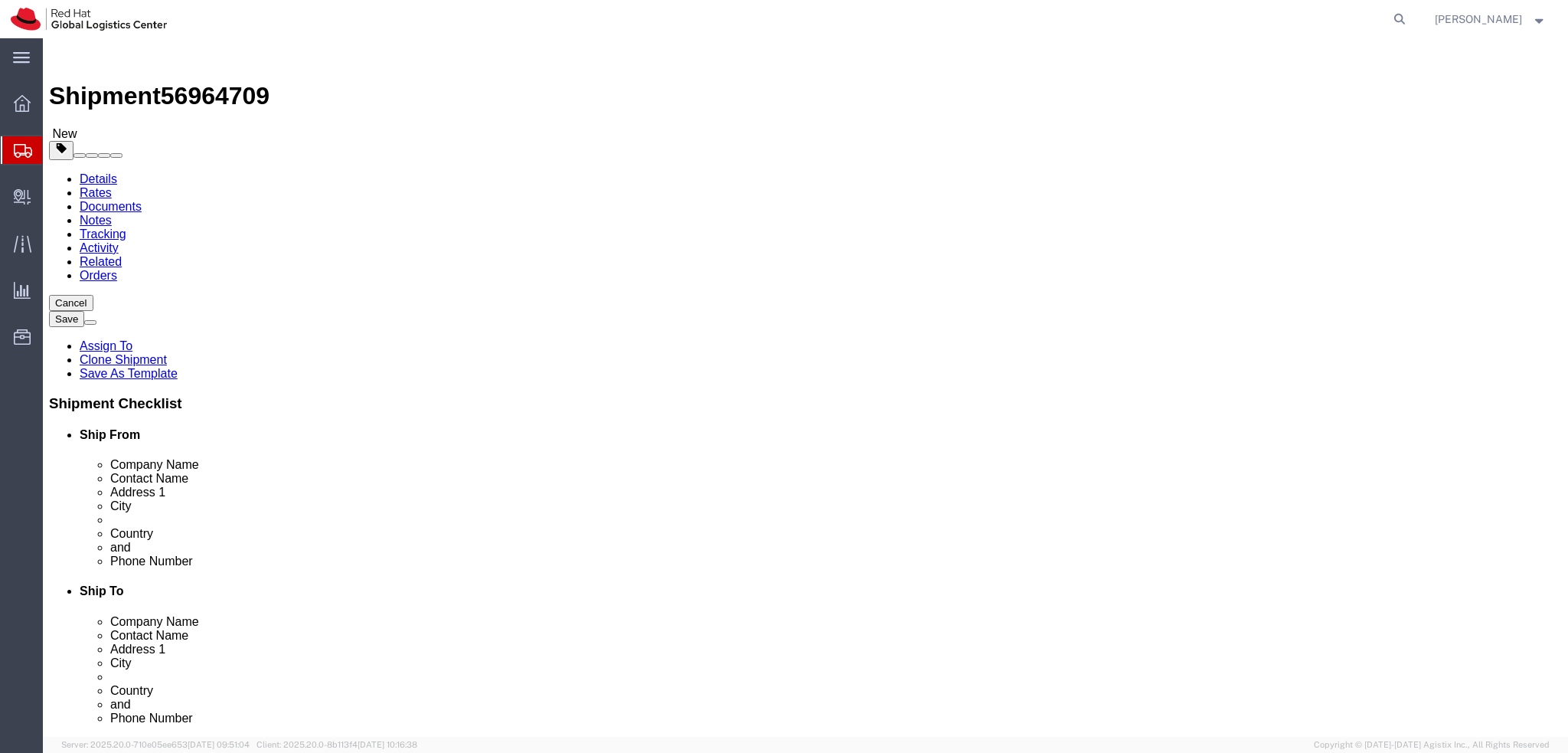
click div "Company Name Red Hat"
paste input "[PERSON_NAME]"
type input "[PERSON_NAME]"
click div "Location My Profile Location [GEOGRAPHIC_DATA] - [GEOGRAPHIC_DATA] - [GEOGRAPHI…"
click icon
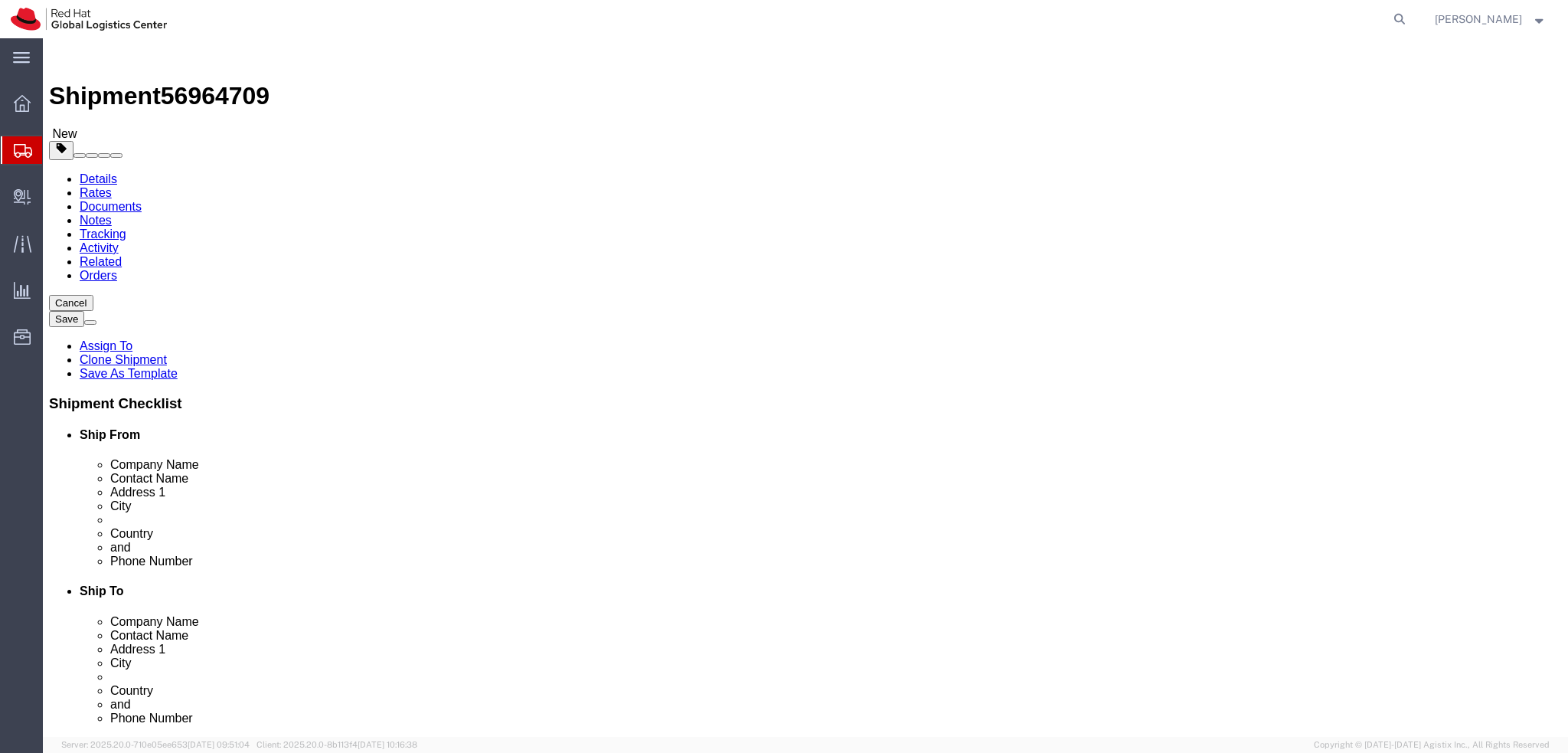
click dd "1000.00 EUR"
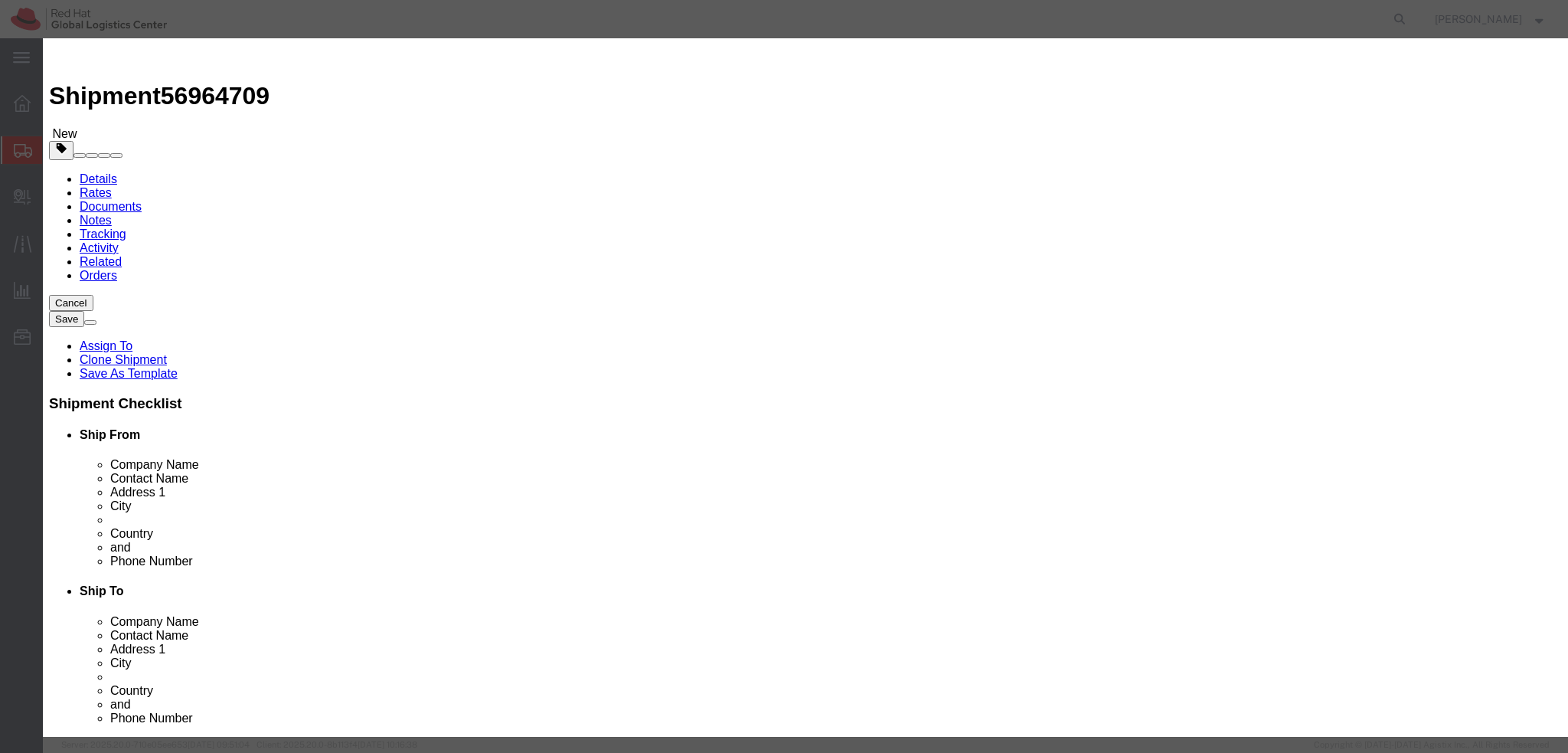
click textarea
type textarea "Laptop"
click input "1000.00"
type input "500"
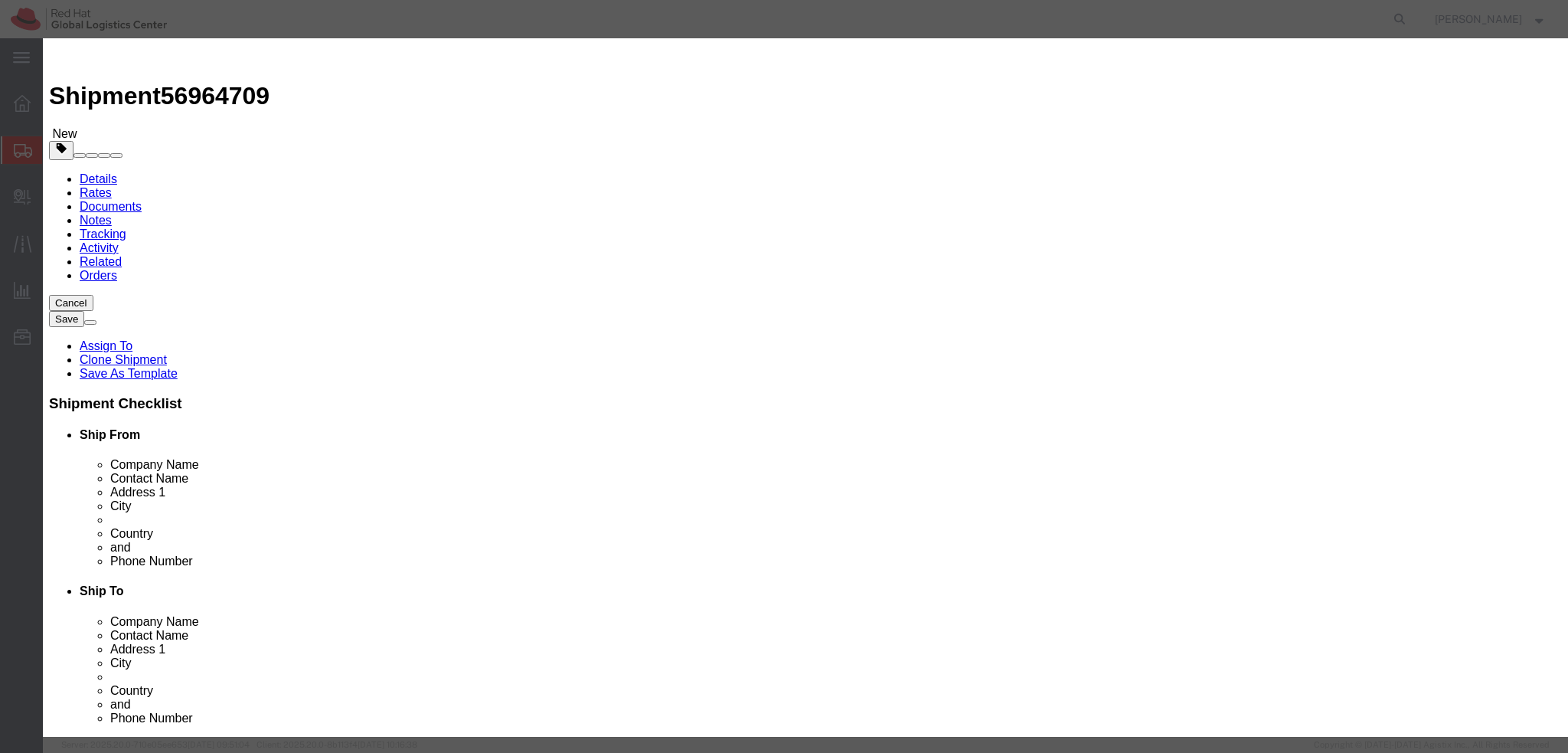
click button "Save & Close"
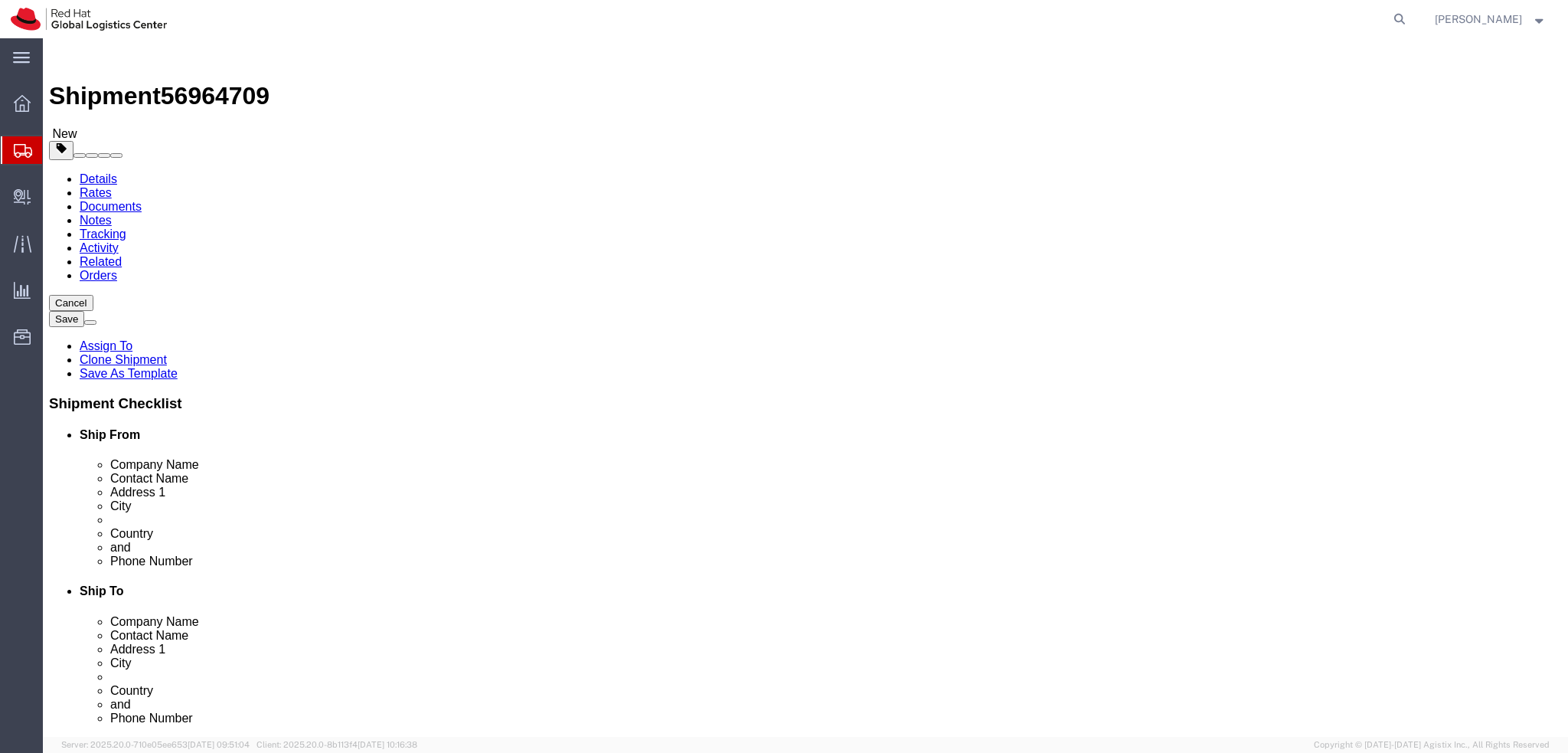
click dd "500.00 EUR"
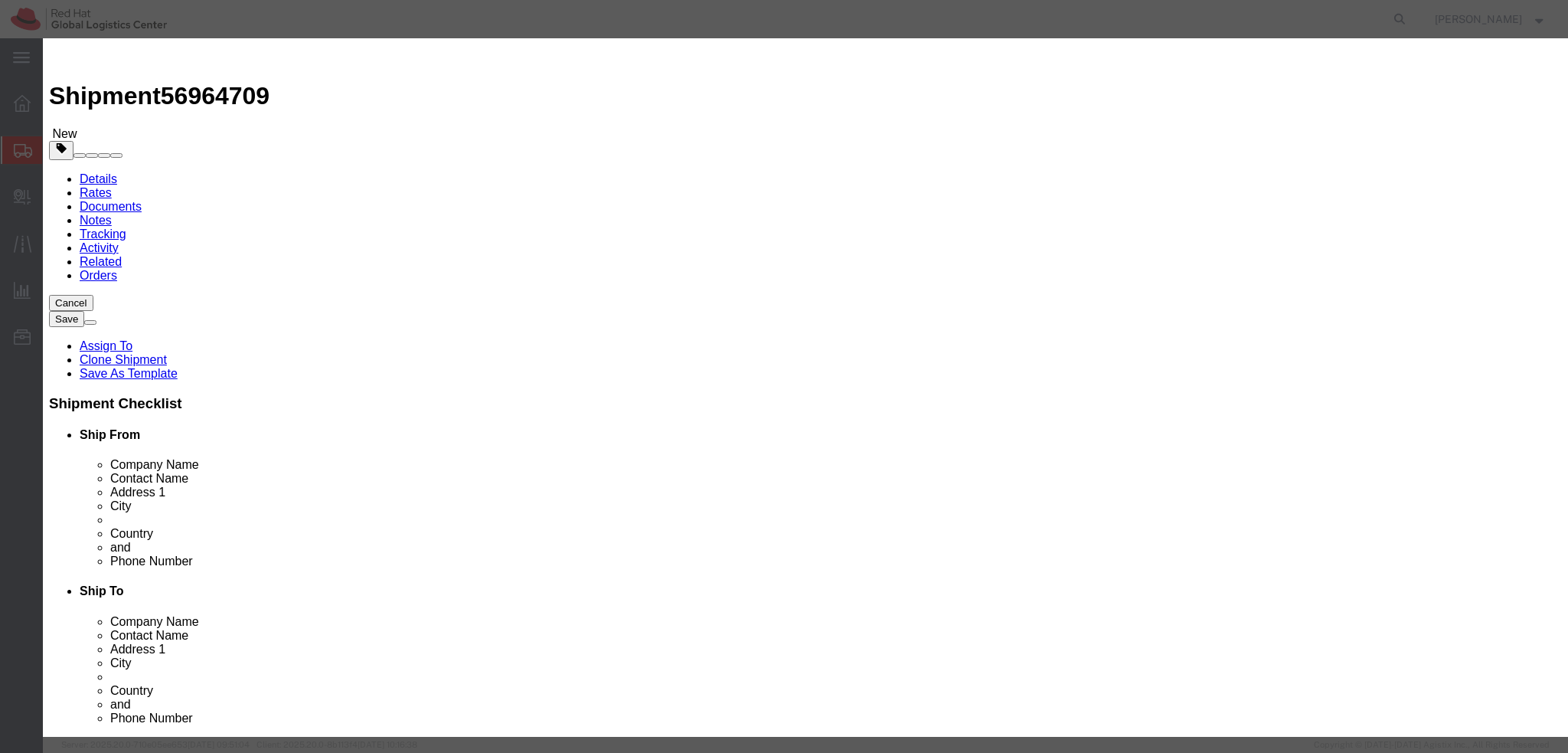
click button "Save & Close"
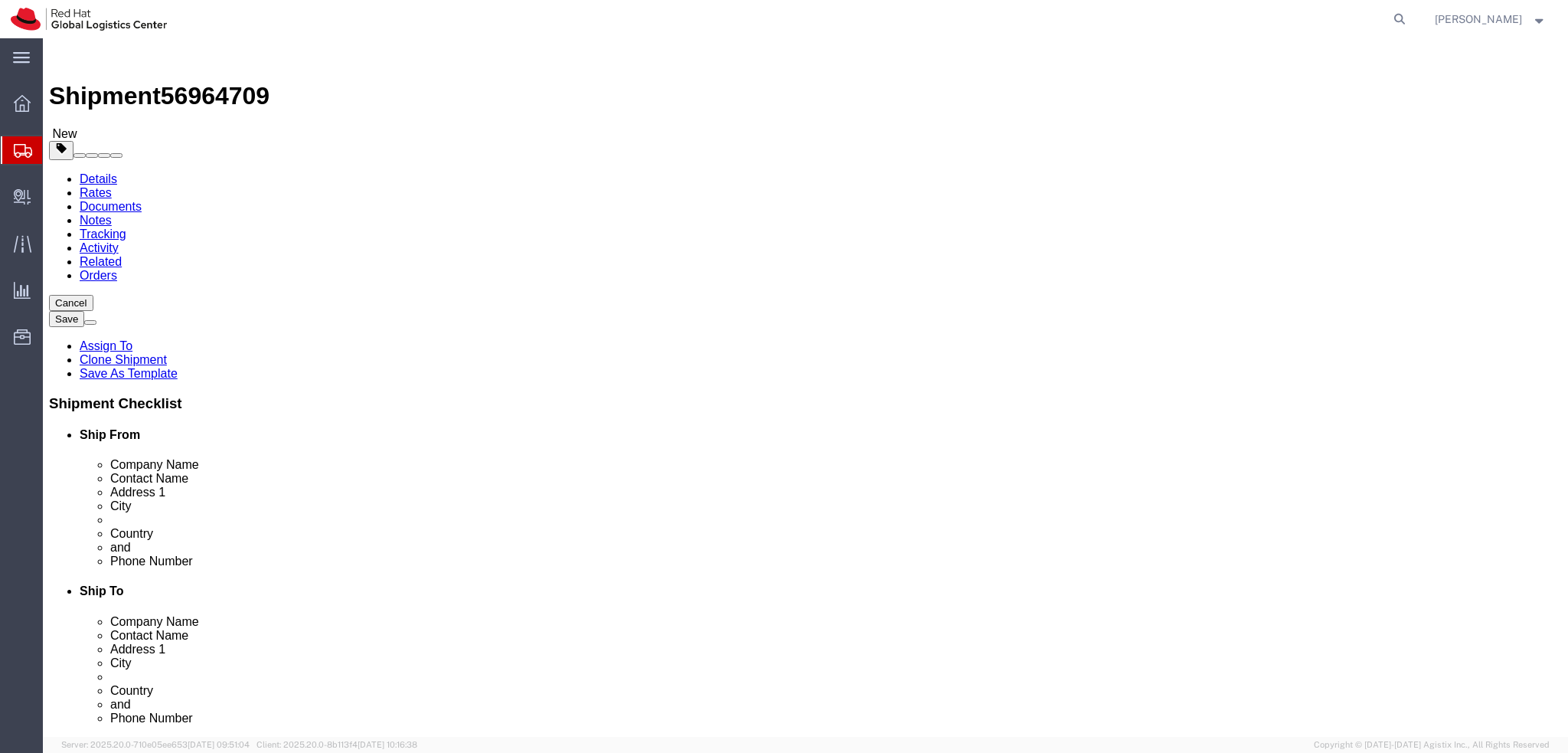
click icon
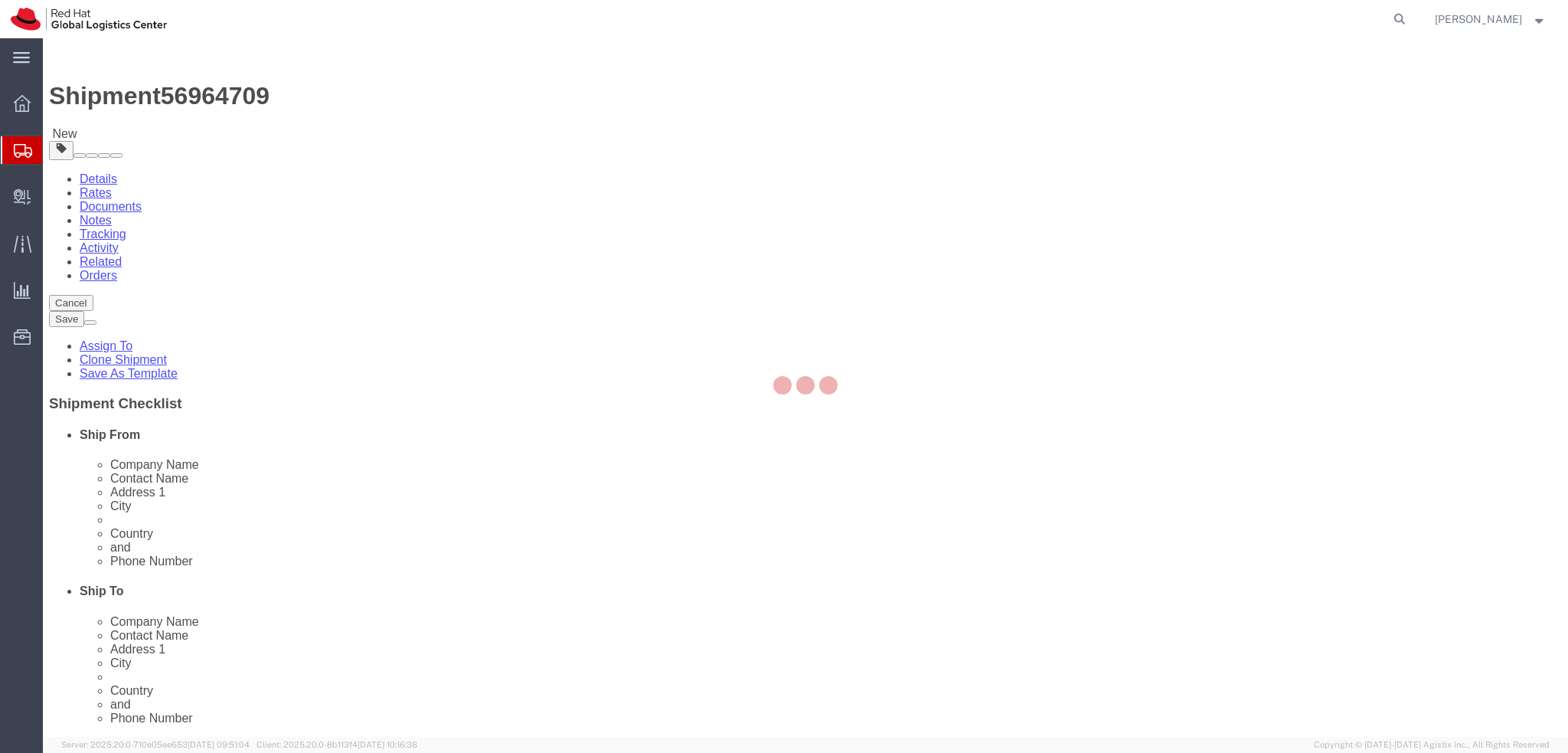
select select "COSTCENTER"
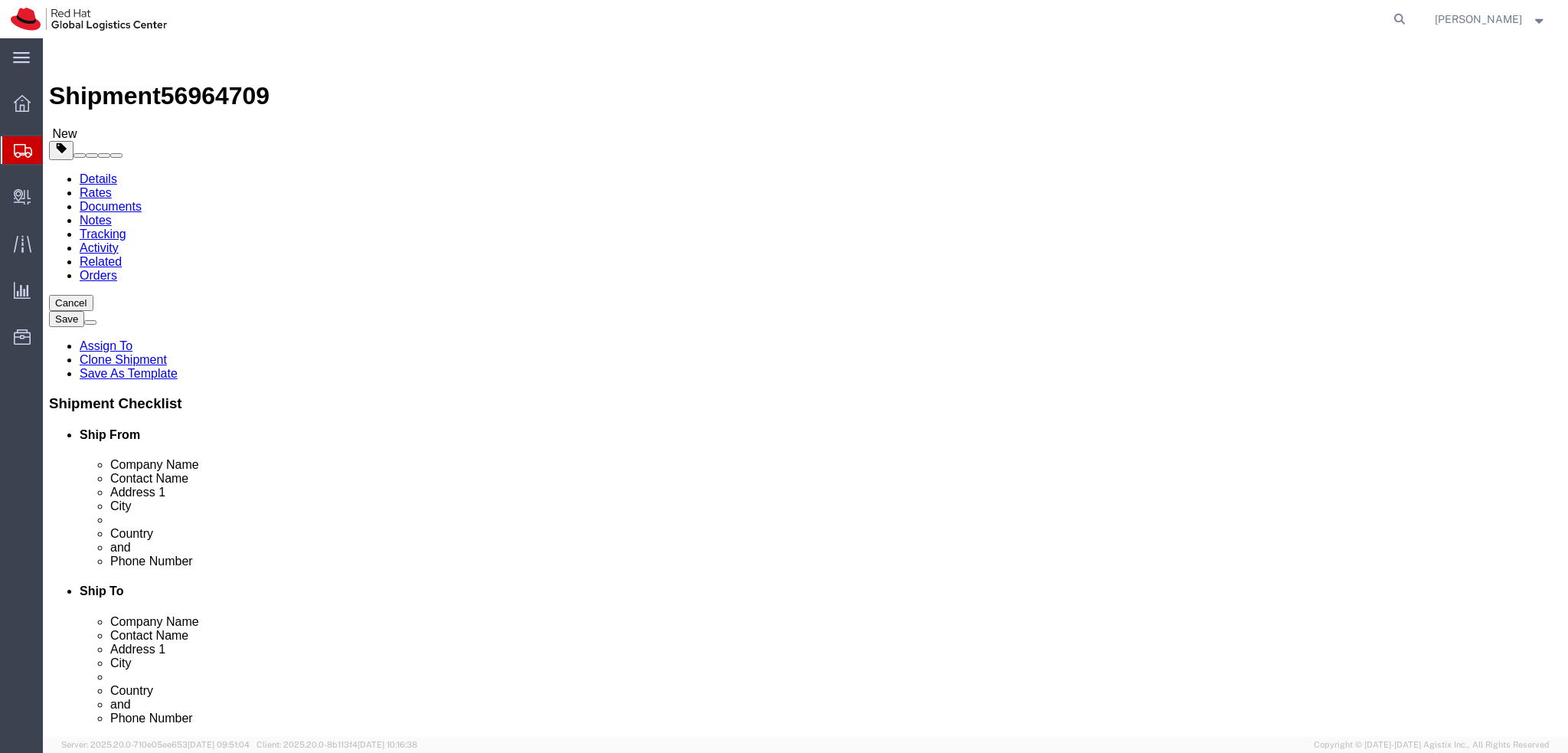
click link "Shipment Information"
click icon
click button "Rate Shipment"
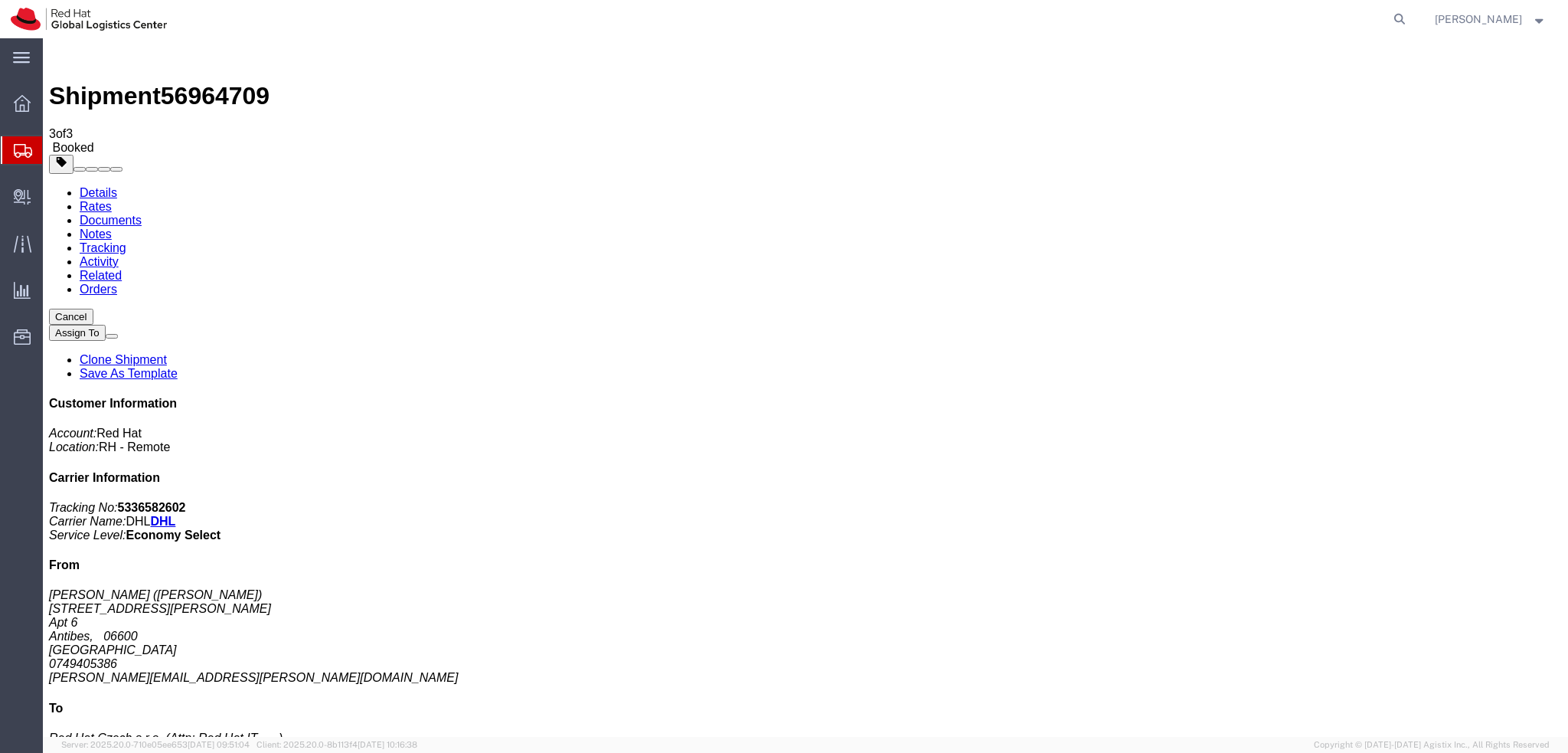
click at [100, 186] on link "Details" at bounding box center [98, 193] width 37 height 13
click div "Pickup & Delivery Dates 10/01/2025 12:00 - 10/01/2025 16:00 Schedule pickup req…"
click link "Schedule pickup request"
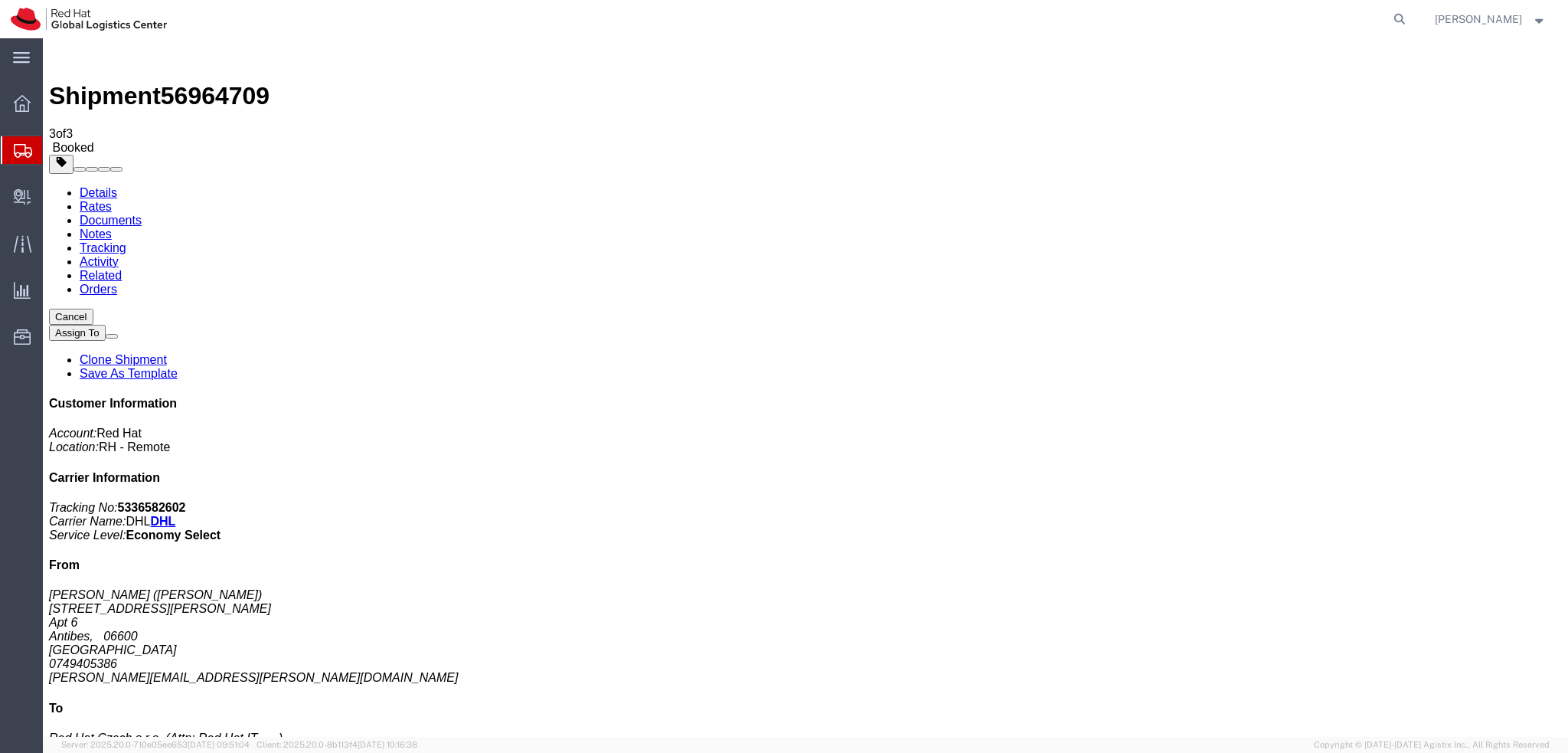
click address "Benjamin Dematteo (Benjamin Dematteo) 1245 avenue Jules Grec Apt 6 Antibes, 066…"
copy div "[PERSON_NAME][EMAIL_ADDRESS][PERSON_NAME][DOMAIN_NAME]"
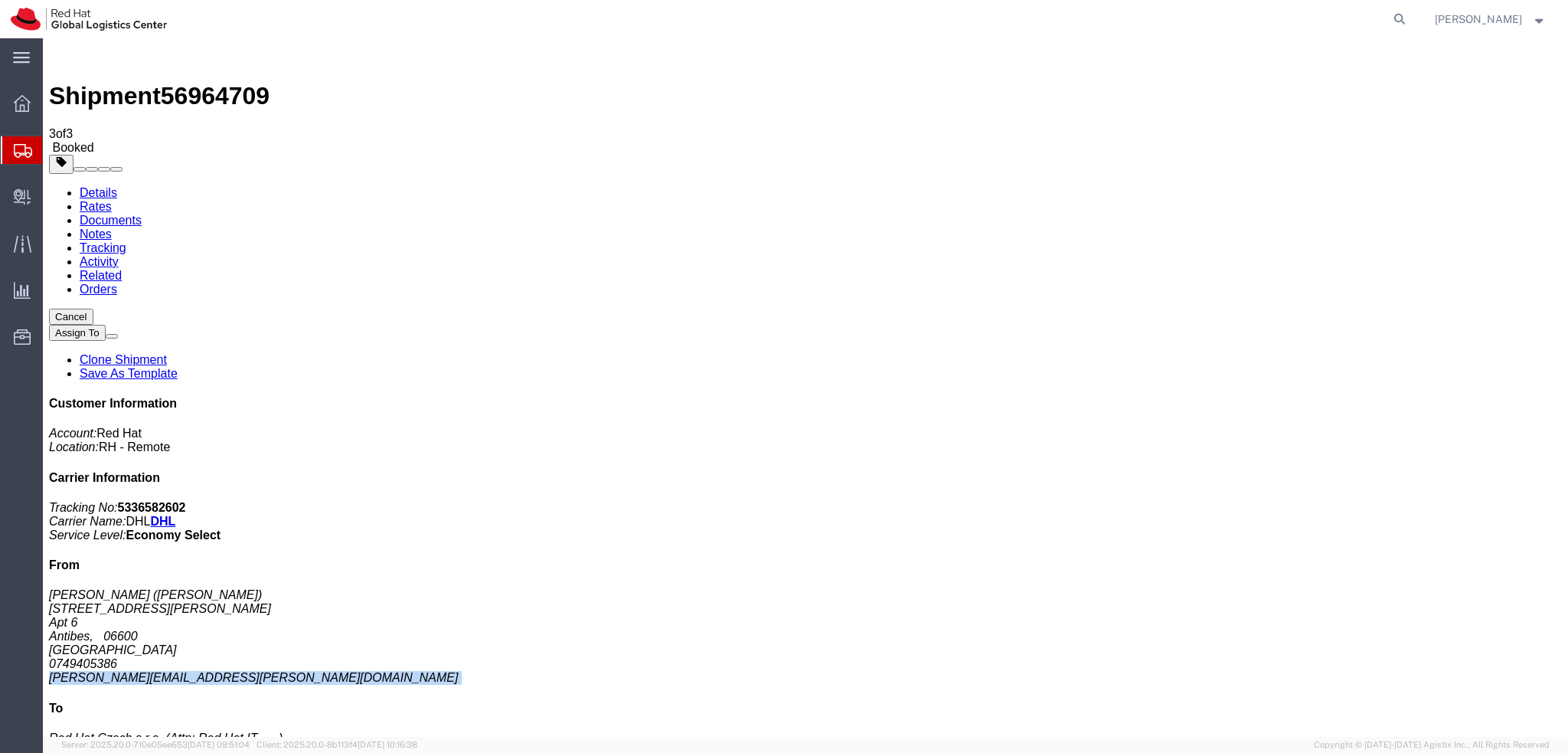
click link "Documents"
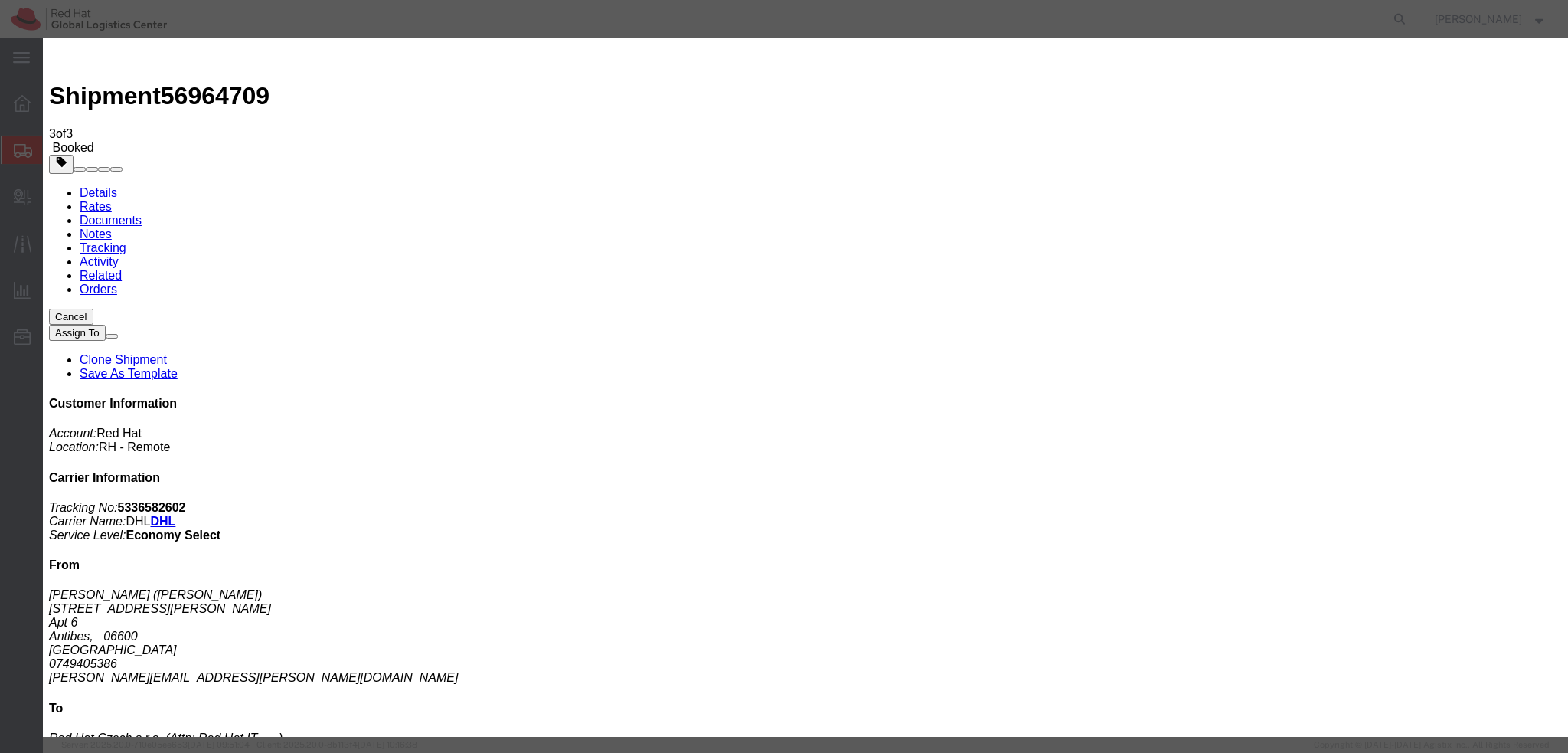
paste input "[PERSON_NAME][EMAIL_ADDRESS][PERSON_NAME][DOMAIN_NAME]"
type input "[PERSON_NAME][EMAIL_ADDRESS][PERSON_NAME][DOMAIN_NAME]"
paste textarea "Hi Anna, please find the label for your shipment to Brno attached to this email…"
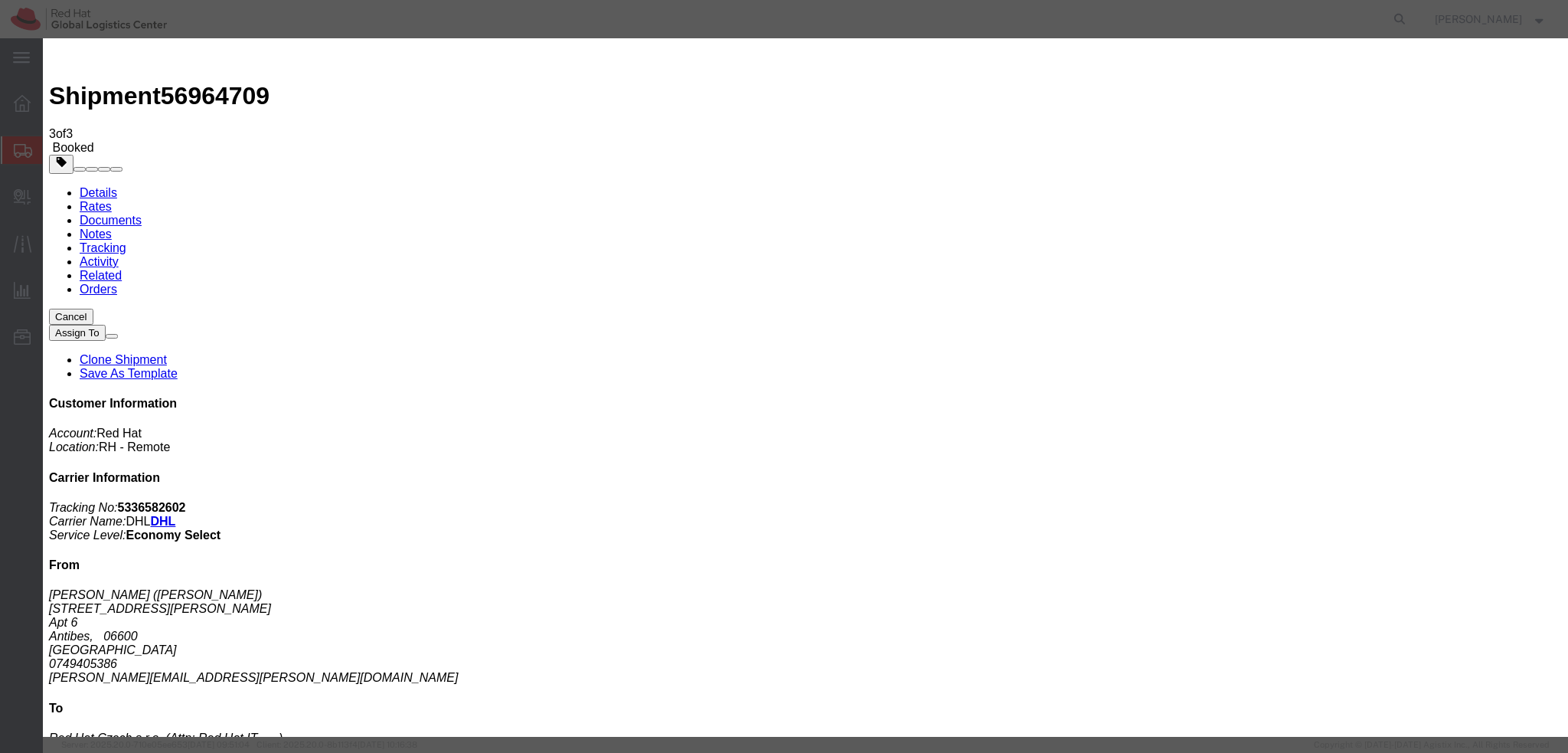
type textarea "Hi Benjamin, please find the label for your shipment to Brno attached to this e…"
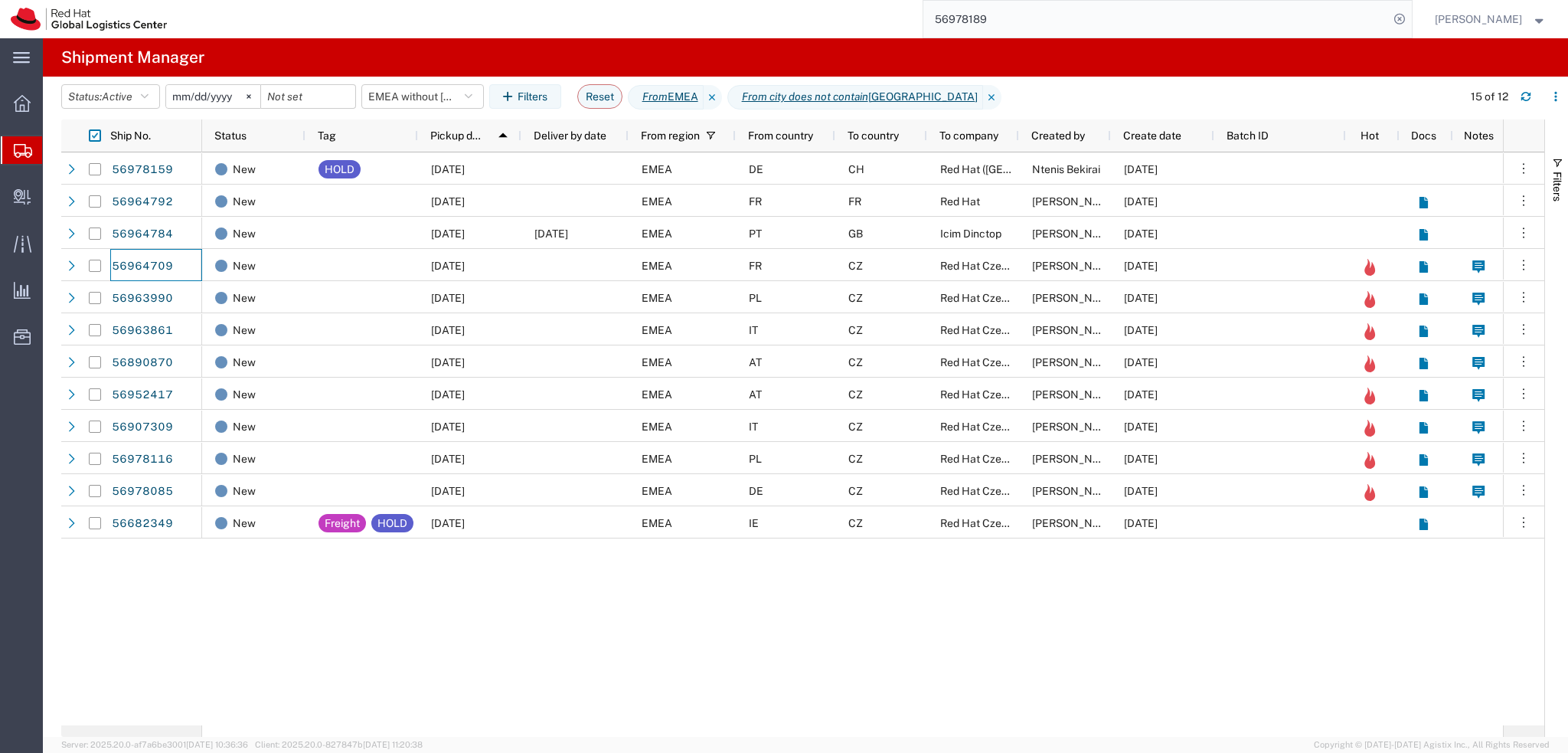
click at [1530, 116] on div "Status: Active Active All Approved Booked Canceled Delivered Denied New On Hold…" at bounding box center [815, 102] width 1507 height 36
click at [1522, 95] on icon "button" at bounding box center [1526, 94] width 9 height 4
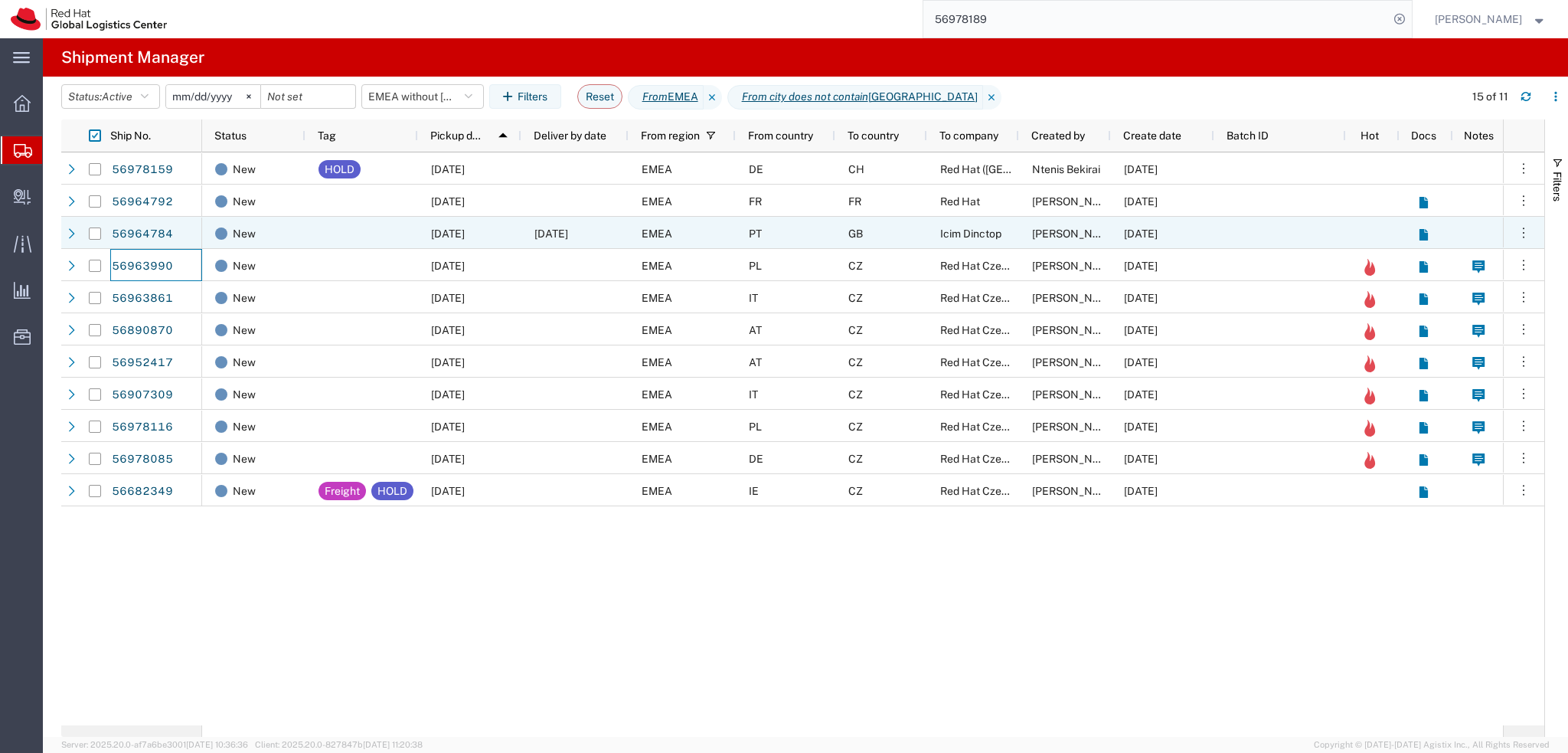
click at [659, 224] on div "EMEA" at bounding box center [681, 233] width 107 height 32
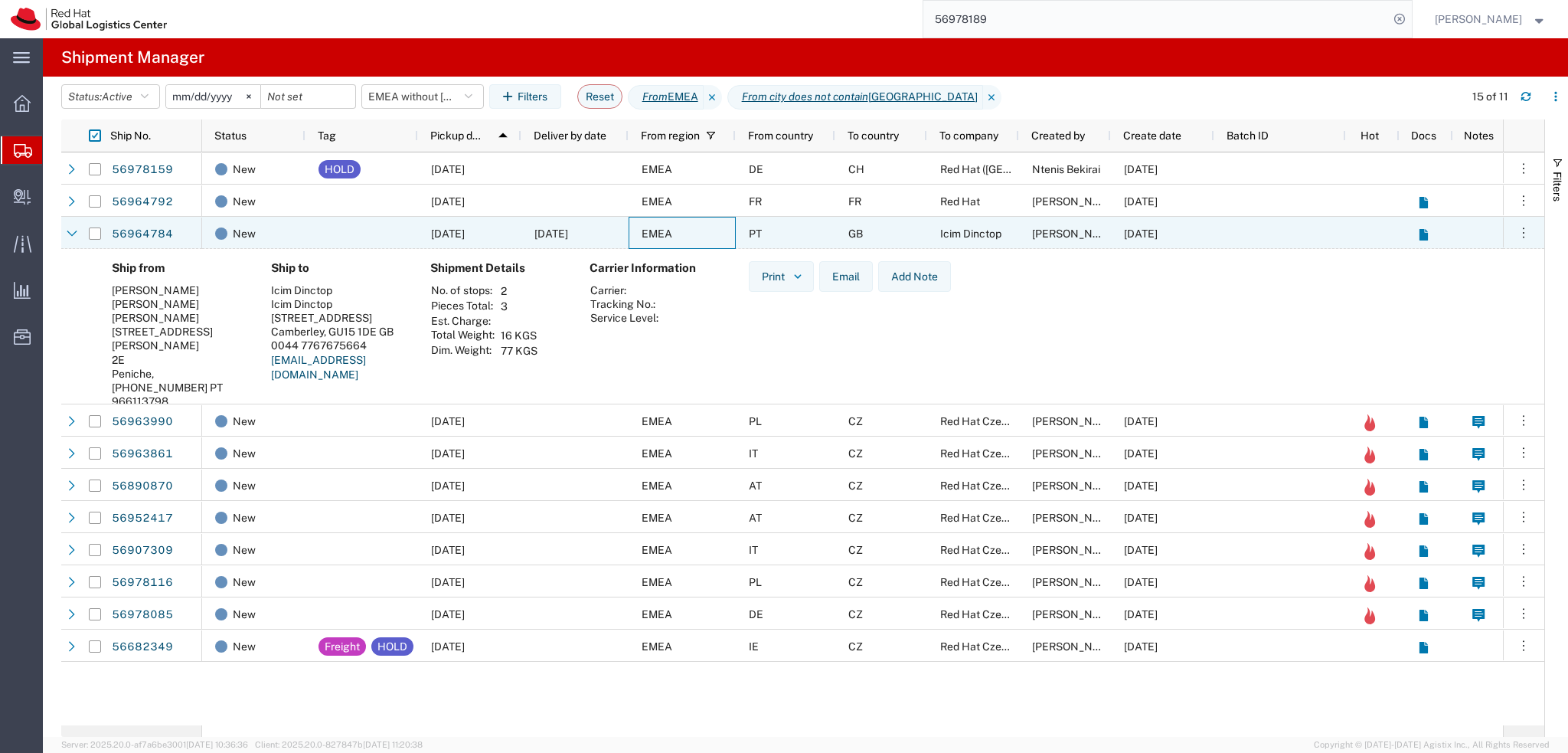
click at [690, 234] on div "EMEA" at bounding box center [681, 233] width 107 height 32
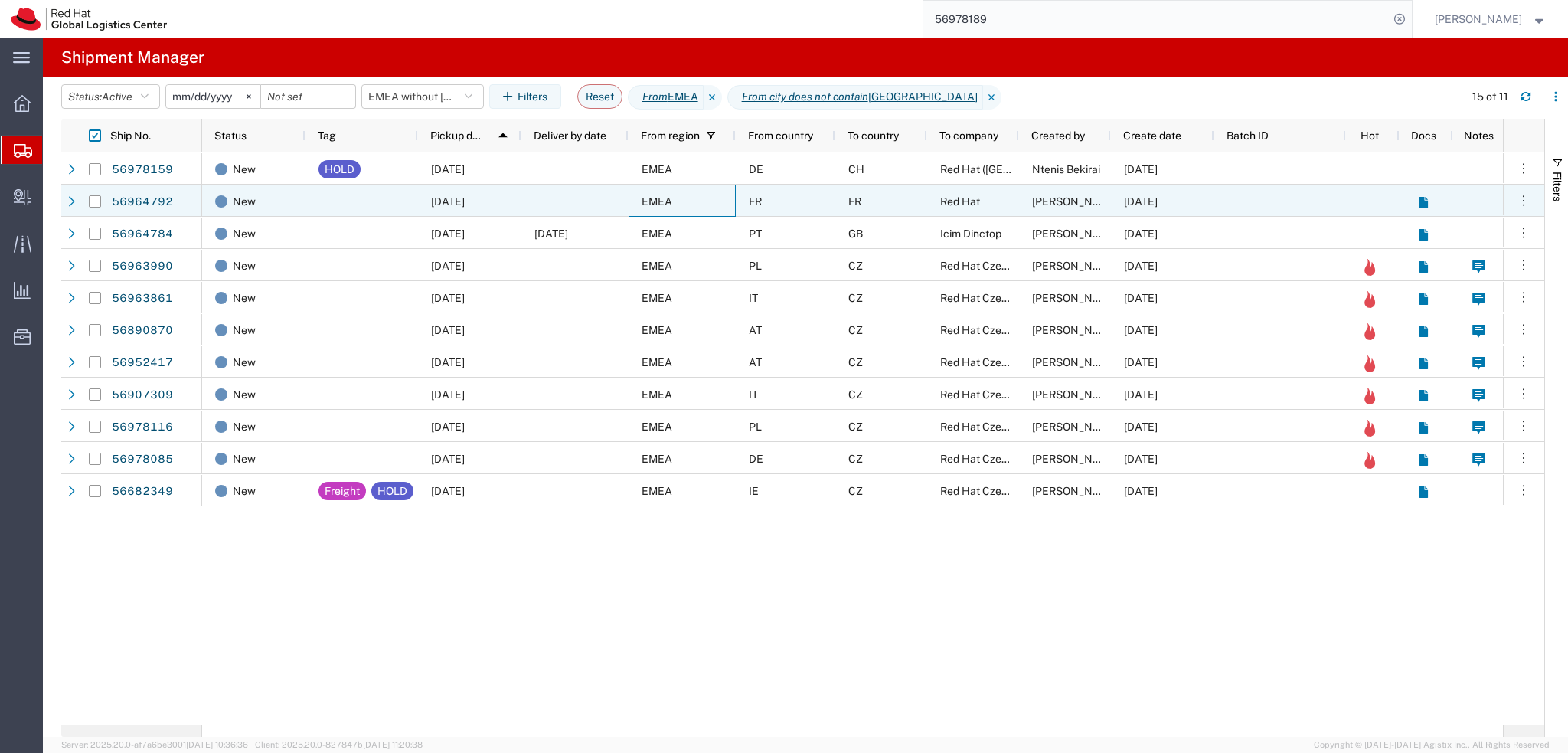
click at [708, 208] on div "EMEA" at bounding box center [681, 200] width 107 height 32
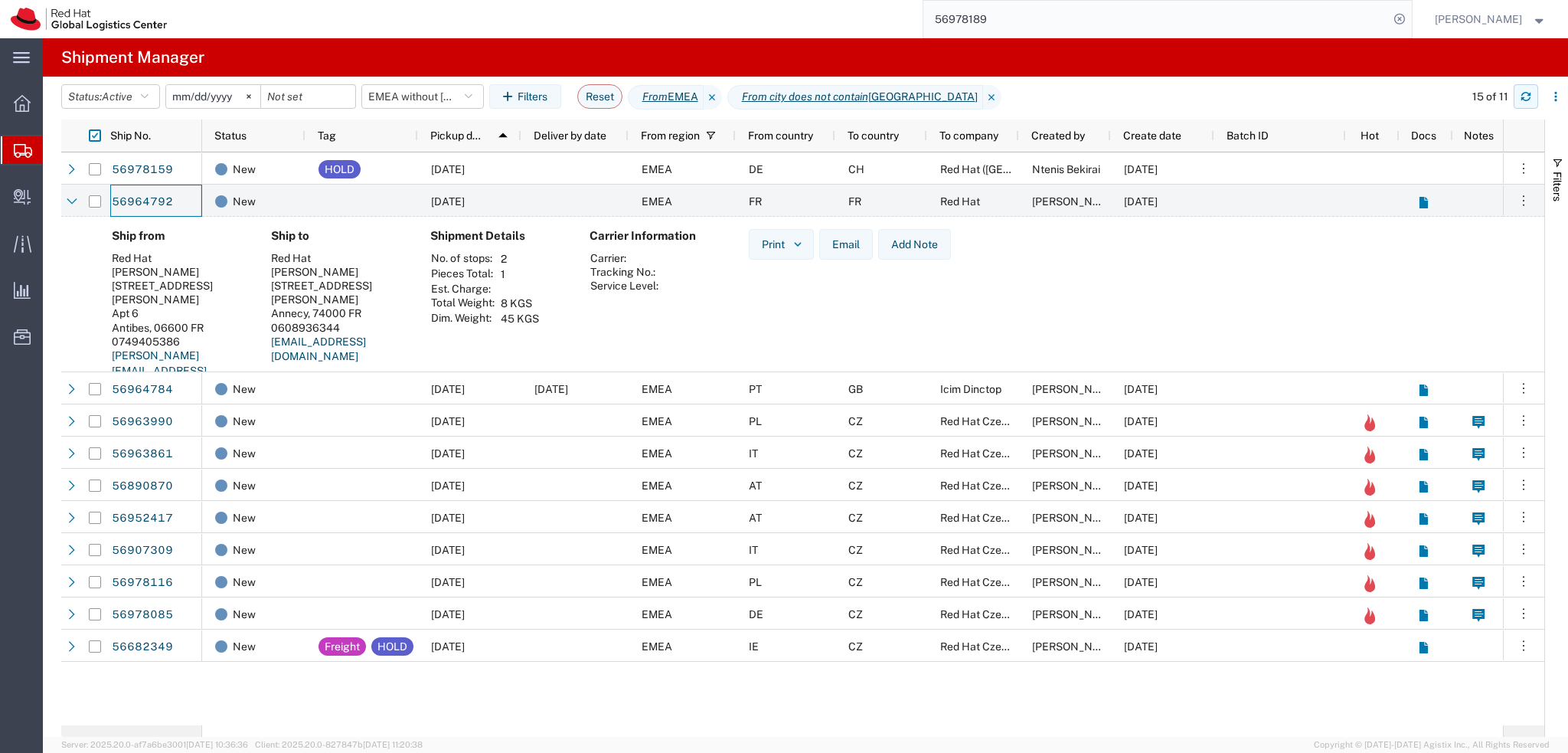
click at [1517, 99] on button "button" at bounding box center [1526, 97] width 25 height 25
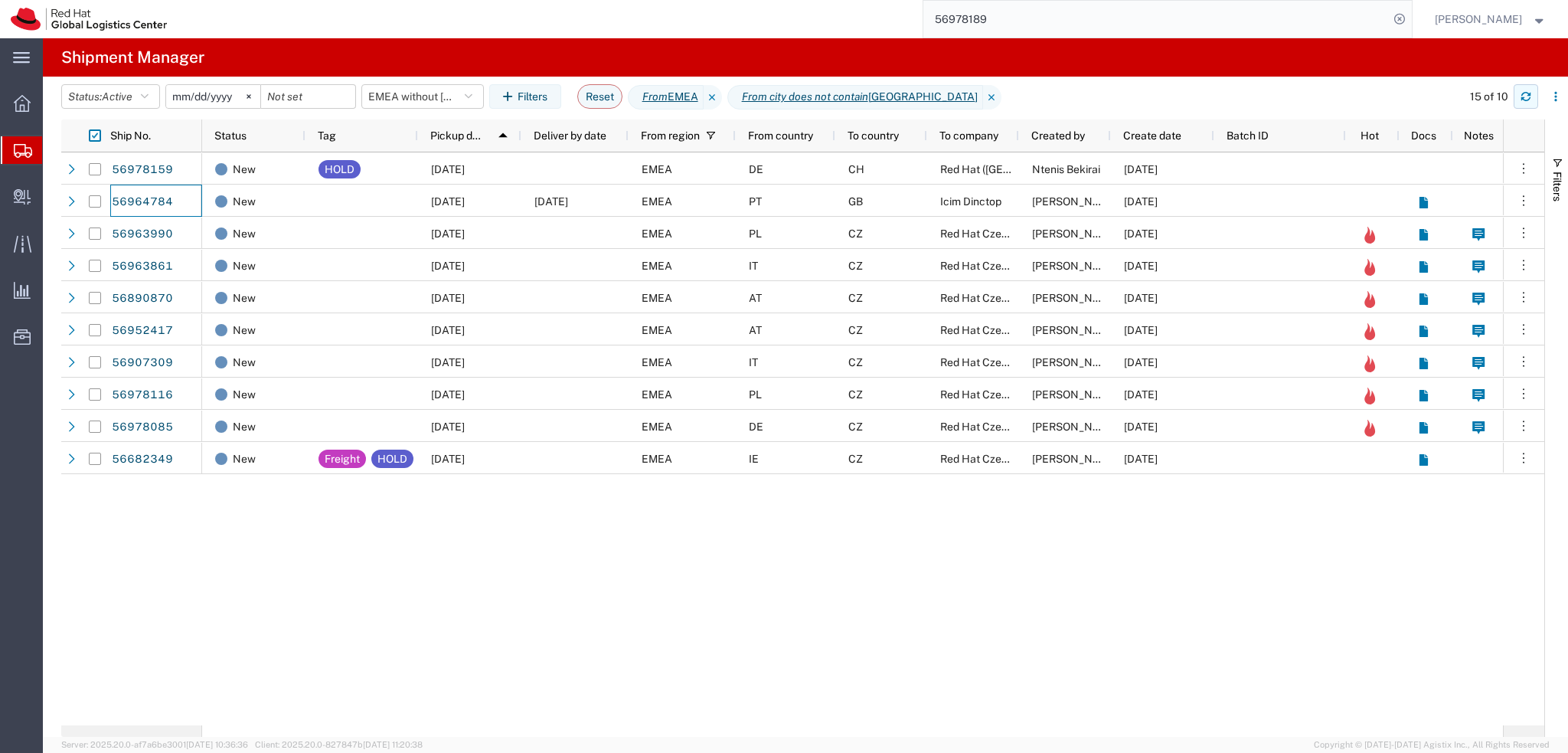
click at [1527, 100] on icon "button" at bounding box center [1526, 99] width 9 height 4
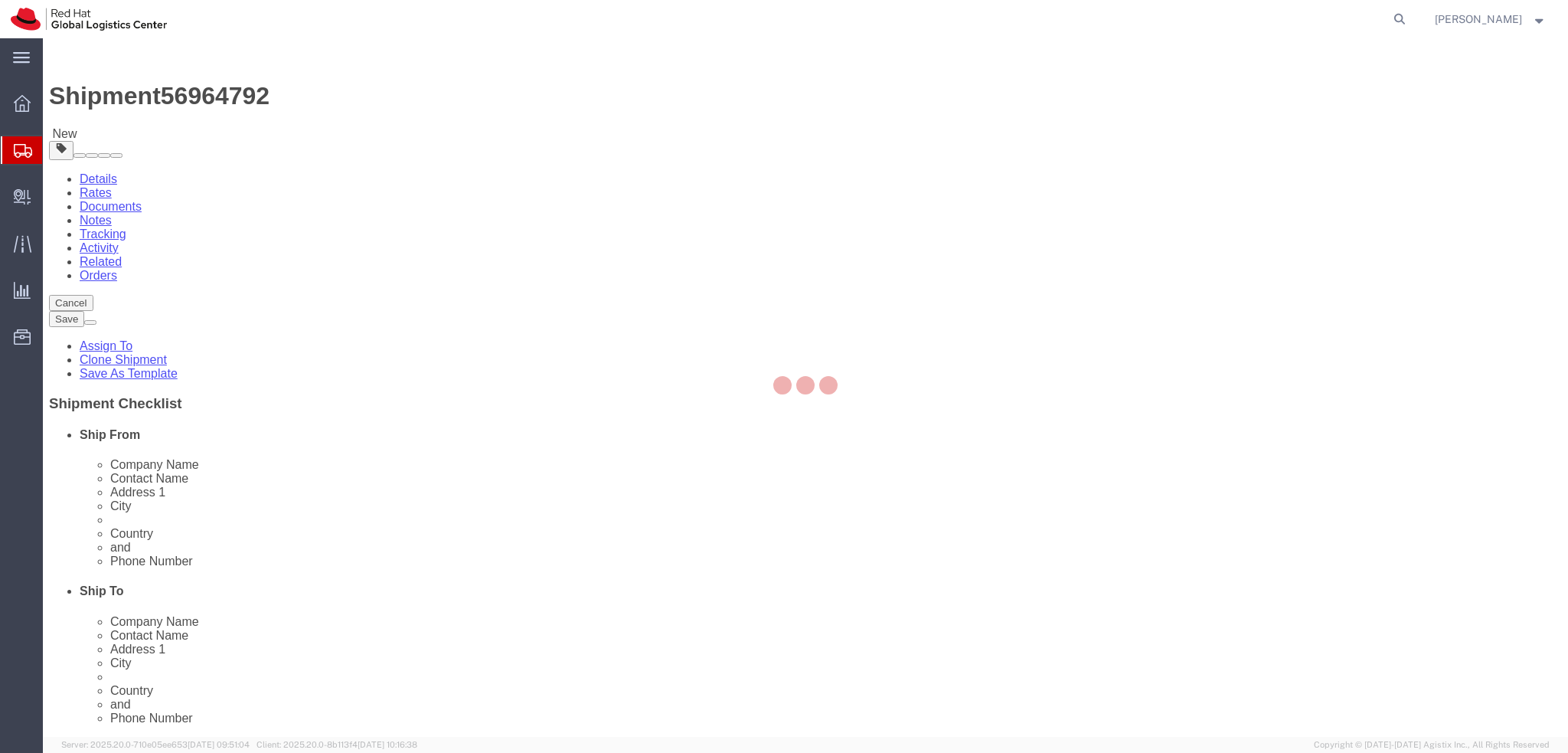
select select
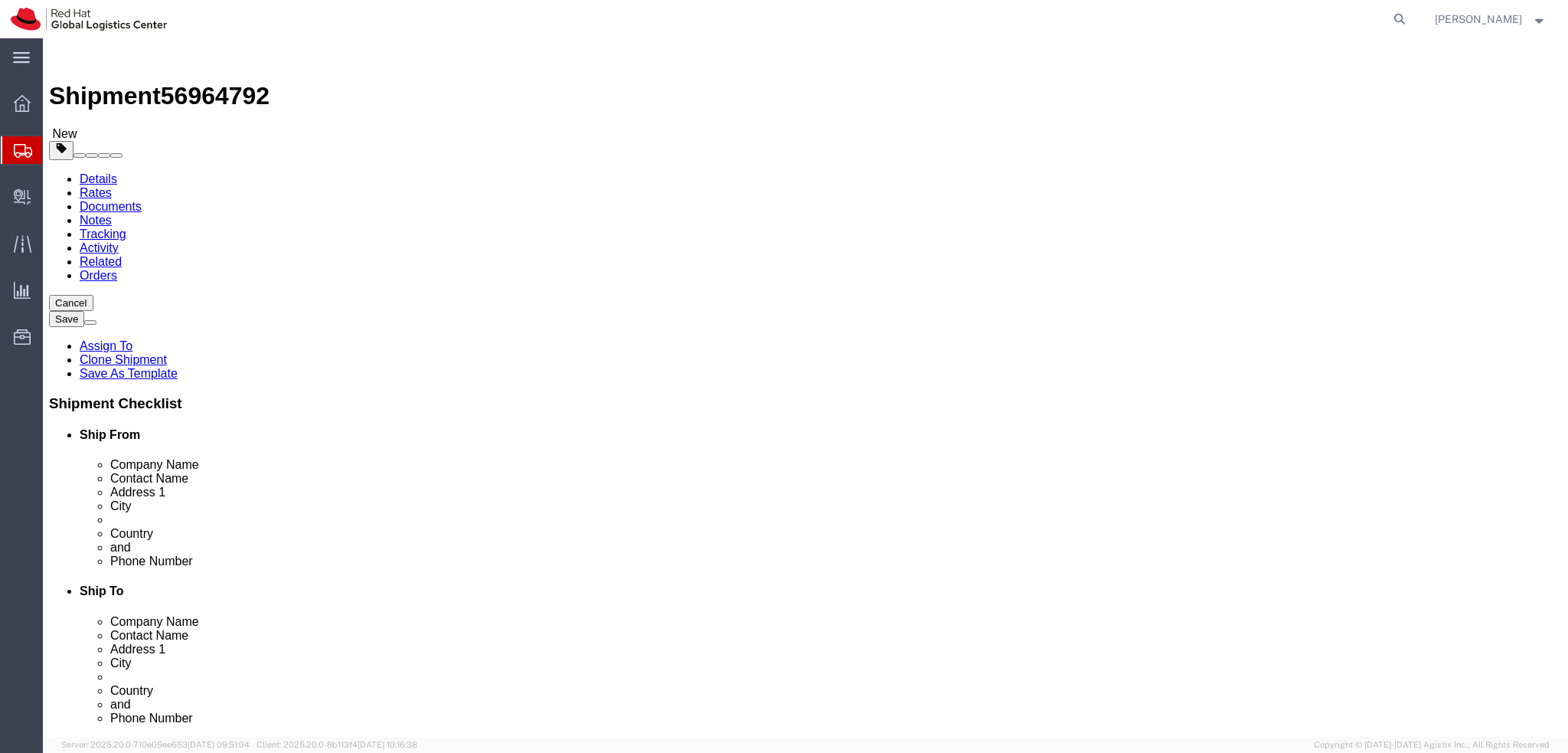
drag, startPoint x: 342, startPoint y: 311, endPoint x: 183, endPoint y: 331, distance: 160.3
click div "Location My Profile Location [GEOGRAPHIC_DATA] - [GEOGRAPHIC_DATA] - [GEOGRAPHI…"
drag, startPoint x: 279, startPoint y: 286, endPoint x: 161, endPoint y: 294, distance: 118.3
click div "Company Name Red Hat"
paste input "[PERSON_NAME]"
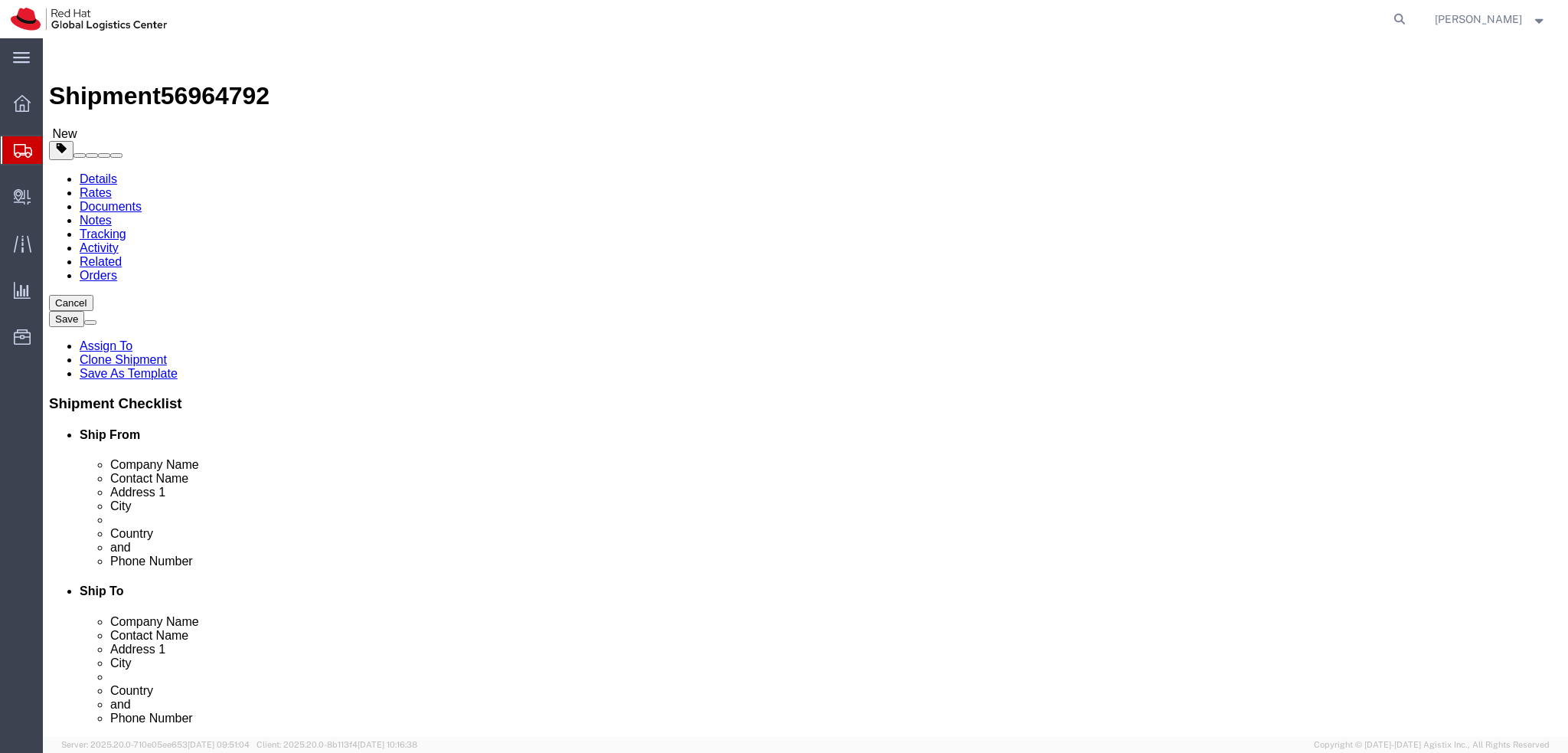
type input "[PERSON_NAME]"
click label "Address 2"
drag, startPoint x: 936, startPoint y: 311, endPoint x: 768, endPoint y: 335, distance: 169.7
click div "Location My Profile Location [GEOGRAPHIC_DATA] - [GEOGRAPHIC_DATA] - [GEOGRAPHI…"
drag, startPoint x: 950, startPoint y: 292, endPoint x: 723, endPoint y: 319, distance: 228.6
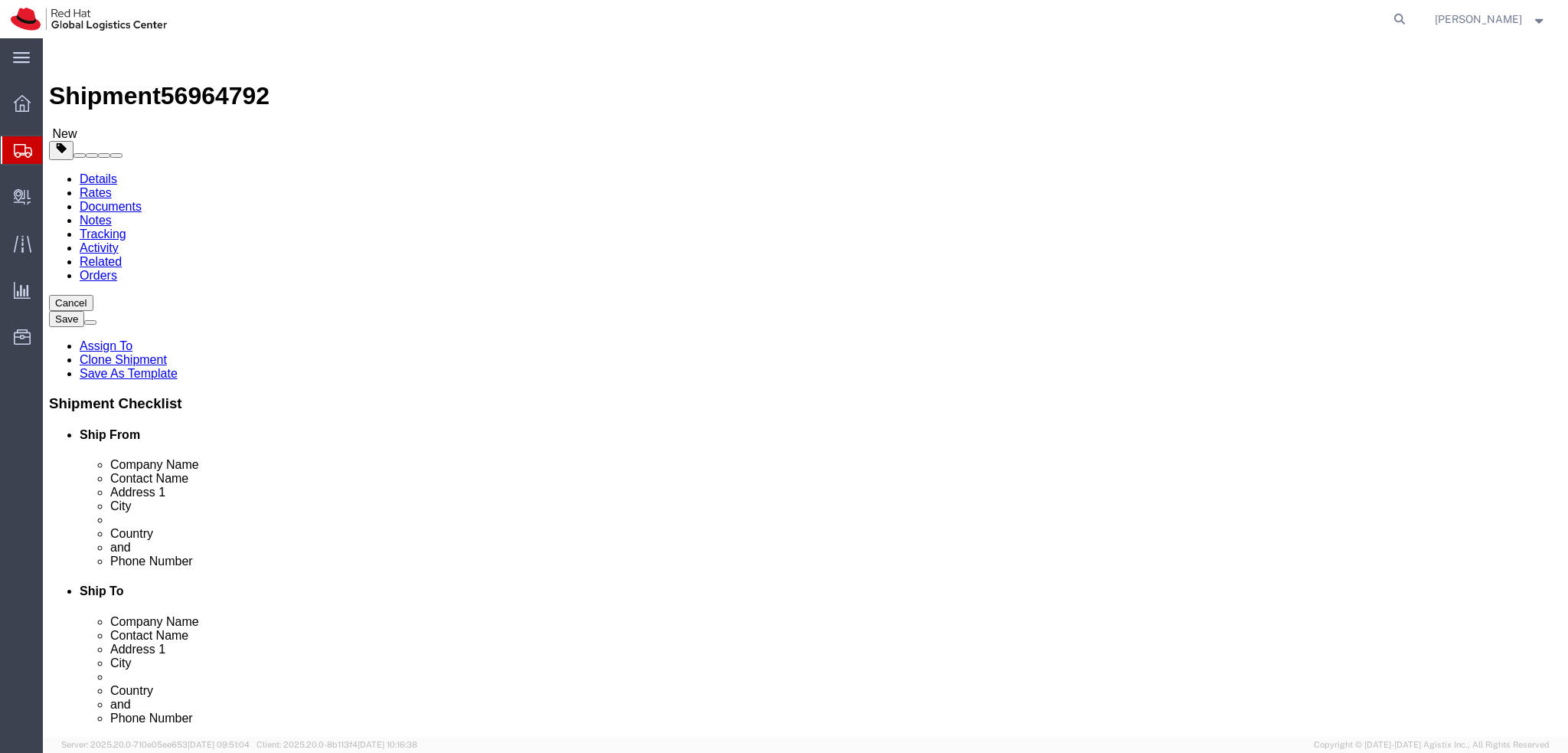
click div "Location My Profile Location [GEOGRAPHIC_DATA] - [GEOGRAPHIC_DATA] - [GEOGRAPHI…"
paste input "[PERSON_NAME]"
type input "[PERSON_NAME]"
click div "Apt 6"
click label "Address 1"
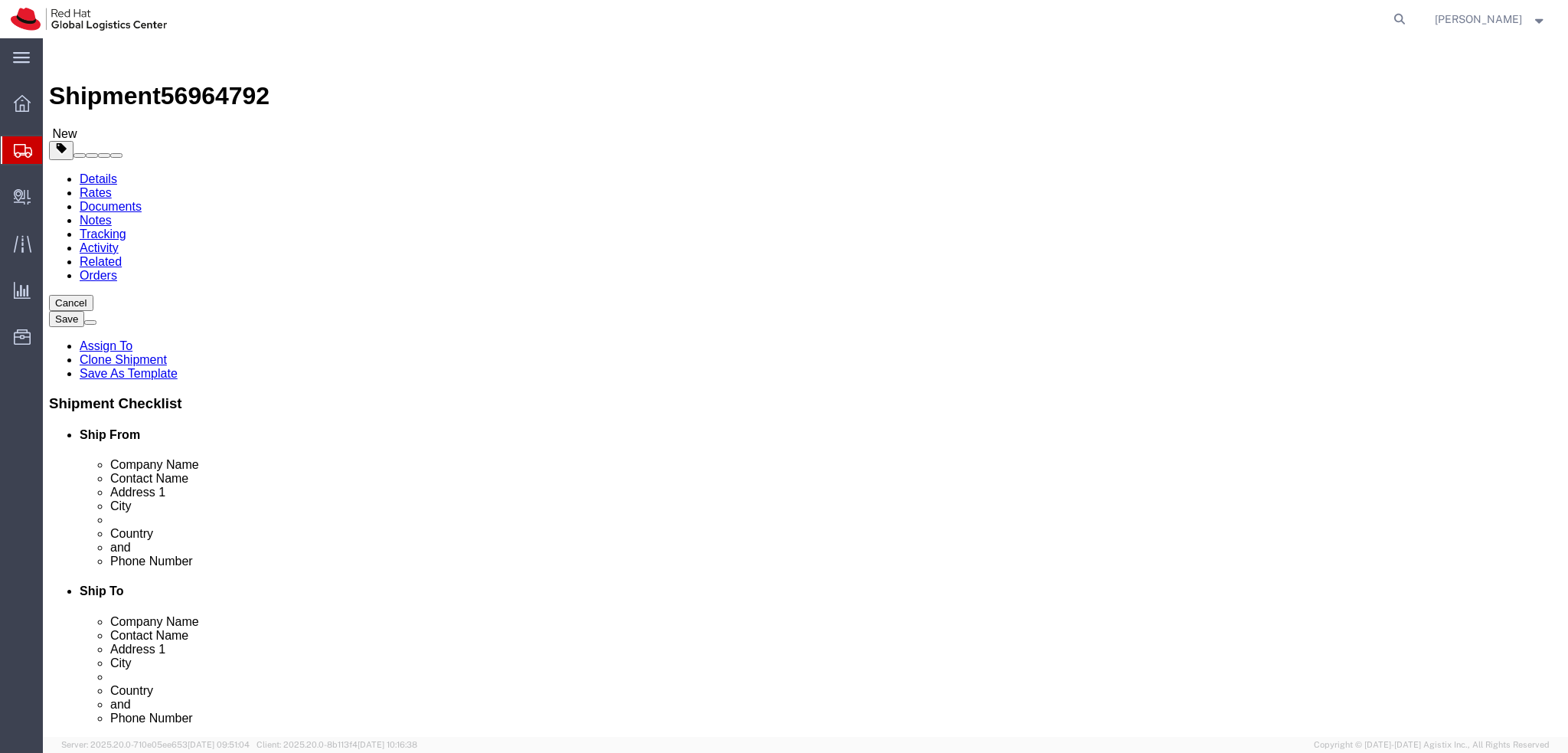
click icon
click dd "1500.00 EUR"
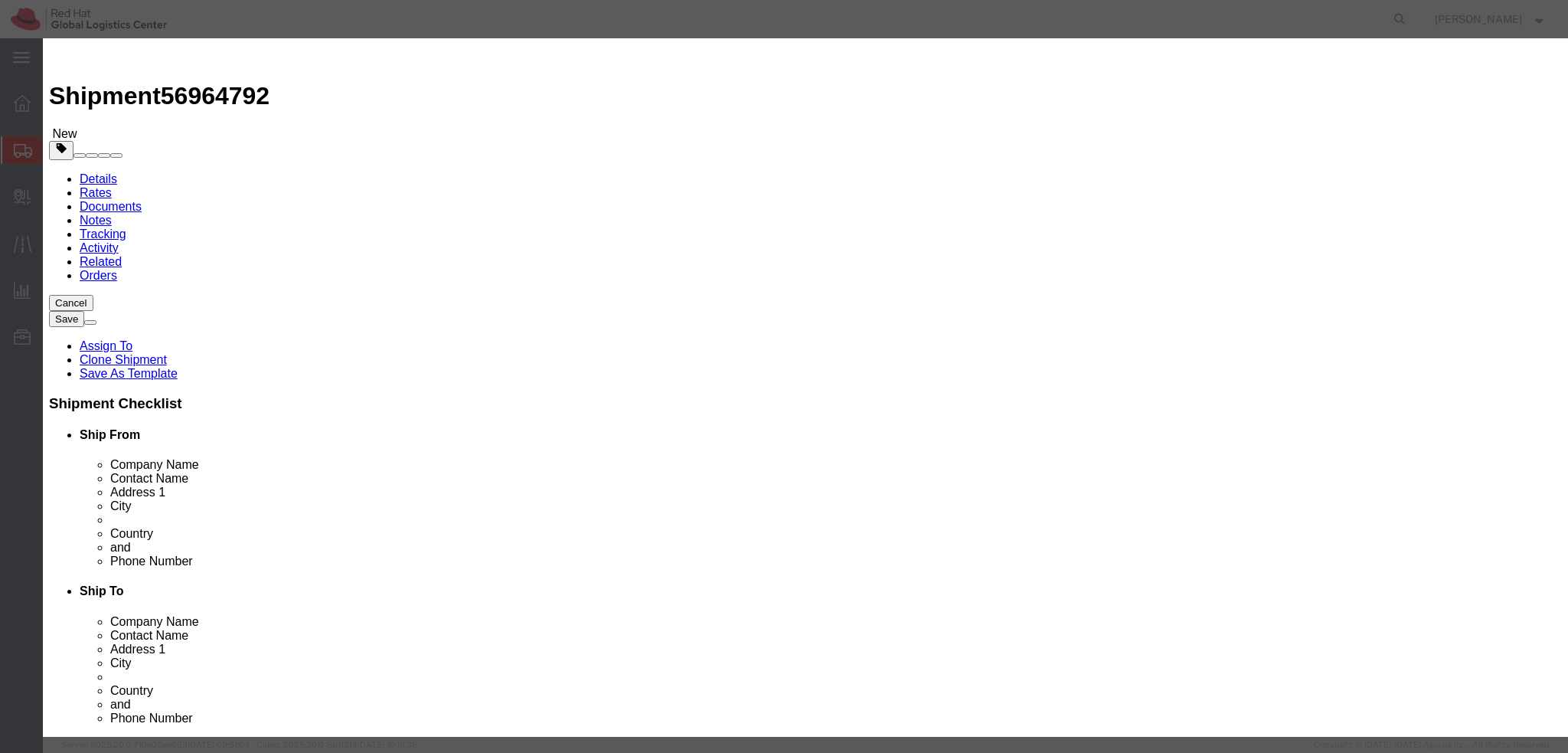
click textarea
type textarea "."
click button "Save & Close"
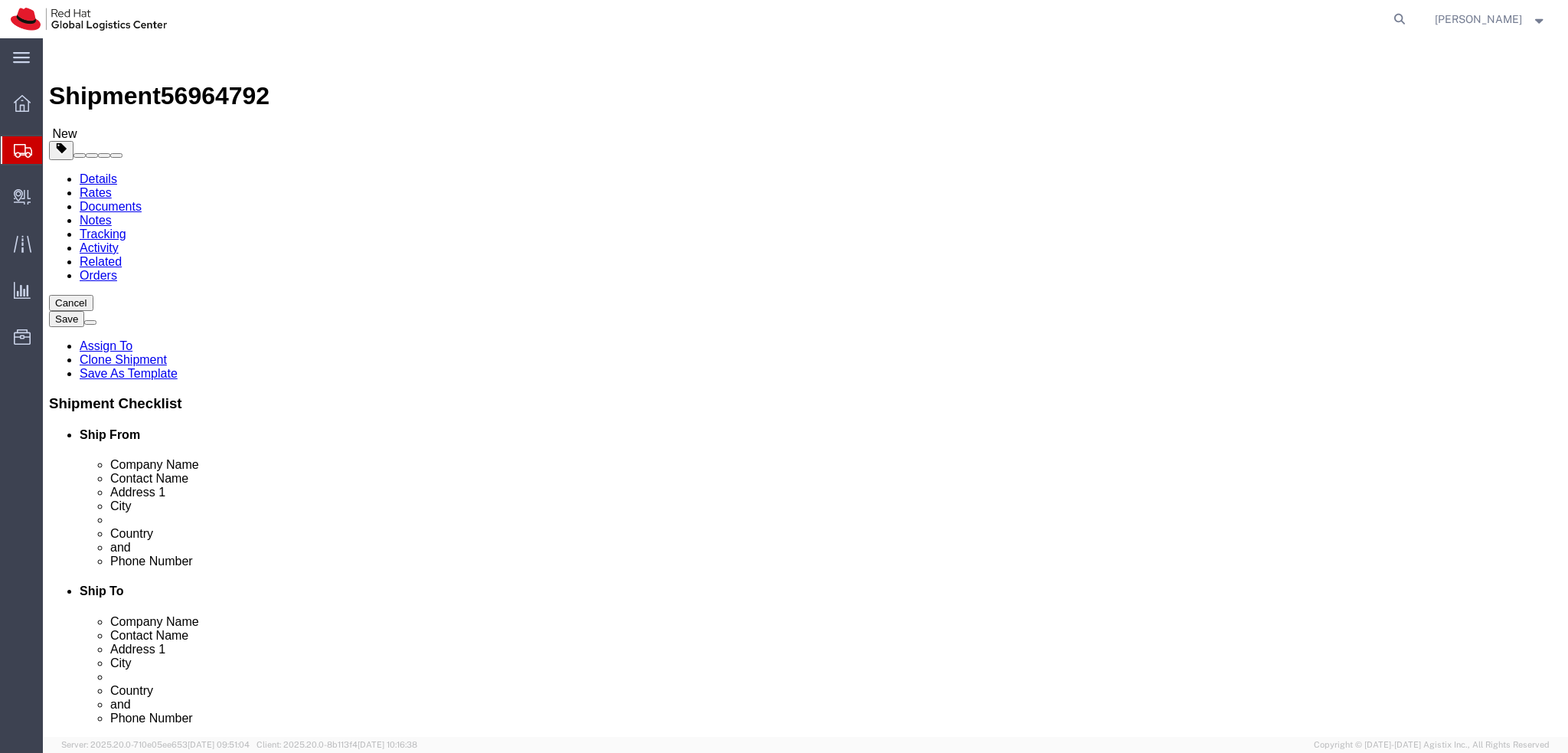
click icon
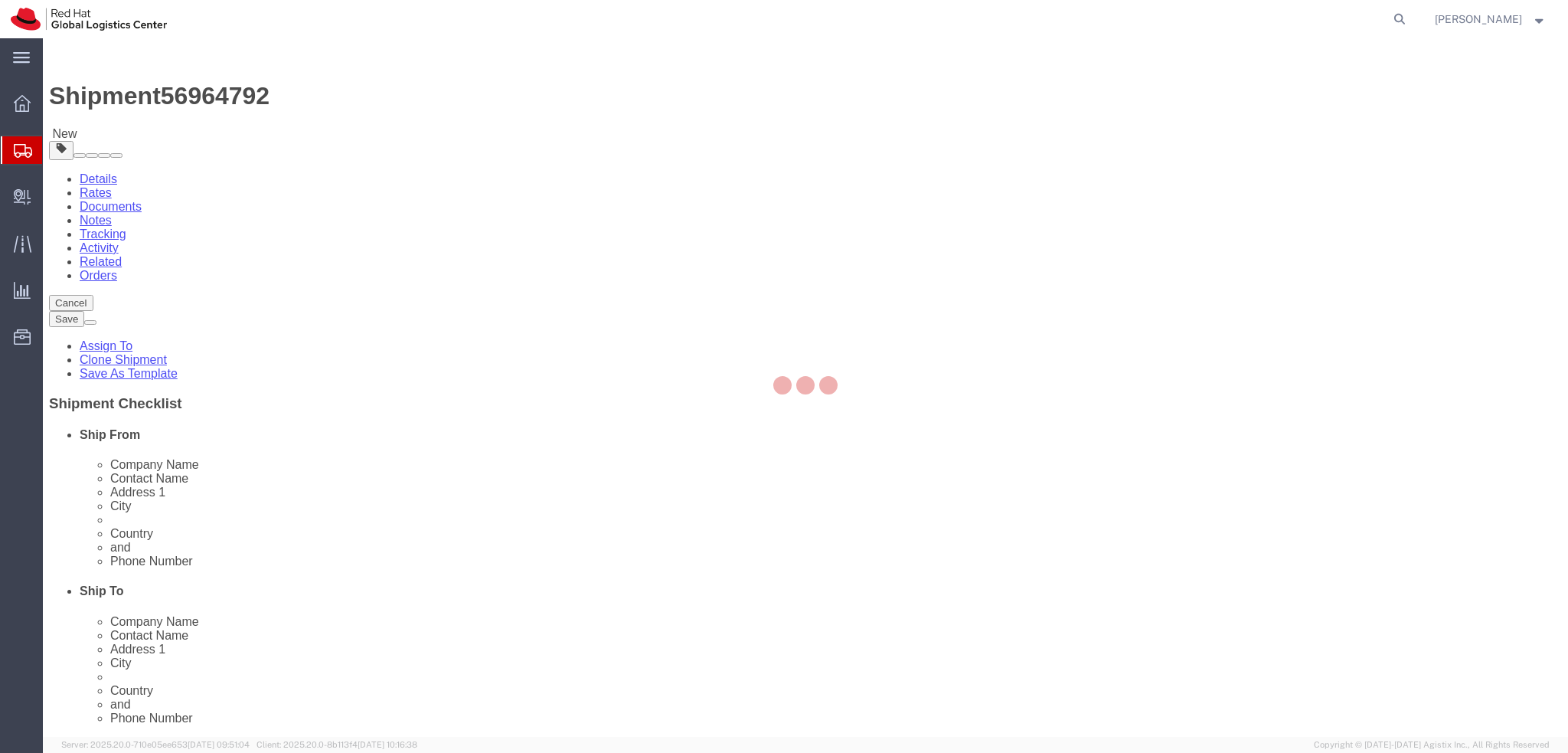
select select "COSTCENTER"
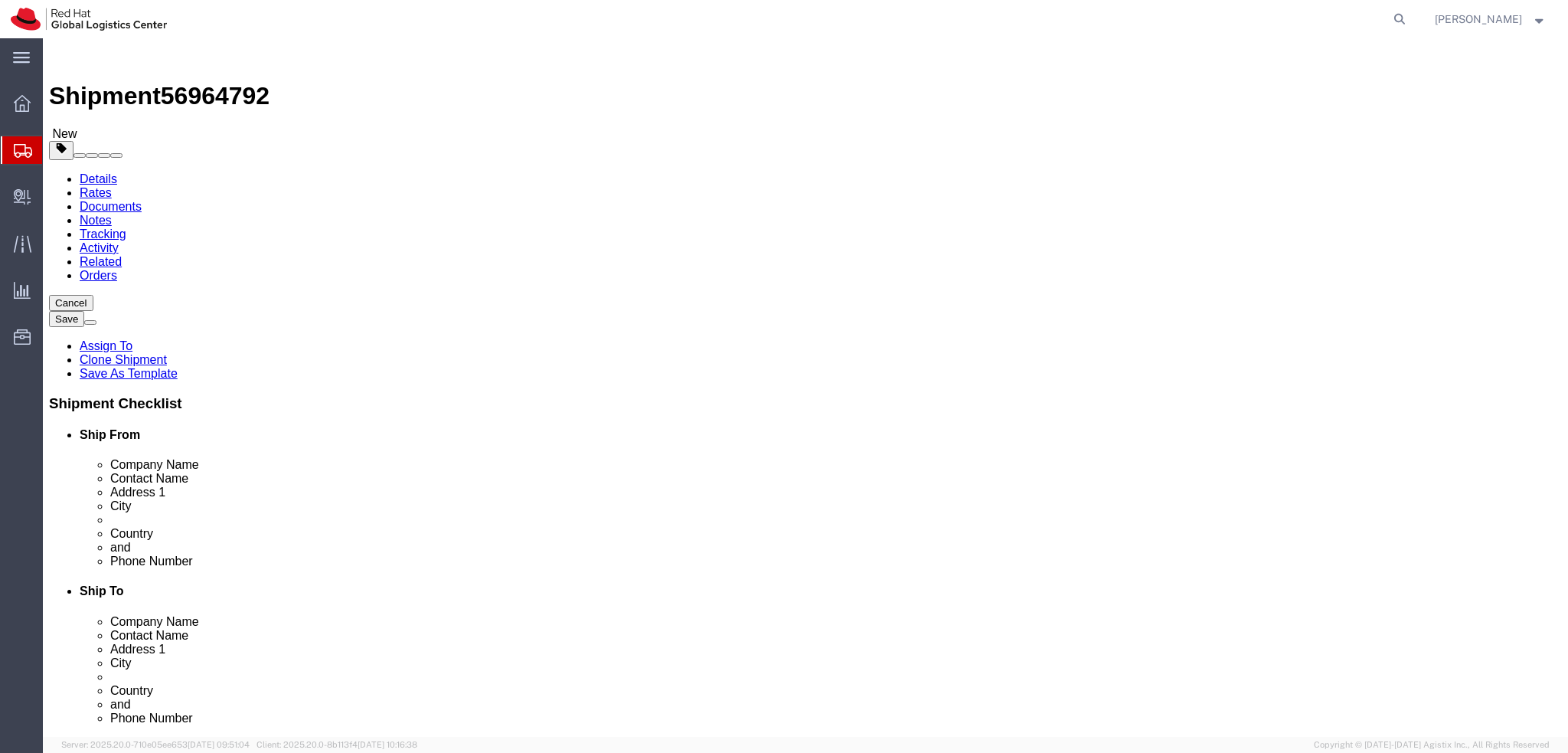
click link "Documents"
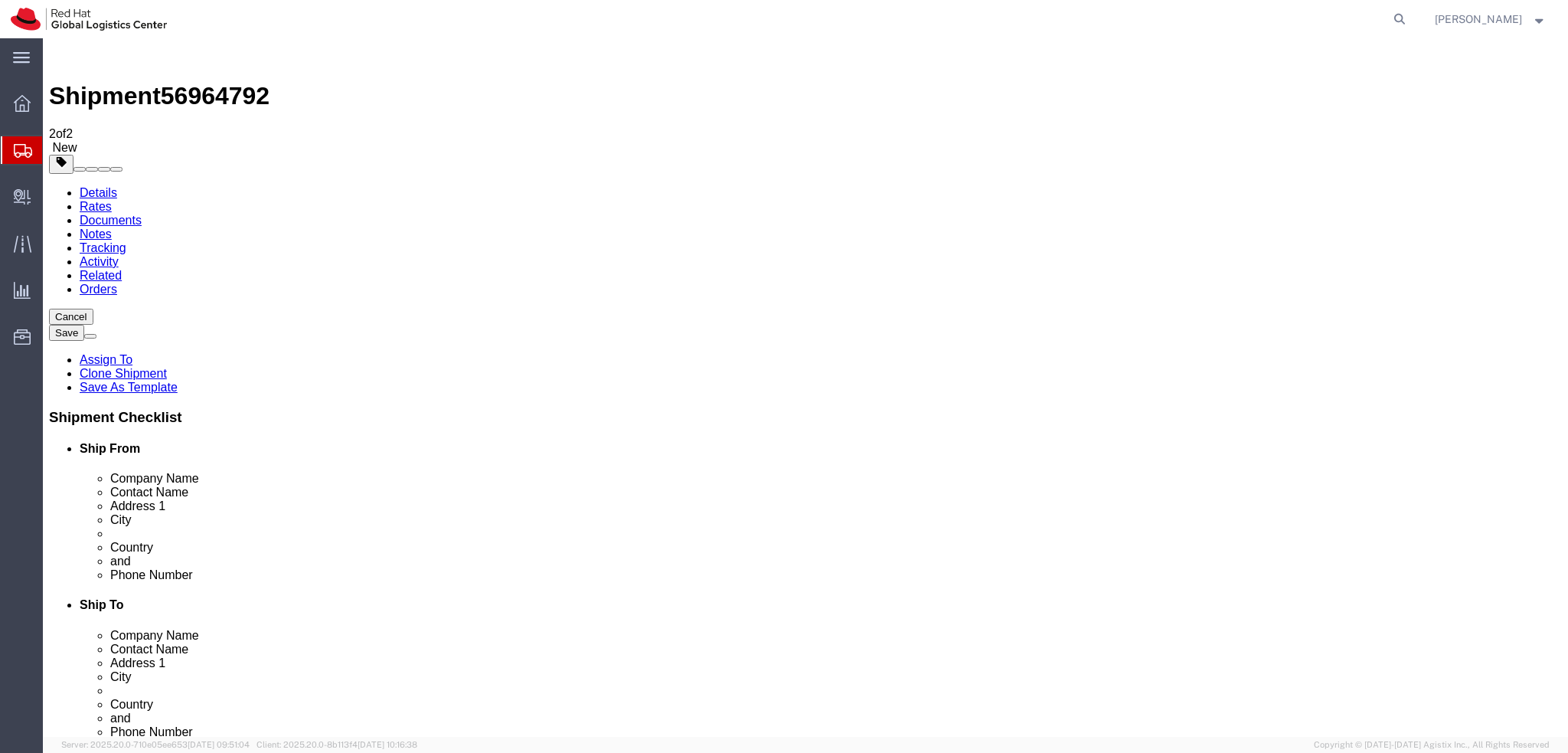
drag, startPoint x: 166, startPoint y: 205, endPoint x: 447, endPoint y: 283, distance: 291.6
click at [87, 186] on link "Details" at bounding box center [98, 193] width 37 height 13
click icon
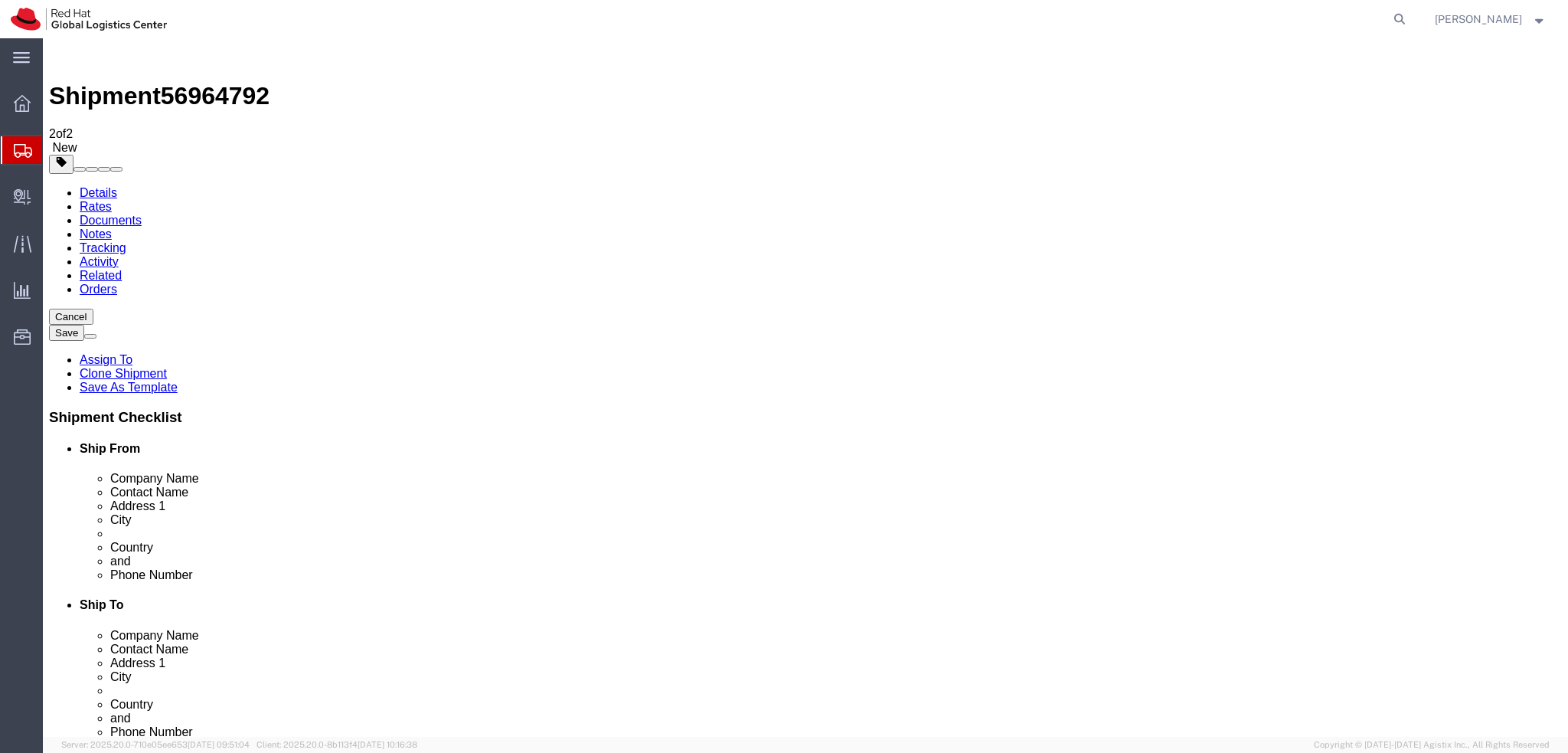
click dd "1500.00 EUR"
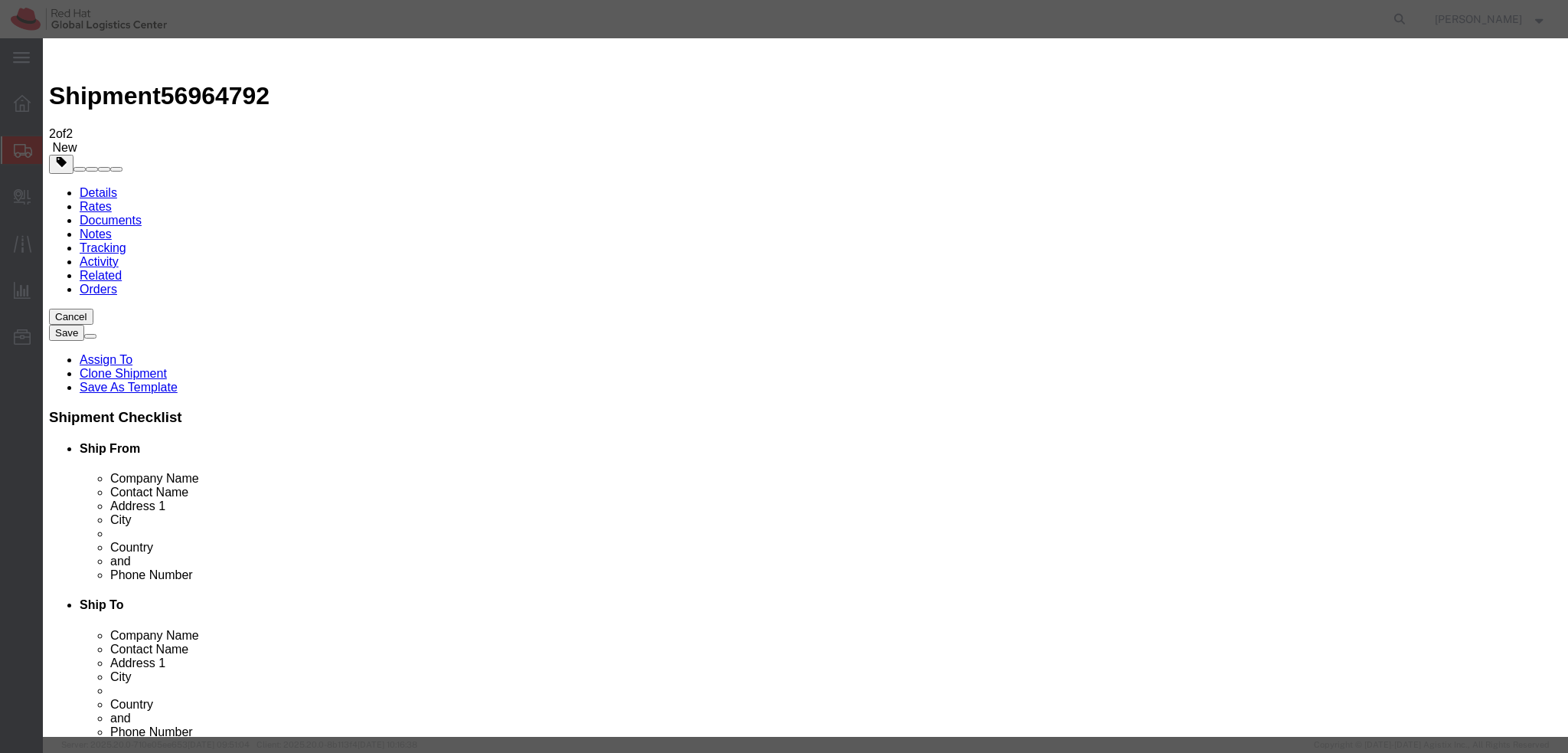
click textarea "."
type textarea "Laptop"
drag, startPoint x: 606, startPoint y: 117, endPoint x: 447, endPoint y: 118, distance: 159.0
click div "Product Name SAW Device"
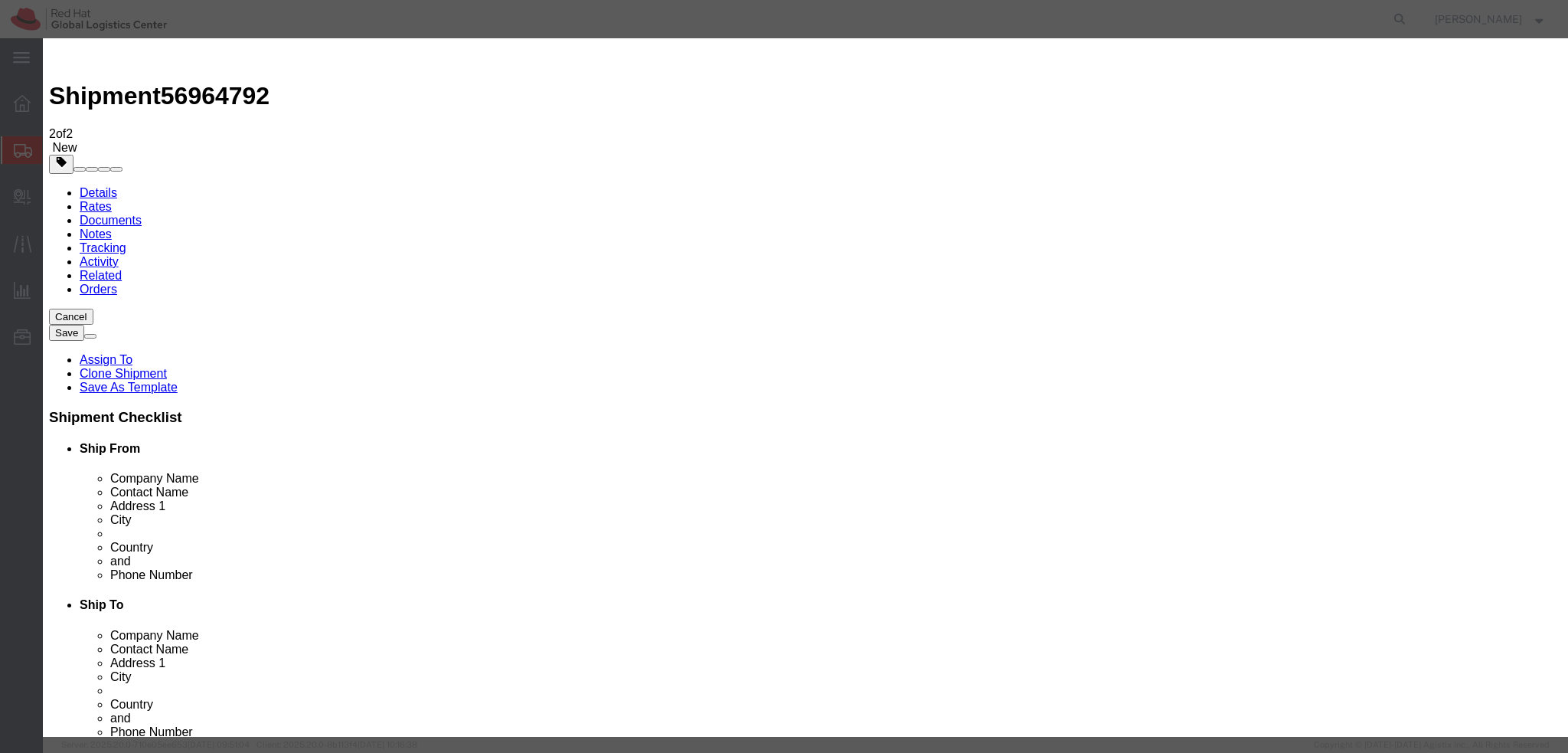
type input "Lenovo"
click label "Class"
click input "Lenovo"
click input "1500.00"
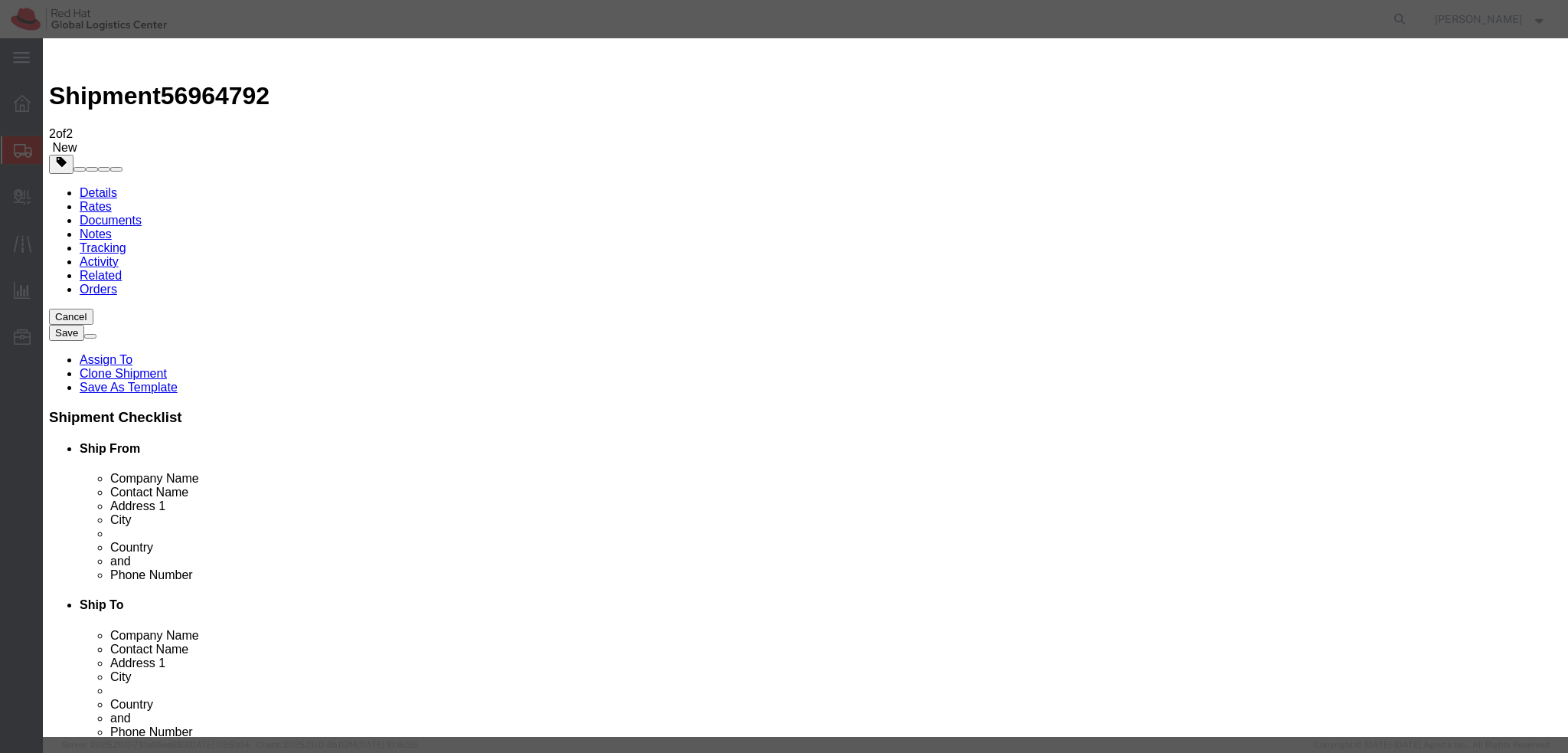
drag, startPoint x: 773, startPoint y: 39, endPoint x: 766, endPoint y: 93, distance: 54.5
click h3 "Edit content"
click input "1500.00"
type input "750"
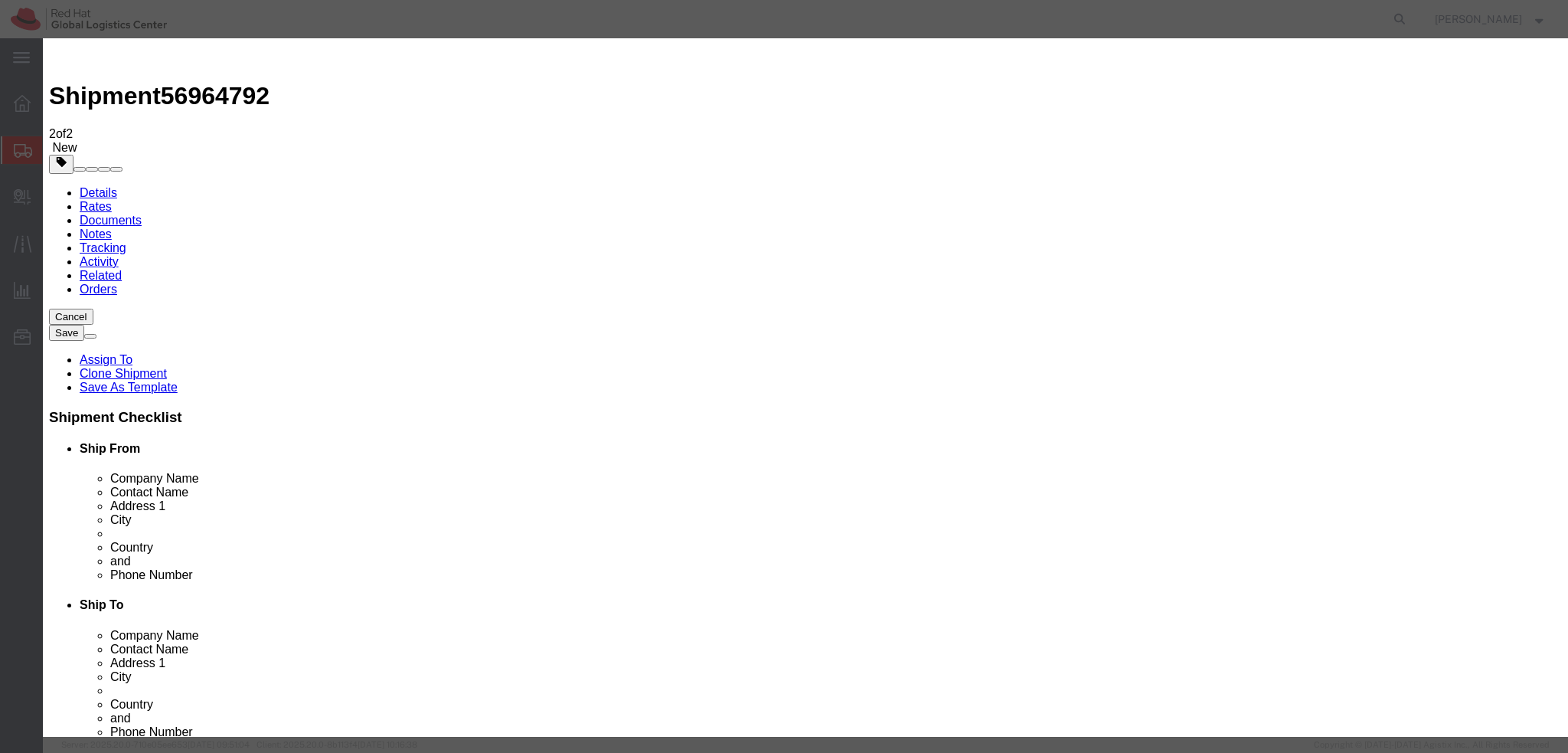
click label "Transport Notes"
click button "Save & Close"
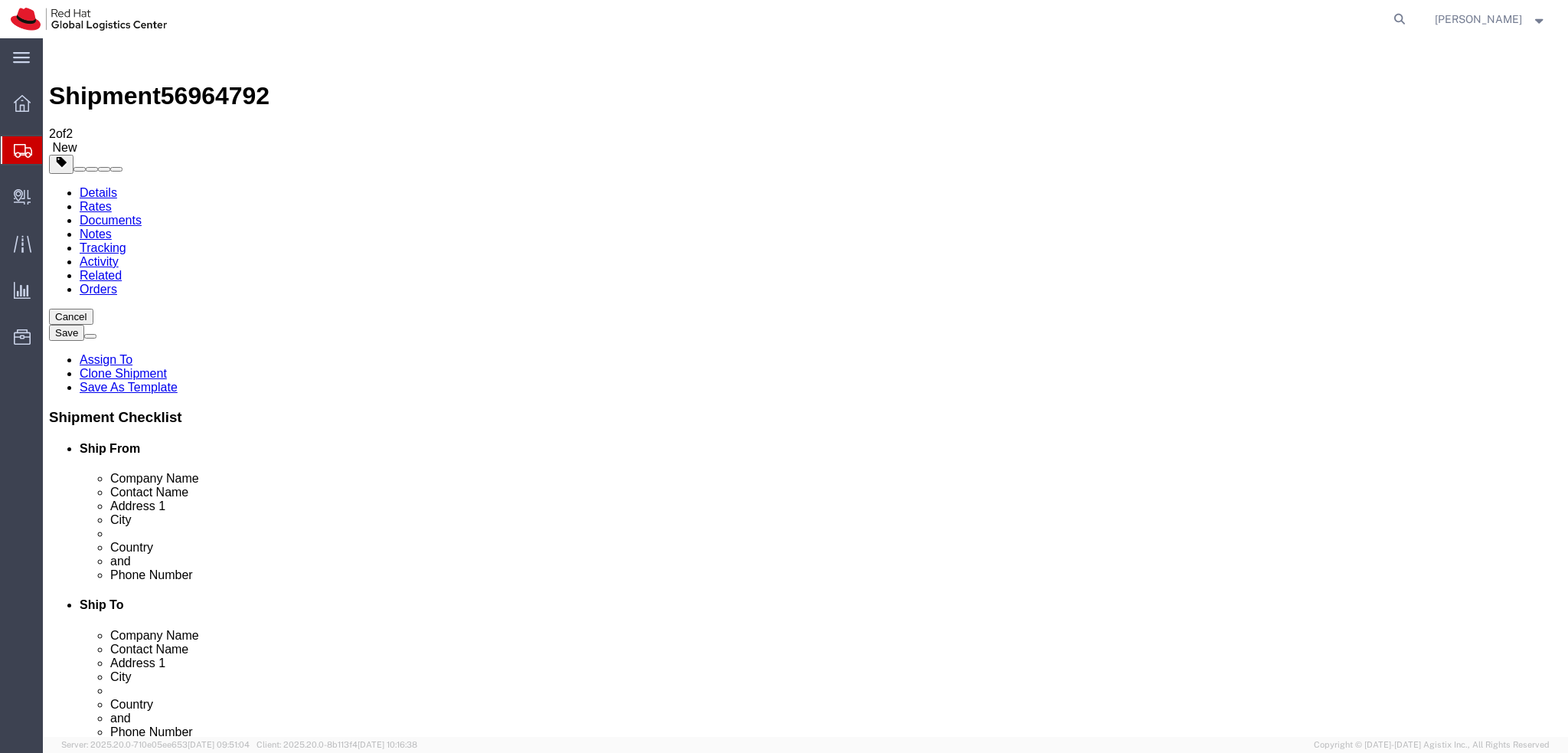
click link "Clone this content"
click dd "1.00 Each"
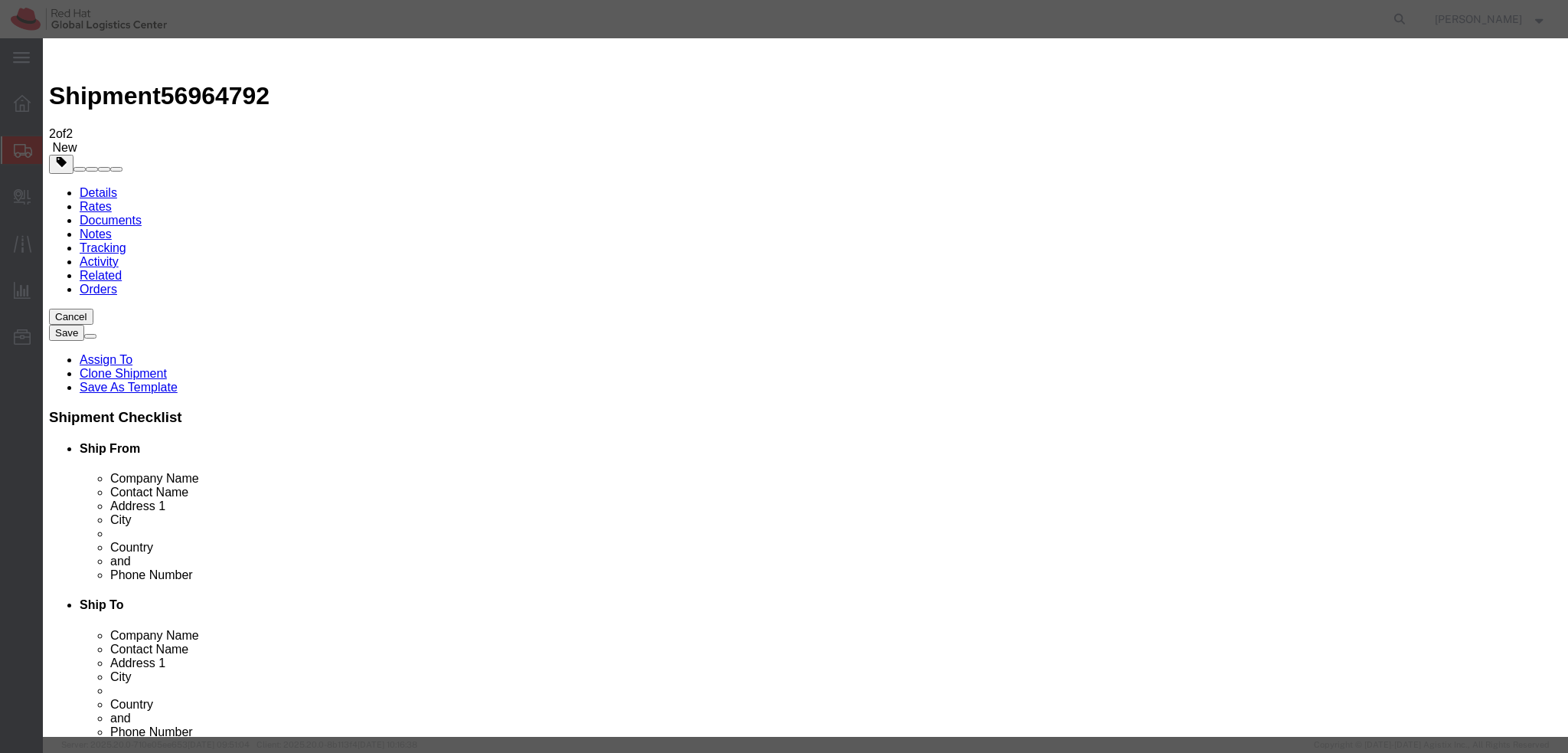
click input "Lenovo"
type input "SAW device"
click button "Save & Close"
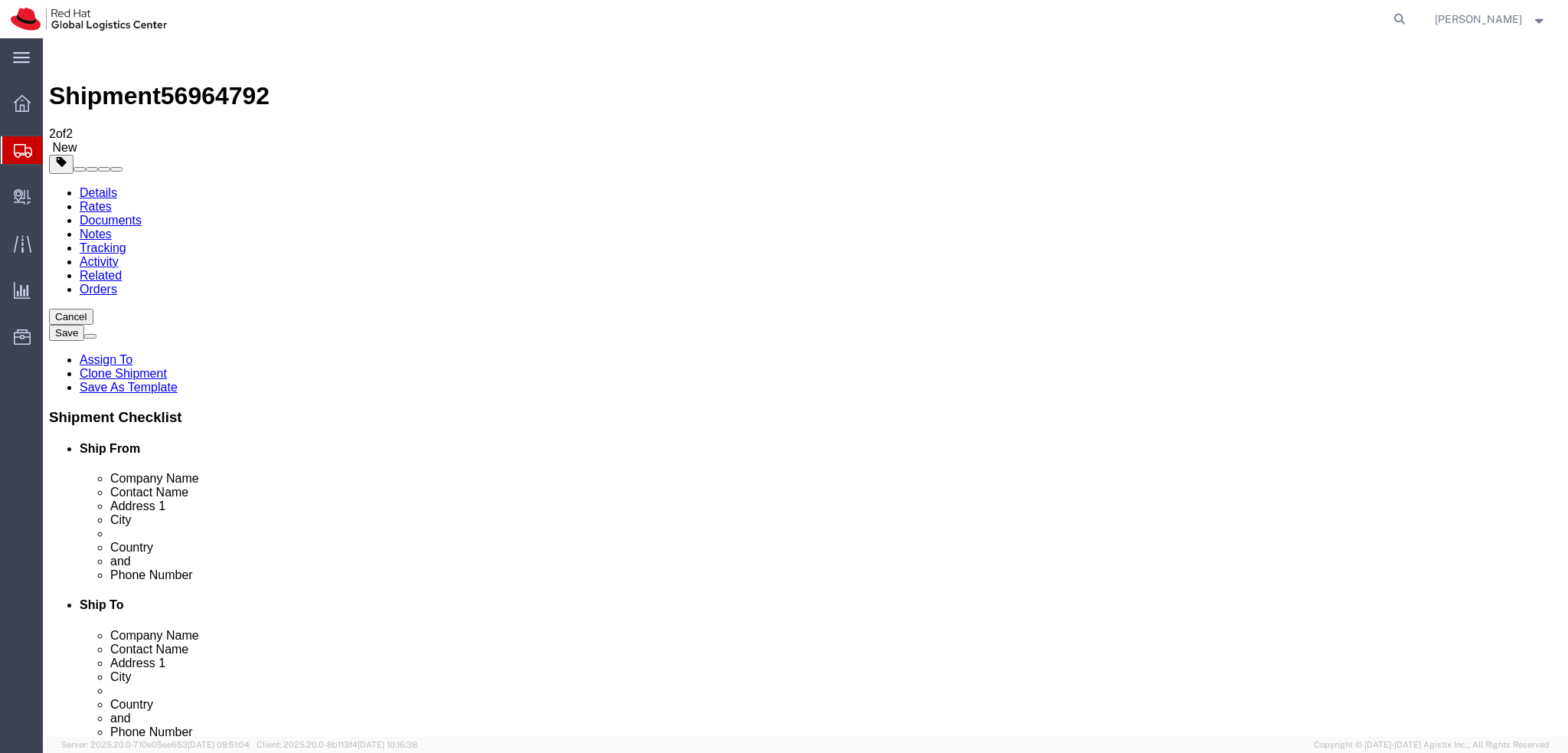
click icon
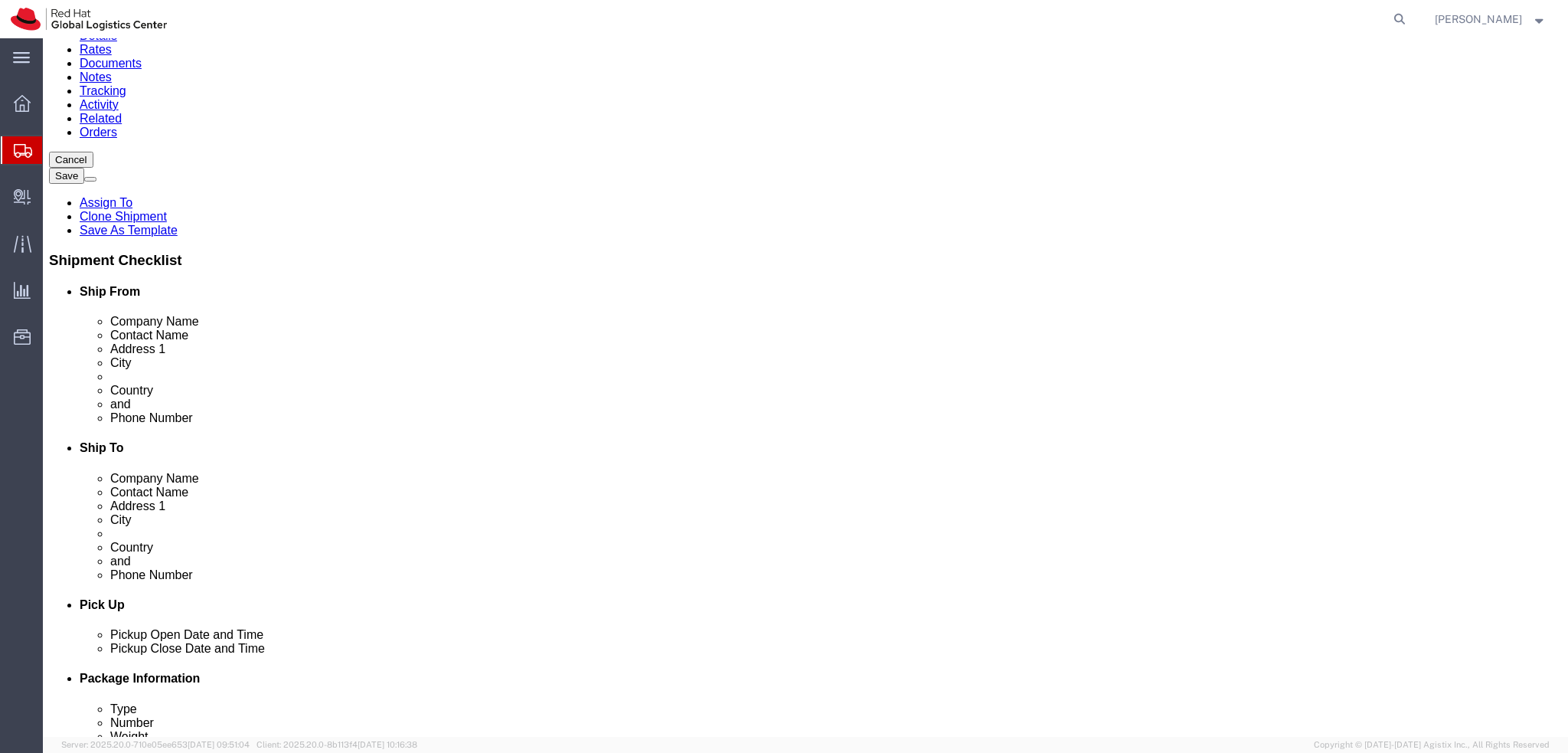
scroll to position [383, 0]
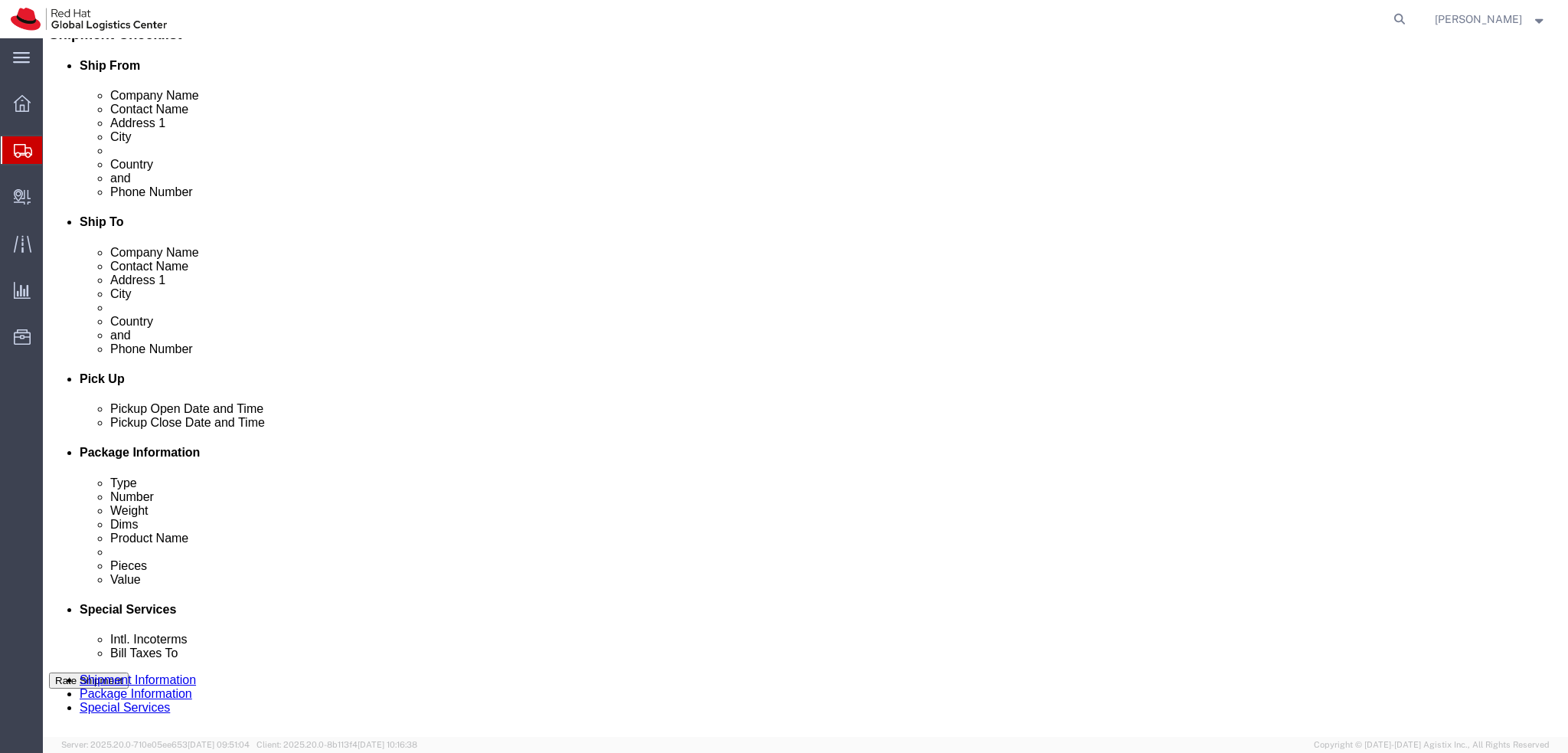
click button "Rate Shipment"
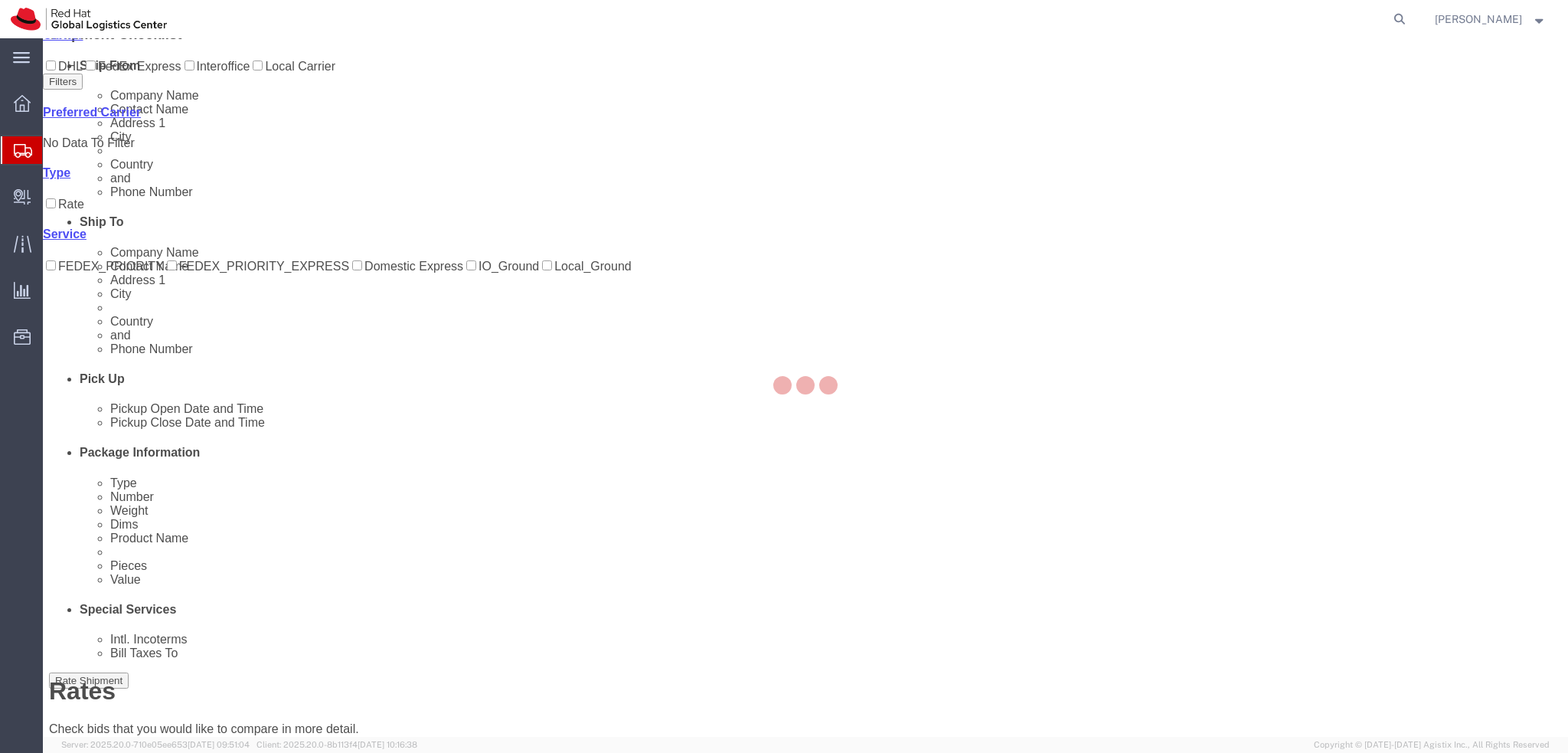
scroll to position [0, 0]
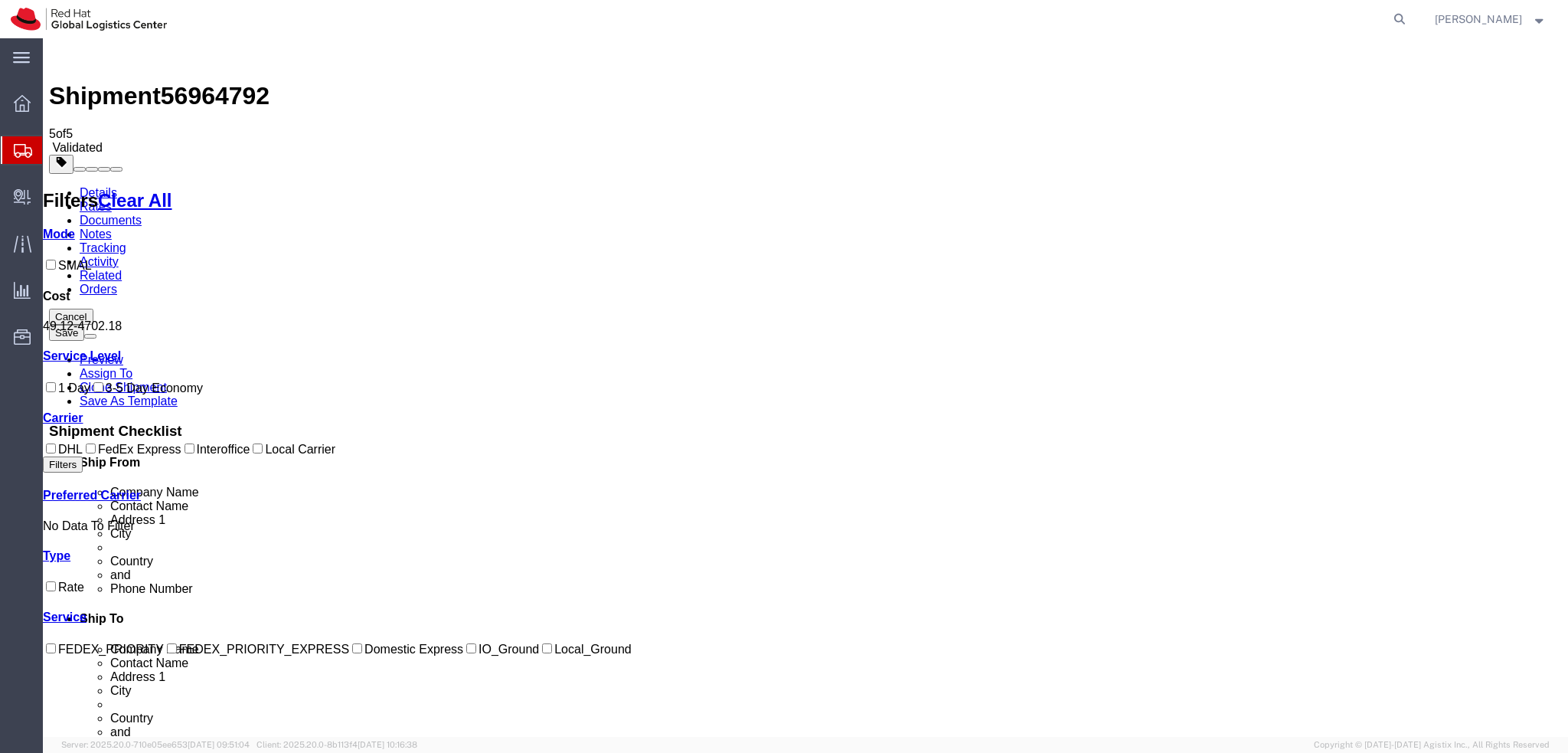
click at [106, 186] on link "Details" at bounding box center [98, 193] width 37 height 13
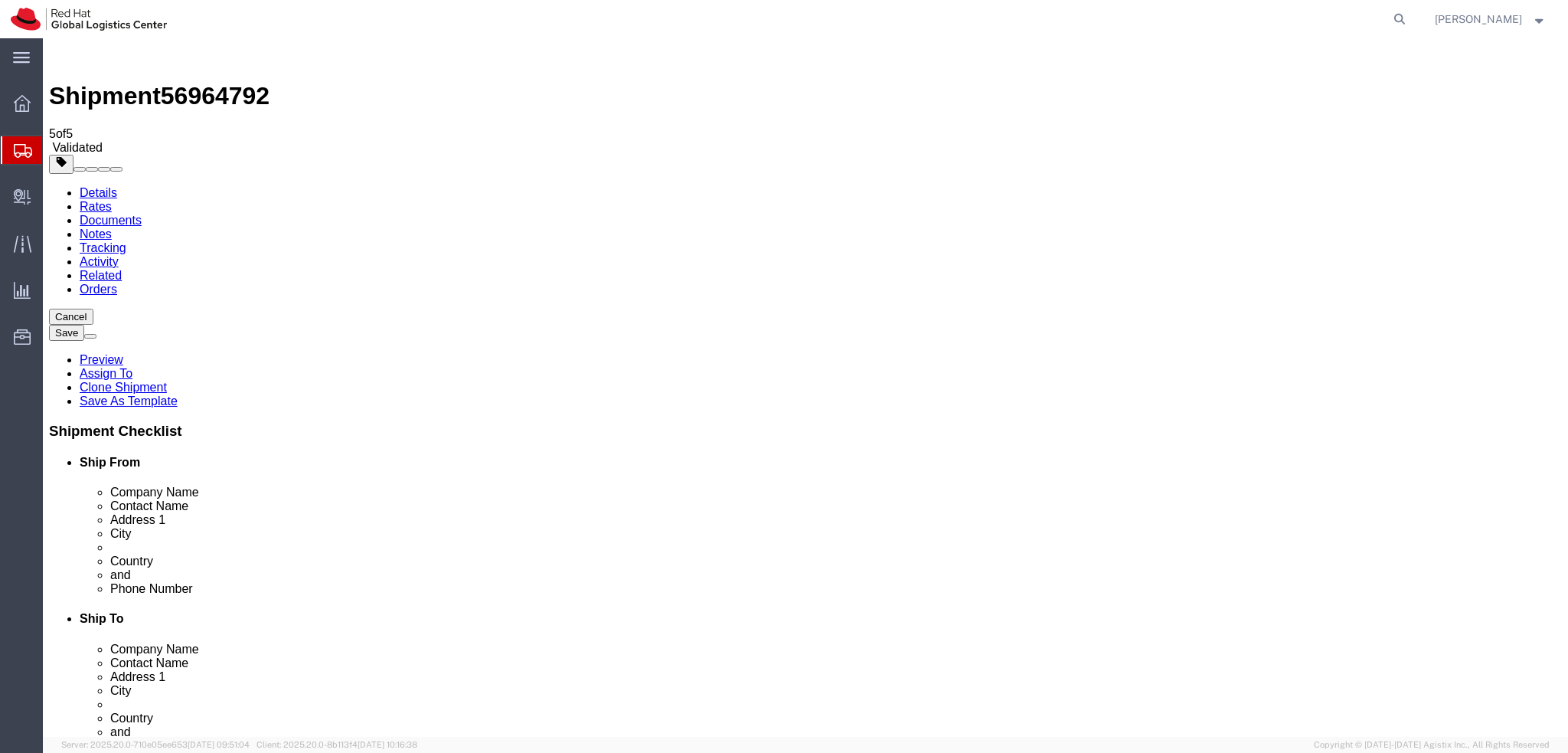
click icon
click button "Rate Shipment"
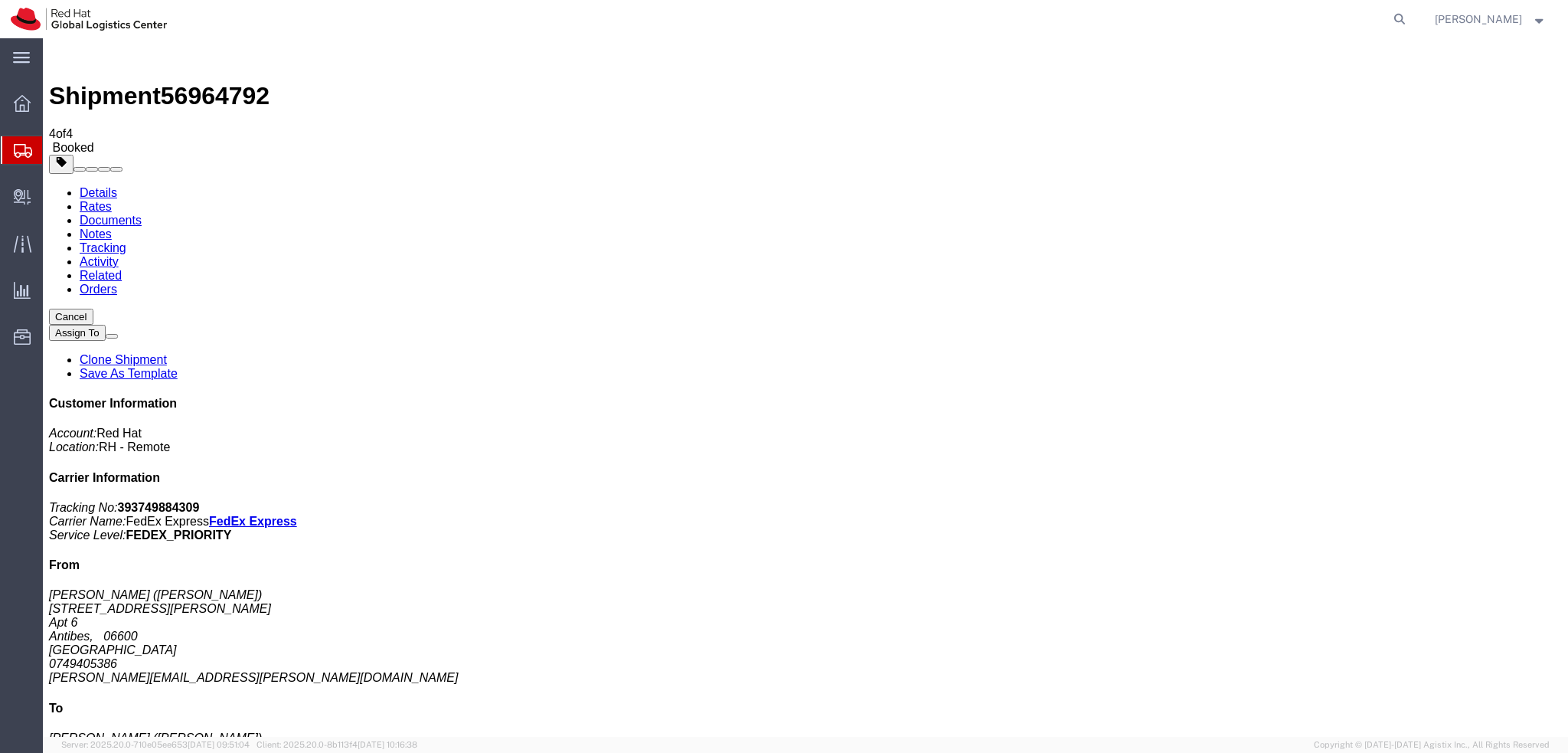
click at [110, 186] on link "Details" at bounding box center [98, 193] width 37 height 13
click link "Schedule pickup request"
click link "Documents"
click at [1366, 588] on address "Benjamin Dematteo (Benjamin Dematteo) 1245 avenue Jules Grec Apt 6 Antibes, 066…" at bounding box center [805, 636] width 1513 height 97
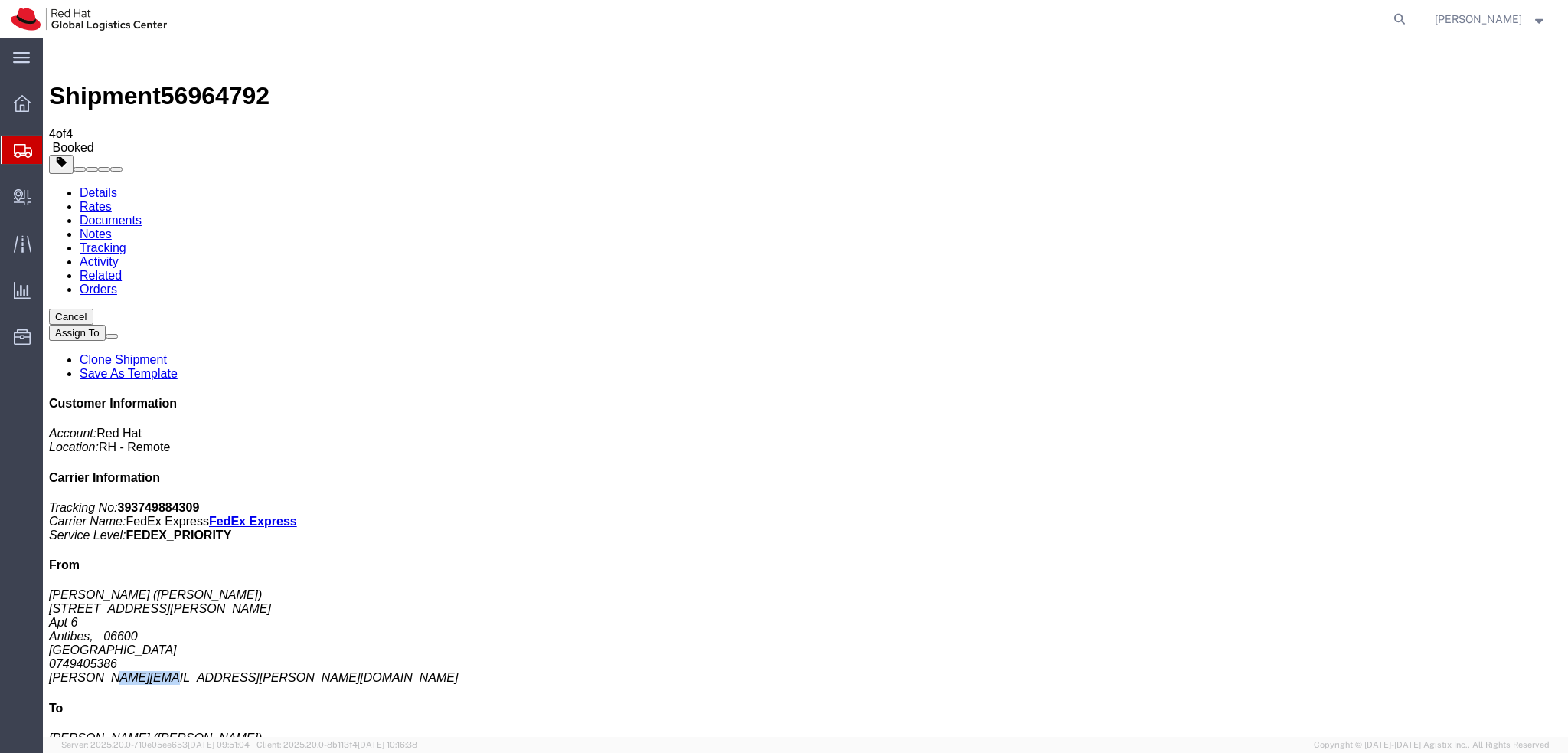
click at [1366, 588] on address "Benjamin Dematteo (Benjamin Dematteo) 1245 avenue Jules Grec Apt 6 Antibes, 066…" at bounding box center [805, 636] width 1513 height 97
copy div "benjamin.dematteo@gmail.com"
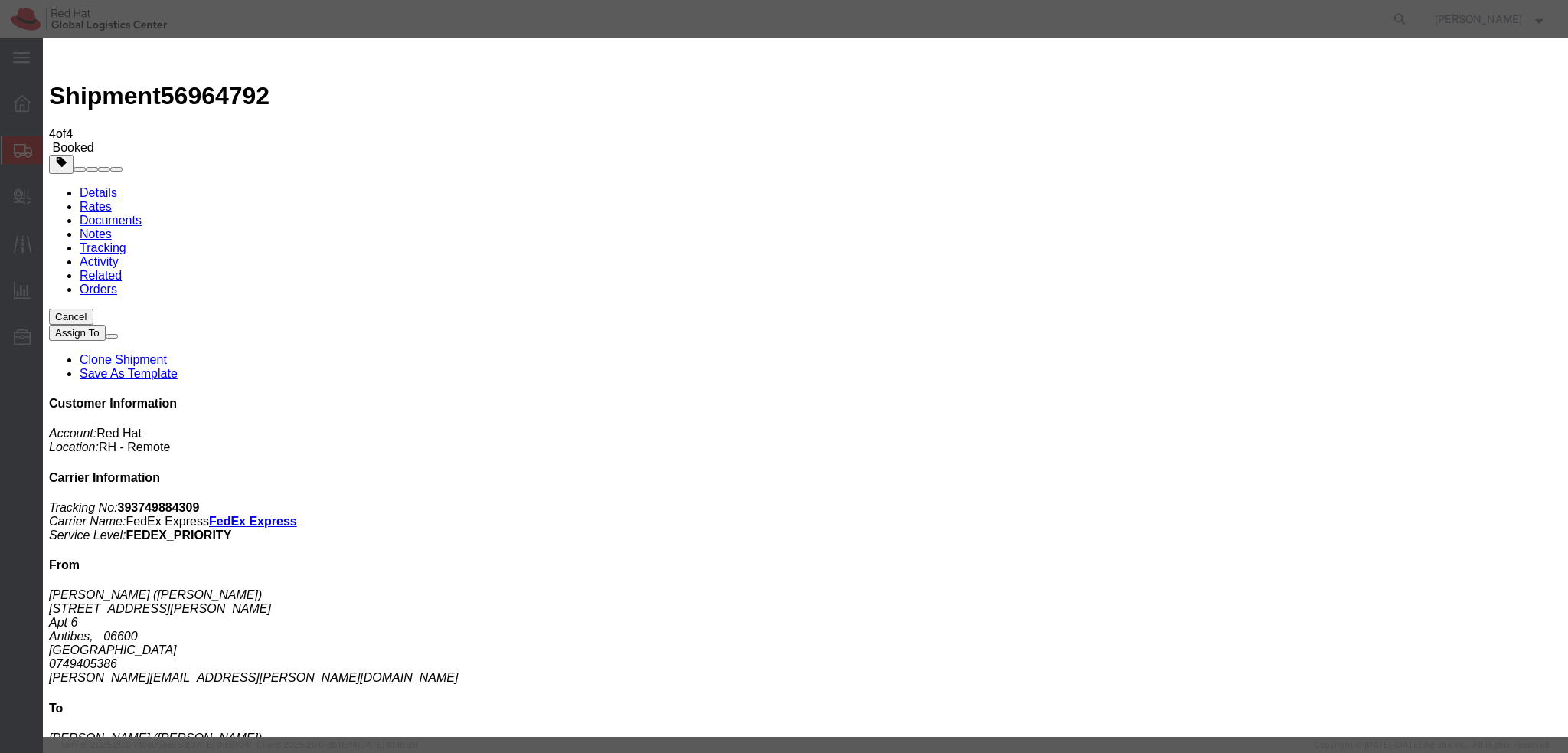
paste input "benjamin.dematteo@gmail.com"
type input "benjamin.dematteo@gmail.com"
paste textarea "Hi Benjamin, please find the label for your shipment to Brno attached to this e…"
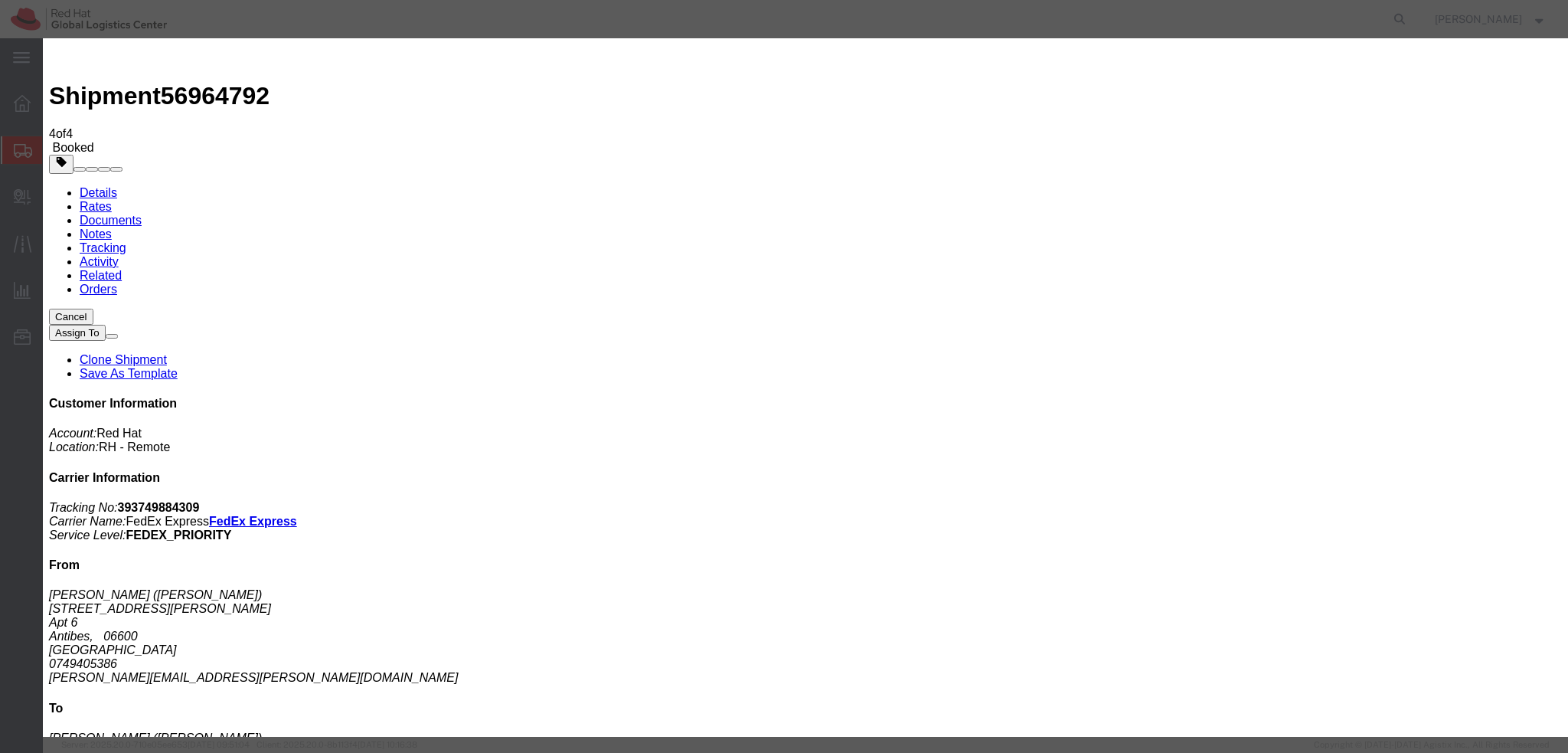
scroll to position [12, 0]
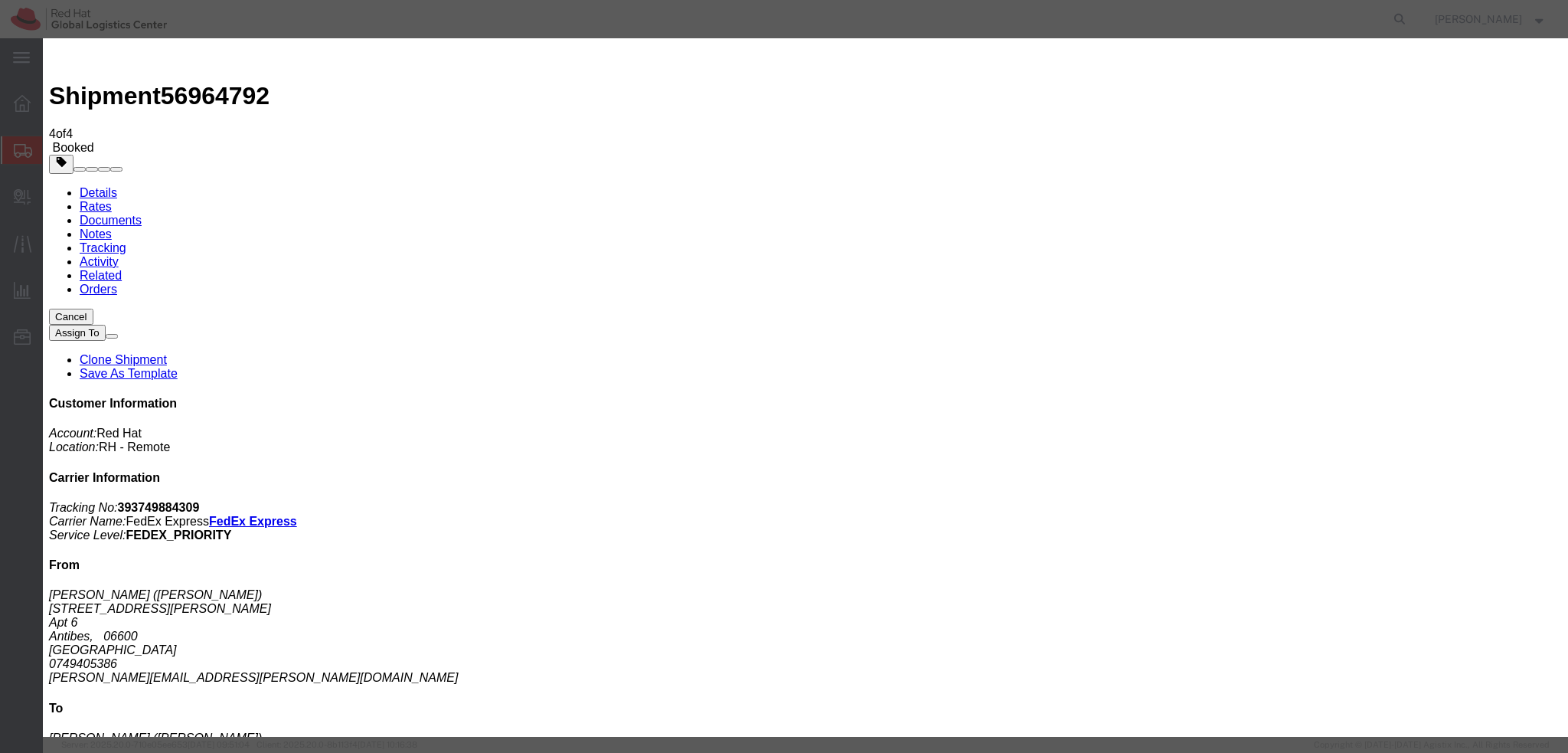
type textarea "Hi Benjamin, please find the label for your shipment to Annecy attached to this…"
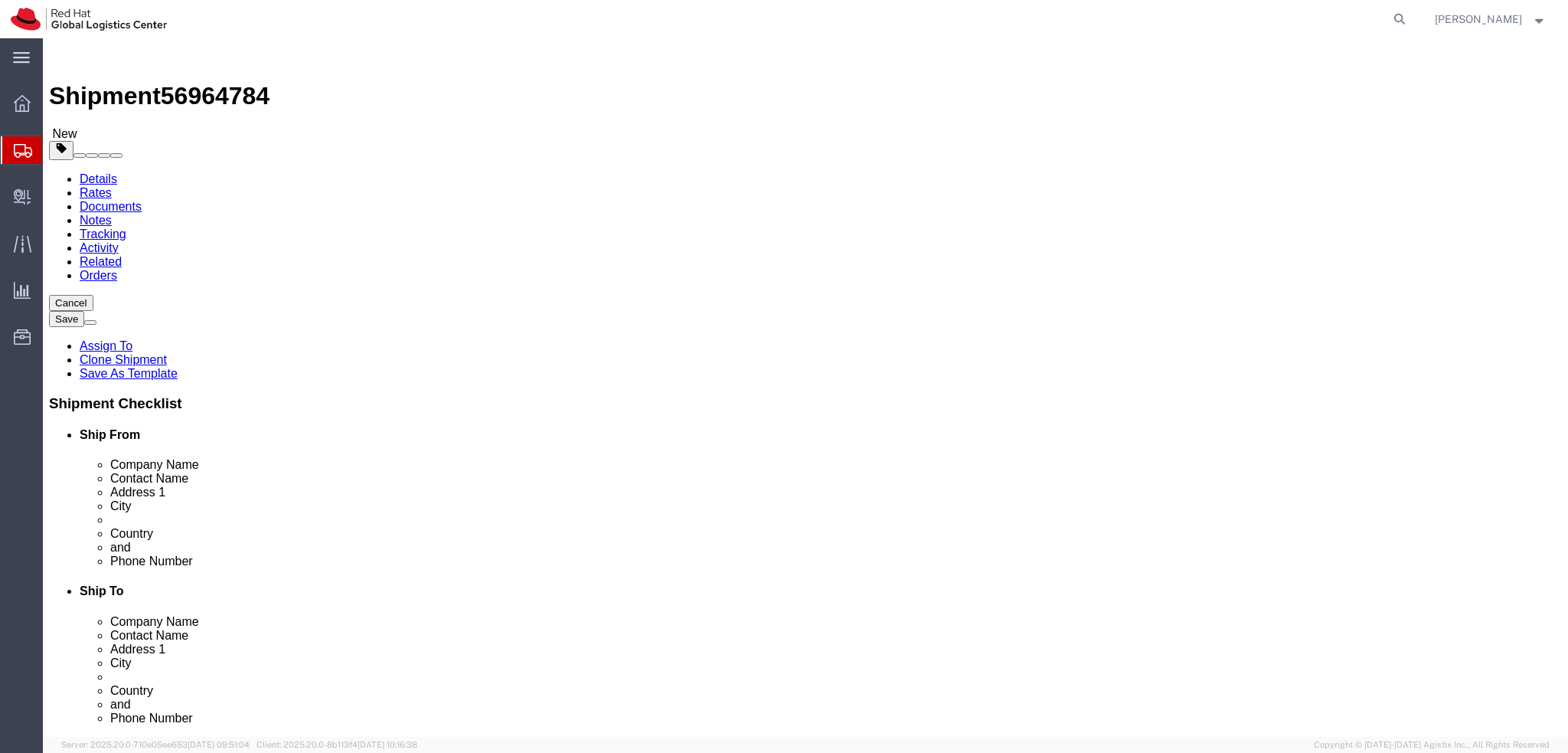
select select
drag, startPoint x: 239, startPoint y: 145, endPoint x: 197, endPoint y: 107, distance: 56.6
click icon
click icon "button"
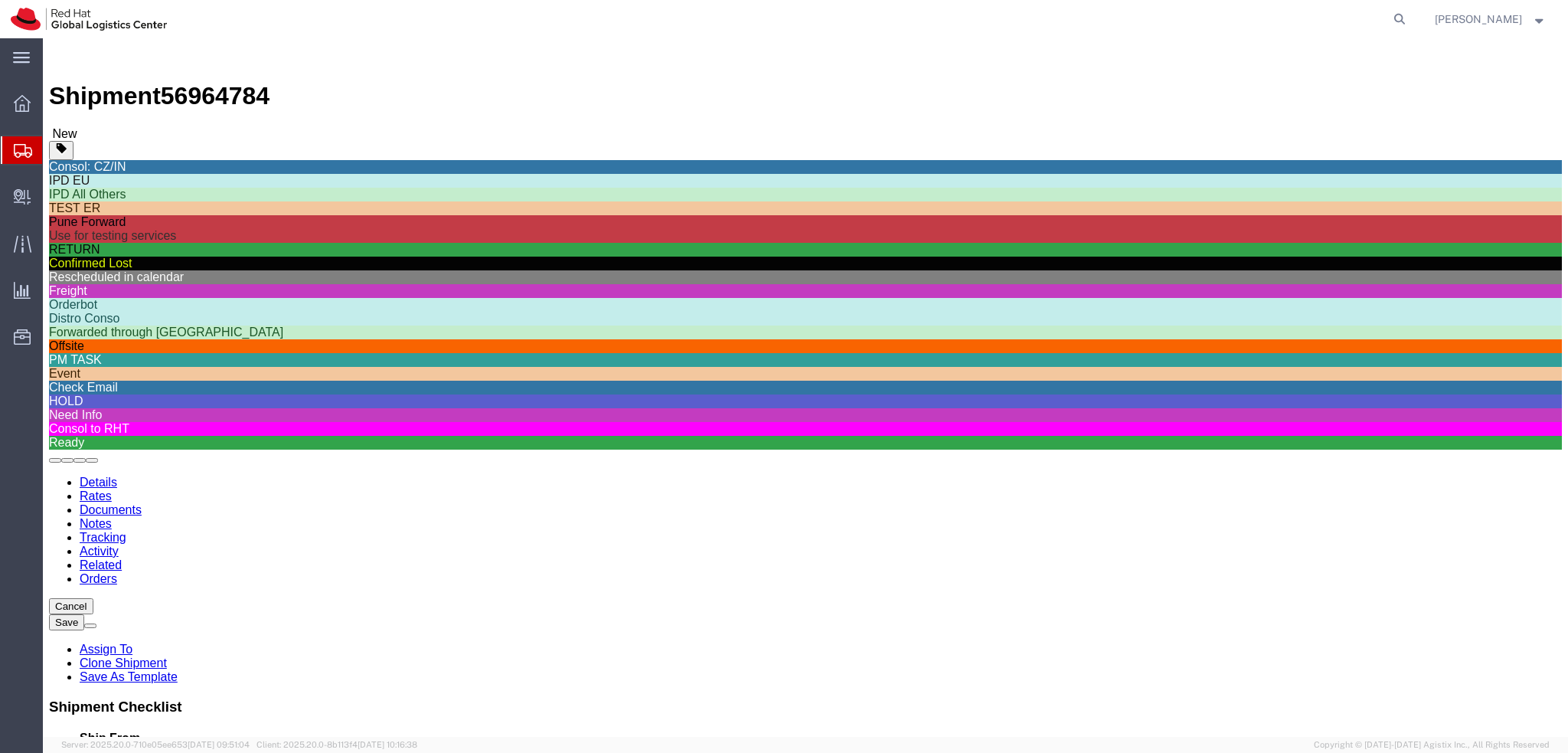
scroll to position [520, 0]
click div "Need Info"
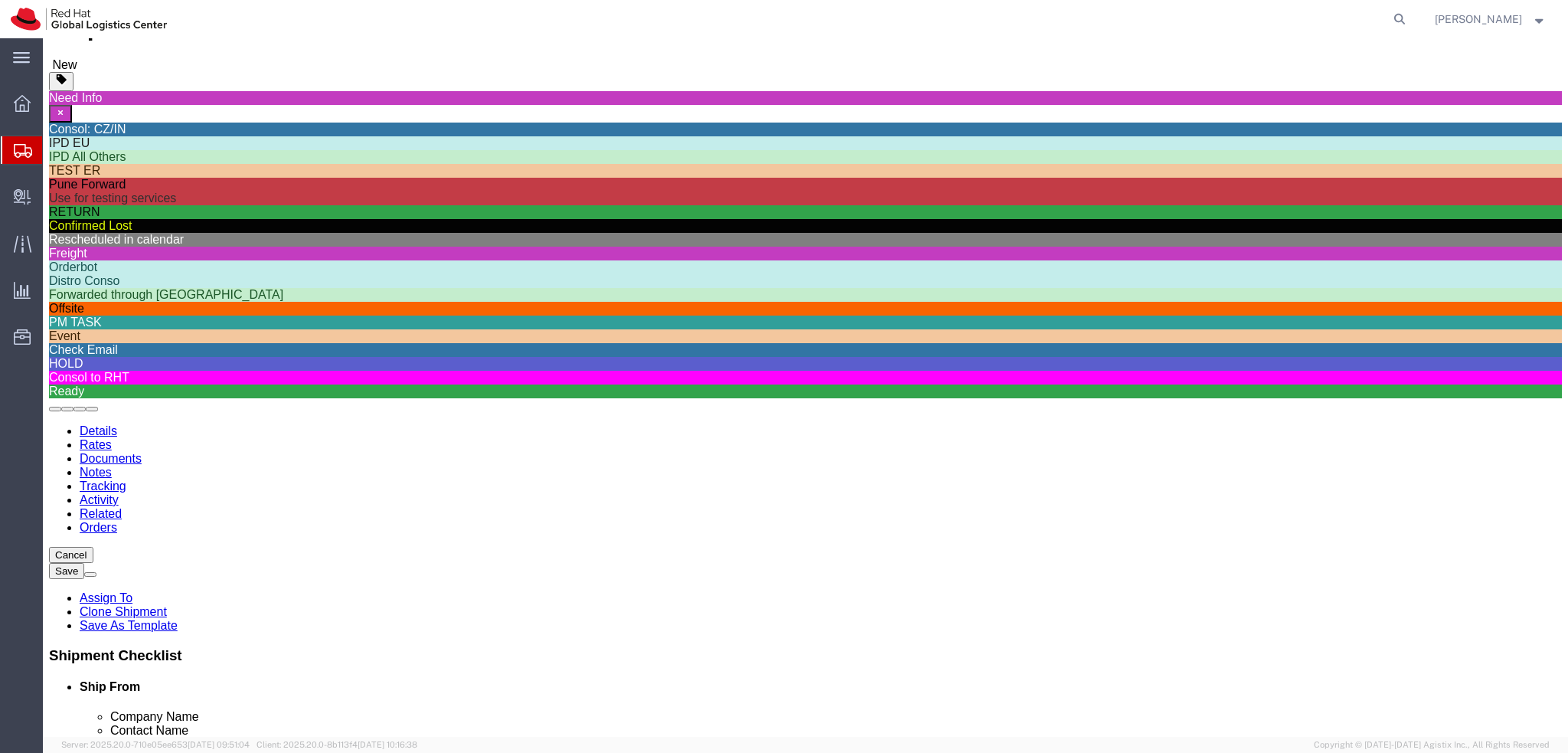
scroll to position [0, 0]
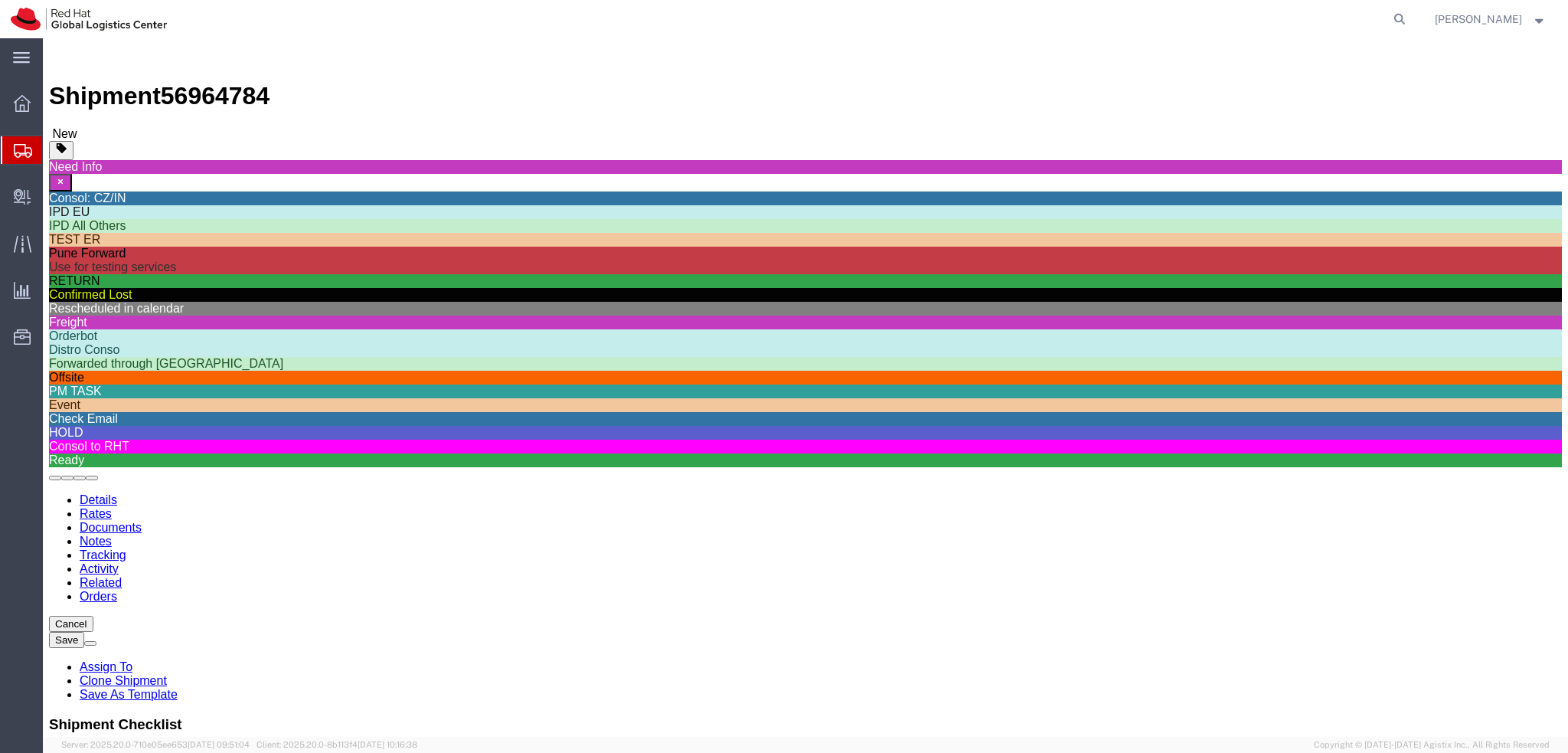
click link "Shipment Information"
